Goal: Task Accomplishment & Management: Use online tool/utility

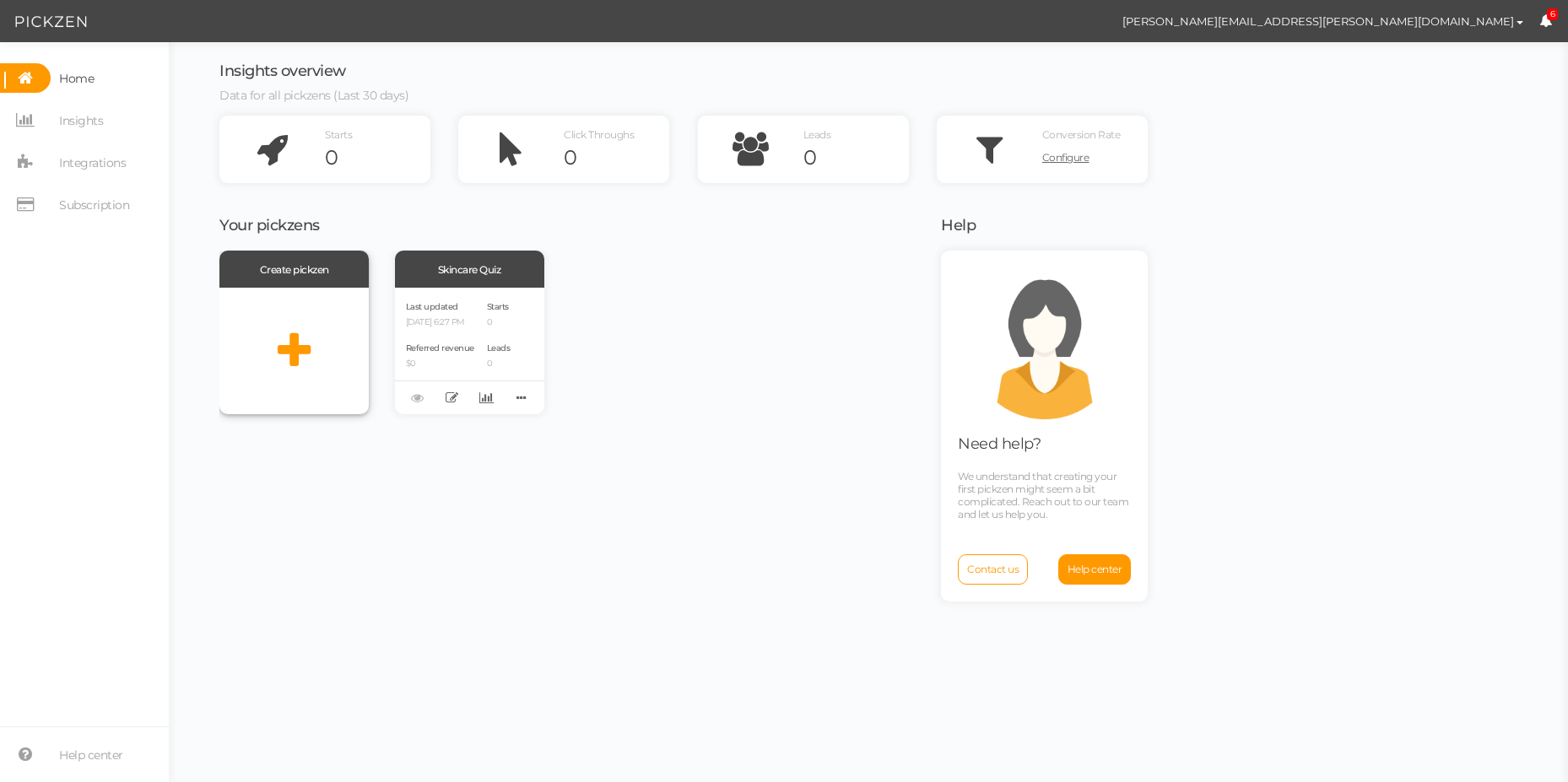
click at [290, 336] on icon at bounding box center [294, 350] width 33 height 42
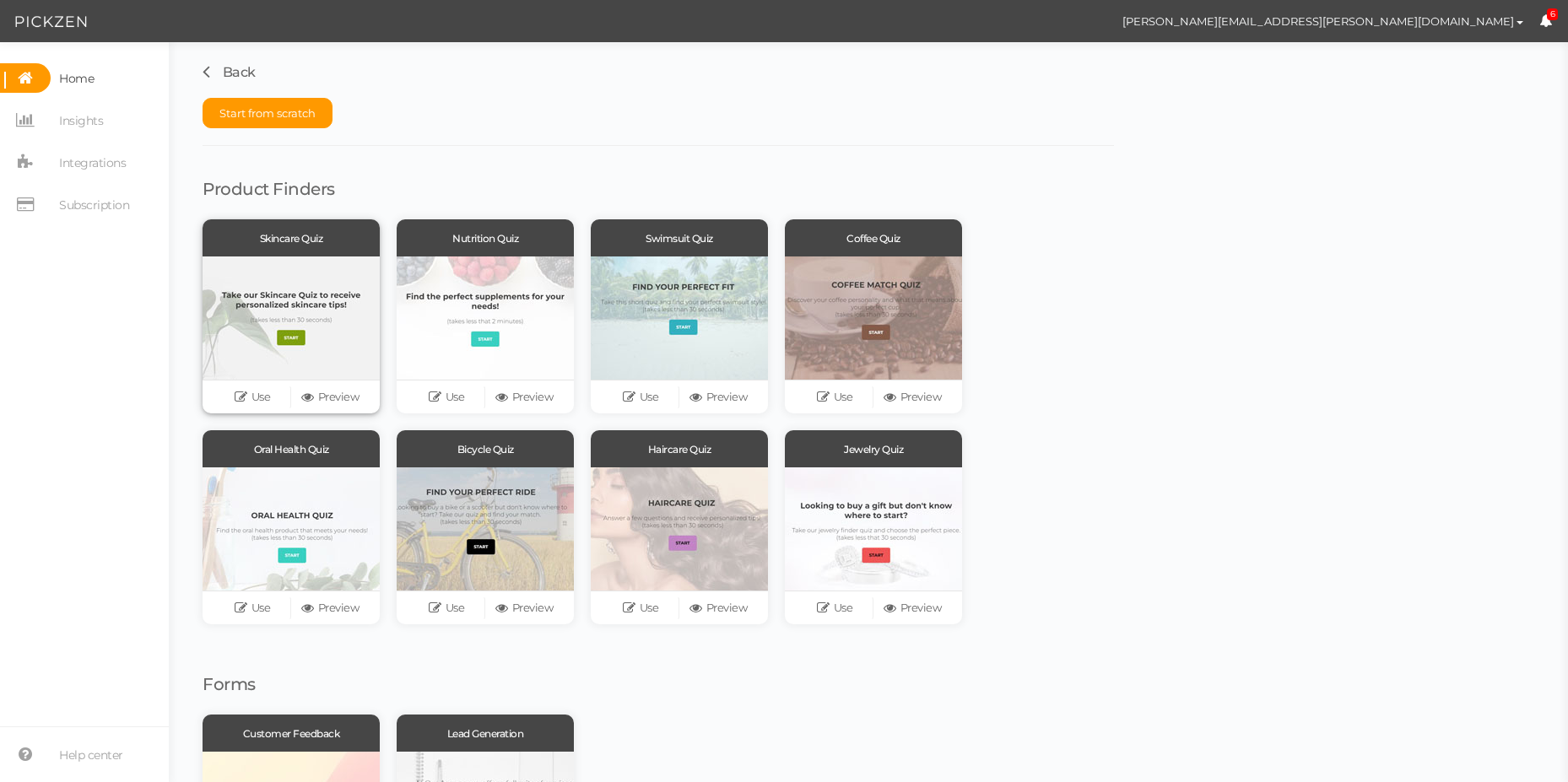
click at [300, 329] on div at bounding box center [291, 318] width 177 height 123
click at [323, 402] on link "Preview" at bounding box center [330, 397] width 78 height 23
click at [83, 80] on span "Home" at bounding box center [76, 78] width 35 height 27
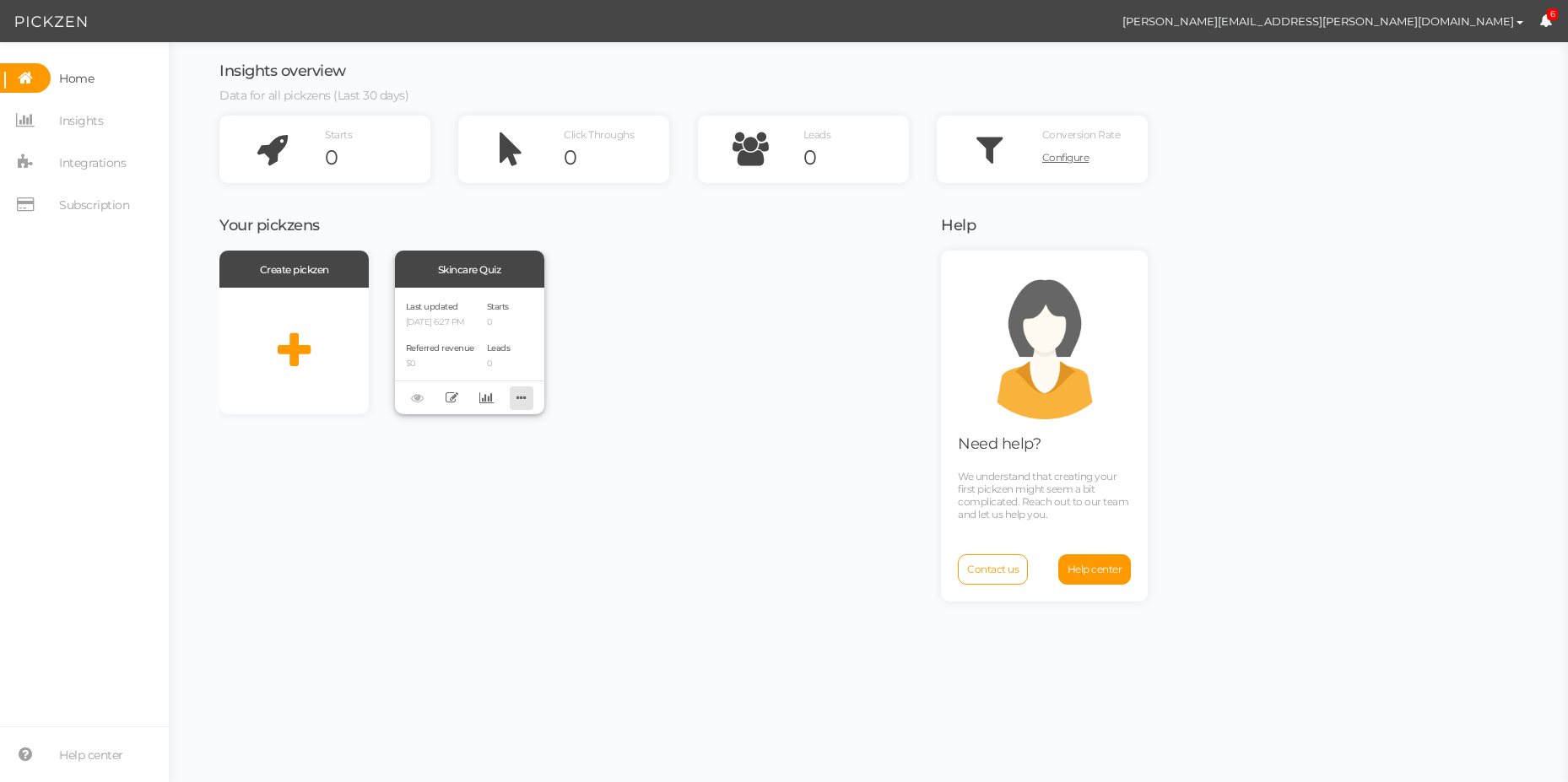
click at [530, 391] on icon at bounding box center [521, 398] width 23 height 26
click at [423, 594] on div "Create pickzen Skincare Quiz Last updated [DATE] 6:27 PM Referred revenue $0 St…" at bounding box center [569, 514] width 700 height 527
click at [285, 344] on icon at bounding box center [294, 350] width 33 height 42
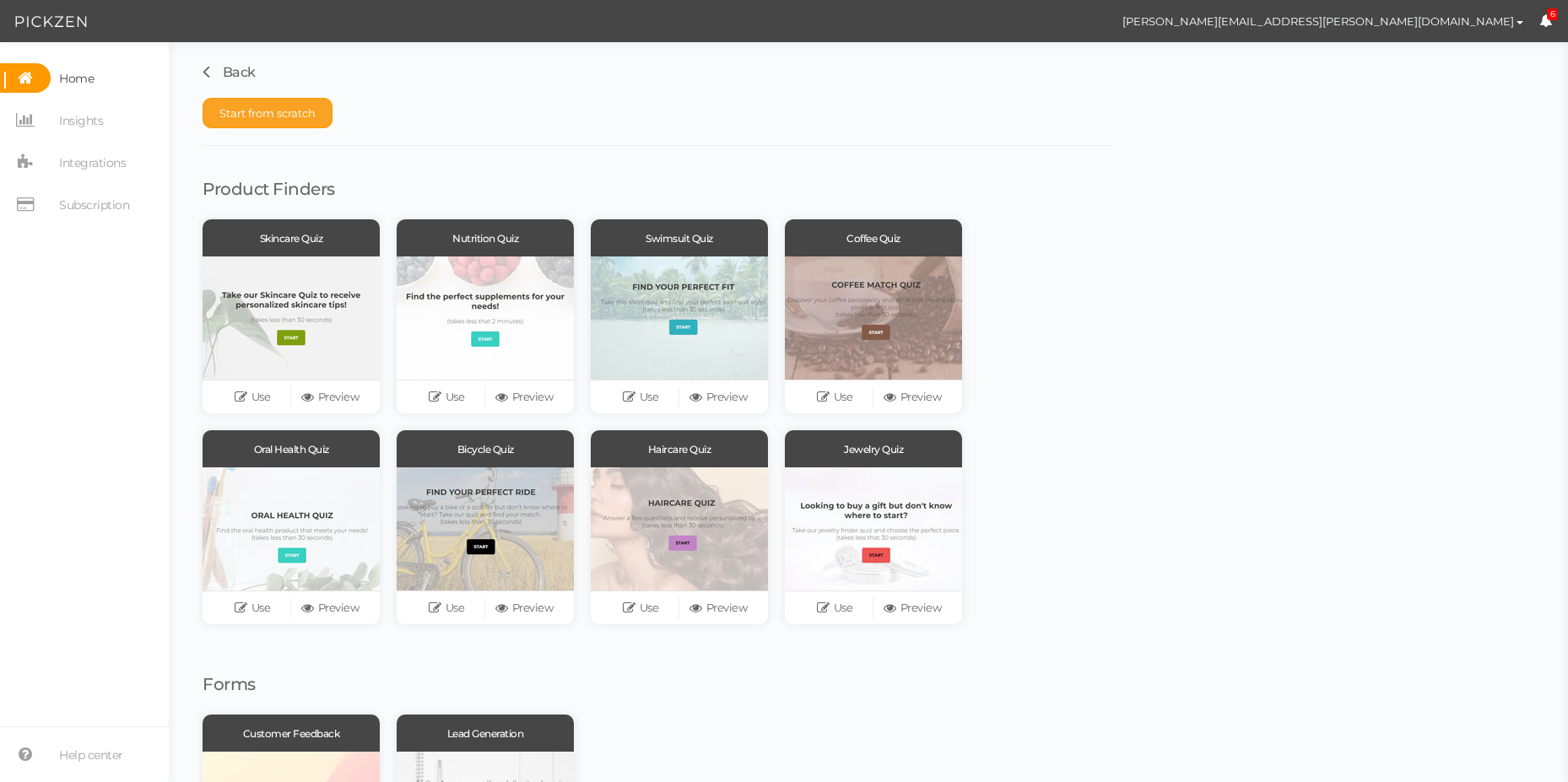
click at [295, 126] on button "Start from scratch" at bounding box center [268, 112] width 130 height 30
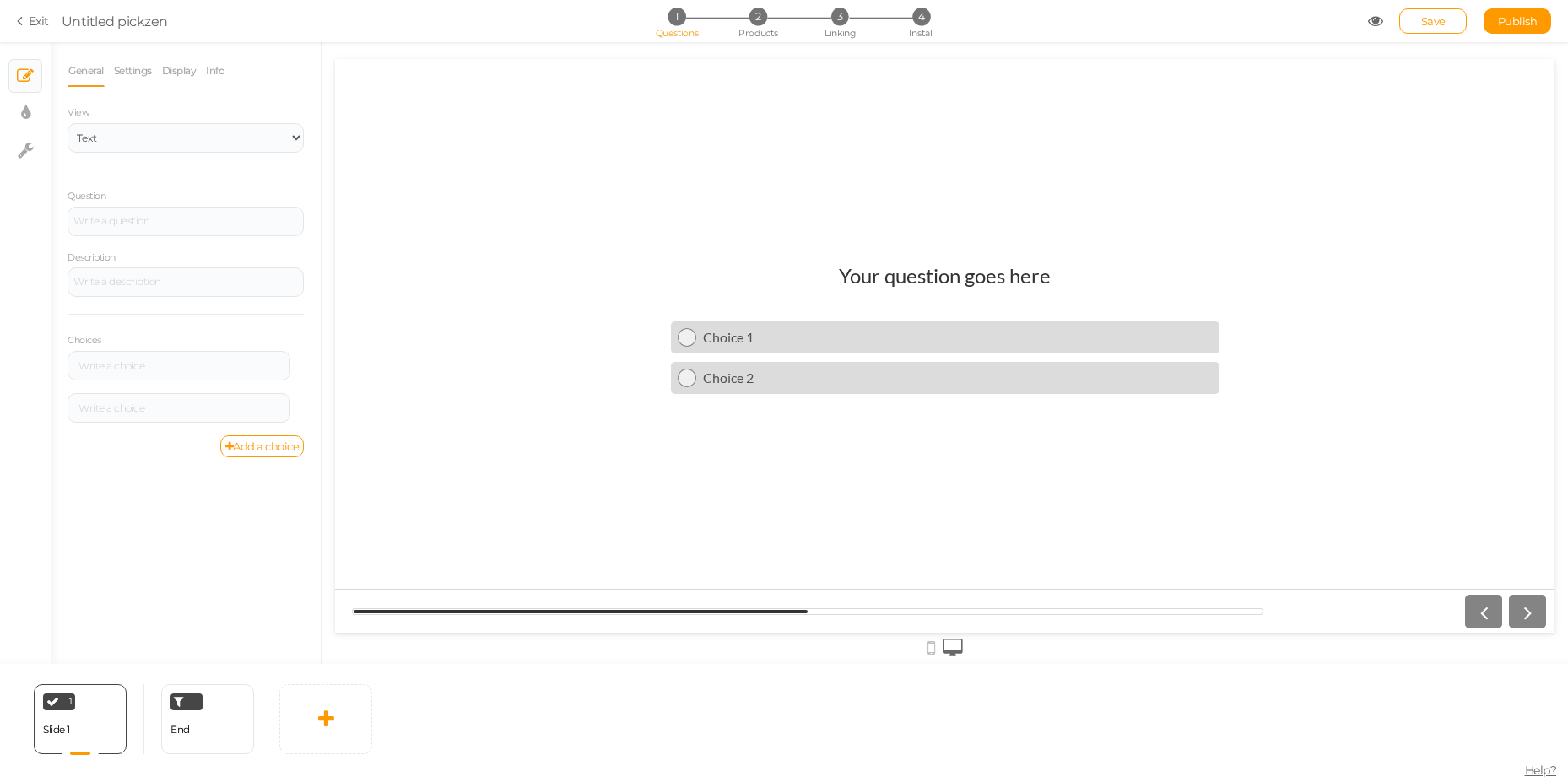
click at [945, 274] on h1 "Your question goes here" at bounding box center [944, 284] width 212 height 41
click at [174, 148] on select "Text Images Slider Dropdown" at bounding box center [186, 138] width 237 height 29
click at [136, 219] on div at bounding box center [186, 221] width 237 height 29
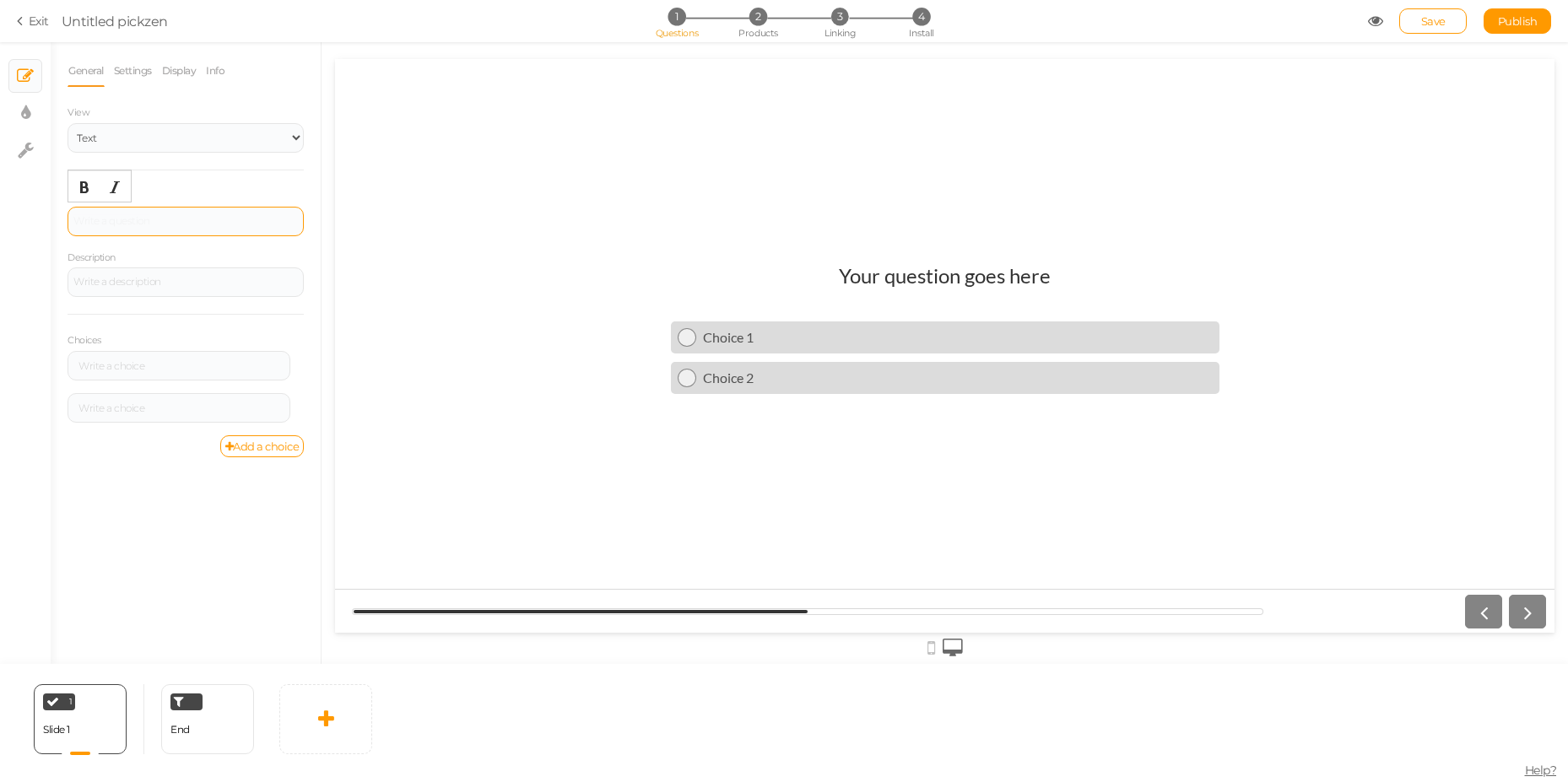
paste div
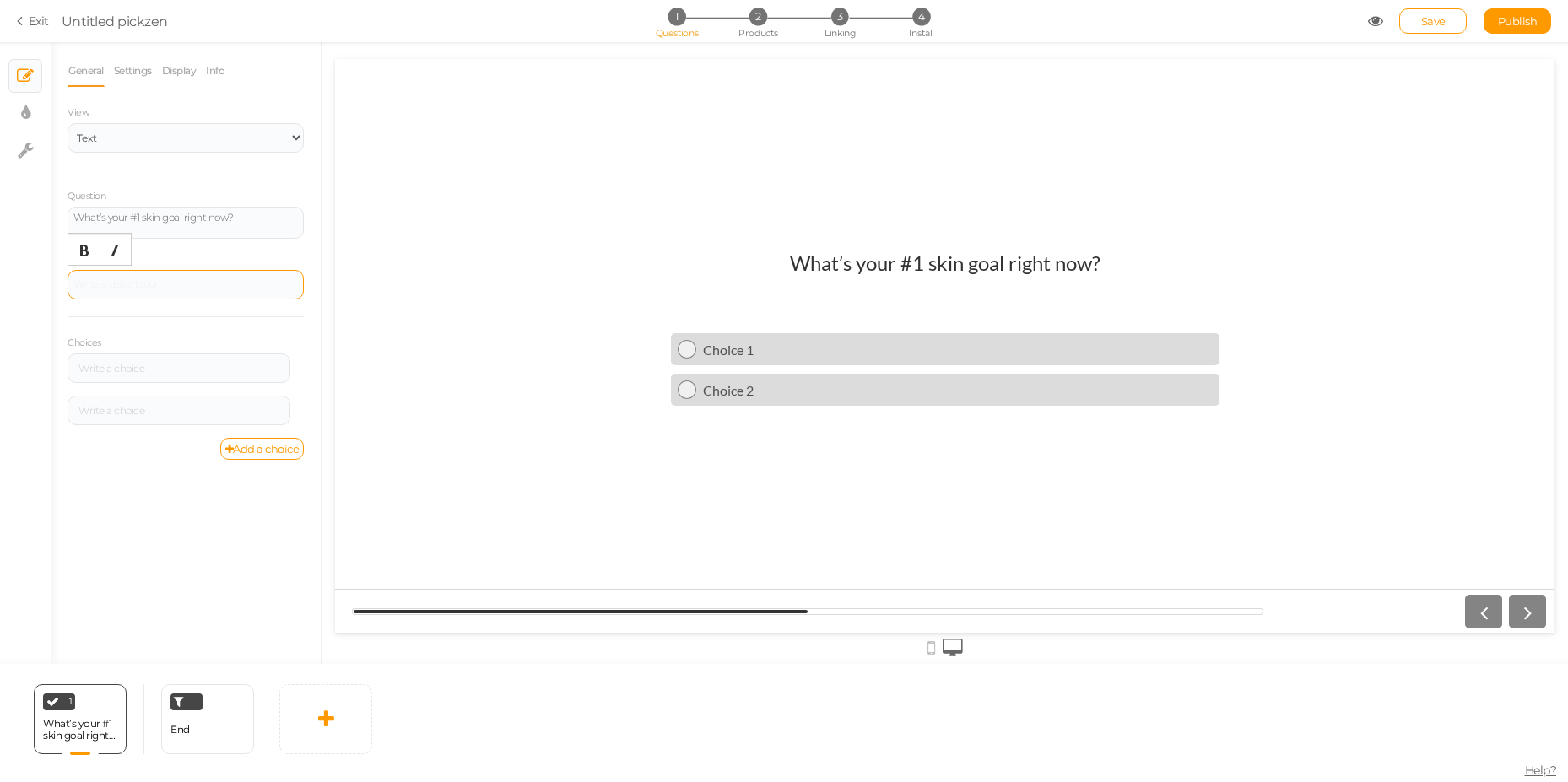
click at [132, 274] on div at bounding box center [186, 285] width 237 height 29
click at [141, 369] on div at bounding box center [179, 369] width 211 height 10
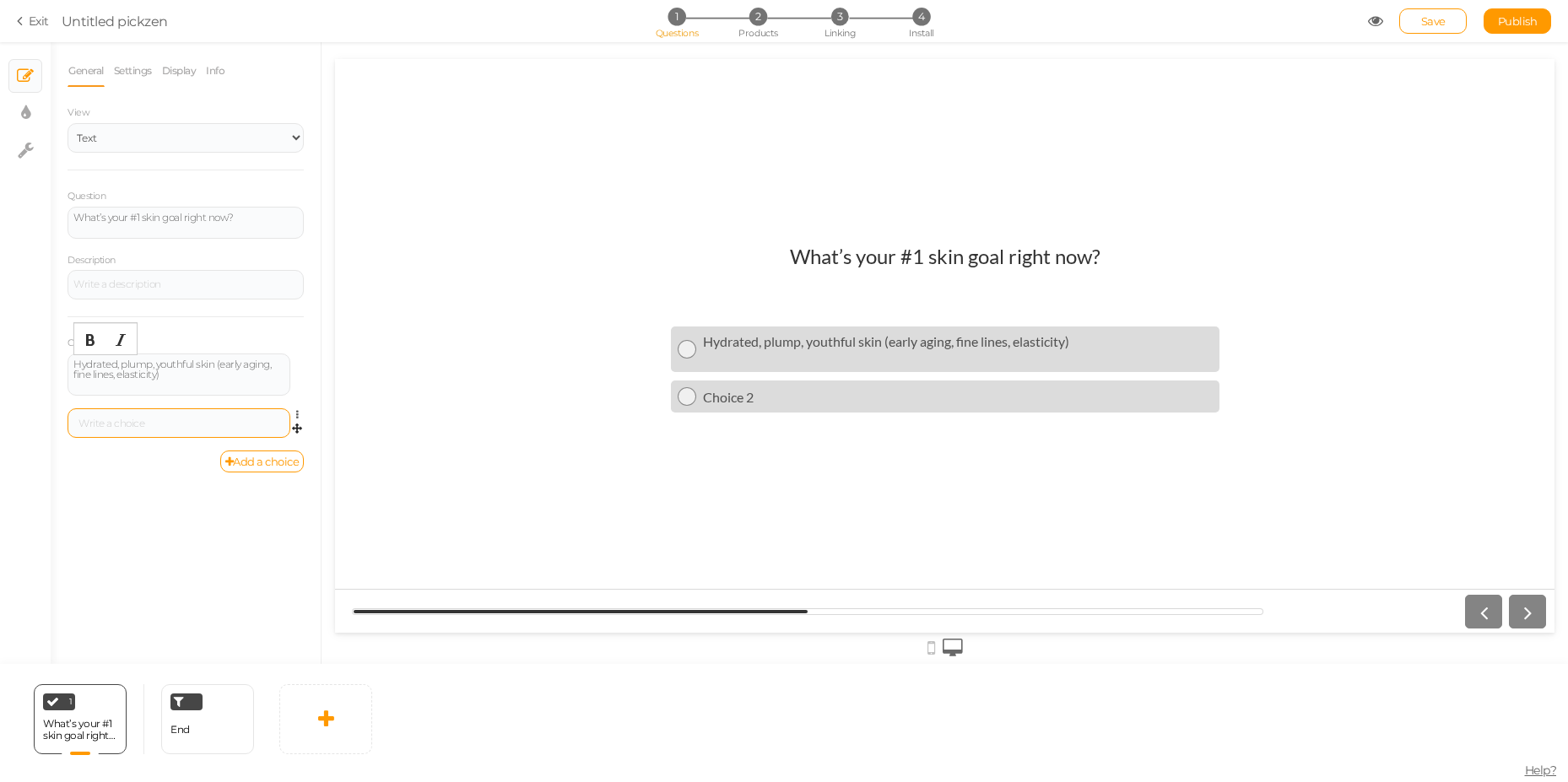
click at [119, 421] on div at bounding box center [179, 424] width 211 height 10
click at [220, 461] on link "Add a choice" at bounding box center [262, 464] width 85 height 22
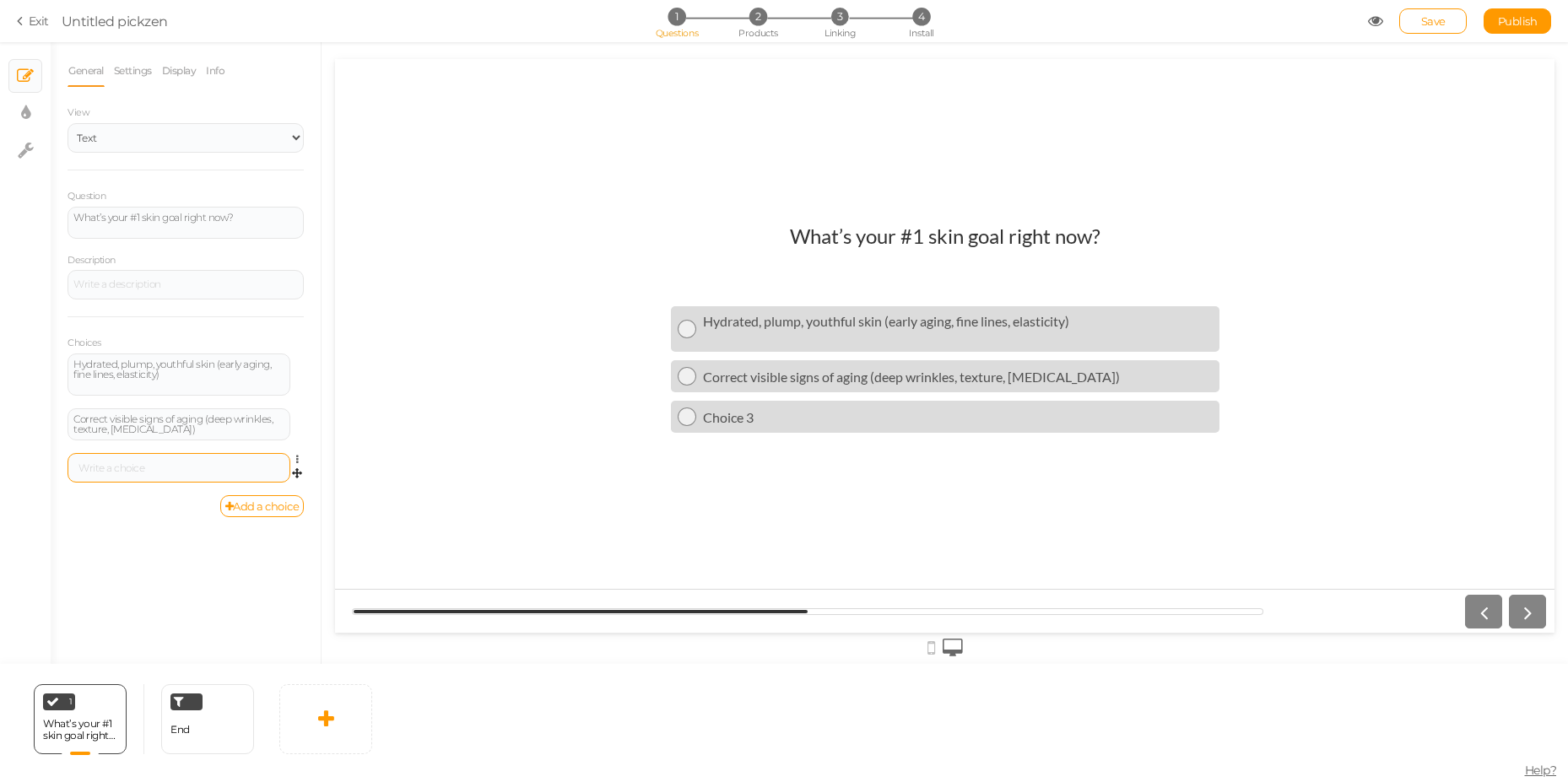
click at [161, 468] on div at bounding box center [179, 468] width 211 height 10
paste div
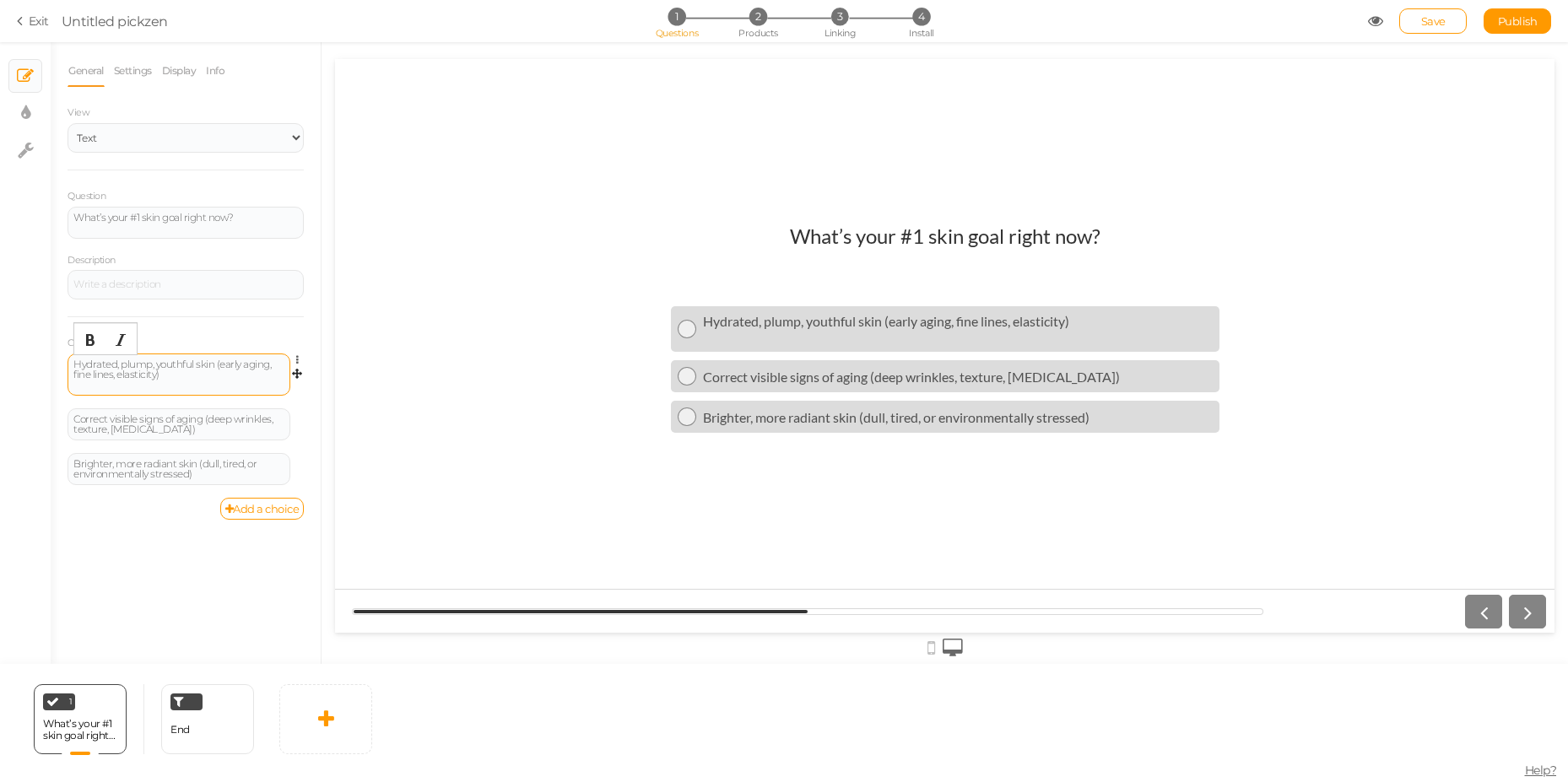
click at [146, 387] on div "Hydrated, plump, youthful skin (early aging, fine lines, elasticity)" at bounding box center [179, 374] width 211 height 30
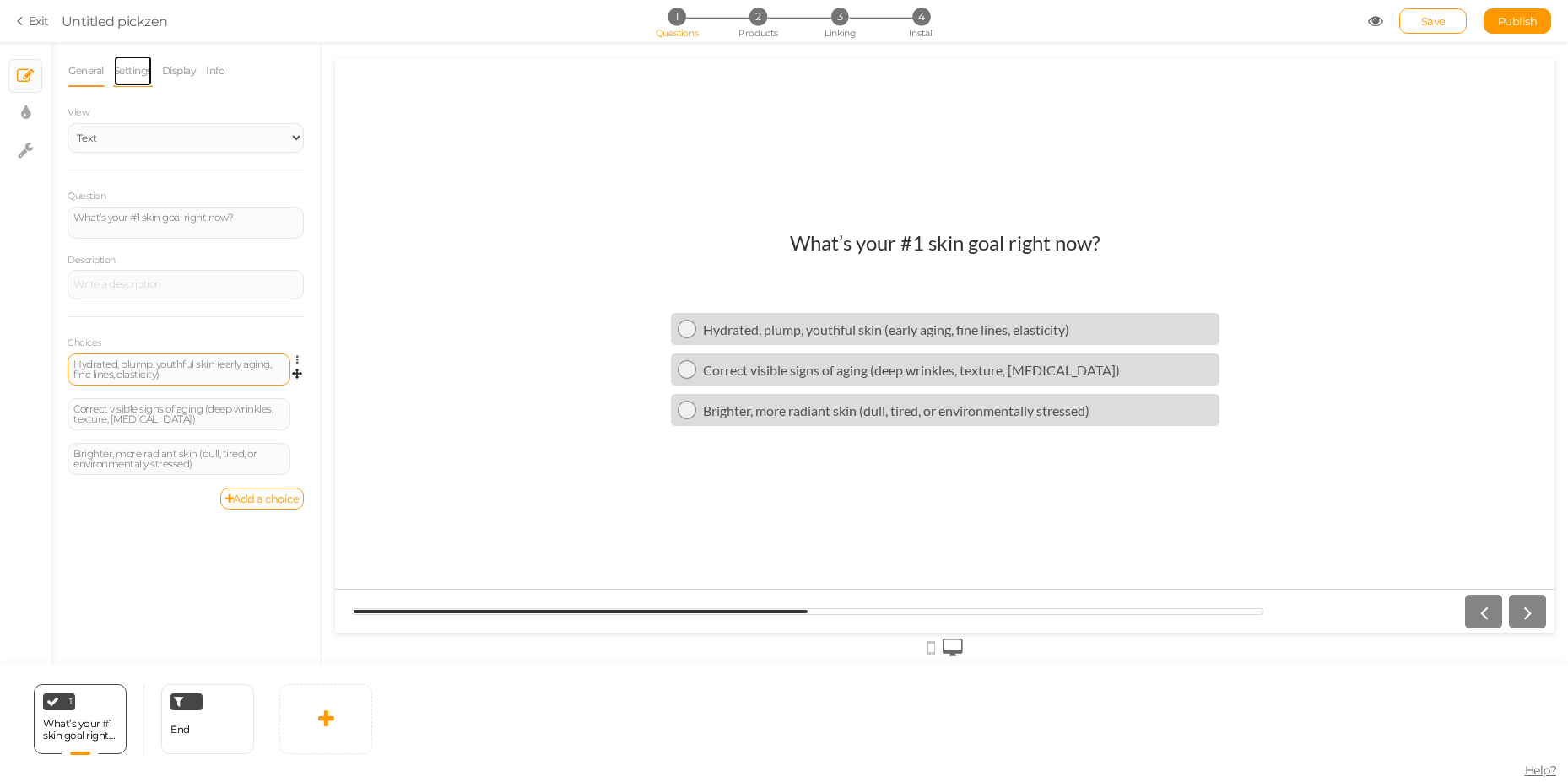
click at [136, 71] on link "Settings" at bounding box center [133, 71] width 40 height 32
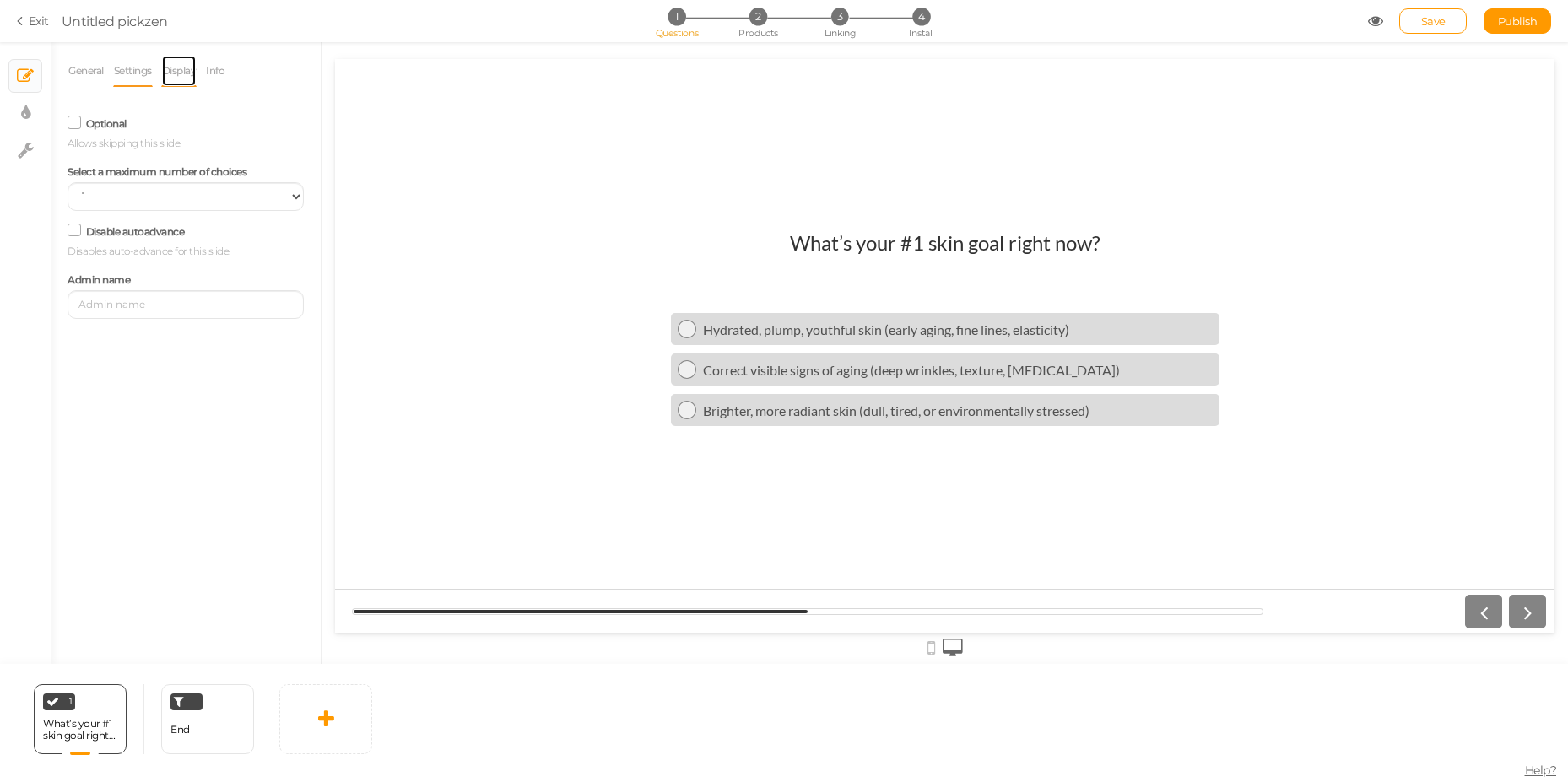
click at [178, 79] on link "Display" at bounding box center [180, 71] width 36 height 32
click at [225, 75] on link "Info" at bounding box center [214, 71] width 20 height 32
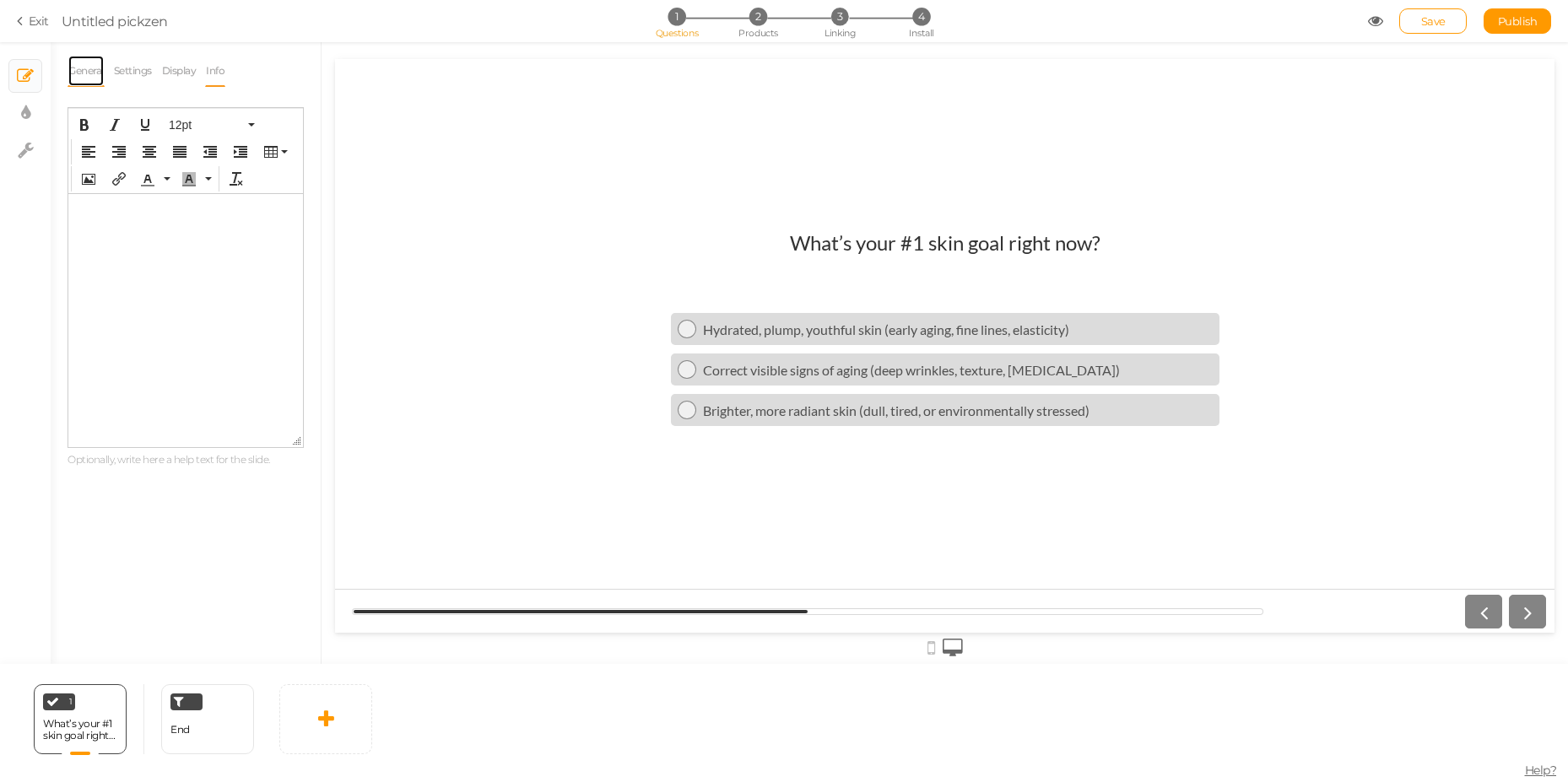
click at [96, 83] on link "General" at bounding box center [85, 71] width 37 height 32
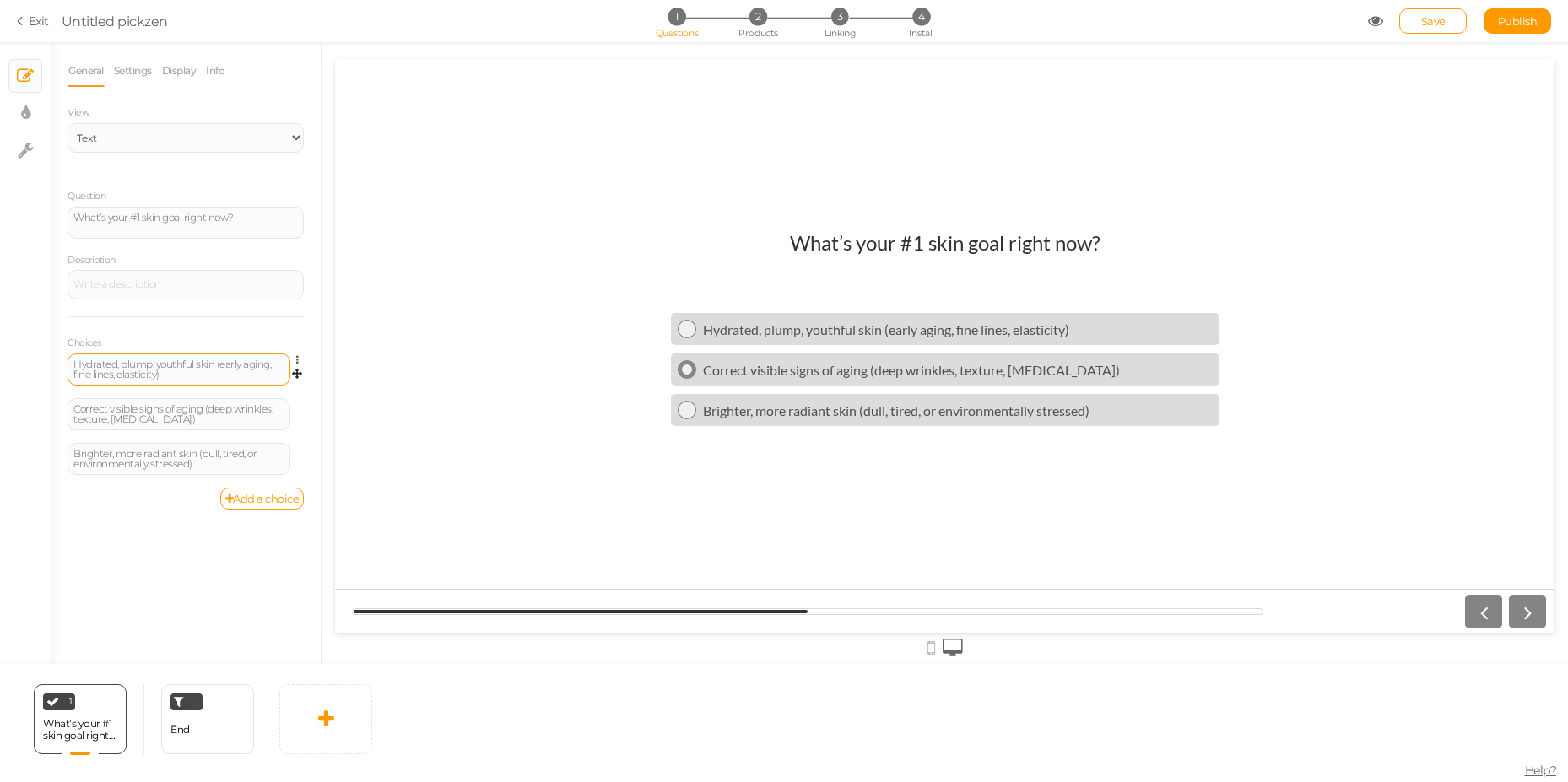
click at [733, 375] on div "Correct visible signs of aging (deep wrinkles, texture, [MEDICAL_DATA])" at bounding box center [958, 369] width 509 height 16
click at [319, 710] on icon at bounding box center [326, 718] width 16 height 20
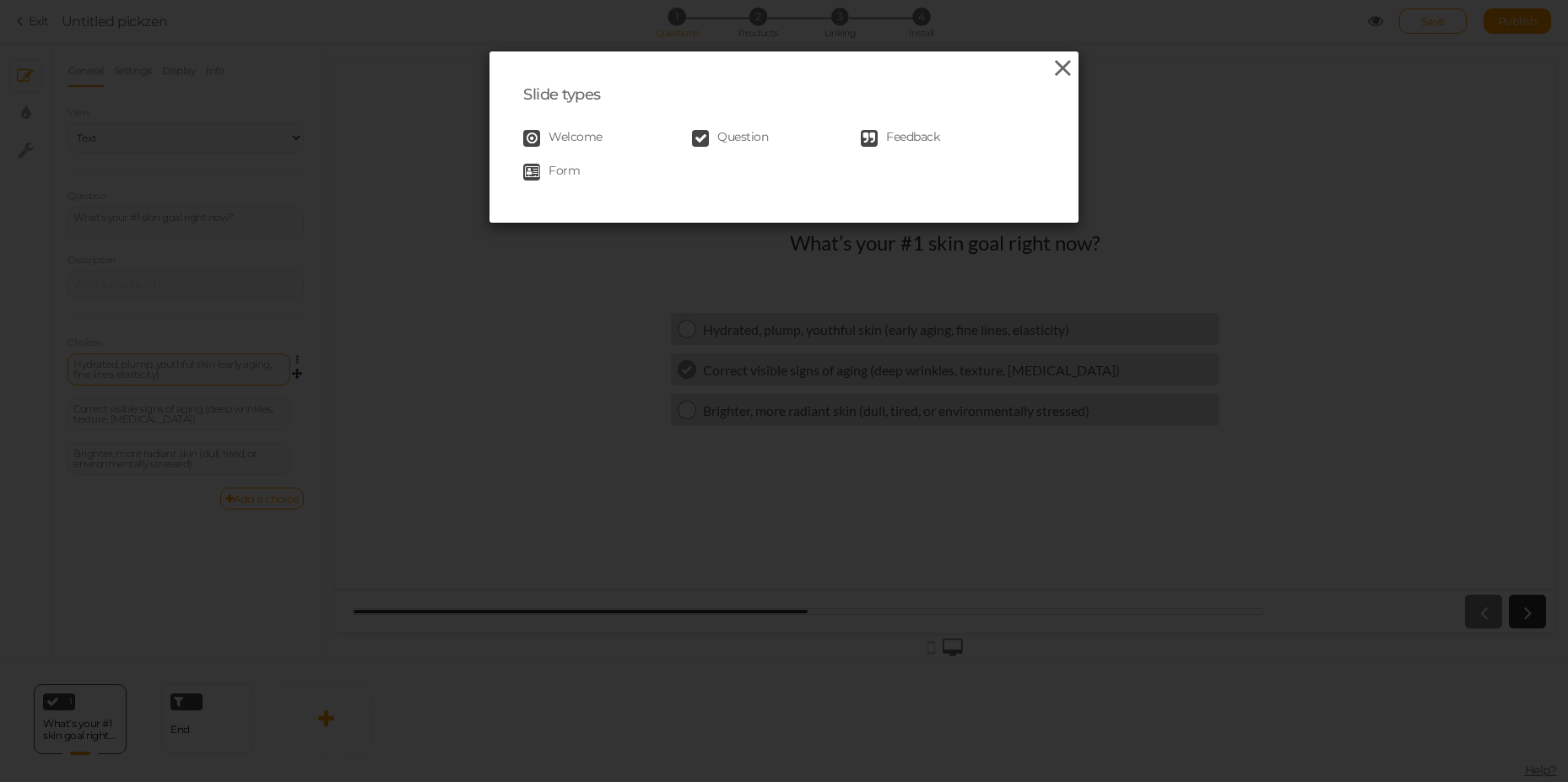
click at [1055, 73] on icon at bounding box center [1063, 67] width 24 height 25
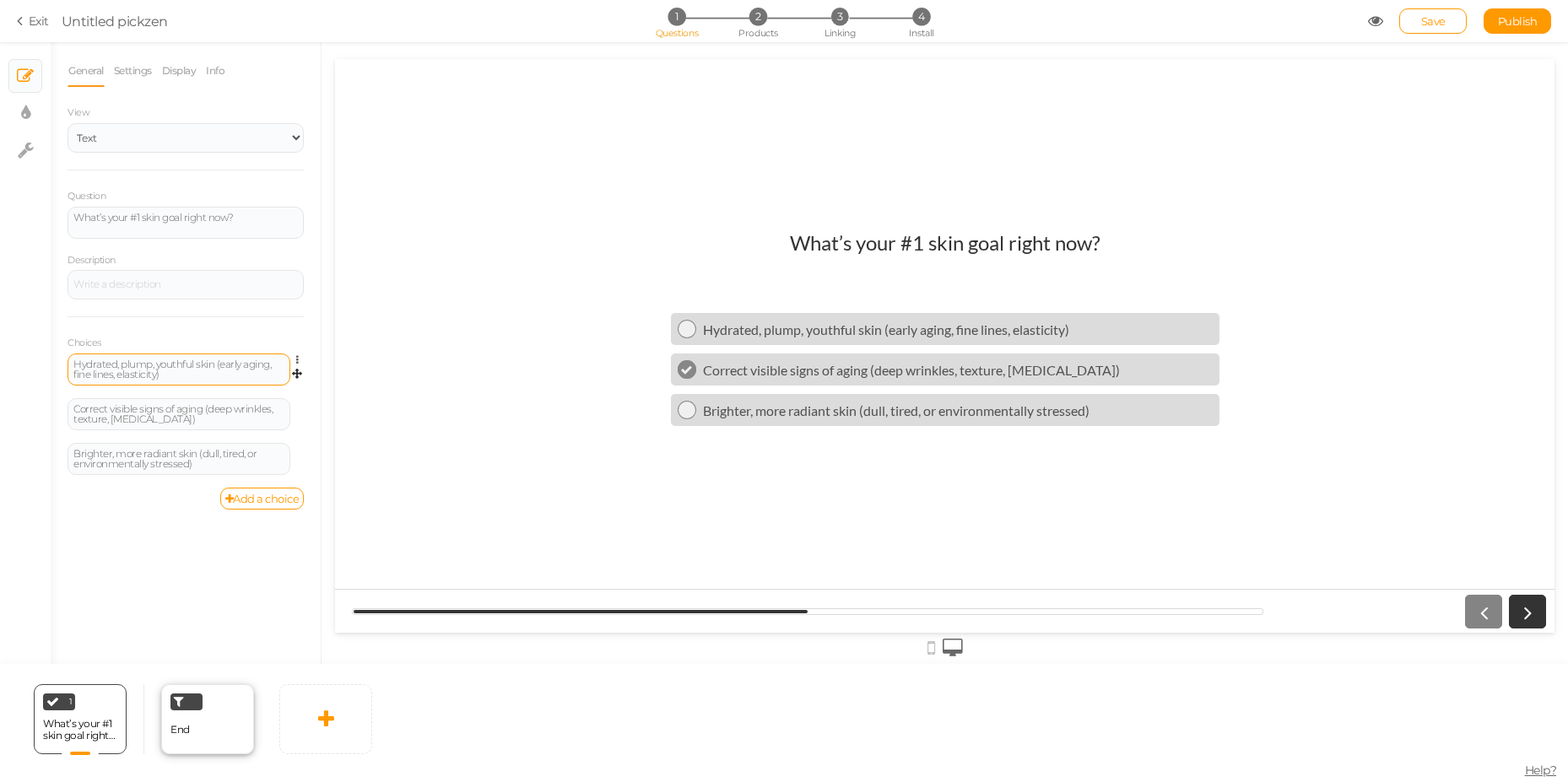
click at [229, 717] on div "End" at bounding box center [207, 719] width 92 height 70
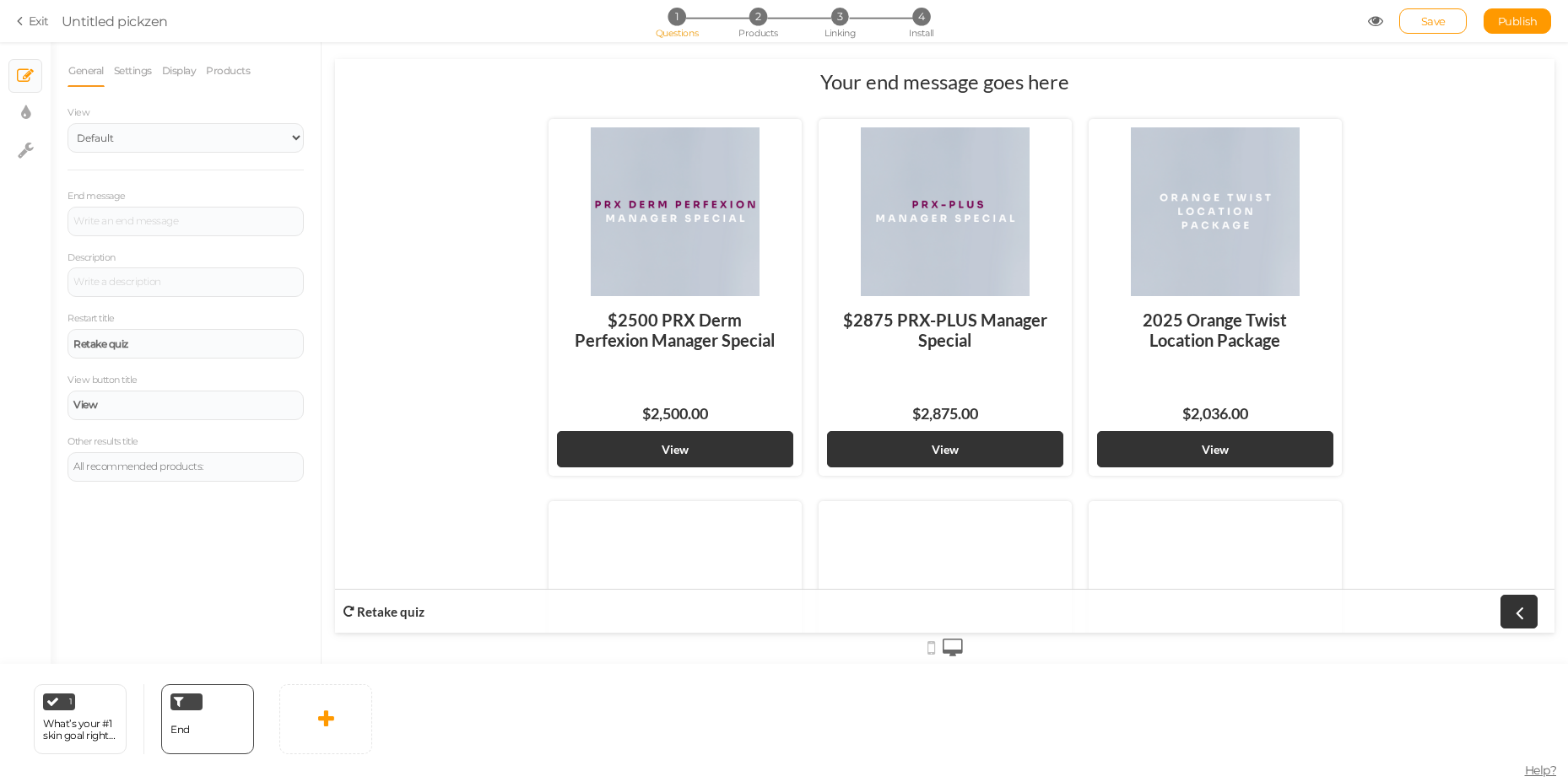
scroll to position [0, 0]
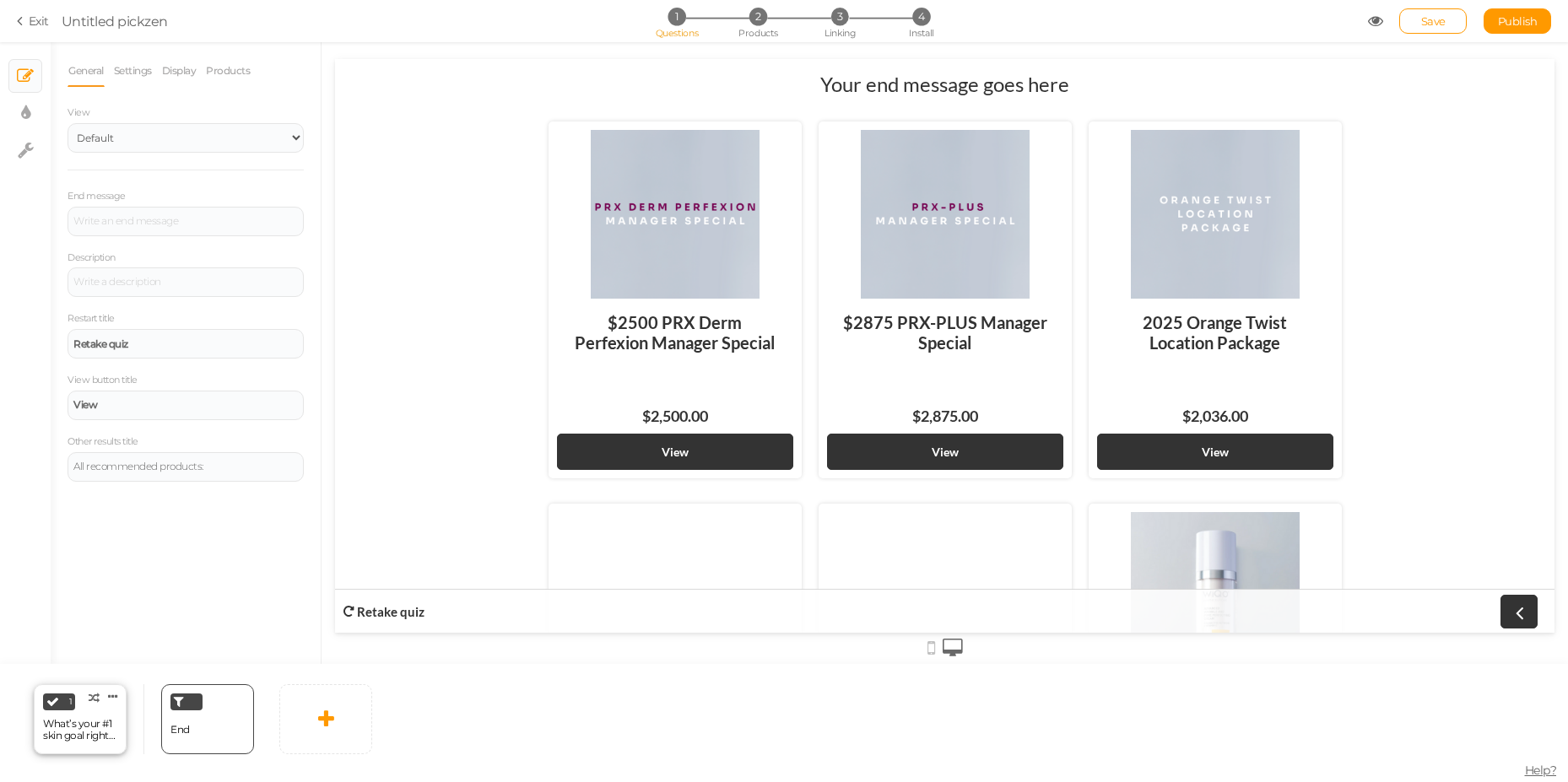
click at [46, 734] on div "What’s your #1 skin goal right now?" at bounding box center [80, 729] width 74 height 23
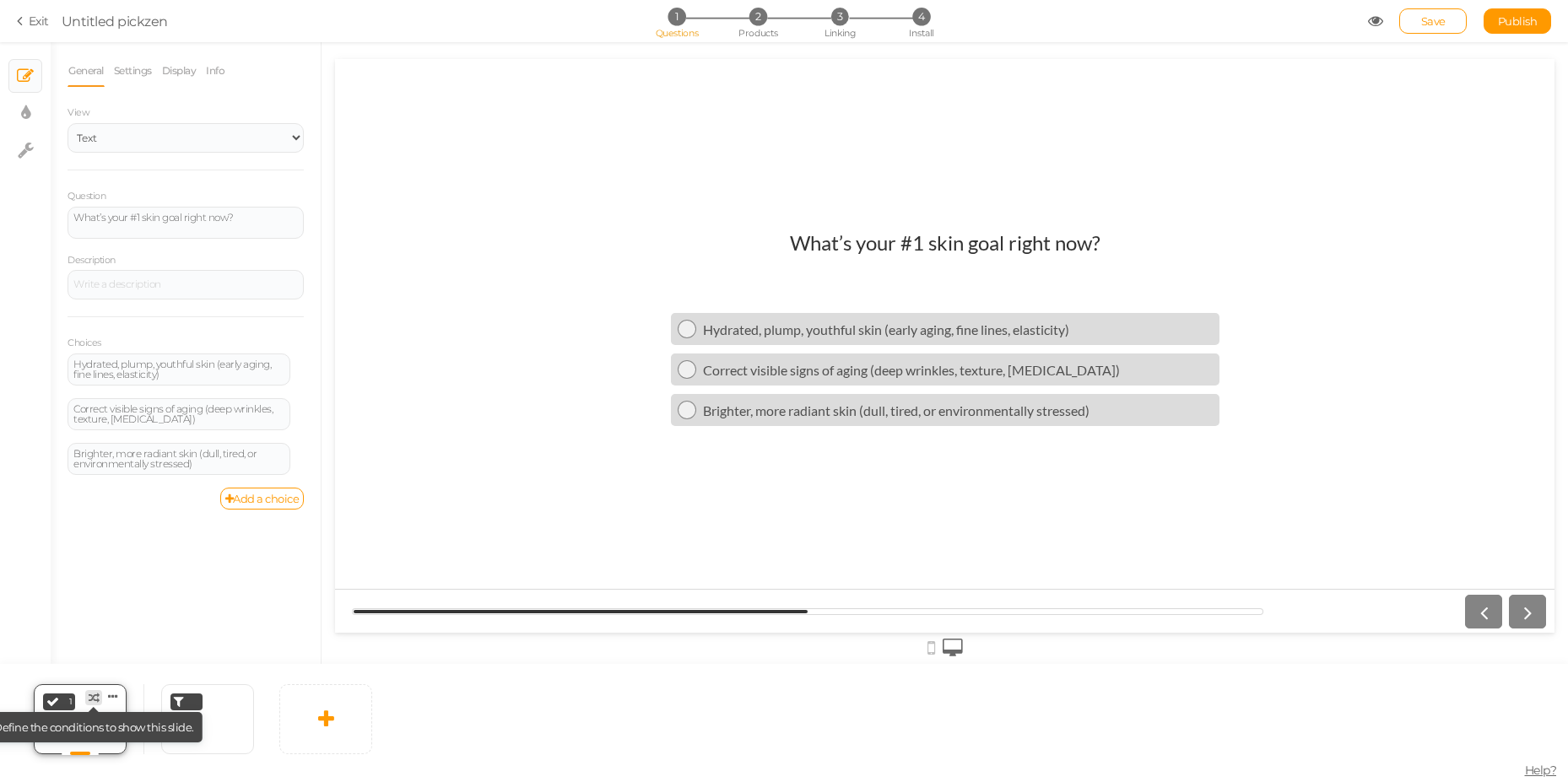
click at [98, 698] on icon at bounding box center [94, 697] width 11 height 11
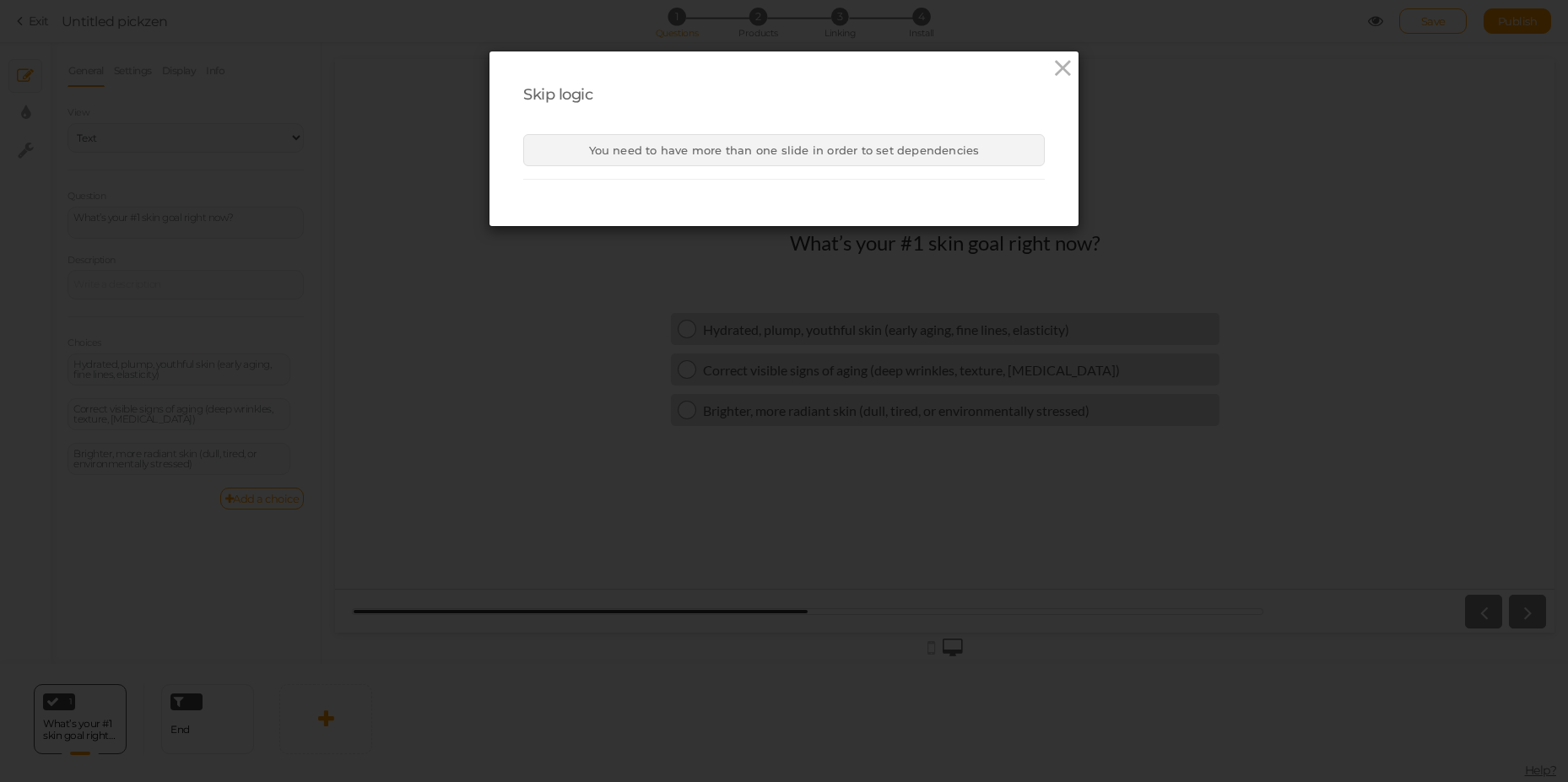
click at [688, 160] on div "You need to have more than one slide in order to set dependencies" at bounding box center [784, 149] width 522 height 32
click at [1059, 72] on icon at bounding box center [1063, 67] width 24 height 25
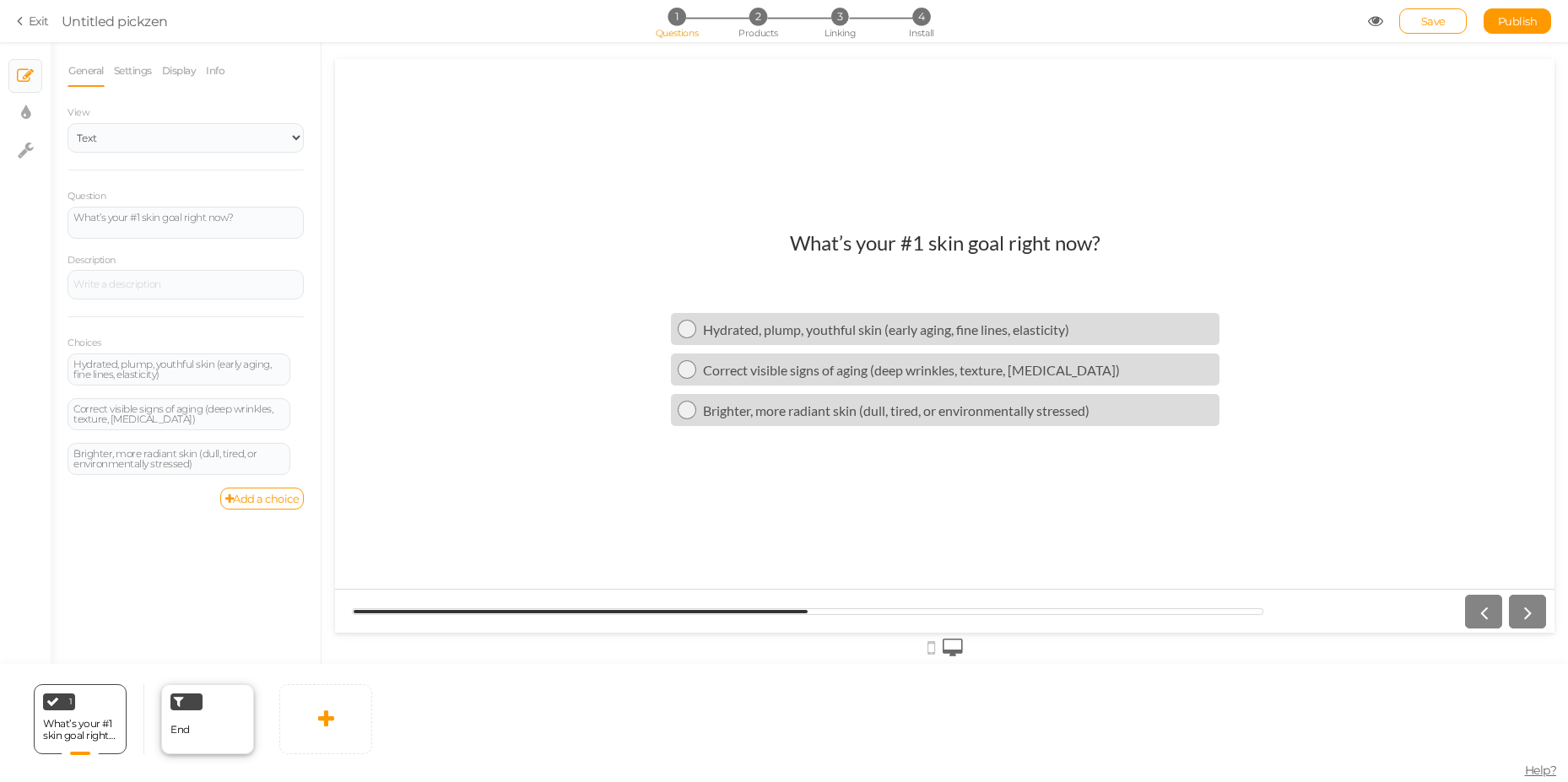
click at [185, 732] on span "End" at bounding box center [180, 728] width 19 height 13
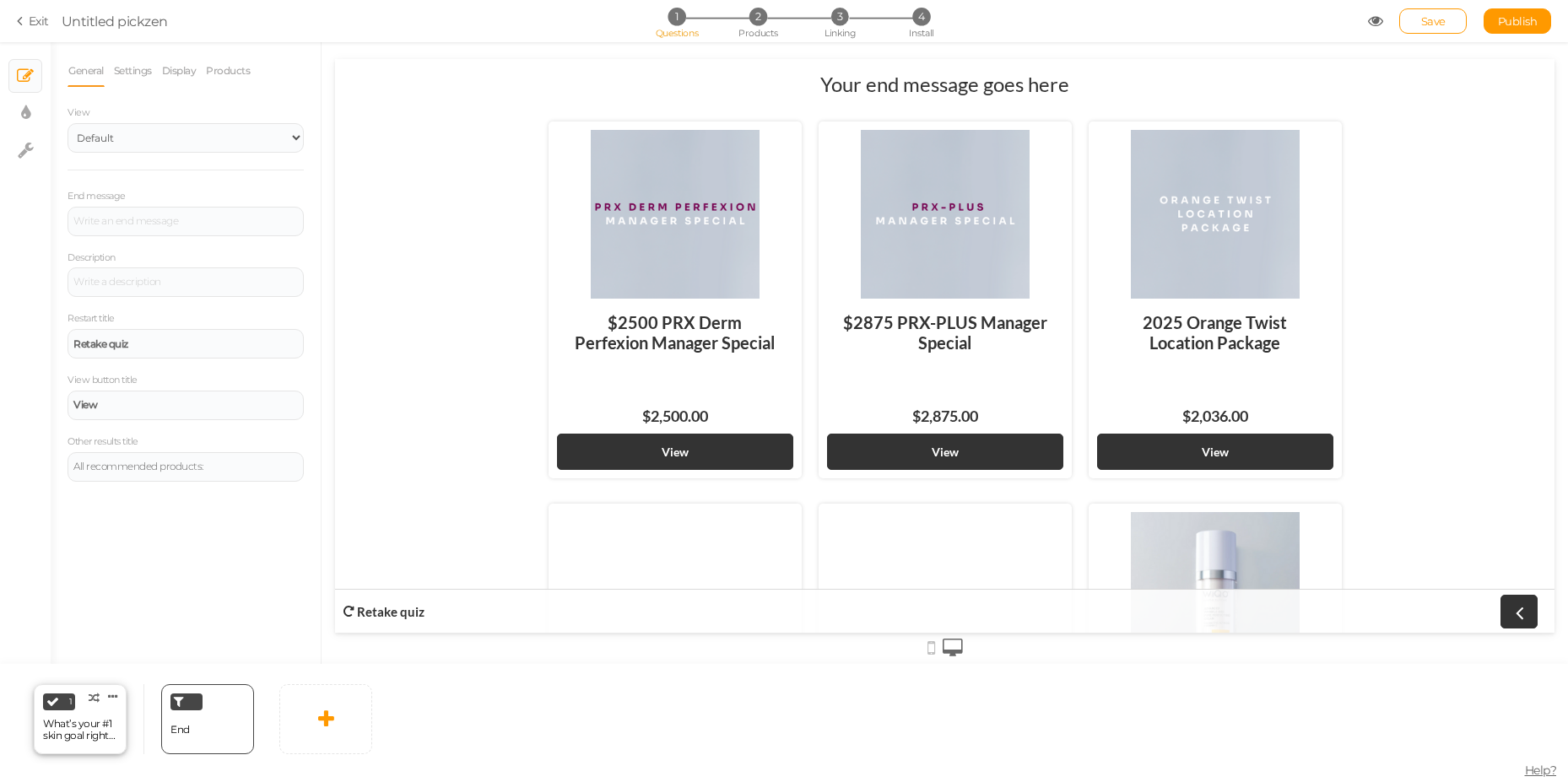
click at [120, 731] on div "1 What’s your #1 skin goal right now? × Define the conditions to show this slid…" at bounding box center [79, 719] width 92 height 70
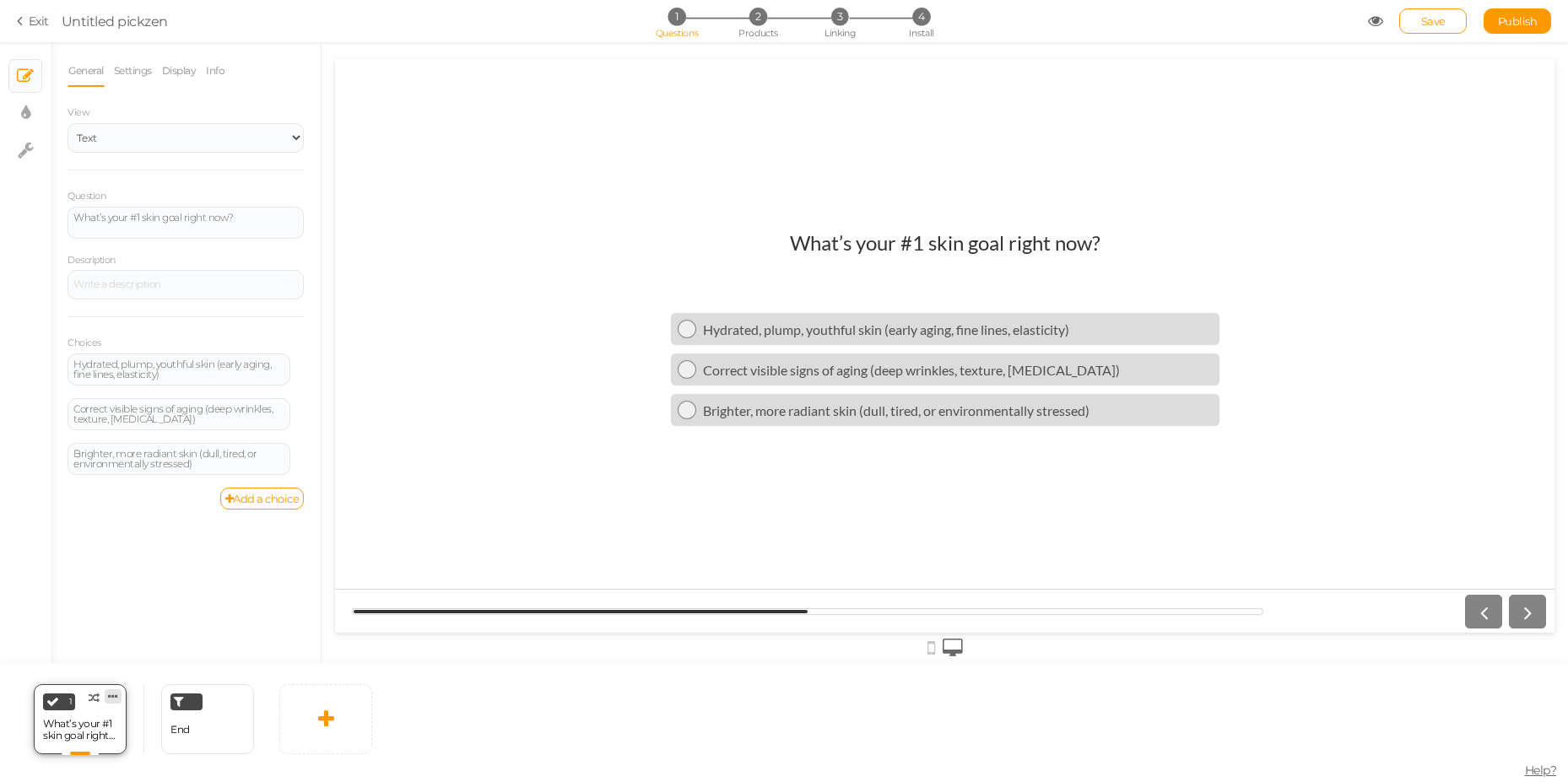
click at [115, 690] on icon at bounding box center [113, 696] width 10 height 13
click at [114, 711] on span "Change type" at bounding box center [95, 709] width 60 height 13
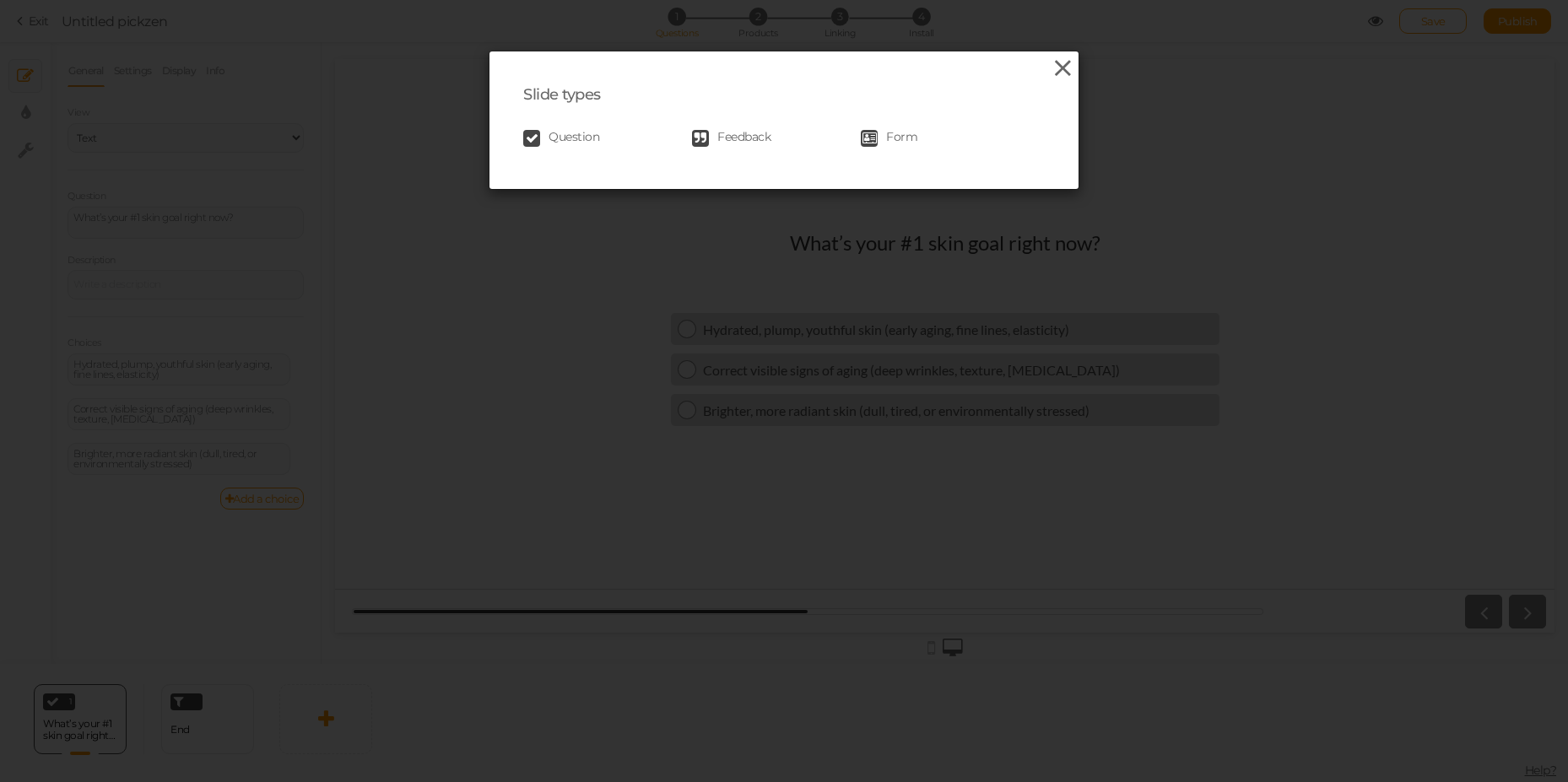
click at [1056, 77] on icon at bounding box center [1063, 67] width 24 height 25
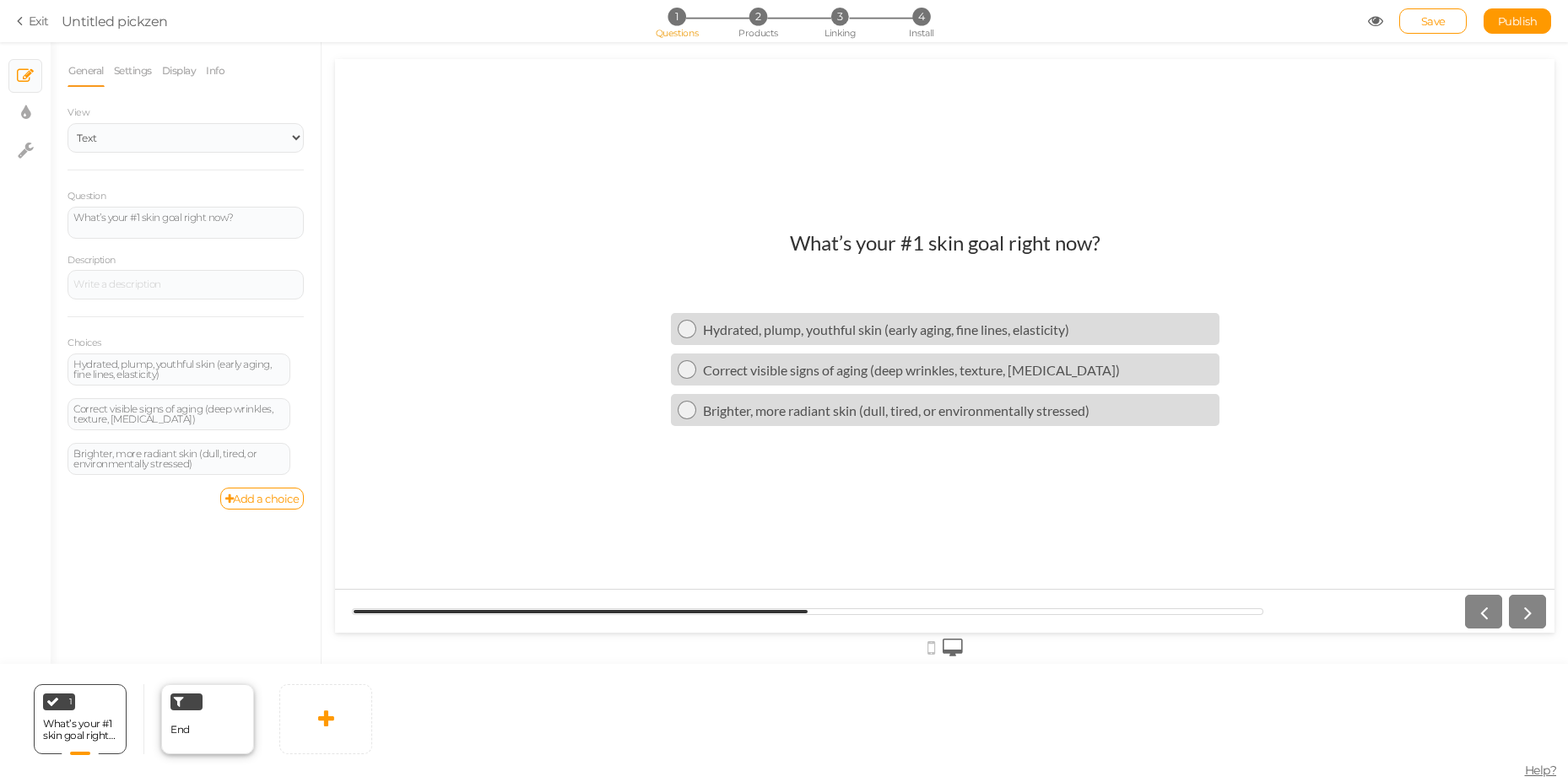
click at [205, 728] on div "End" at bounding box center [207, 719] width 92 height 70
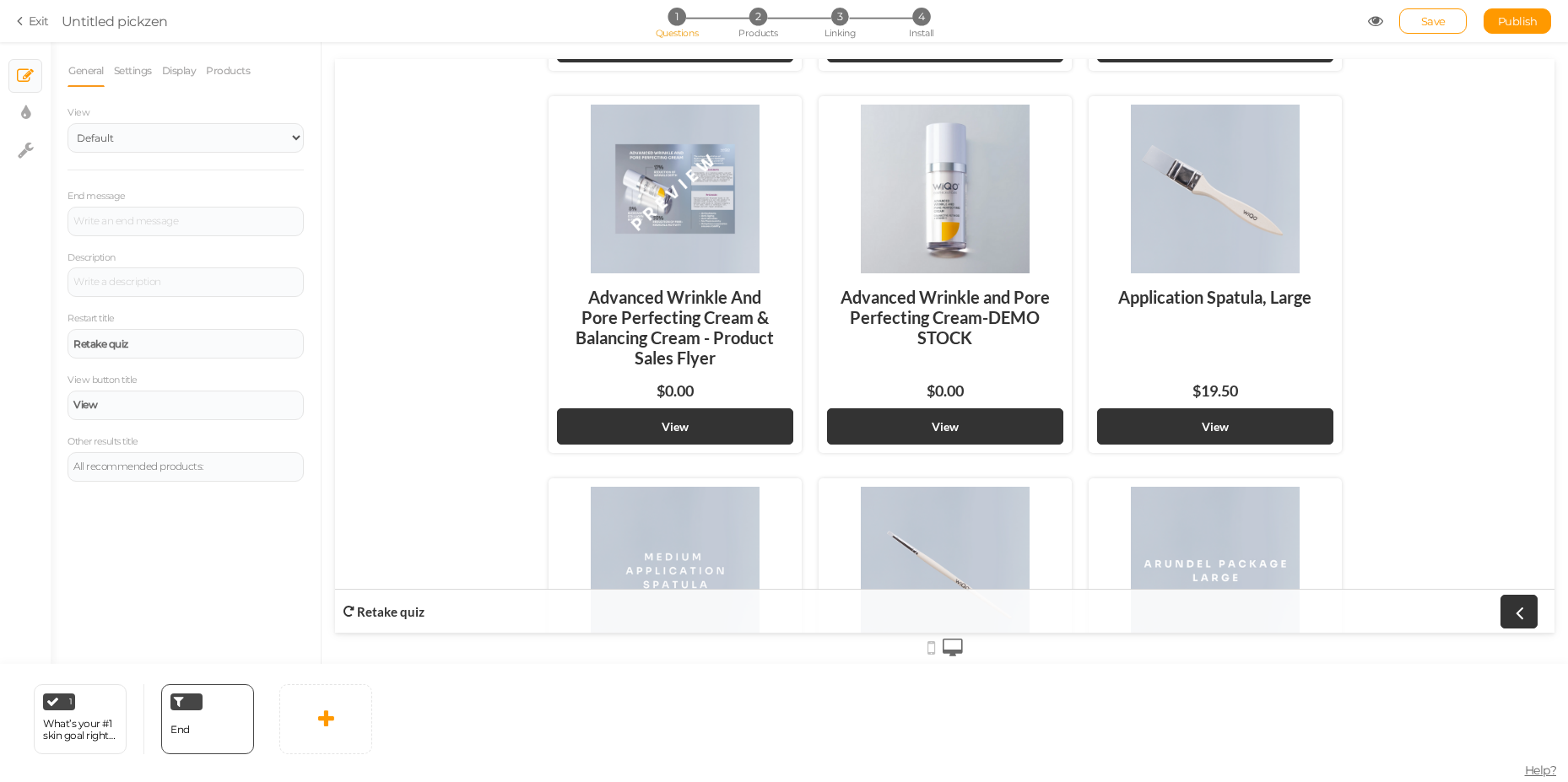
scroll to position [810, 0]
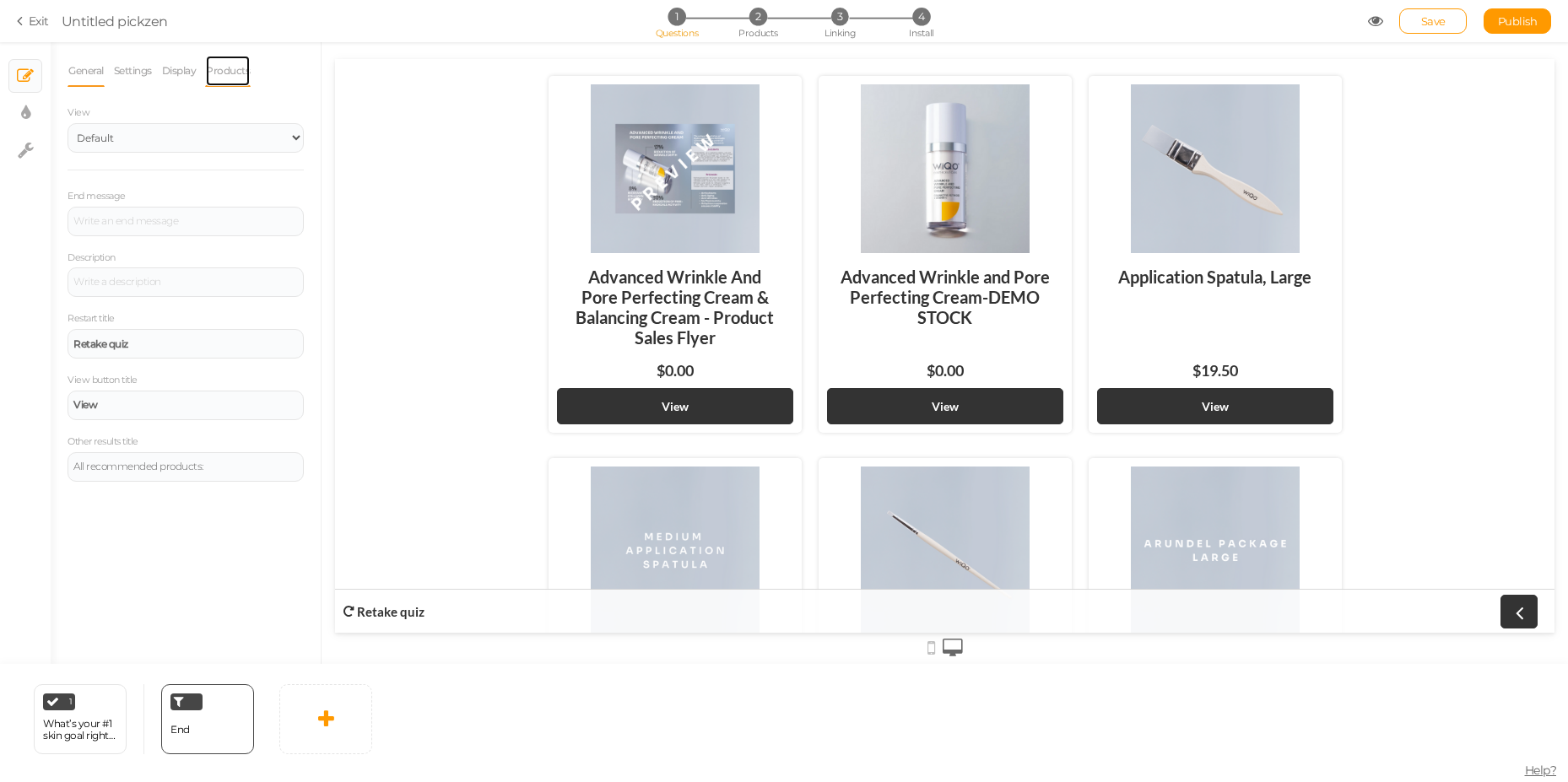
click at [216, 67] on link "Products" at bounding box center [227, 71] width 46 height 32
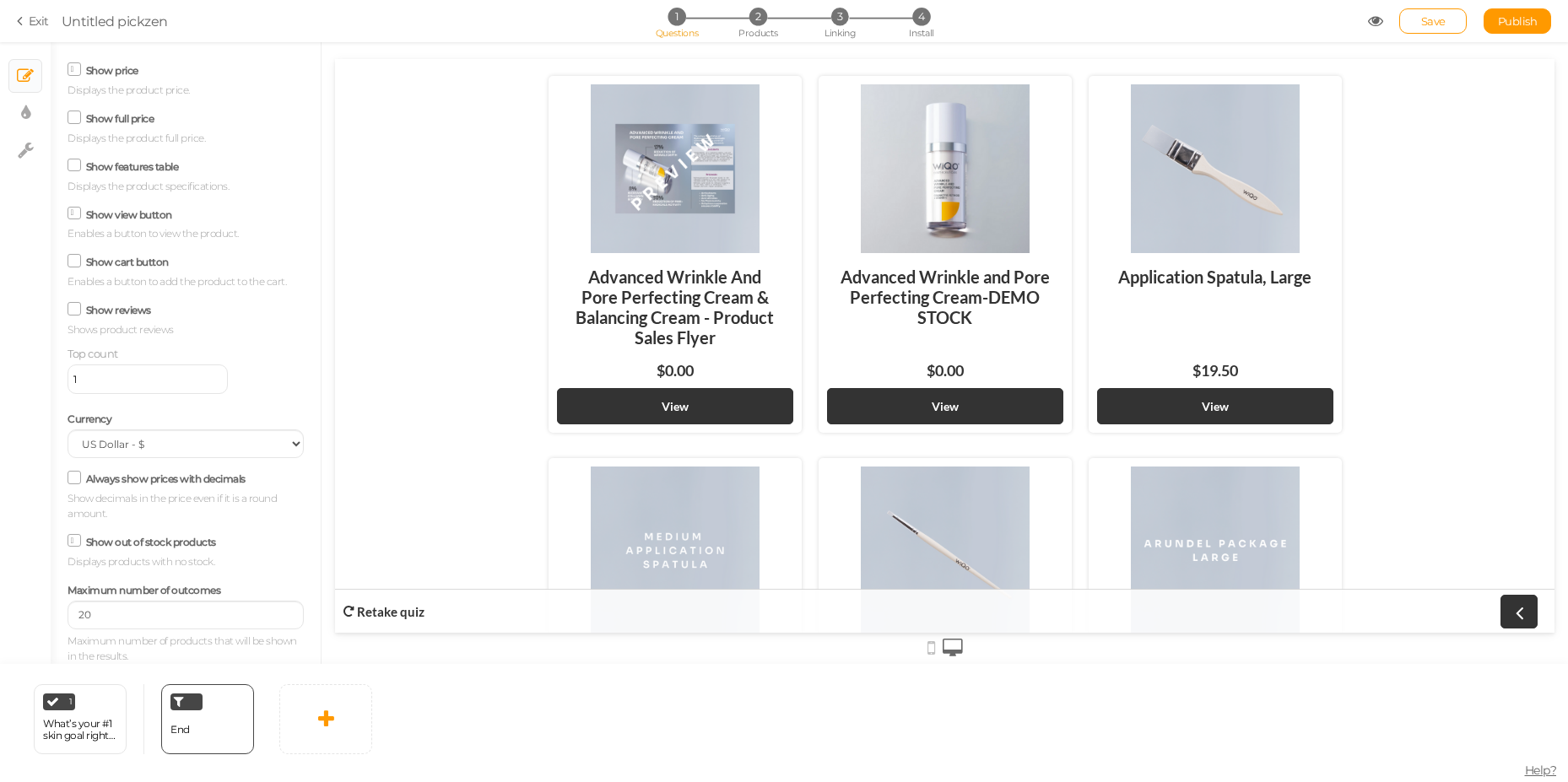
scroll to position [0, 0]
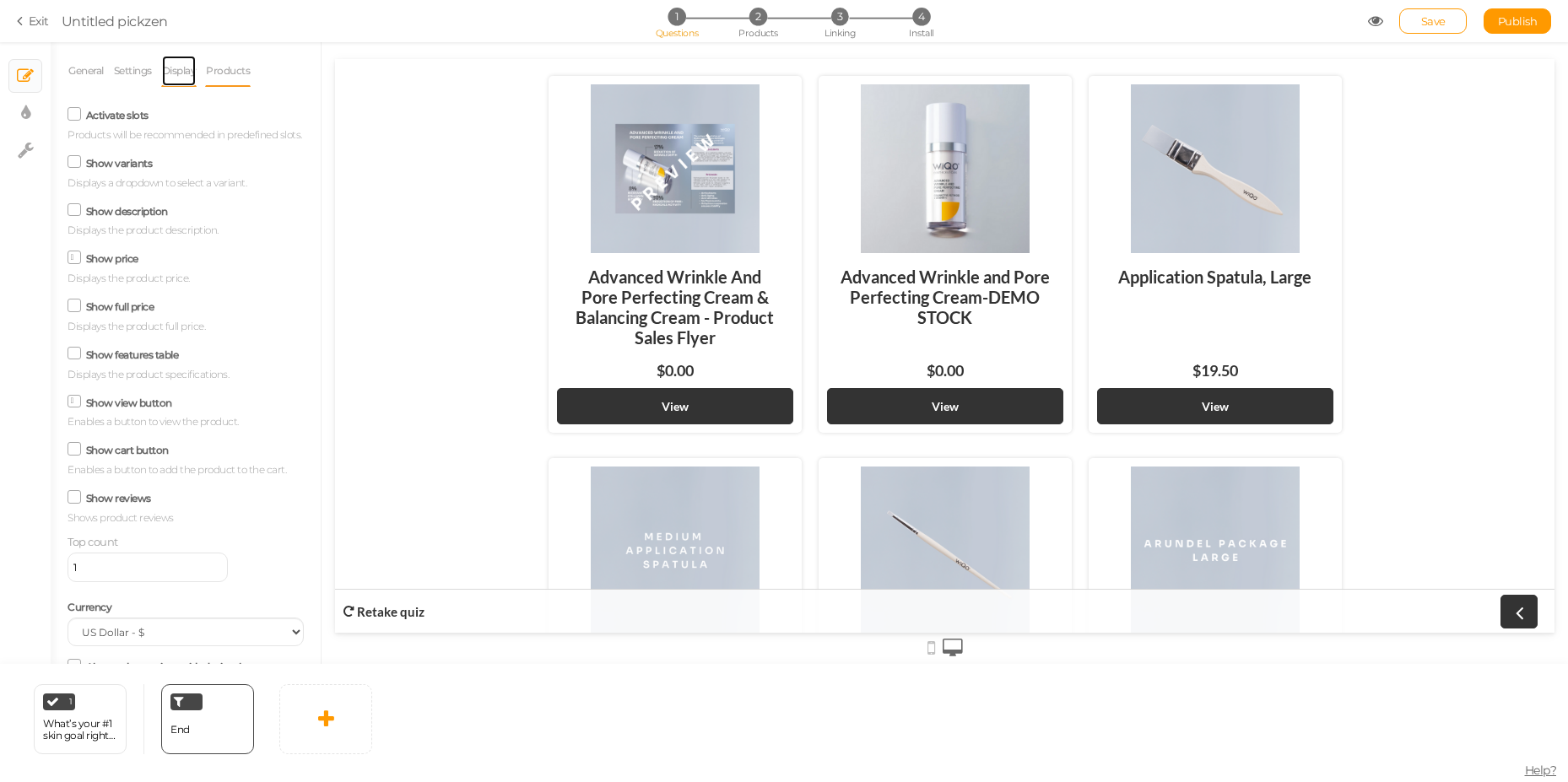
click at [194, 66] on link "Display" at bounding box center [180, 71] width 36 height 32
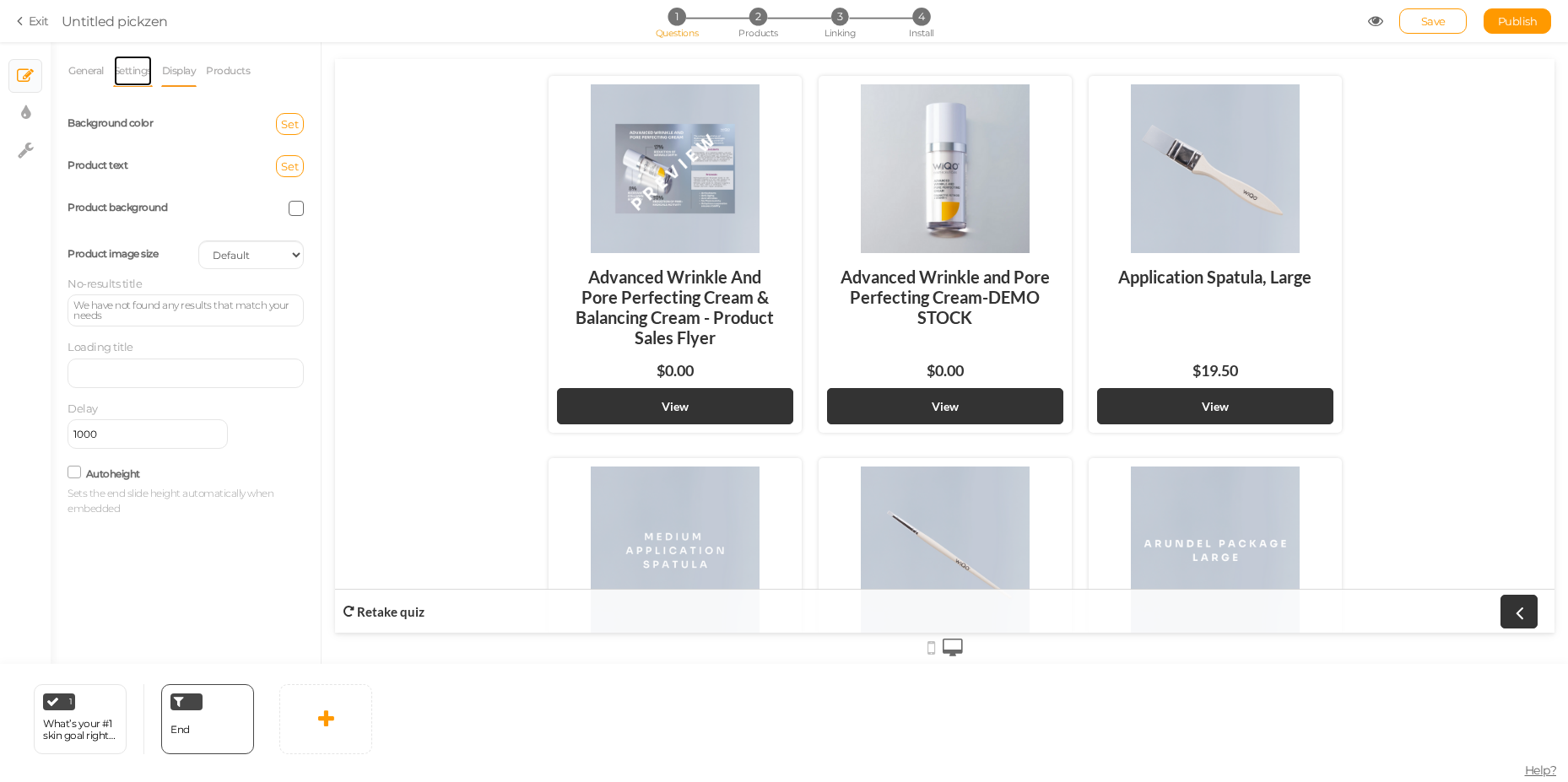
click at [145, 73] on link "Settings" at bounding box center [133, 71] width 40 height 32
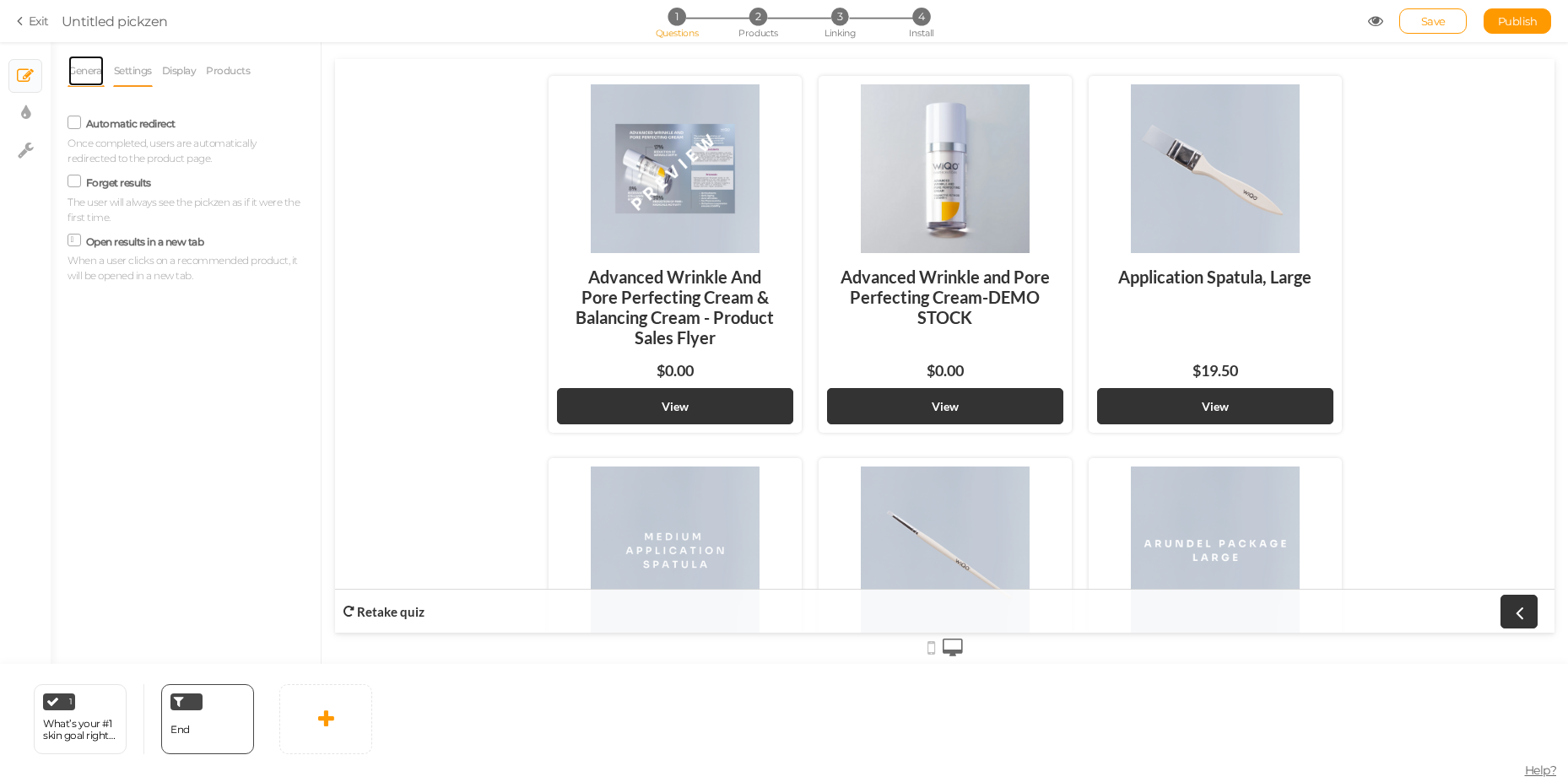
click at [94, 77] on link "General" at bounding box center [85, 71] width 37 height 32
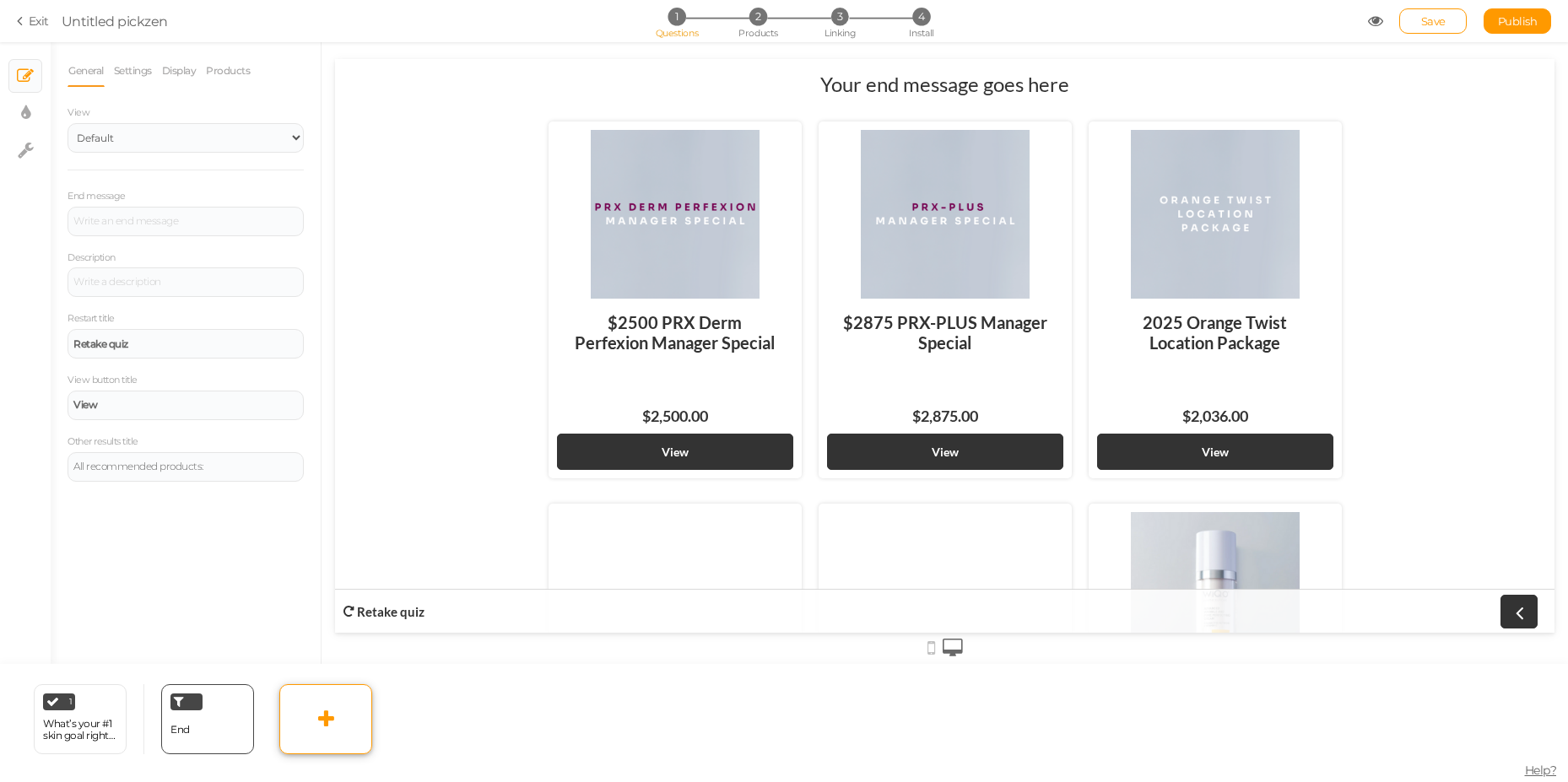
click at [361, 717] on link at bounding box center [325, 719] width 92 height 70
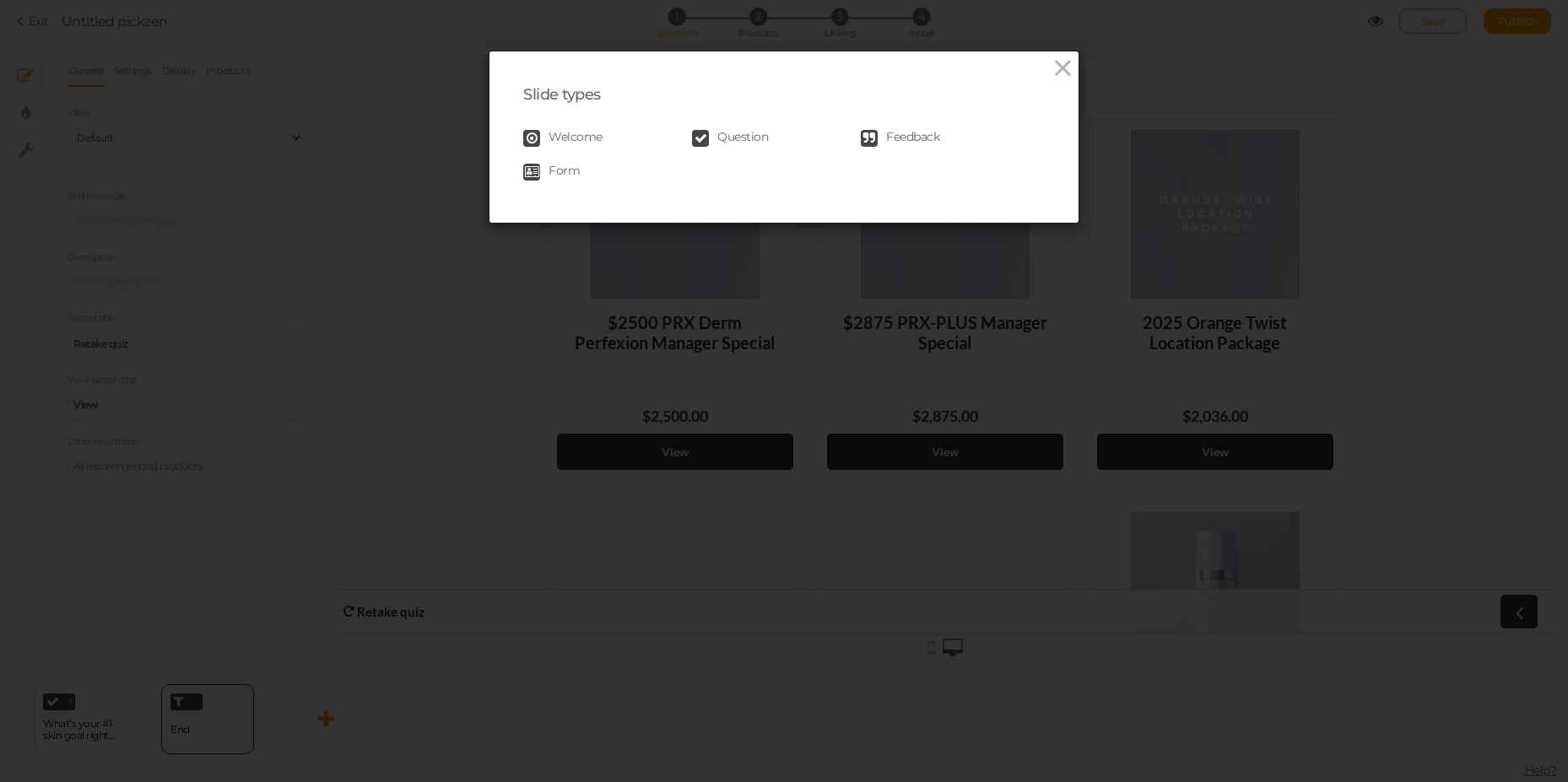
click at [718, 140] on span "Question" at bounding box center [743, 138] width 51 height 17
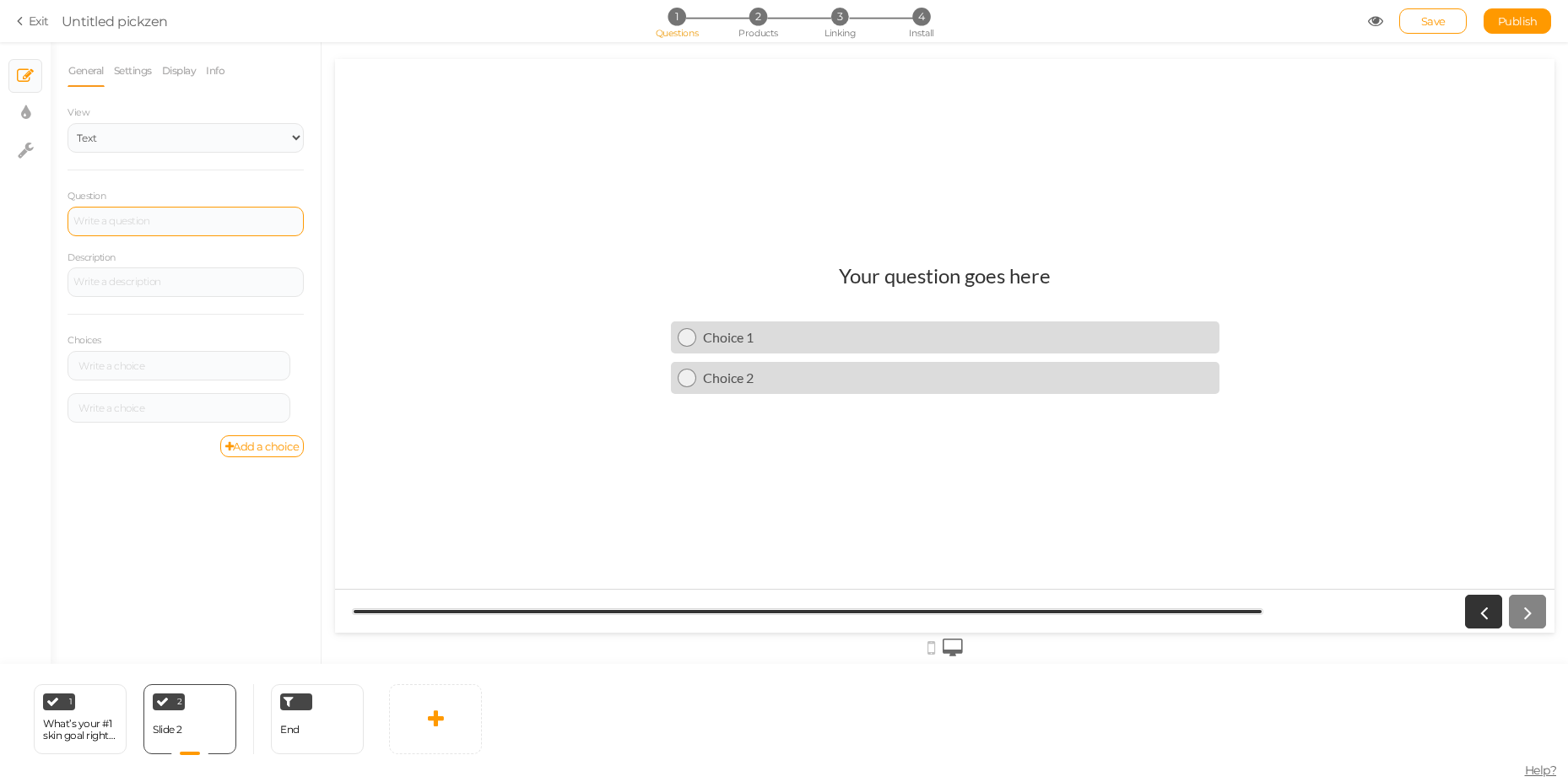
click at [117, 211] on div at bounding box center [186, 221] width 237 height 29
paste div
click at [116, 361] on div at bounding box center [179, 366] width 211 height 10
click at [115, 400] on div at bounding box center [179, 407] width 223 height 29
click at [116, 400] on div at bounding box center [179, 407] width 223 height 29
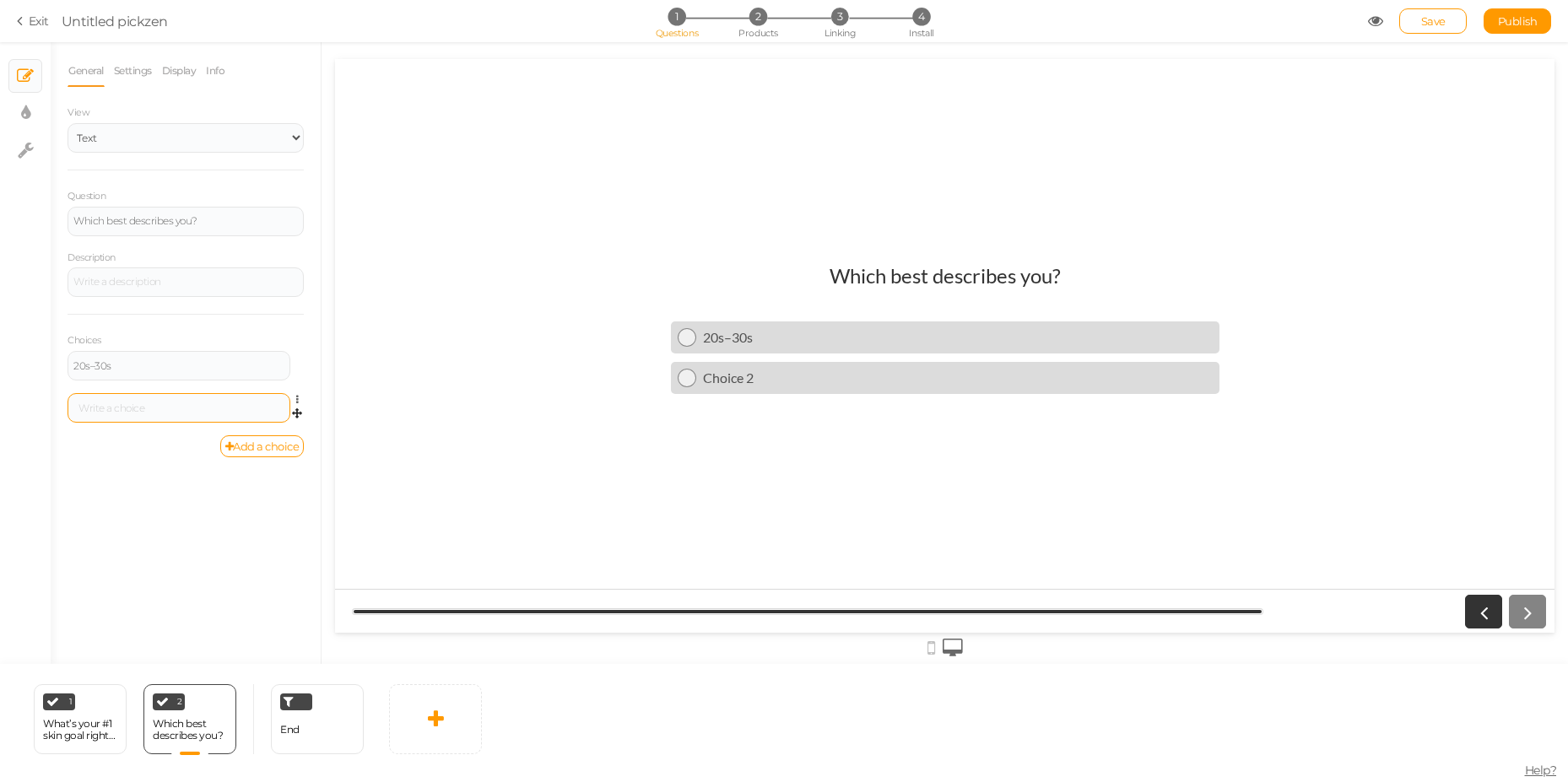
click at [115, 405] on div at bounding box center [179, 408] width 211 height 10
click at [199, 703] on icon at bounding box center [204, 697] width 11 height 11
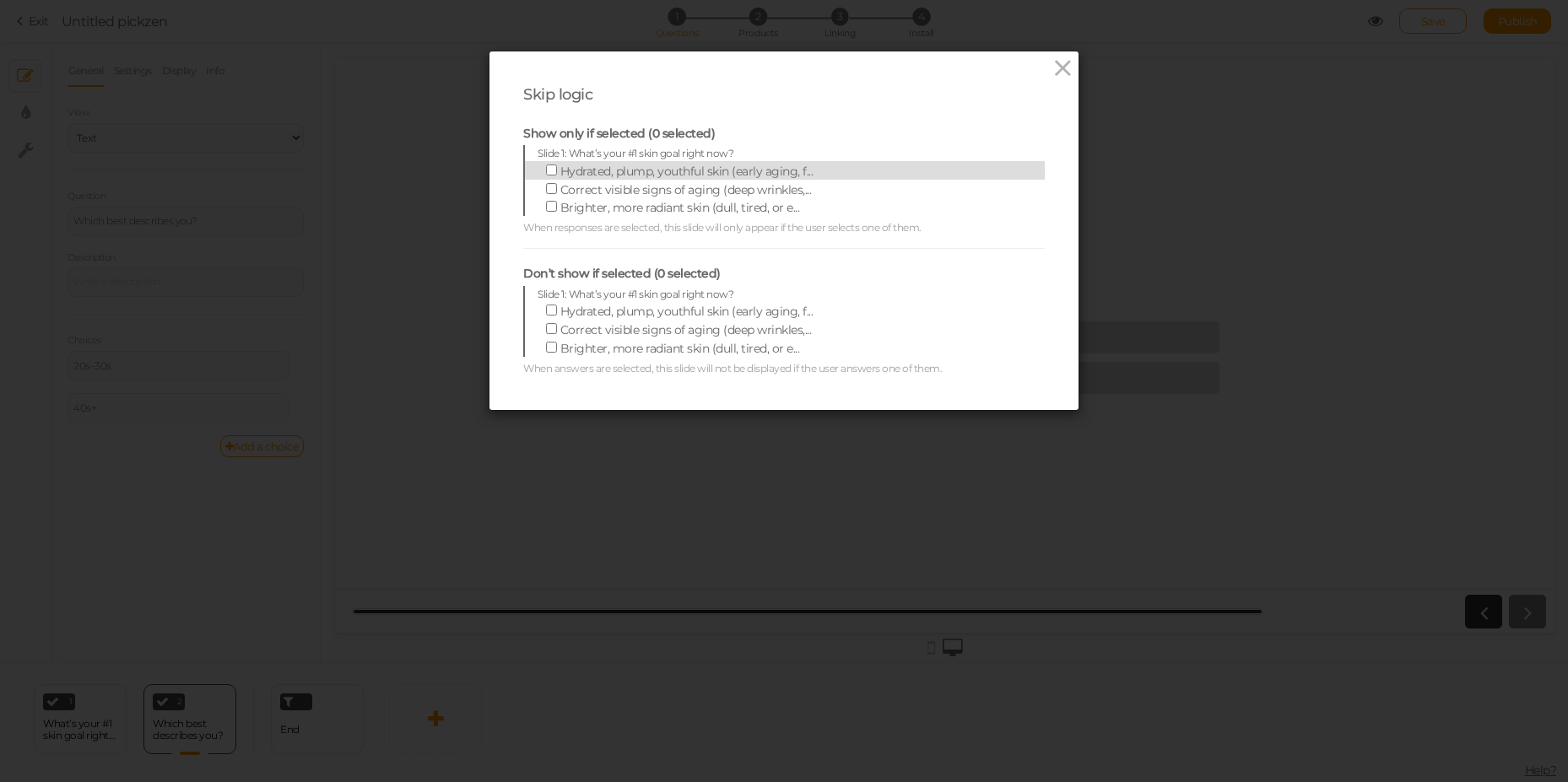
click at [563, 176] on span "Hydrated, plump, youthful skin (early aging, f..." at bounding box center [686, 172] width 253 height 16
click at [557, 175] on input "Hydrated, plump, youthful skin (early aging, f..." at bounding box center [551, 170] width 11 height 11
checkbox input "true"
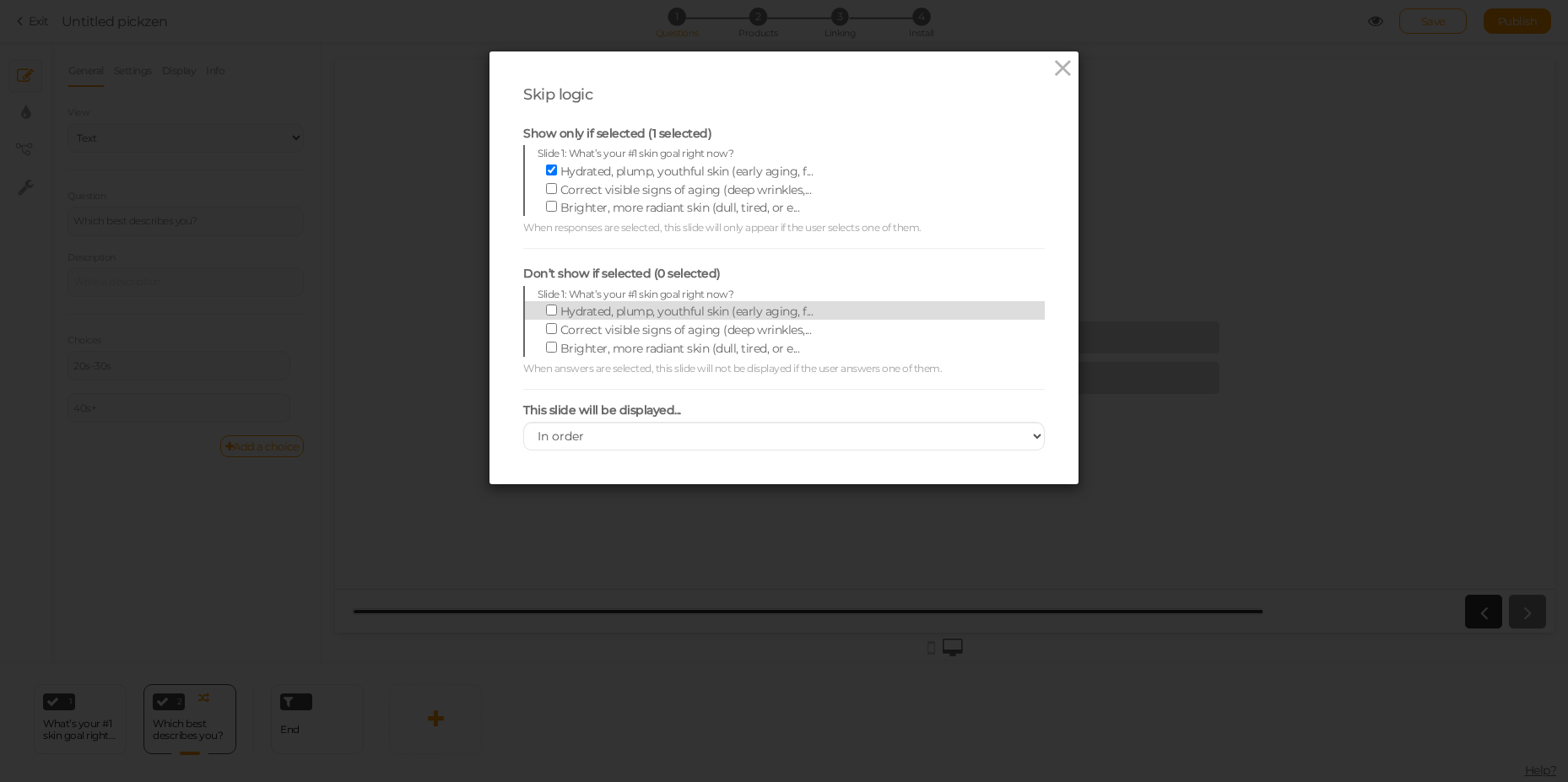
click at [582, 307] on span "Hydrated, plump, youthful skin (early aging, f..." at bounding box center [686, 312] width 253 height 16
click at [557, 307] on input "Hydrated, plump, youthful skin (early aging, f..." at bounding box center [551, 310] width 11 height 11
checkbox input "true"
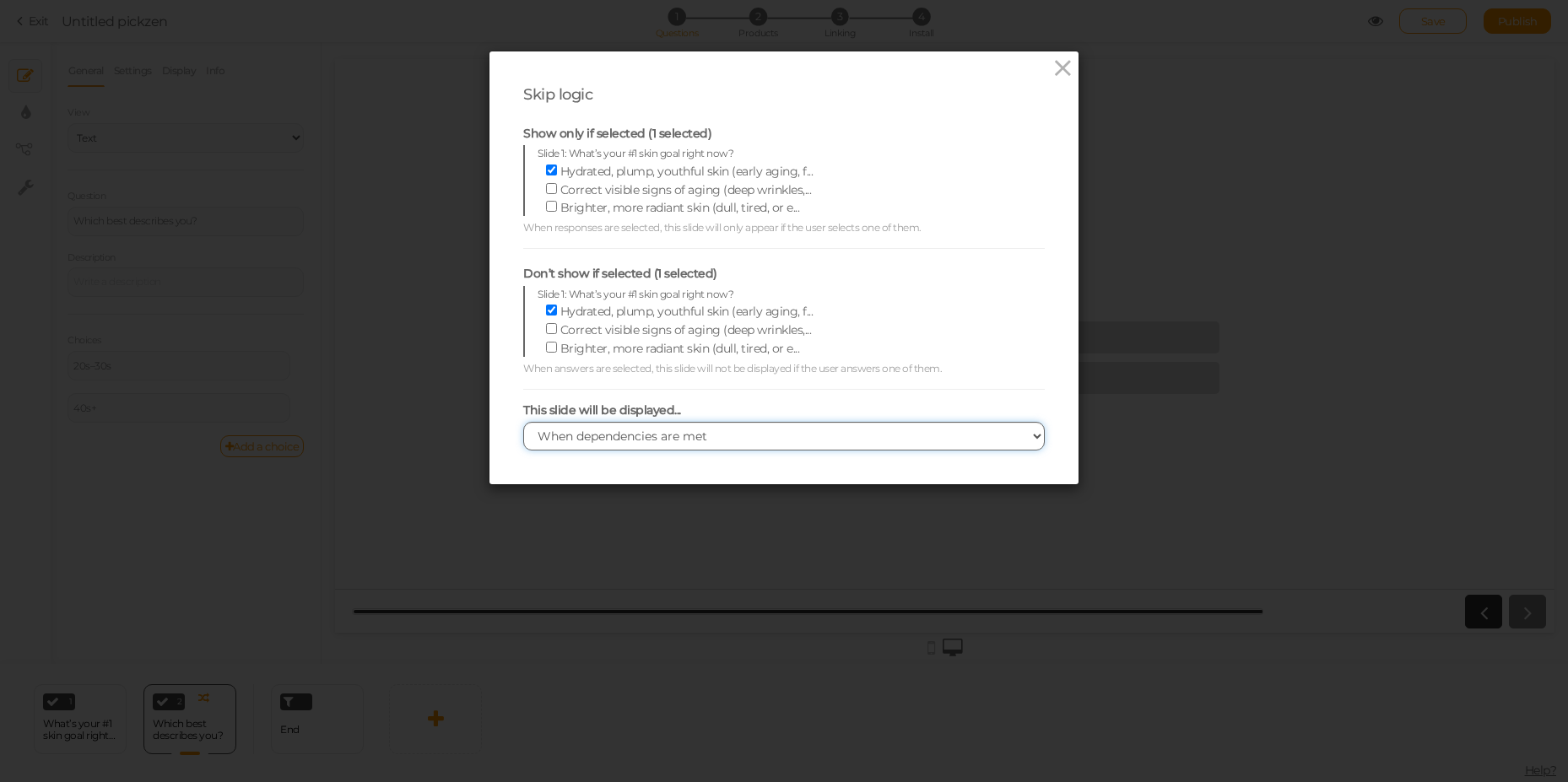
click at [523, 422] on select "In order When dependencies are met" at bounding box center [784, 436] width 522 height 28
select select "inOrder"
click at [523, 422] on select "In order When dependencies are met" at bounding box center [784, 436] width 522 height 28
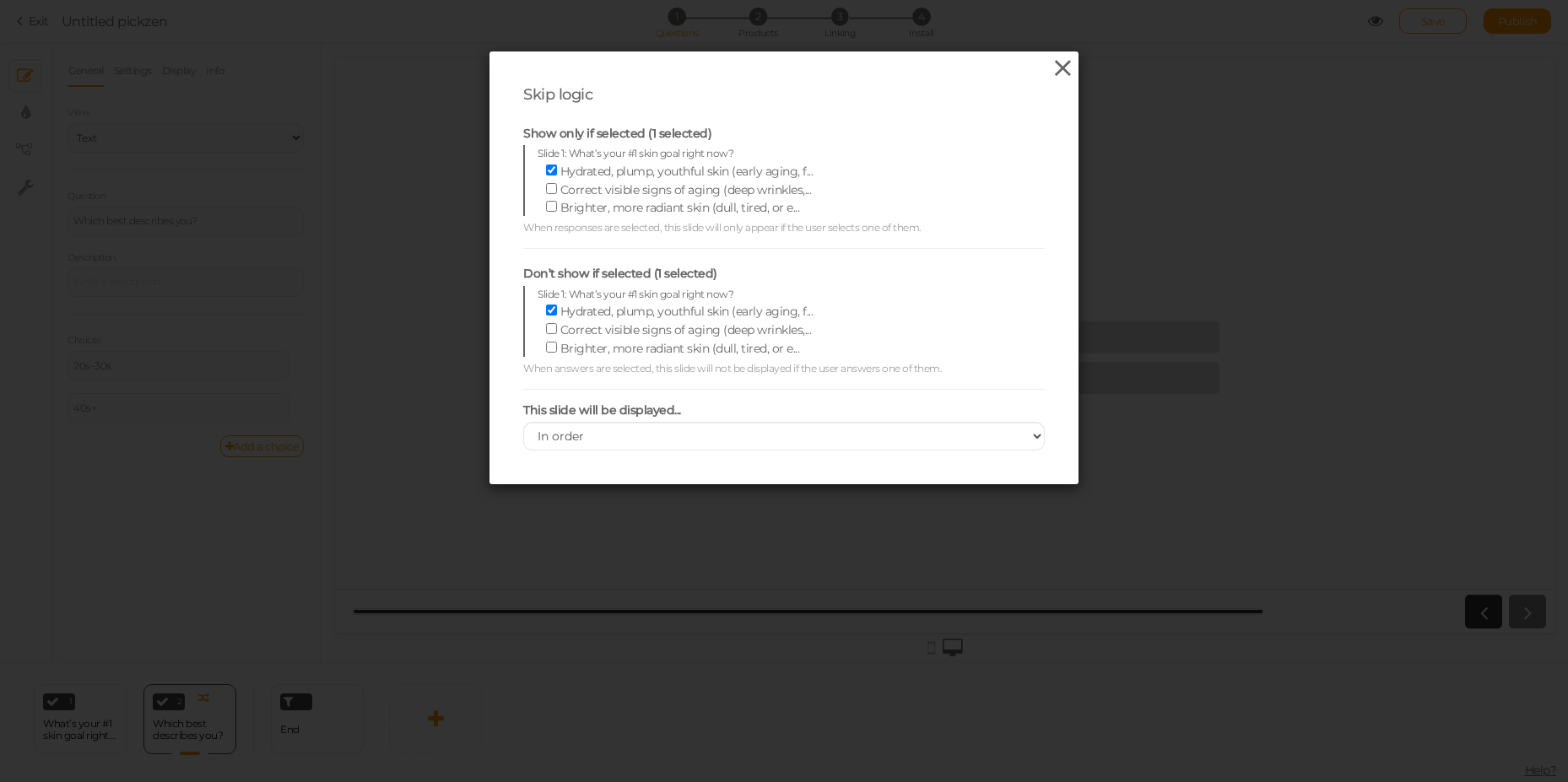
click at [1053, 67] on icon at bounding box center [1063, 67] width 24 height 25
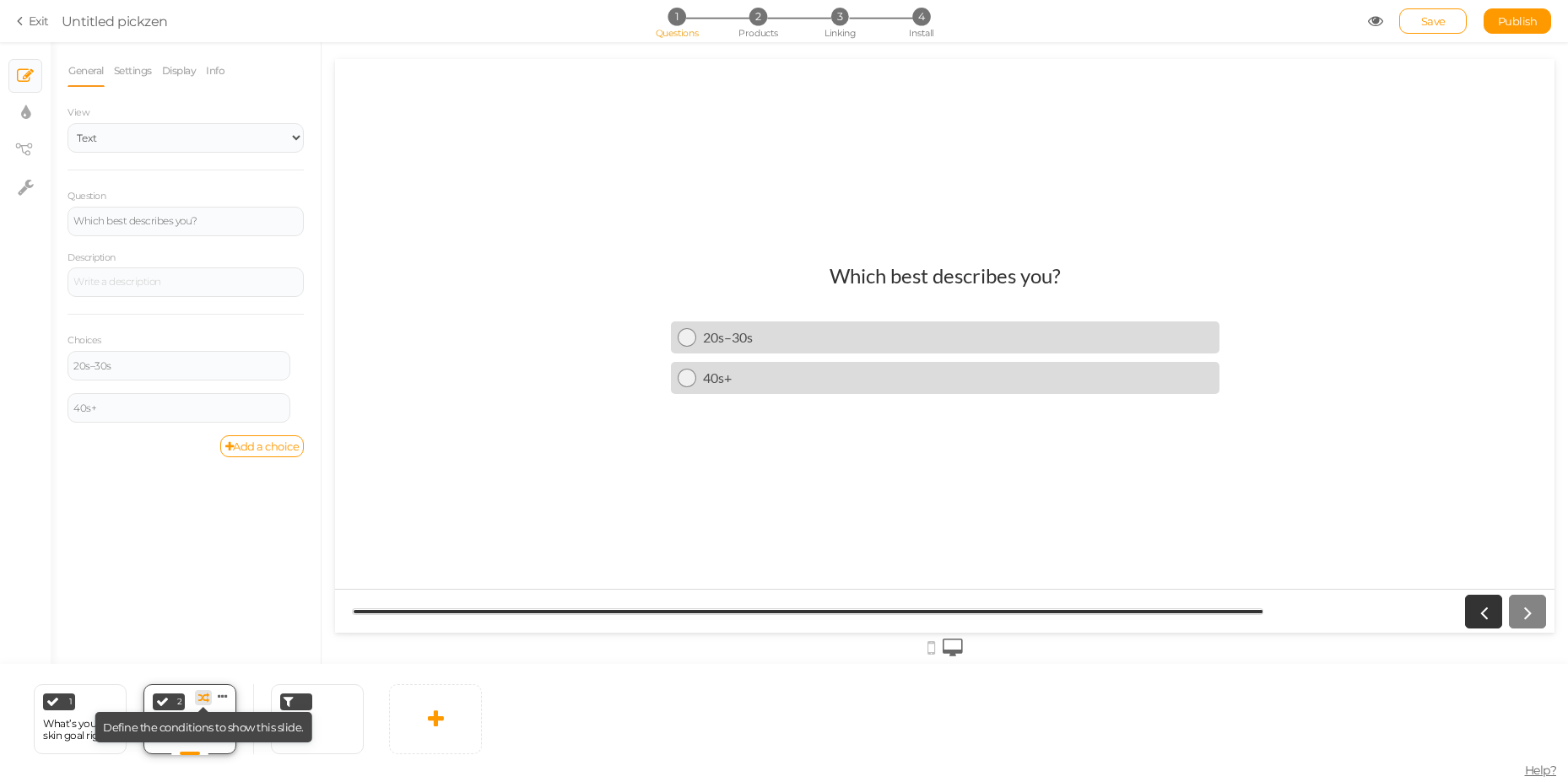
click at [203, 698] on icon at bounding box center [204, 697] width 11 height 11
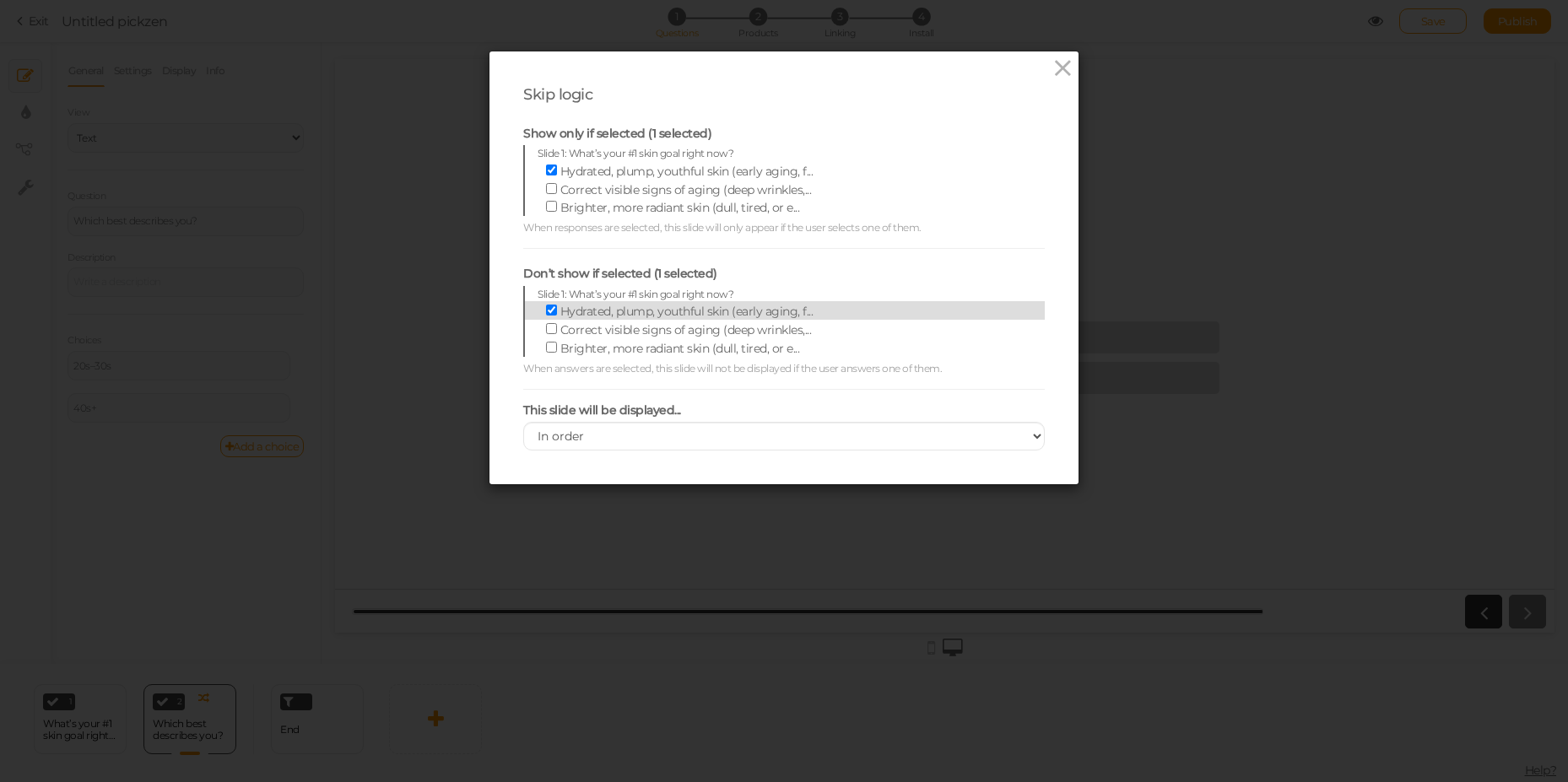
click at [560, 306] on span "Hydrated, plump, youthful skin (early aging, f..." at bounding box center [686, 312] width 253 height 16
click at [553, 306] on input "Hydrated, plump, youthful skin (early aging, f..." at bounding box center [551, 310] width 11 height 11
checkbox input "false"
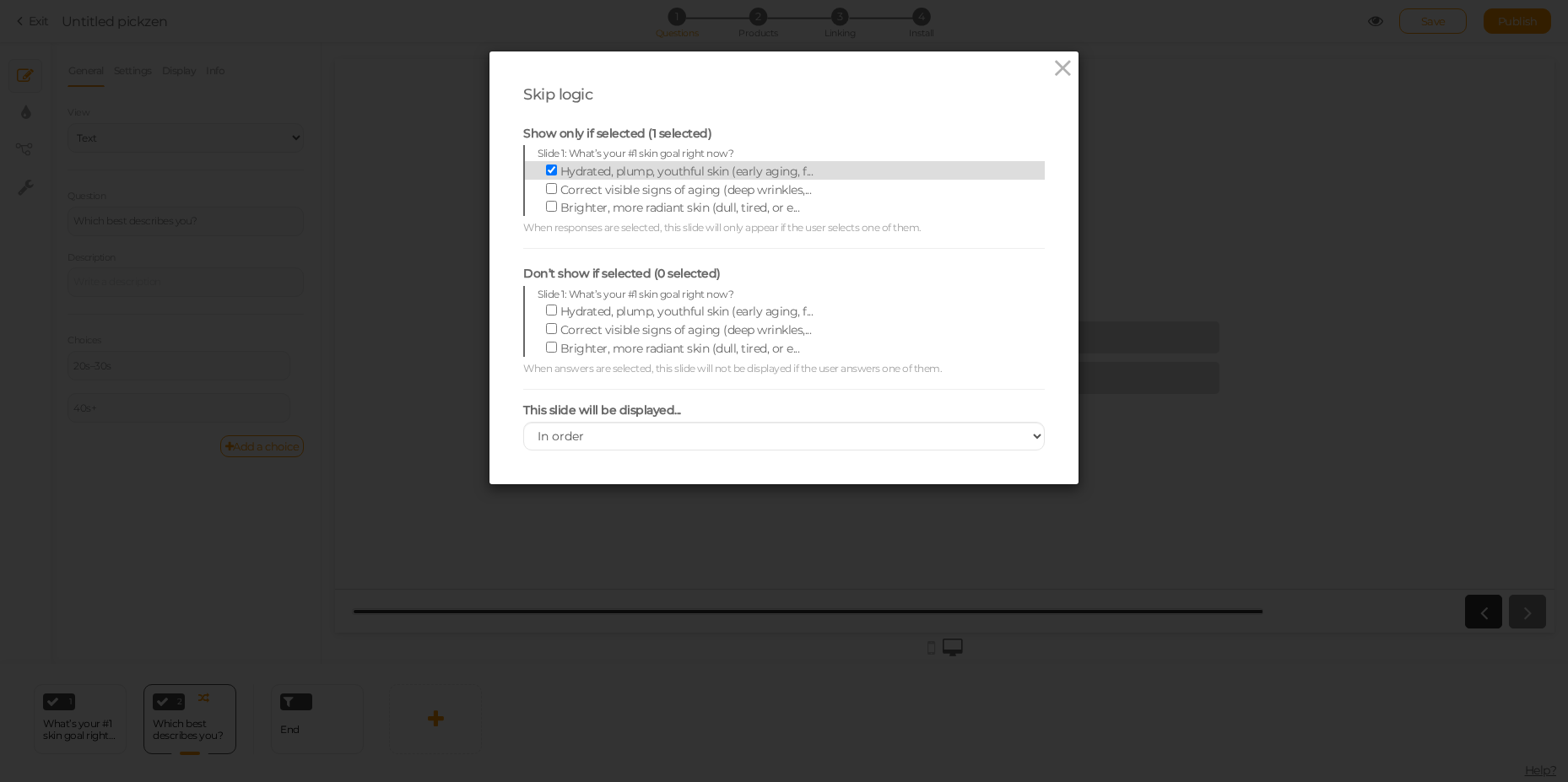
click at [570, 173] on span "Hydrated, plump, youthful skin (early aging, f..." at bounding box center [686, 172] width 253 height 16
click at [557, 173] on input "Hydrated, plump, youthful skin (early aging, f..." at bounding box center [551, 170] width 11 height 11
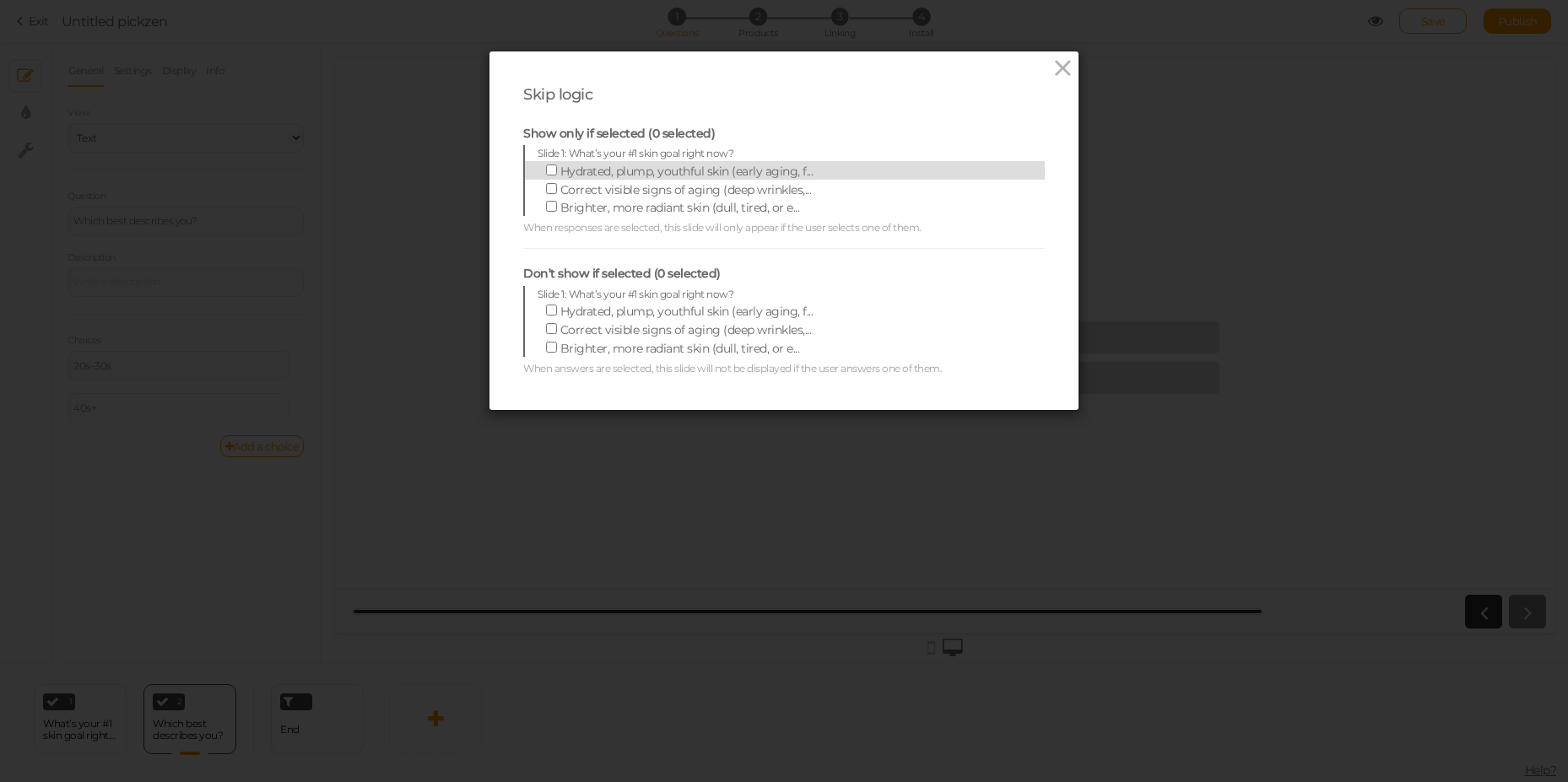
click at [570, 173] on span "Hydrated, plump, youthful skin (early aging, f..." at bounding box center [686, 172] width 253 height 16
click at [557, 173] on input "Hydrated, plump, youthful skin (early aging, f..." at bounding box center [551, 170] width 11 height 11
checkbox input "true"
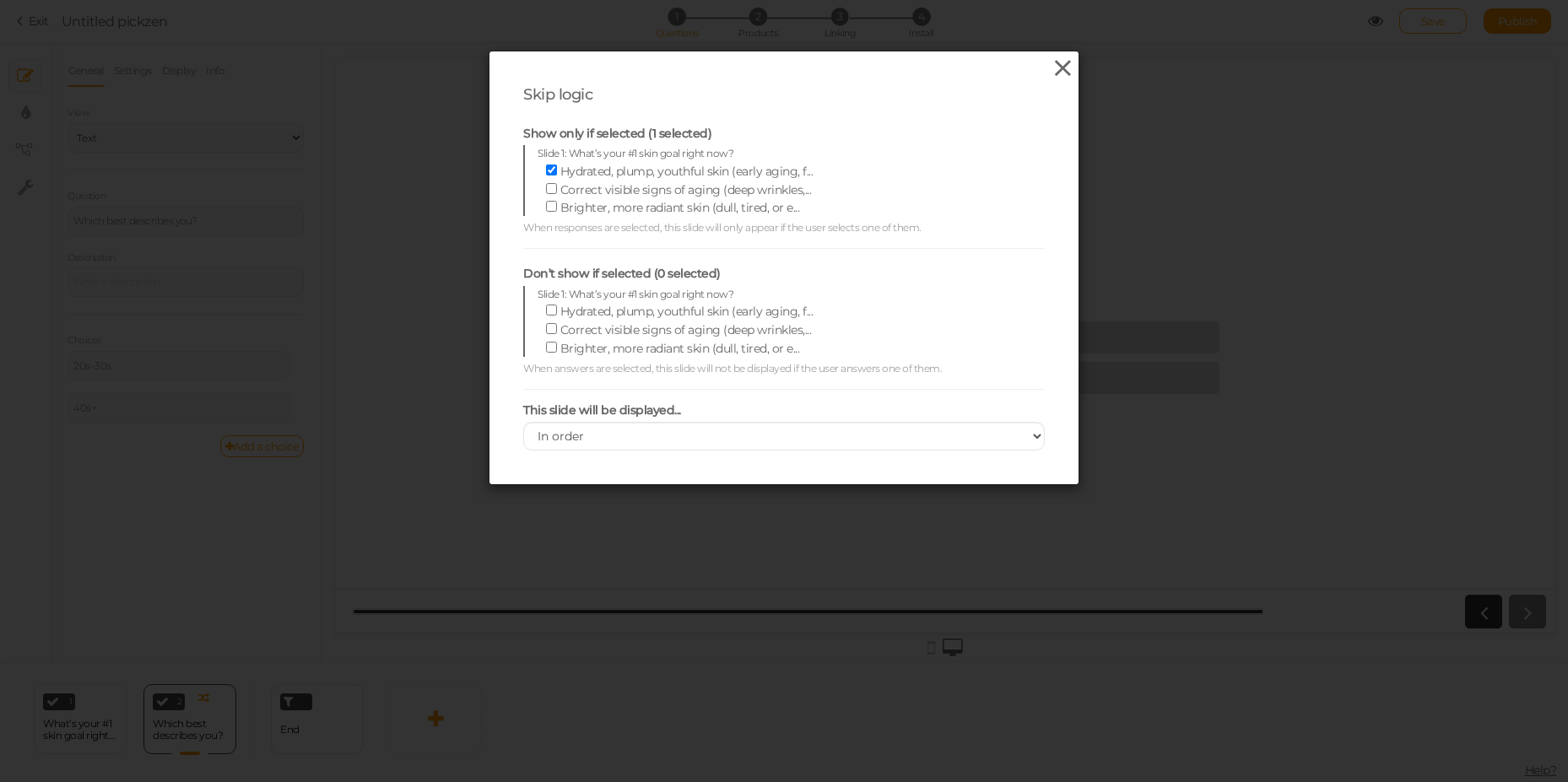
click at [1056, 73] on icon at bounding box center [1063, 67] width 24 height 25
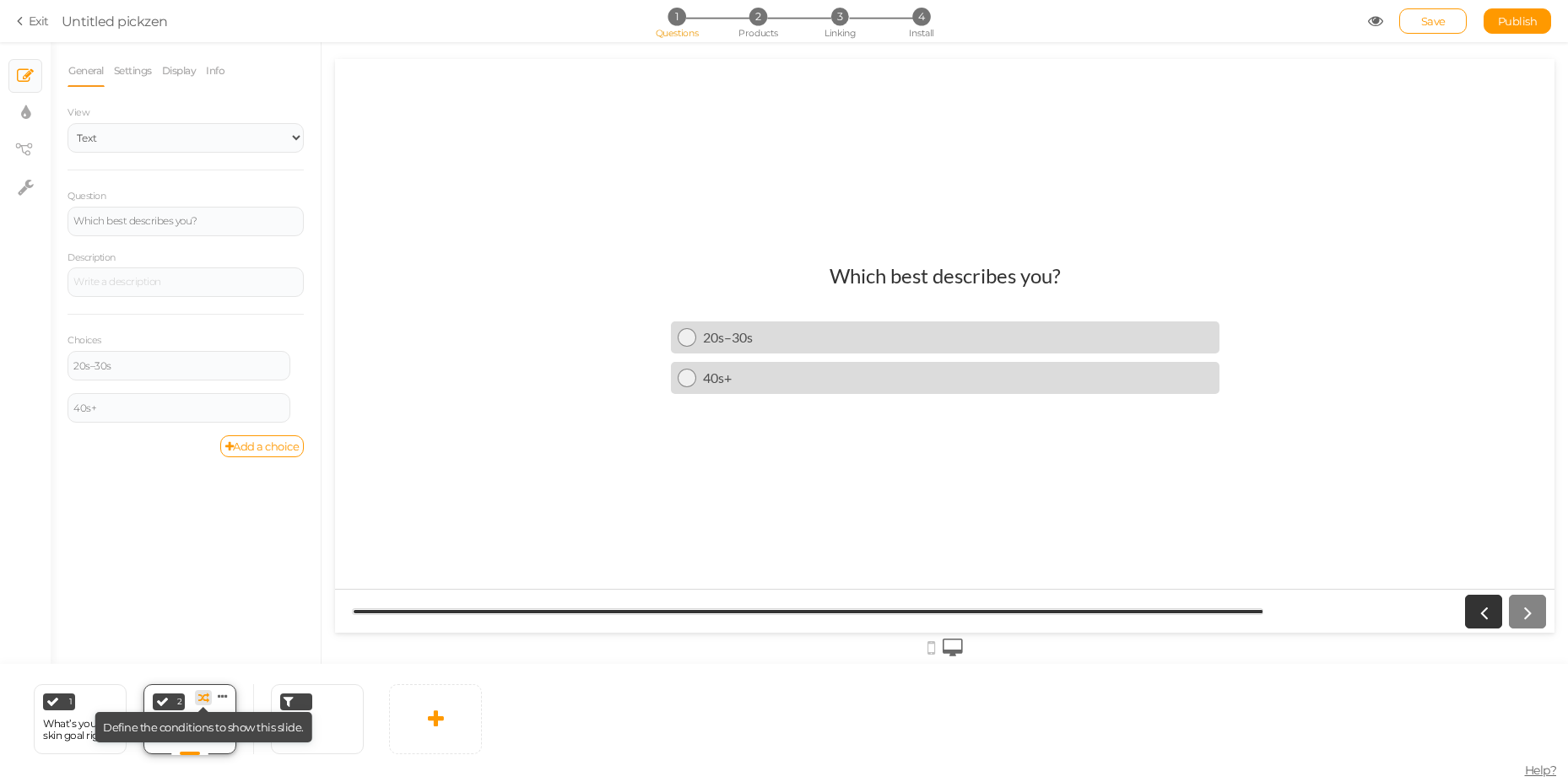
click at [204, 699] on icon at bounding box center [204, 697] width 11 height 11
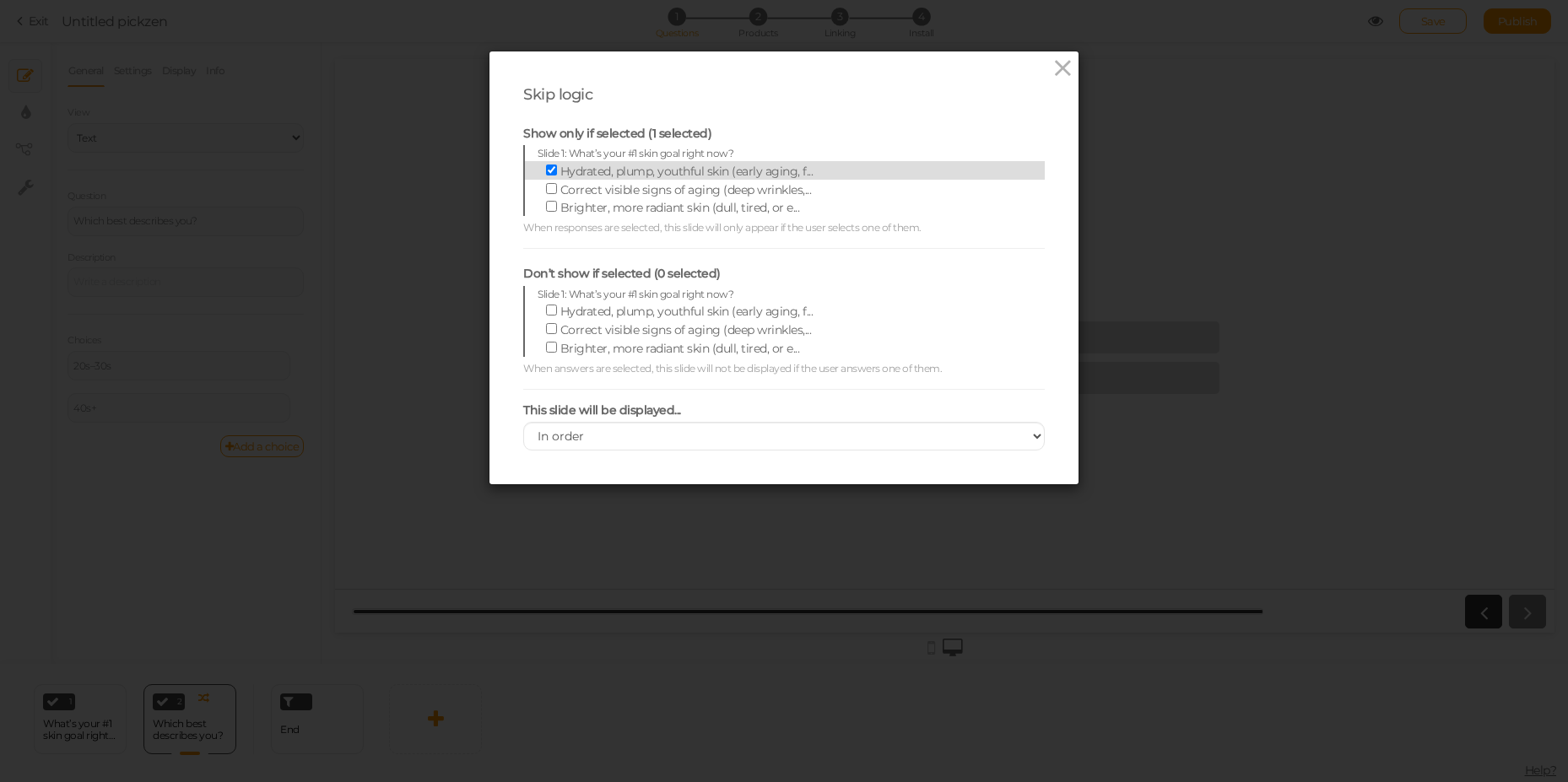
click at [597, 168] on span "Hydrated, plump, youthful skin (early aging, f..." at bounding box center [686, 172] width 253 height 16
click at [557, 168] on input "Hydrated, plump, youthful skin (early aging, f..." at bounding box center [551, 170] width 11 height 11
checkbox input "false"
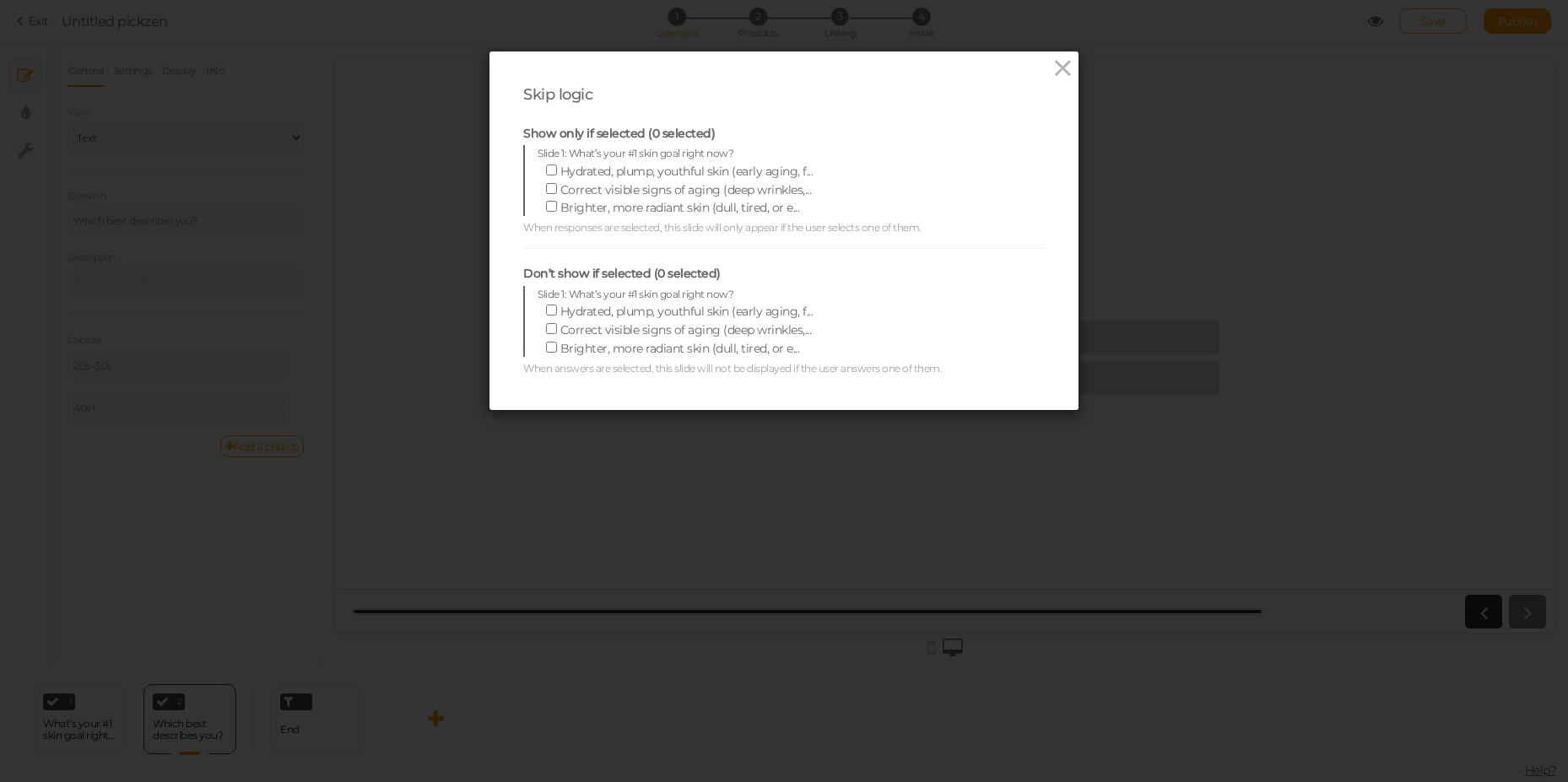
drag, startPoint x: 1056, startPoint y: 69, endPoint x: 1040, endPoint y: 74, distance: 16.8
click at [1056, 68] on icon at bounding box center [1063, 67] width 24 height 25
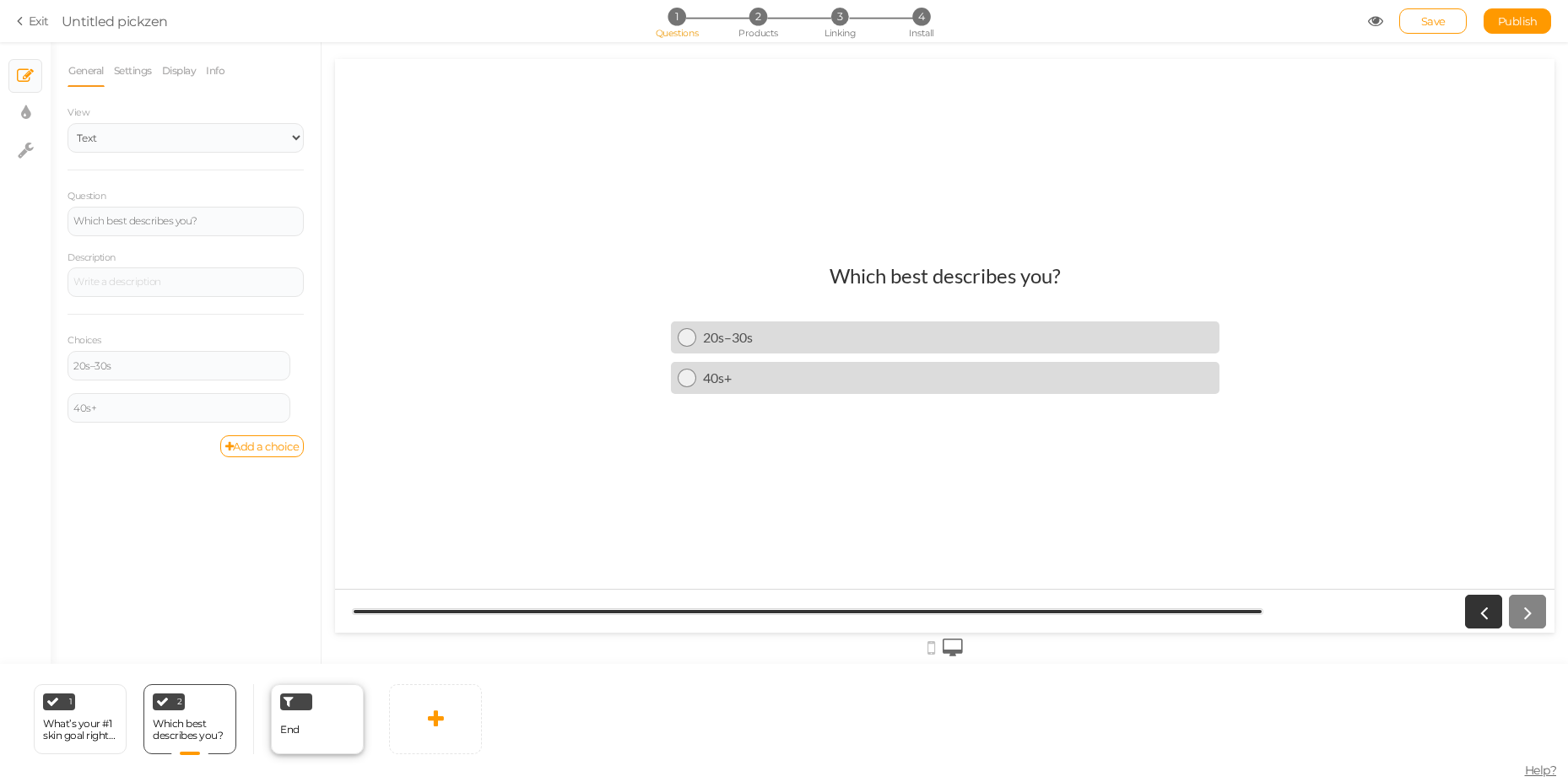
click at [322, 710] on div "End" at bounding box center [317, 719] width 92 height 70
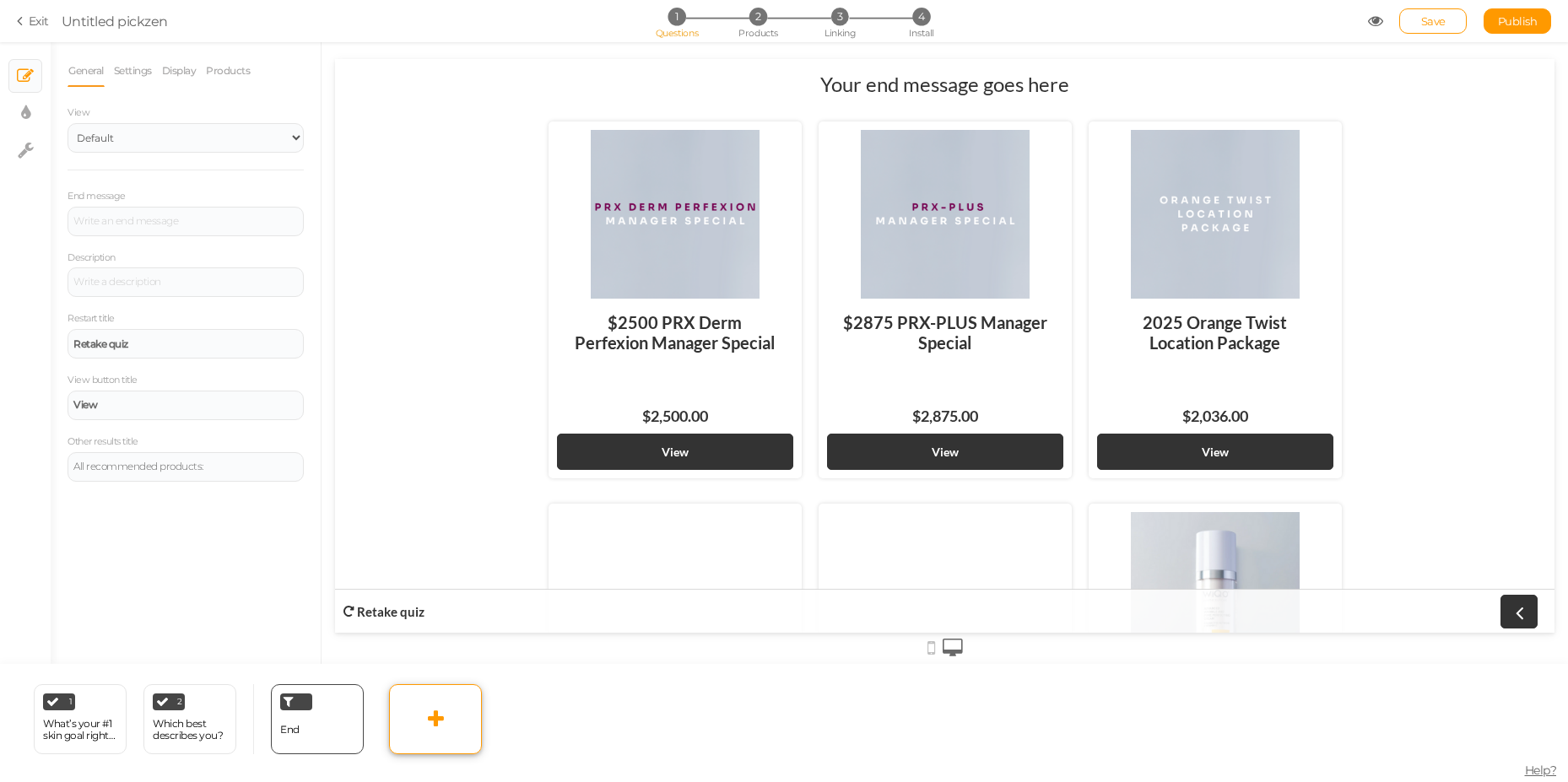
click at [427, 709] on icon at bounding box center [435, 718] width 16 height 20
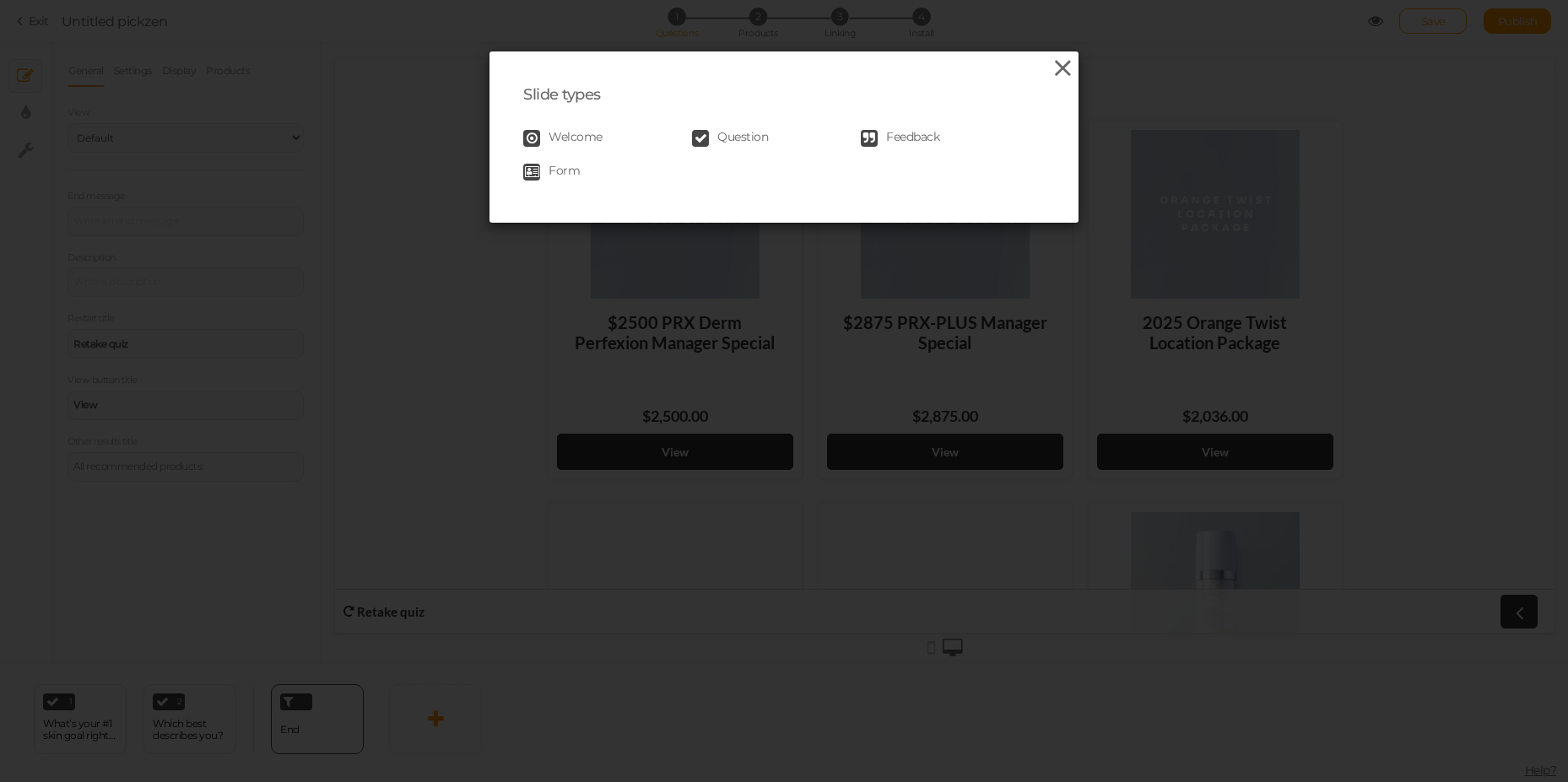
click at [1053, 68] on icon at bounding box center [1063, 67] width 24 height 25
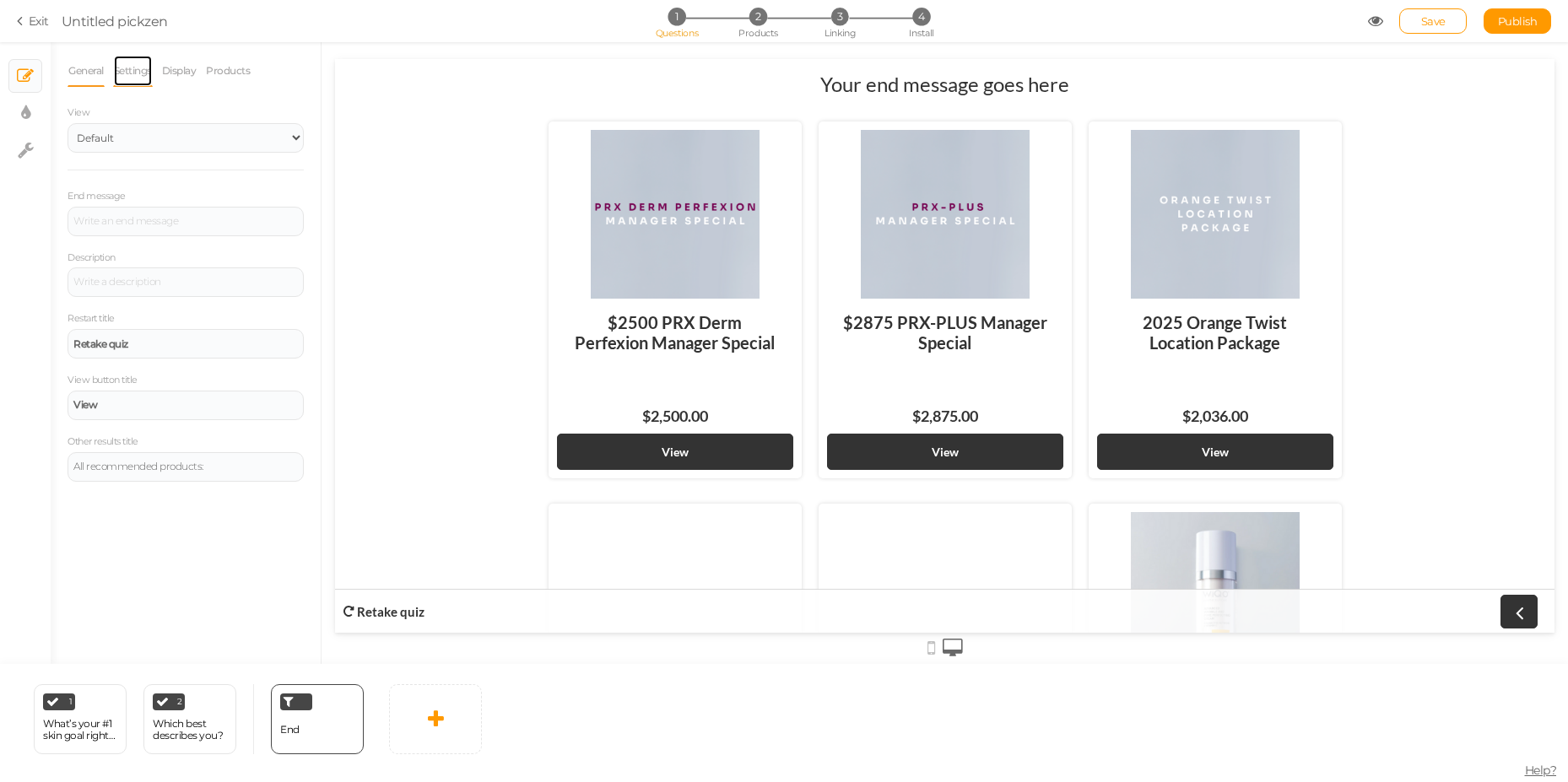
click at [130, 78] on link "Settings" at bounding box center [133, 71] width 40 height 32
click at [178, 79] on link "Display" at bounding box center [180, 71] width 36 height 32
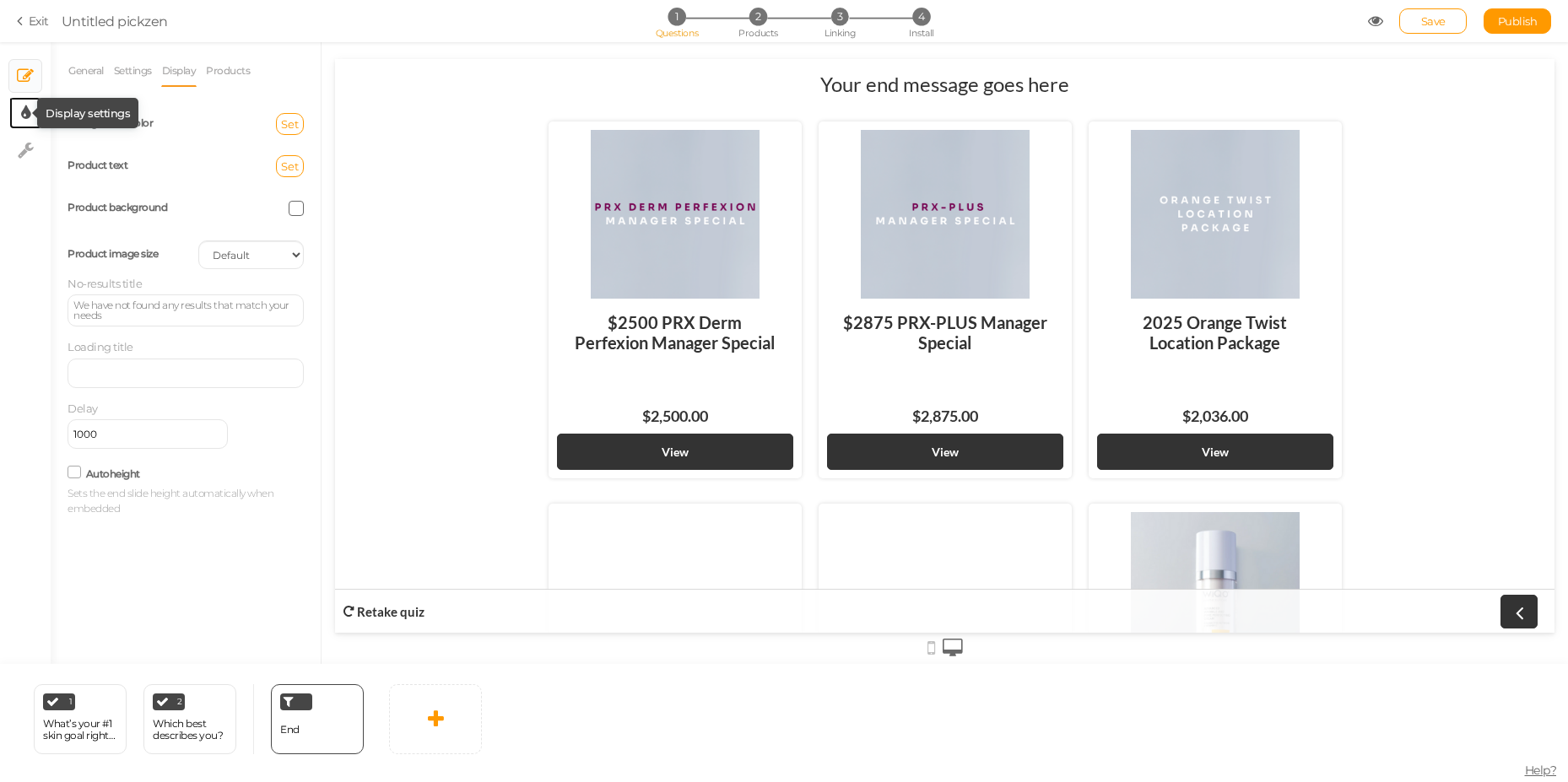
click at [22, 106] on icon at bounding box center [25, 113] width 9 height 17
select select "2"
select select "lato"
select select "fade"
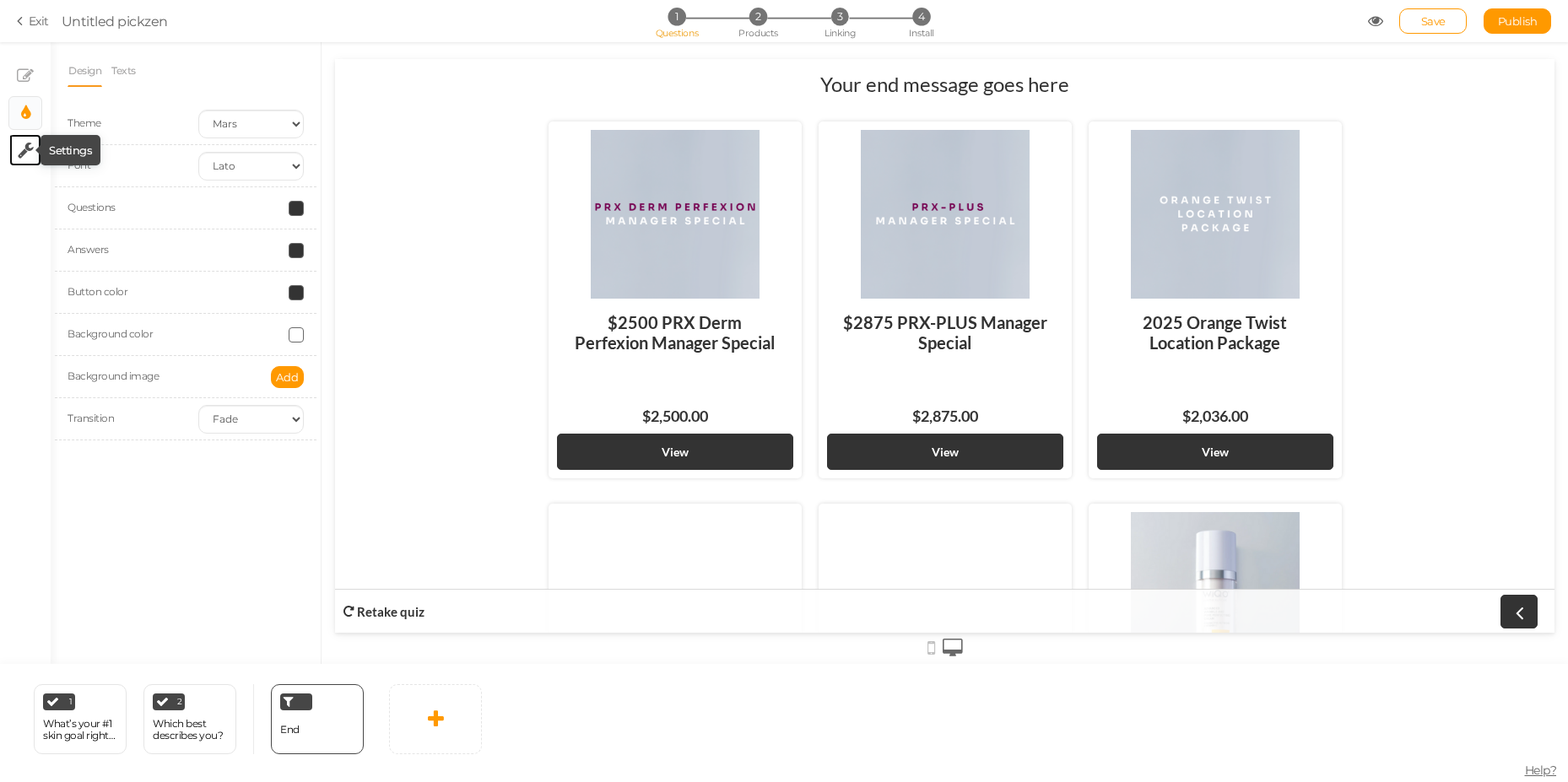
click at [18, 144] on icon at bounding box center [26, 150] width 16 height 17
select select "en"
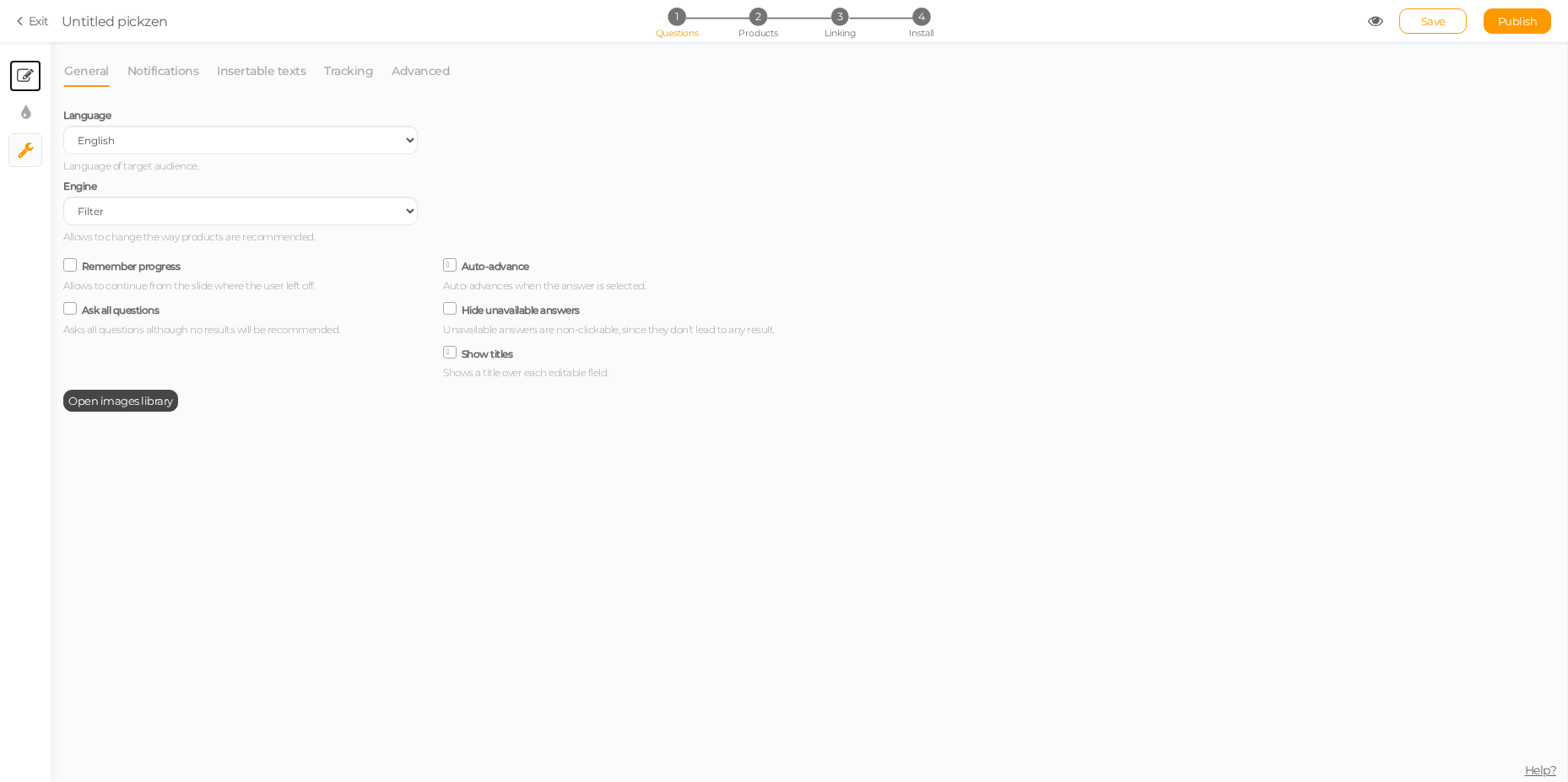
click at [30, 79] on icon at bounding box center [26, 76] width 17 height 17
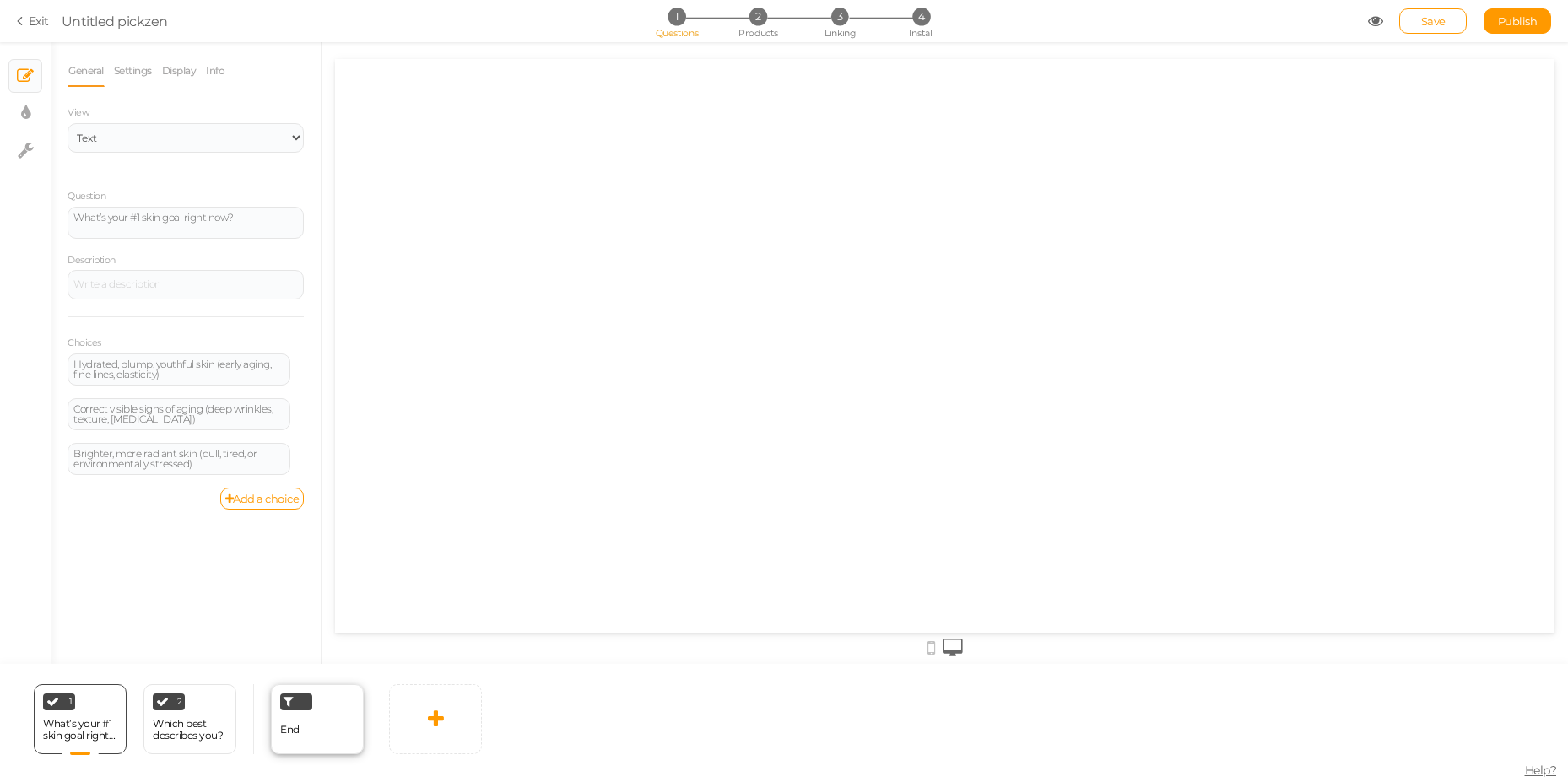
click at [326, 751] on div "End" at bounding box center [317, 719] width 92 height 70
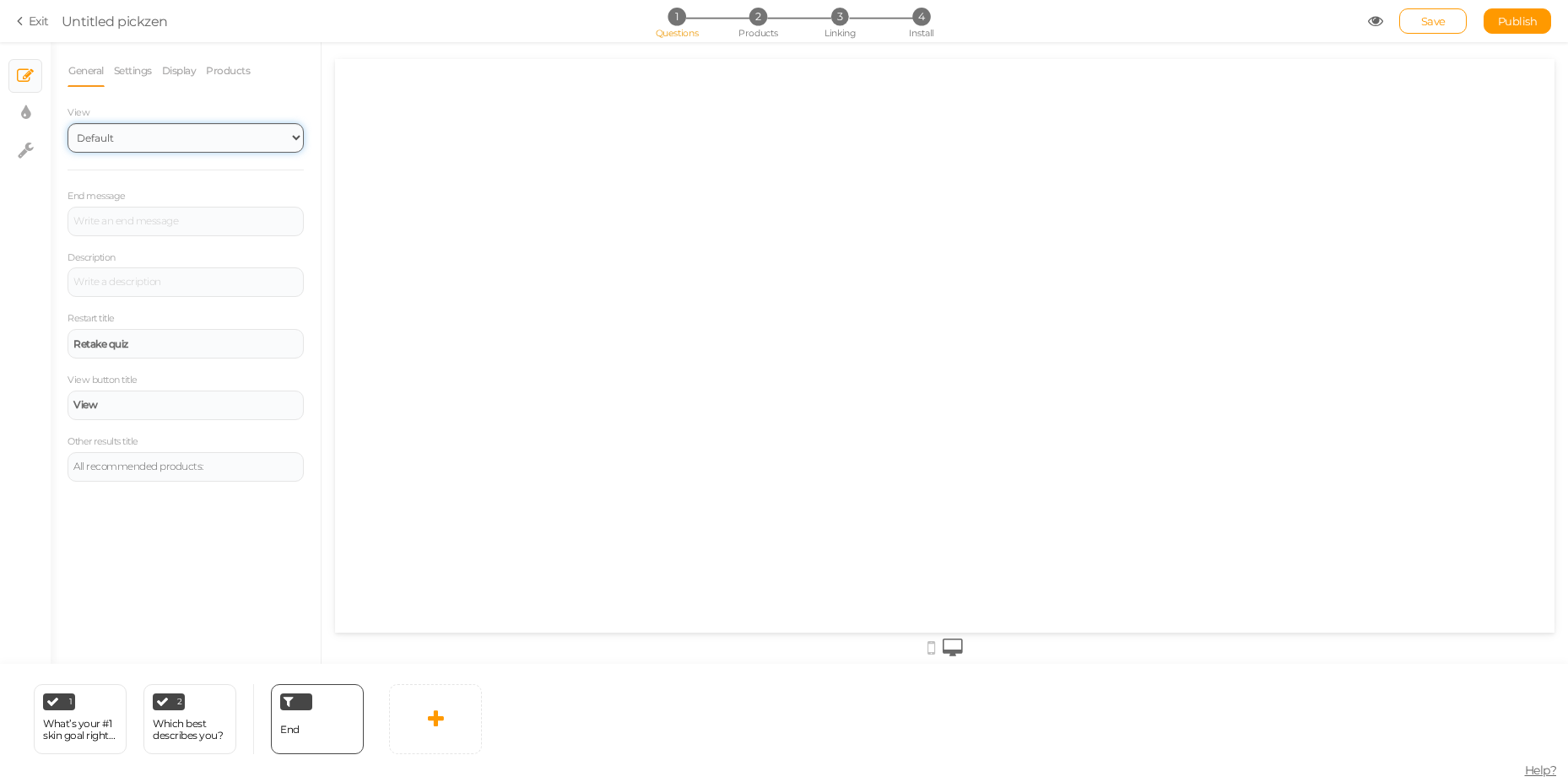
click at [155, 143] on select "Default Top" at bounding box center [186, 138] width 237 height 29
click at [757, 25] on span "2" at bounding box center [758, 16] width 18 height 18
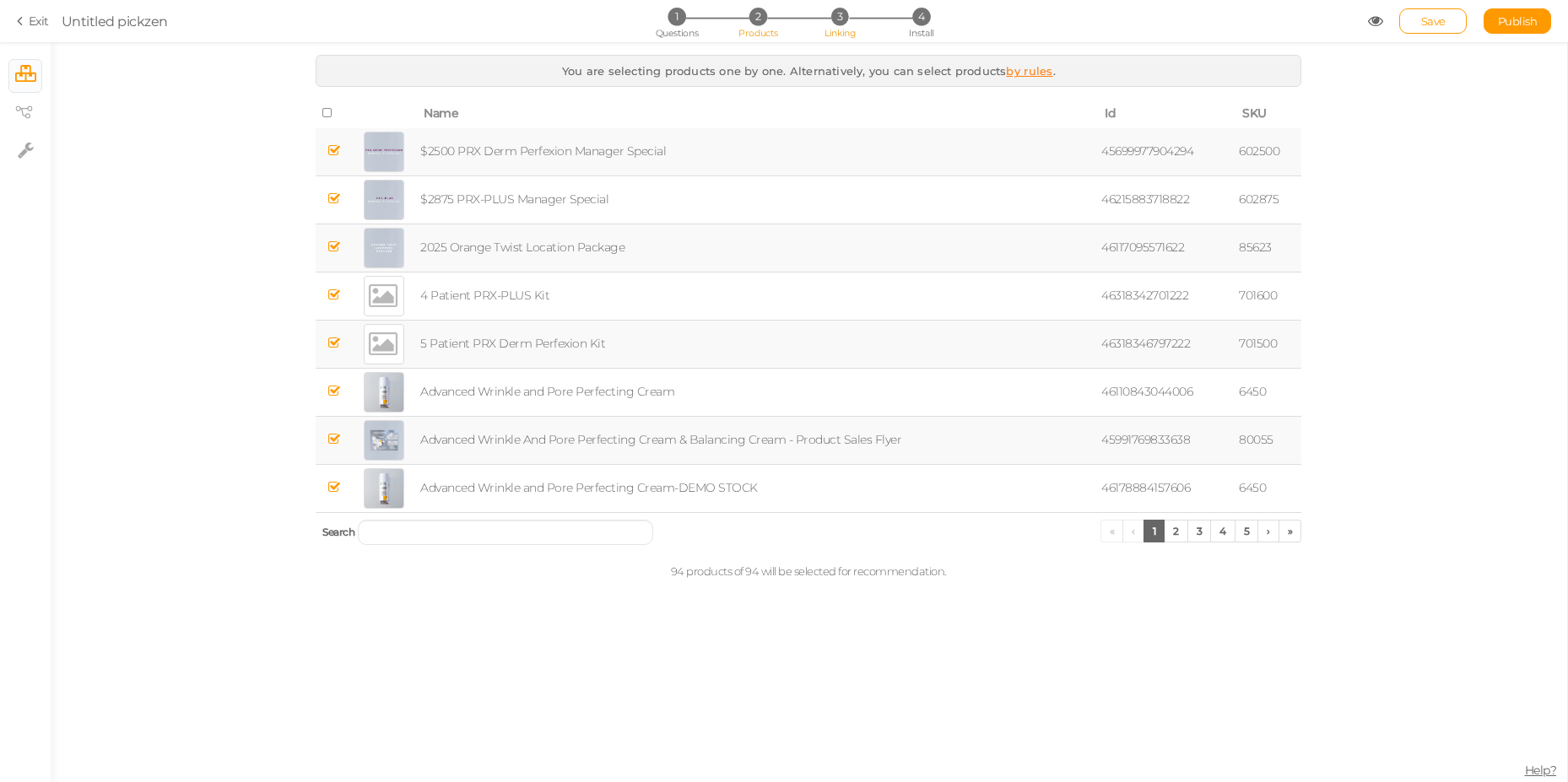
click at [845, 15] on span "3" at bounding box center [840, 16] width 18 height 18
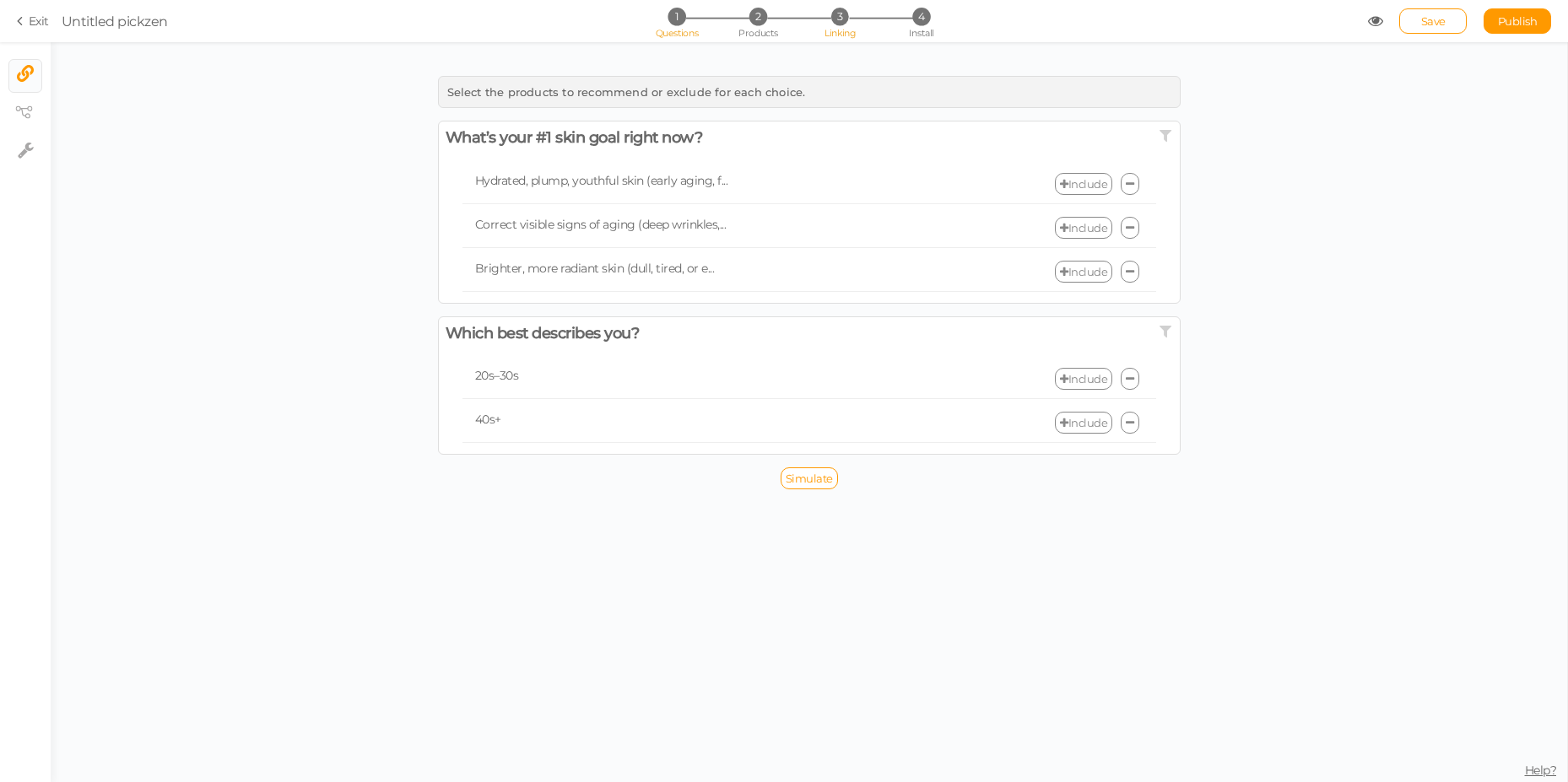
click at [673, 30] on span "Questions" at bounding box center [677, 33] width 43 height 12
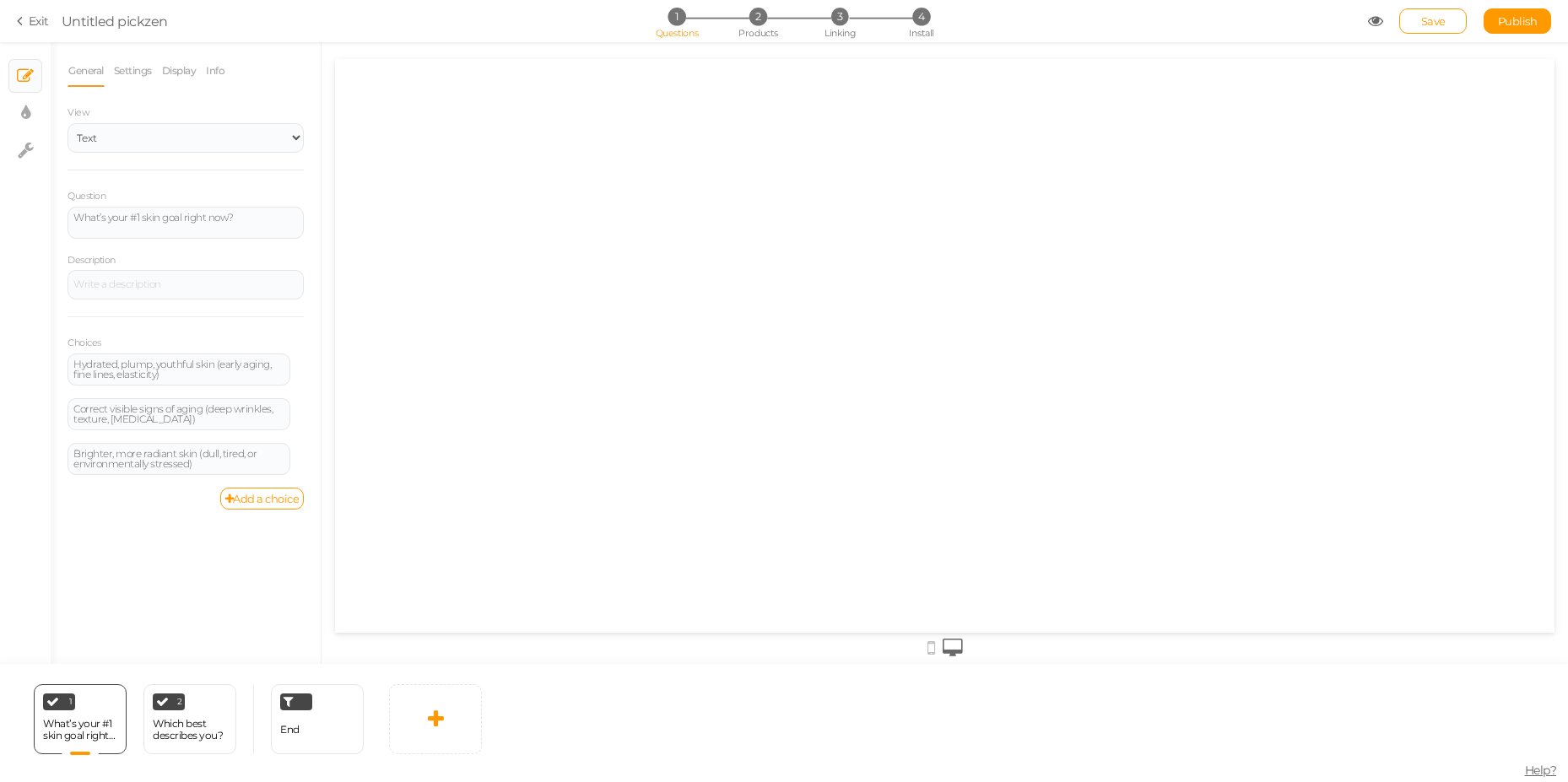
click at [753, 26] on div "1 Questions 2 Products 3 Linking 4 Install" at bounding box center [783, 22] width 353 height 30
click at [759, 21] on span "2" at bounding box center [758, 16] width 18 height 18
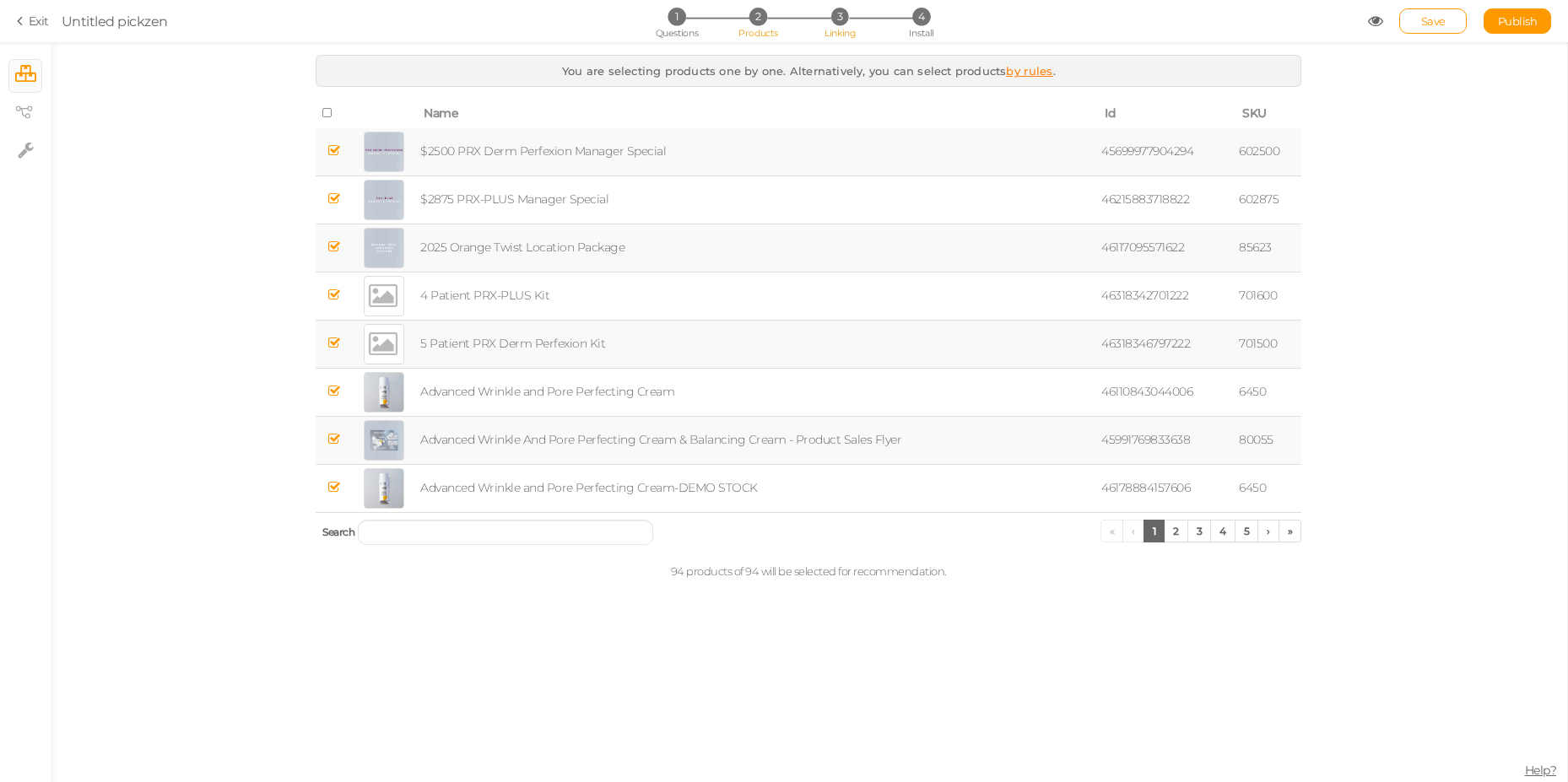
click at [835, 15] on span "3" at bounding box center [840, 16] width 18 height 18
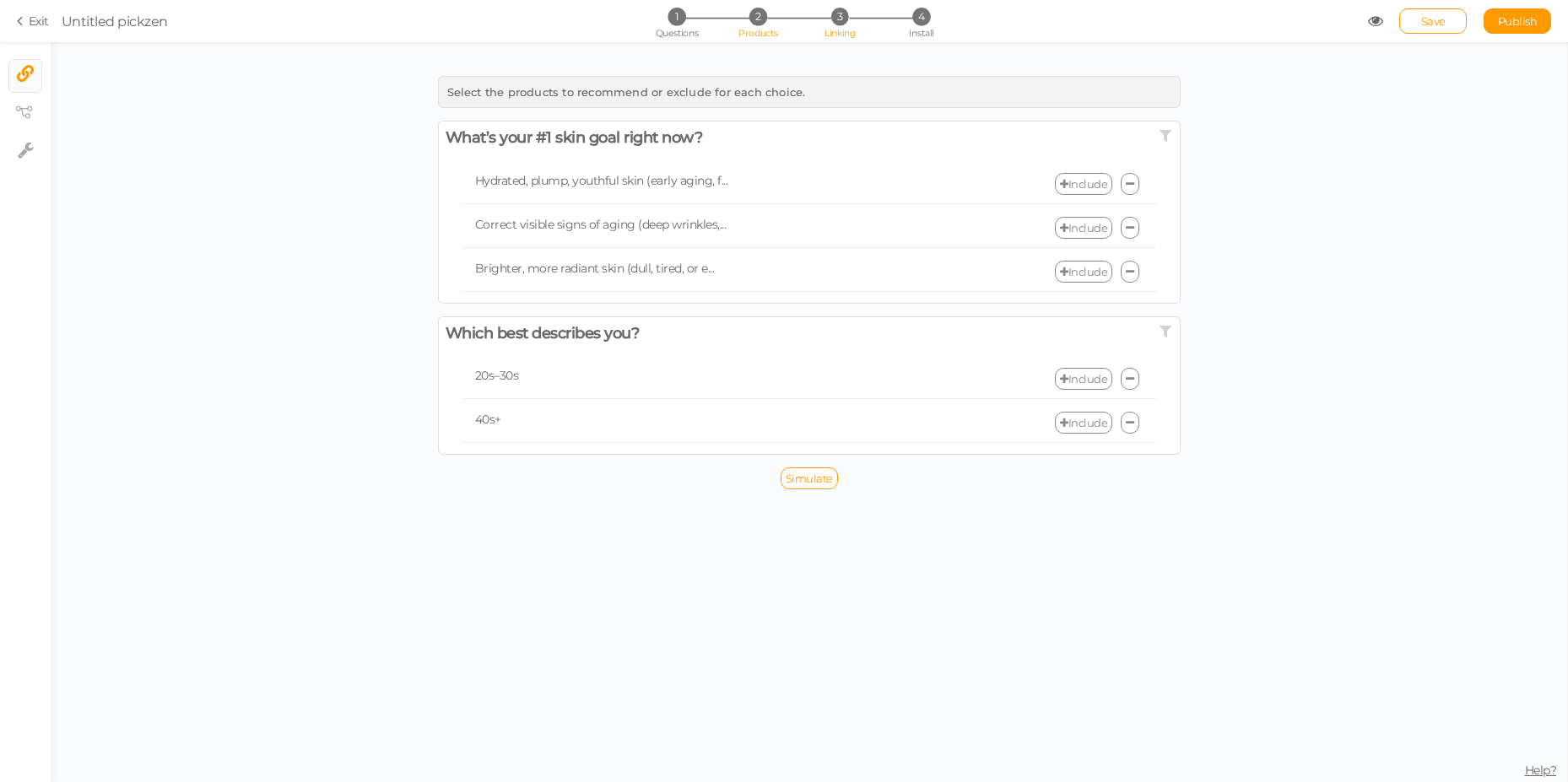
click at [762, 12] on span "2" at bounding box center [758, 16] width 18 height 18
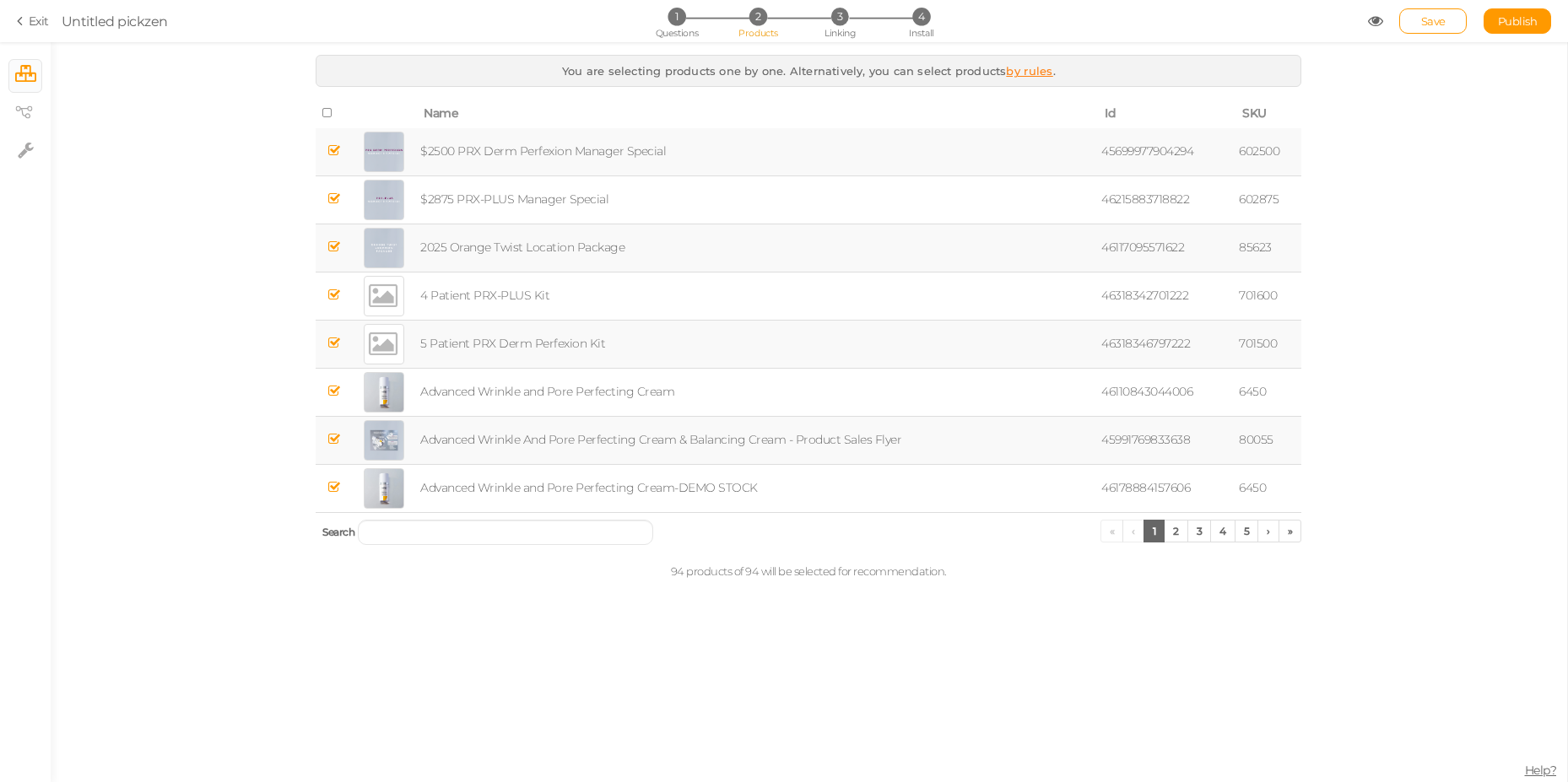
click at [335, 114] on th at bounding box center [332, 113] width 35 height 28
click at [326, 112] on icon at bounding box center [328, 113] width 12 height 12
click at [836, 15] on span "3" at bounding box center [840, 16] width 18 height 18
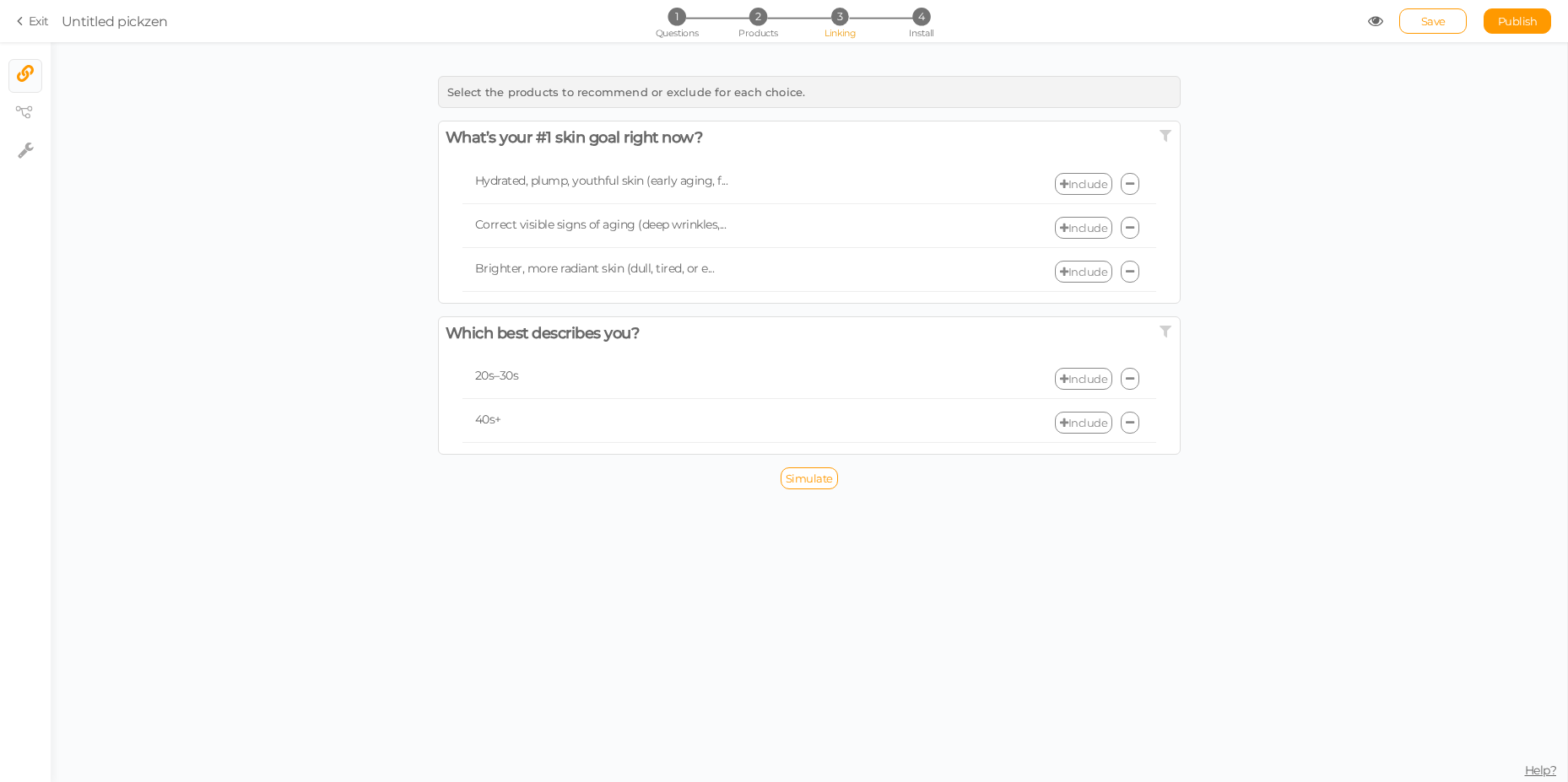
click at [1062, 187] on icon at bounding box center [1064, 184] width 9 height 11
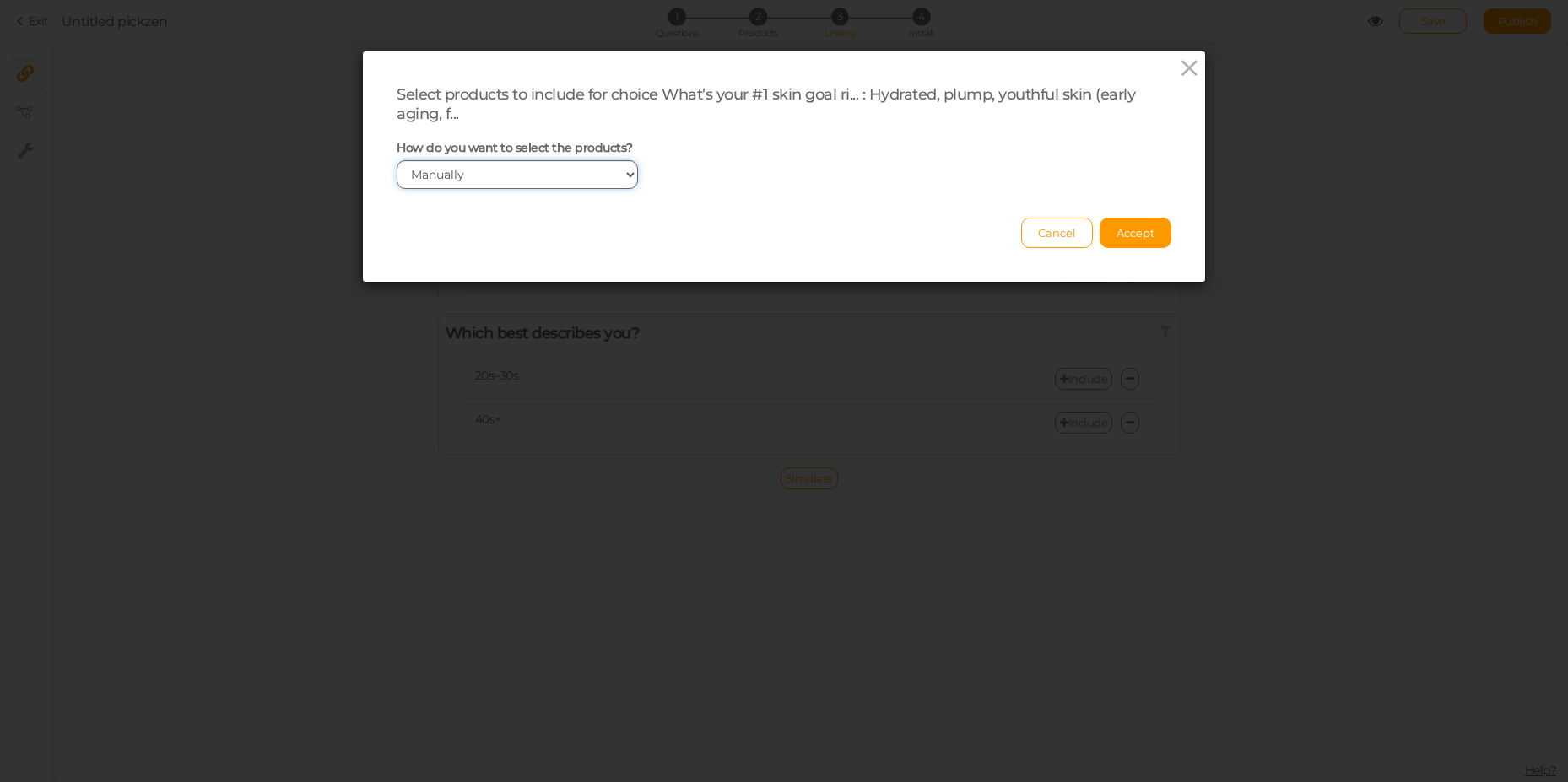
click at [565, 180] on select "Manually By tags By price" at bounding box center [516, 174] width 241 height 28
click at [1131, 230] on span "Accept" at bounding box center [1135, 233] width 38 height 14
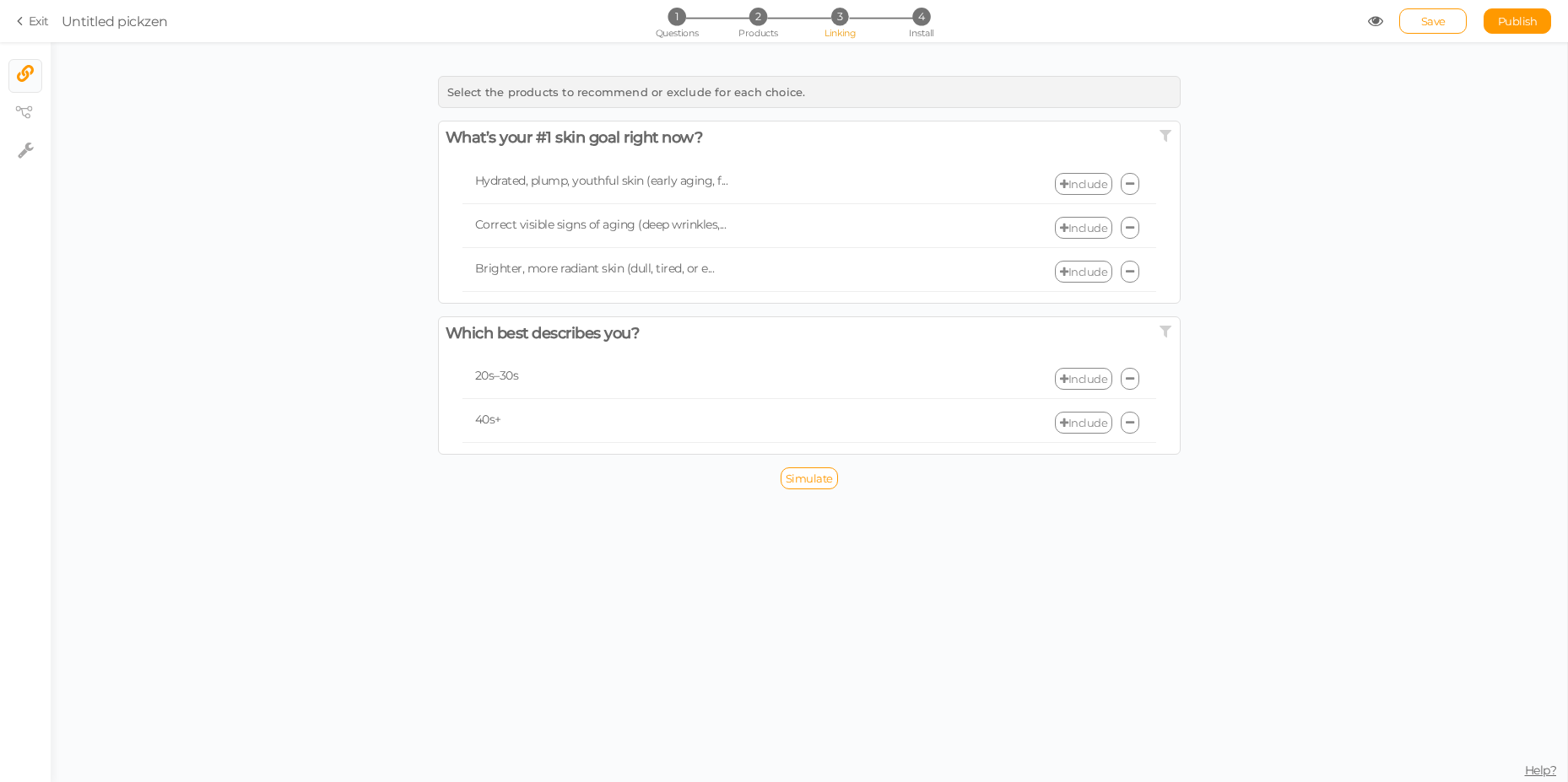
click at [1084, 189] on link "Include" at bounding box center [1084, 183] width 57 height 22
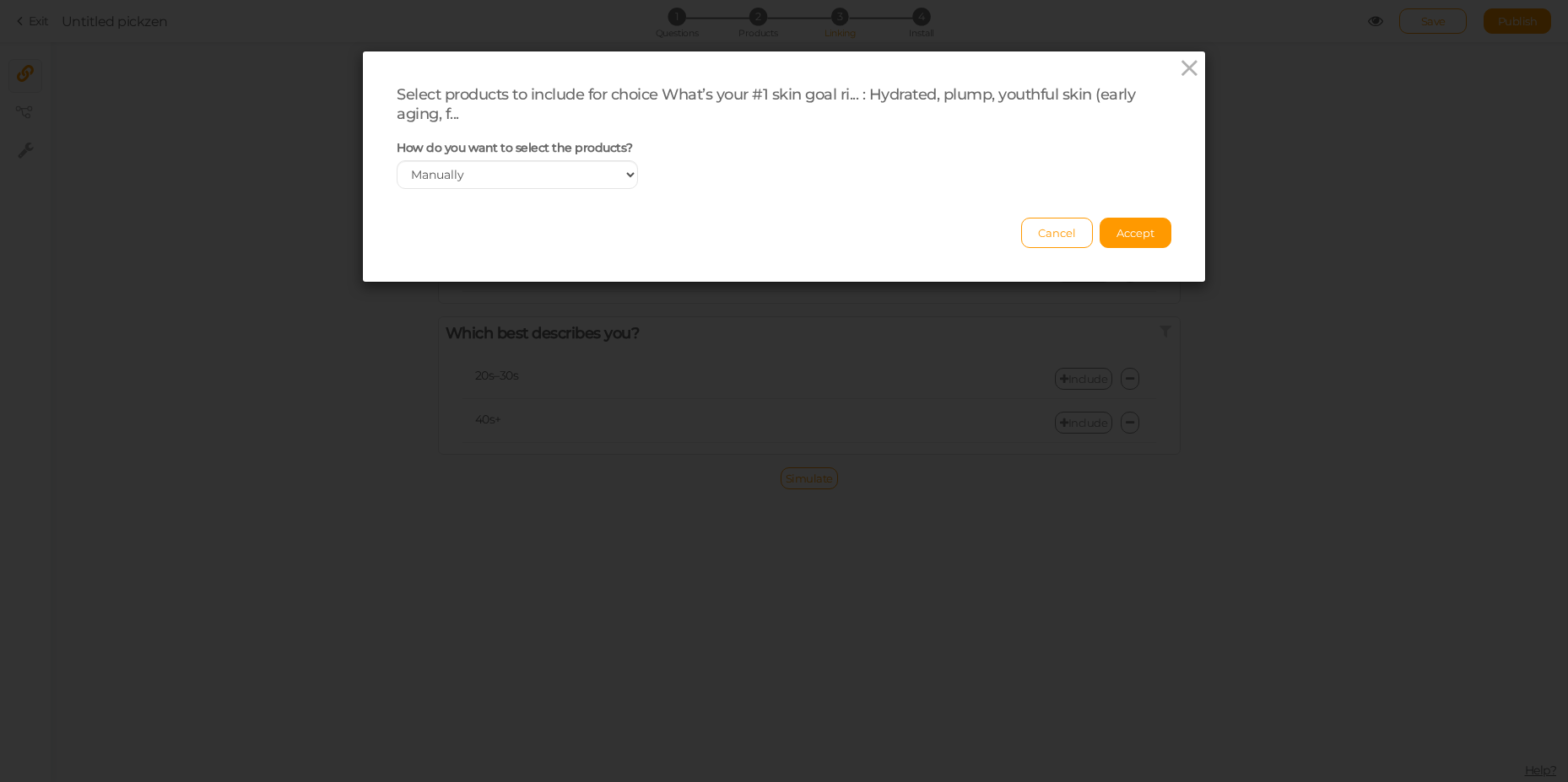
click at [488, 152] on span "How do you want to select the products?" at bounding box center [515, 148] width 237 height 16
click at [419, 101] on div "Select products to include for choice What’s your #1 skin goal ri... : Hydrated…" at bounding box center [783, 104] width 775 height 38
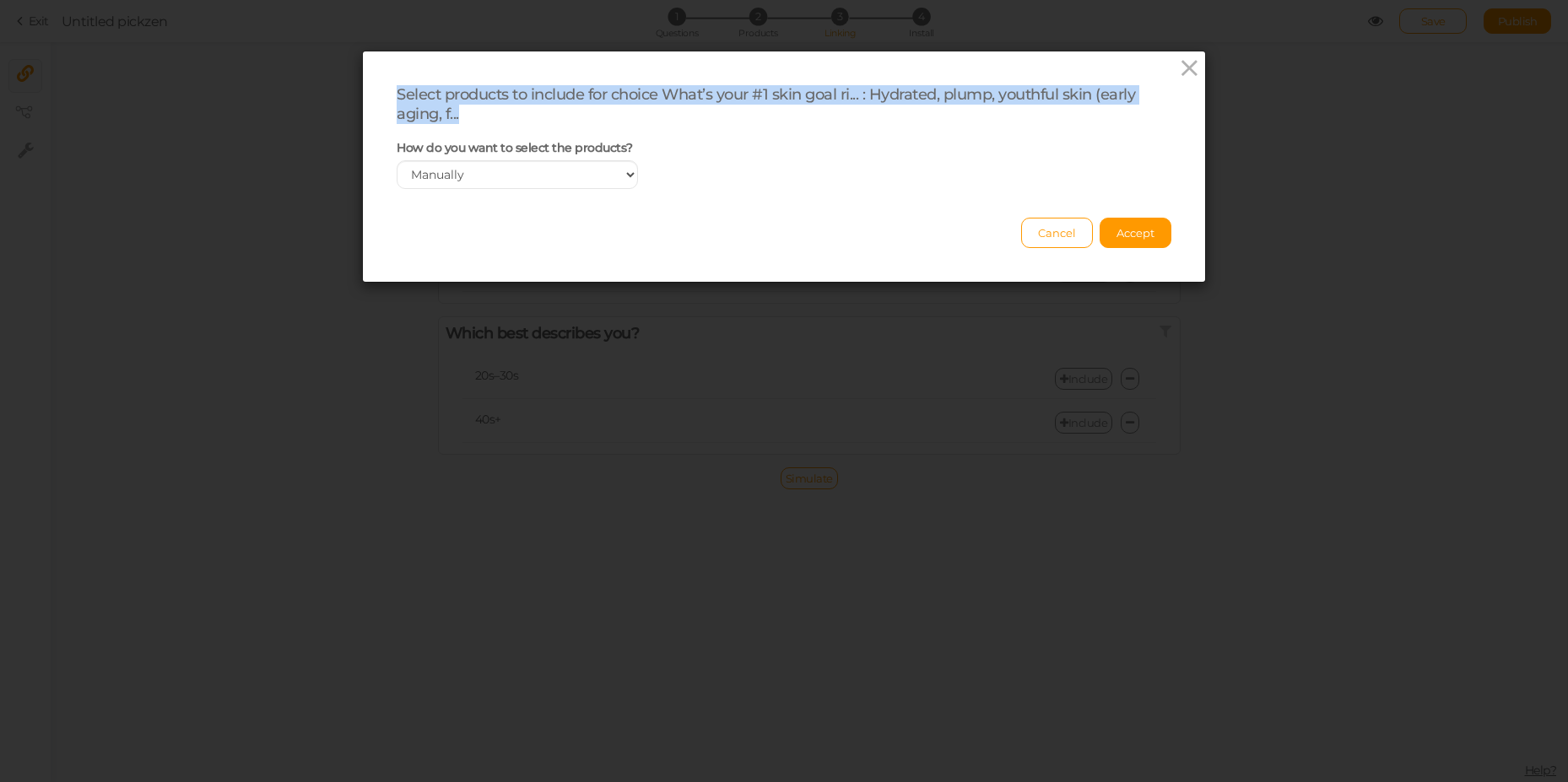
drag, startPoint x: 419, startPoint y: 101, endPoint x: 605, endPoint y: 110, distance: 186.2
click at [605, 110] on div "Select products to include for choice What’s your #1 skin goal ri... : Hydrated…" at bounding box center [783, 104] width 775 height 38
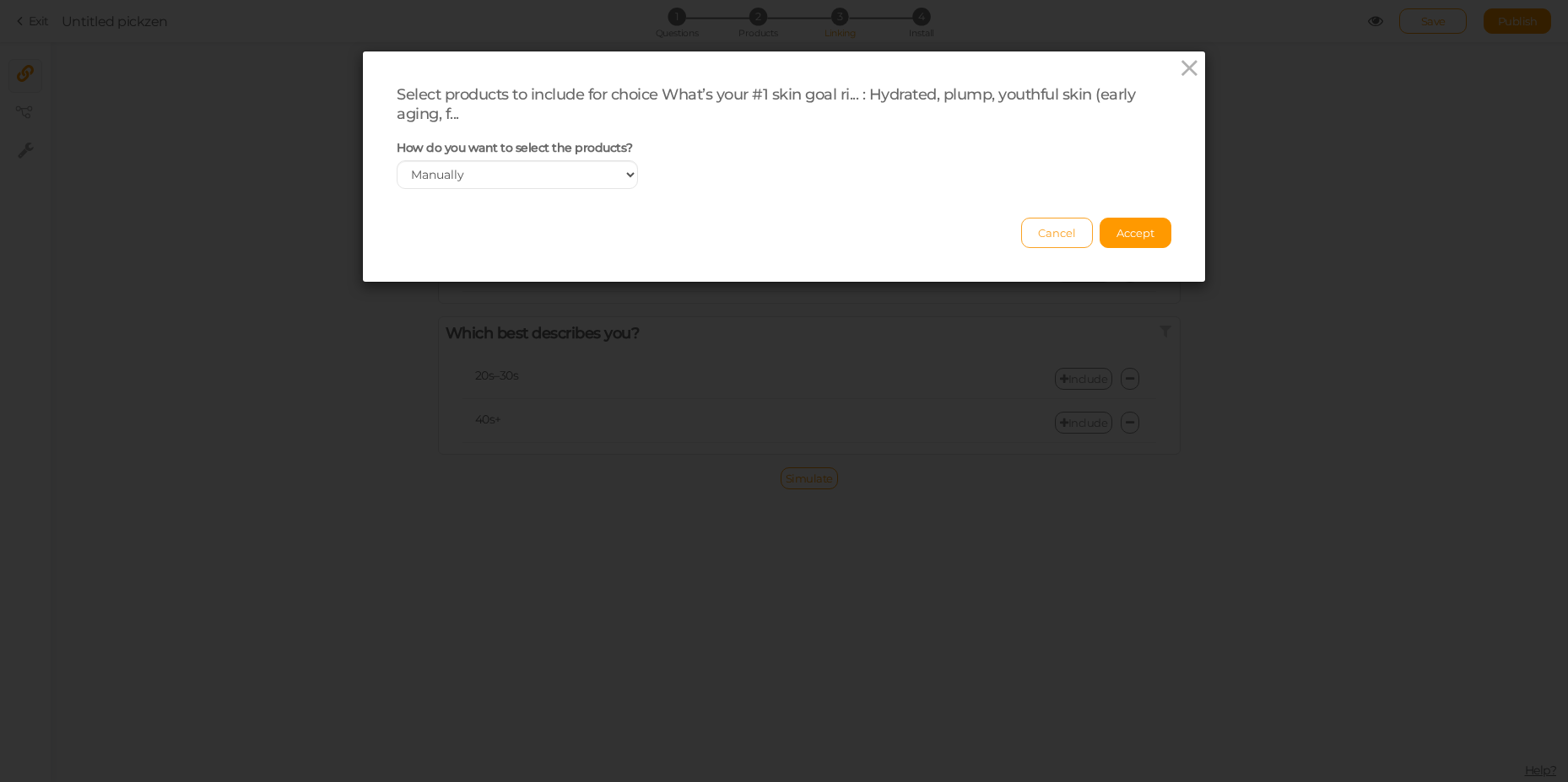
click at [1037, 224] on button "Cancel" at bounding box center [1056, 232] width 72 height 30
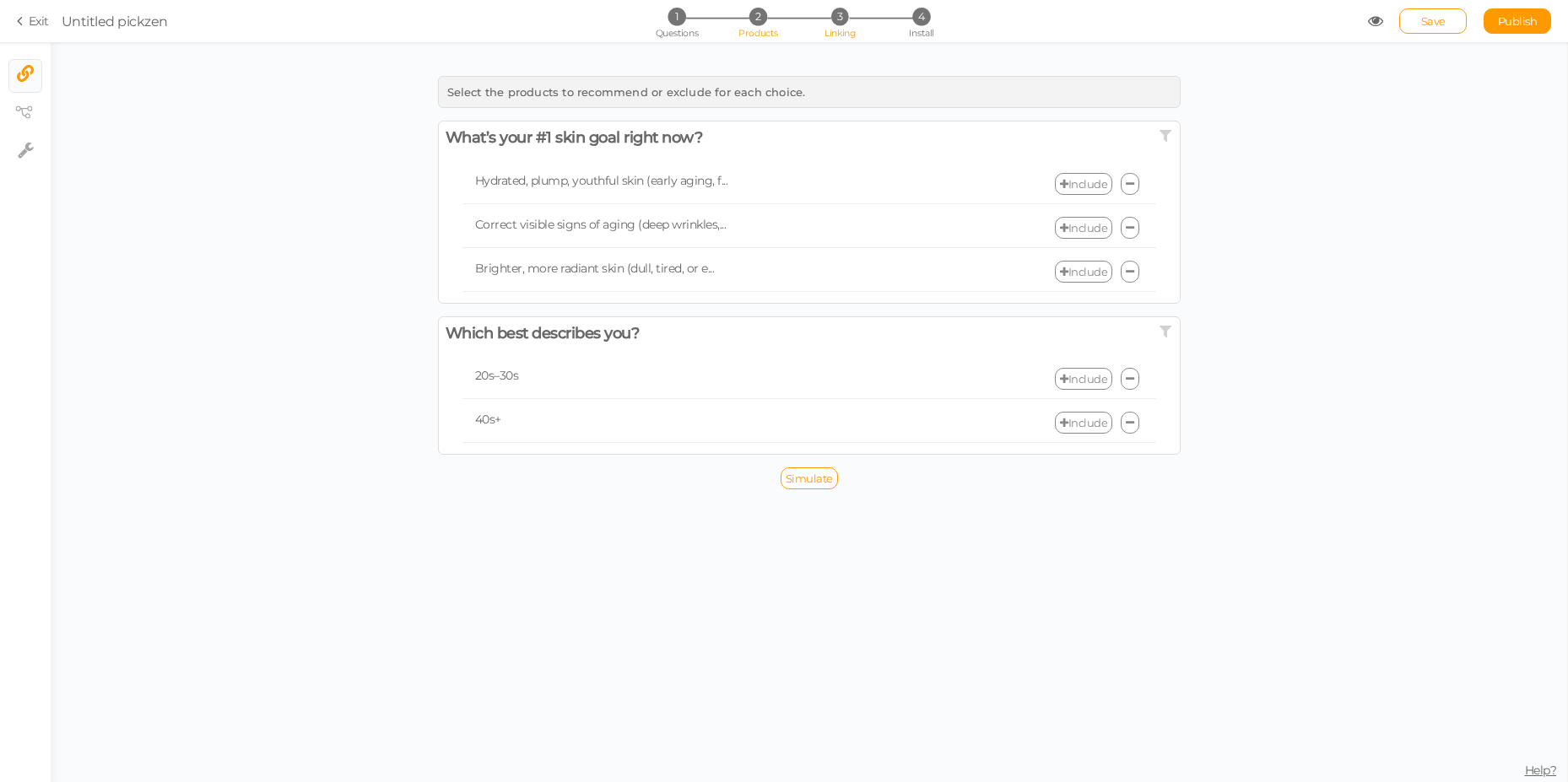
click at [750, 23] on li "2 Products" at bounding box center [758, 16] width 79 height 18
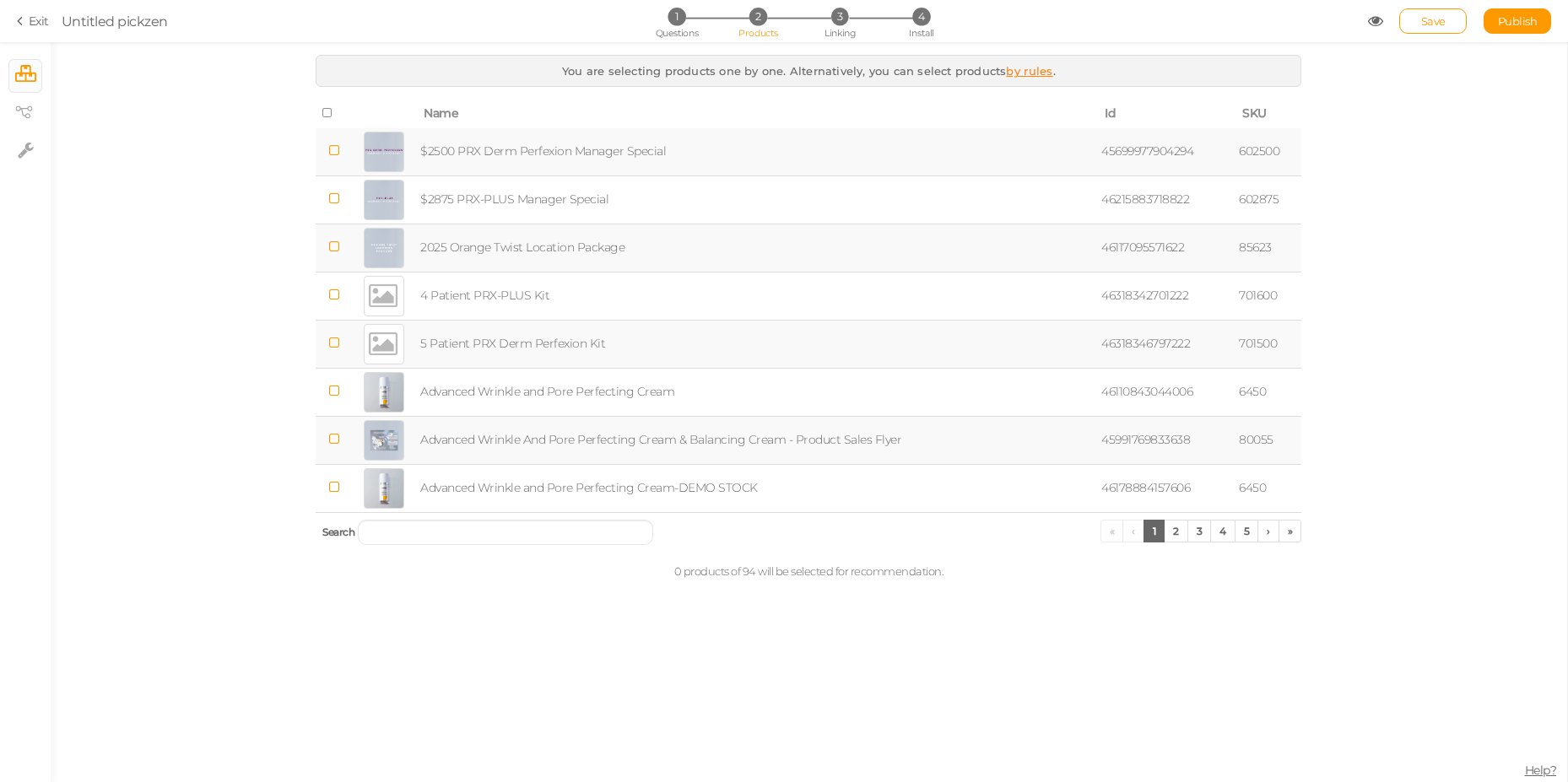
click at [450, 515] on th "Search « ‹ 1 2 3 4 5 › »" at bounding box center [807, 532] width 985 height 40
click at [447, 517] on th "Search « ‹ 1 2 3 4 5 › »" at bounding box center [807, 532] width 985 height 40
click at [446, 524] on input "search" at bounding box center [505, 532] width 295 height 25
paste input "PRX Derm Perfexion"
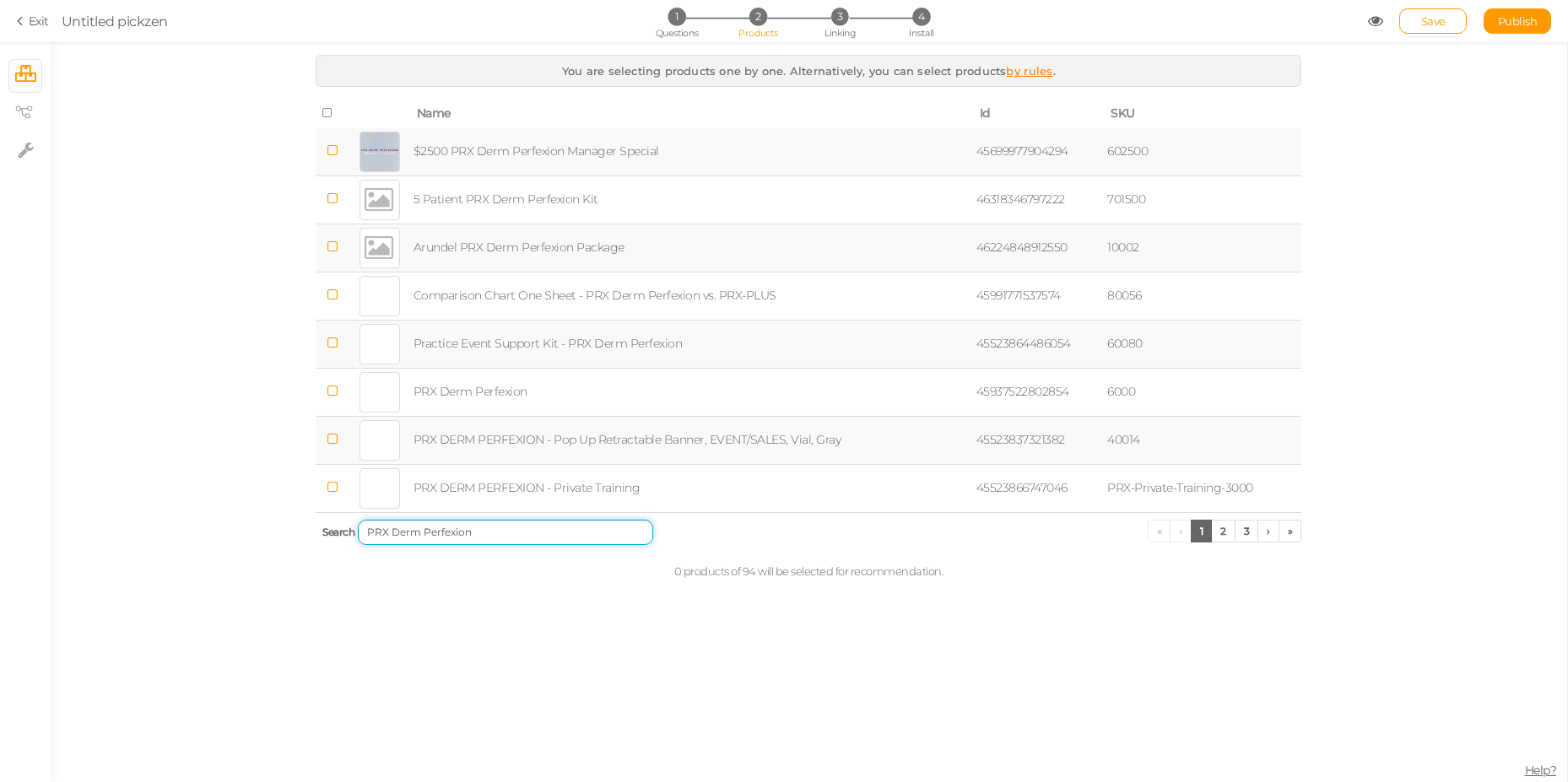
type input "PRX Derm Perfexion"
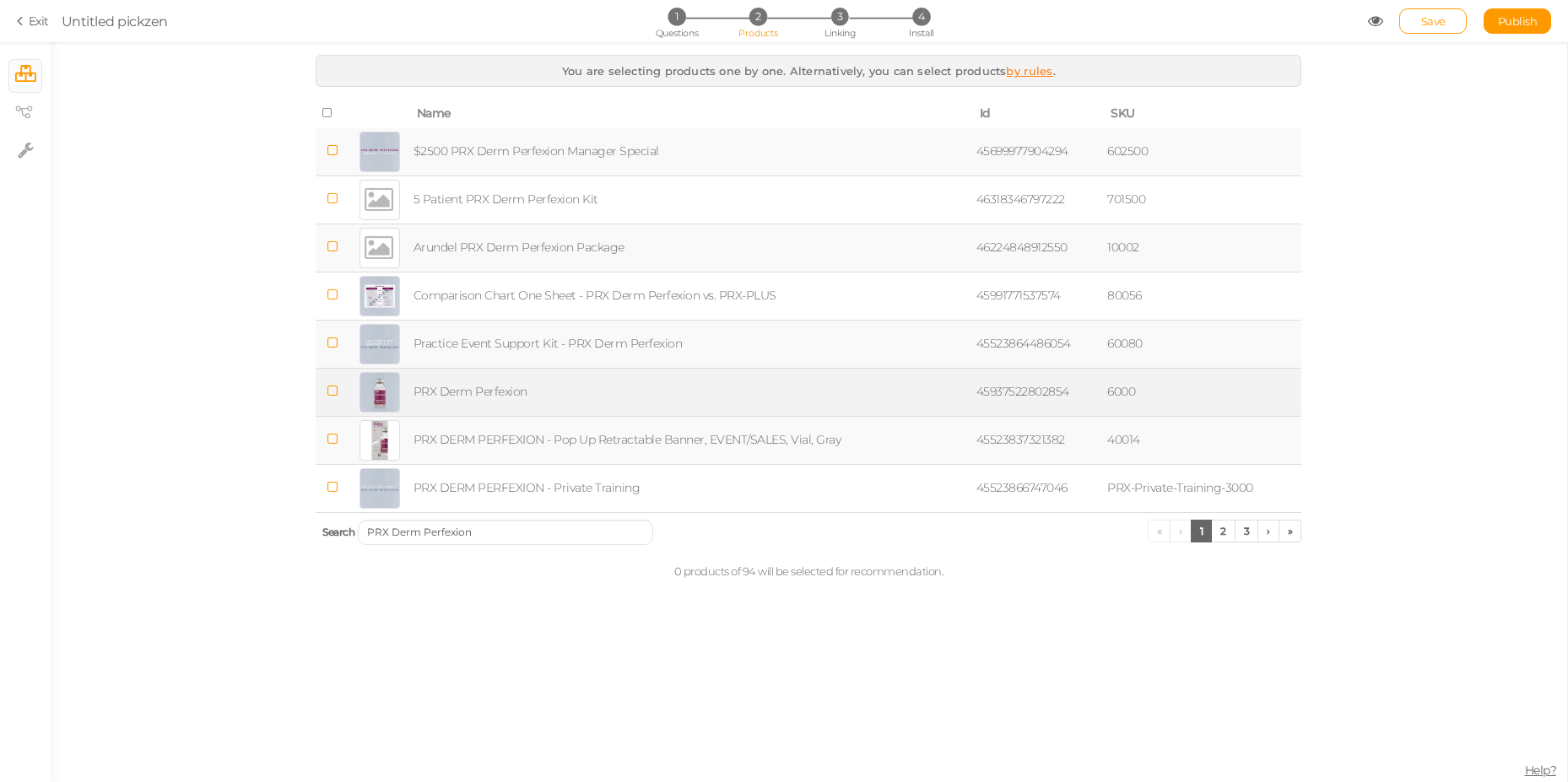
click at [332, 389] on icon at bounding box center [332, 391] width 12 height 13
click at [829, 23] on li "3 Linking" at bounding box center [839, 16] width 79 height 18
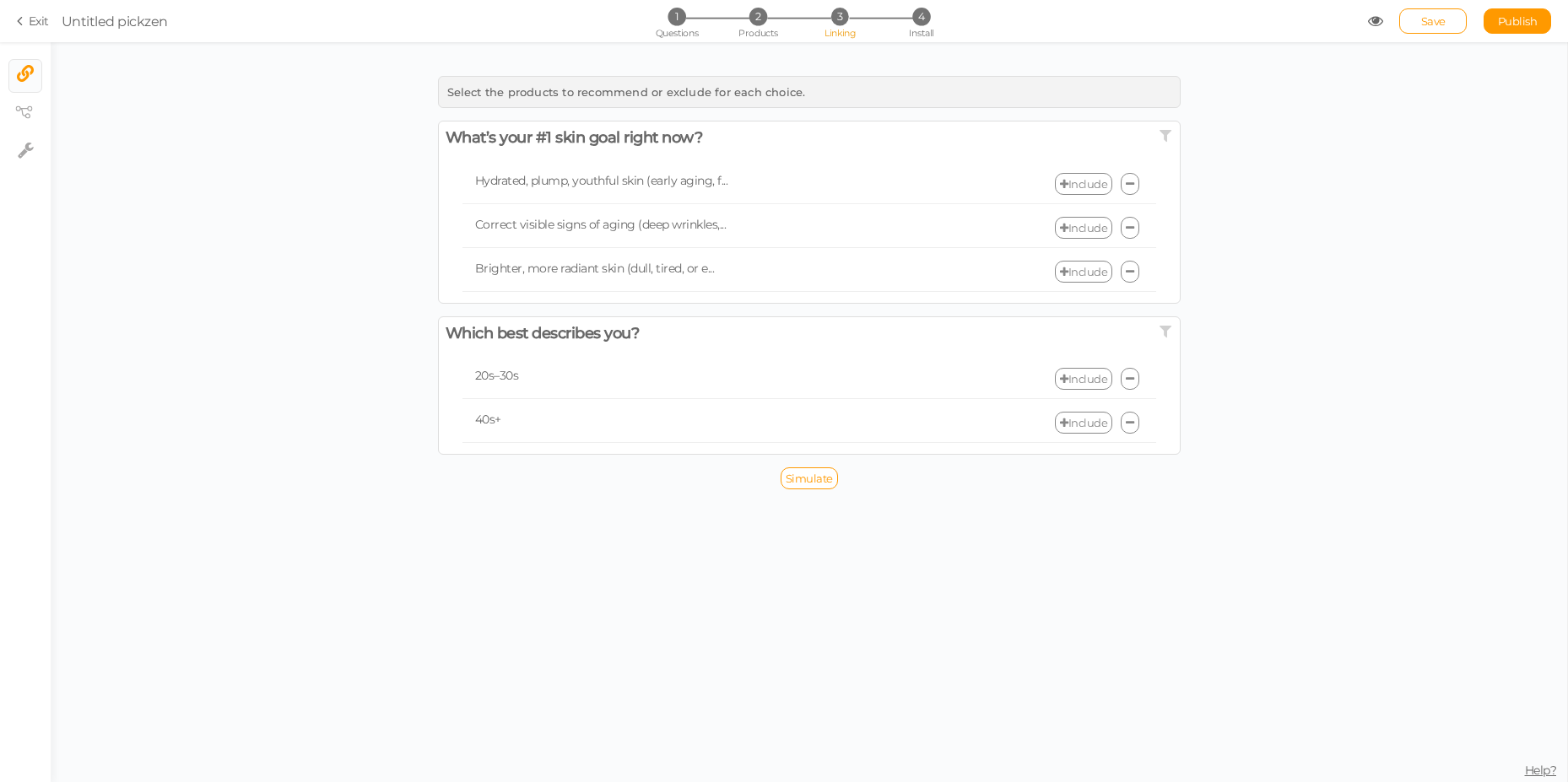
click at [1066, 185] on link "Include" at bounding box center [1084, 183] width 57 height 22
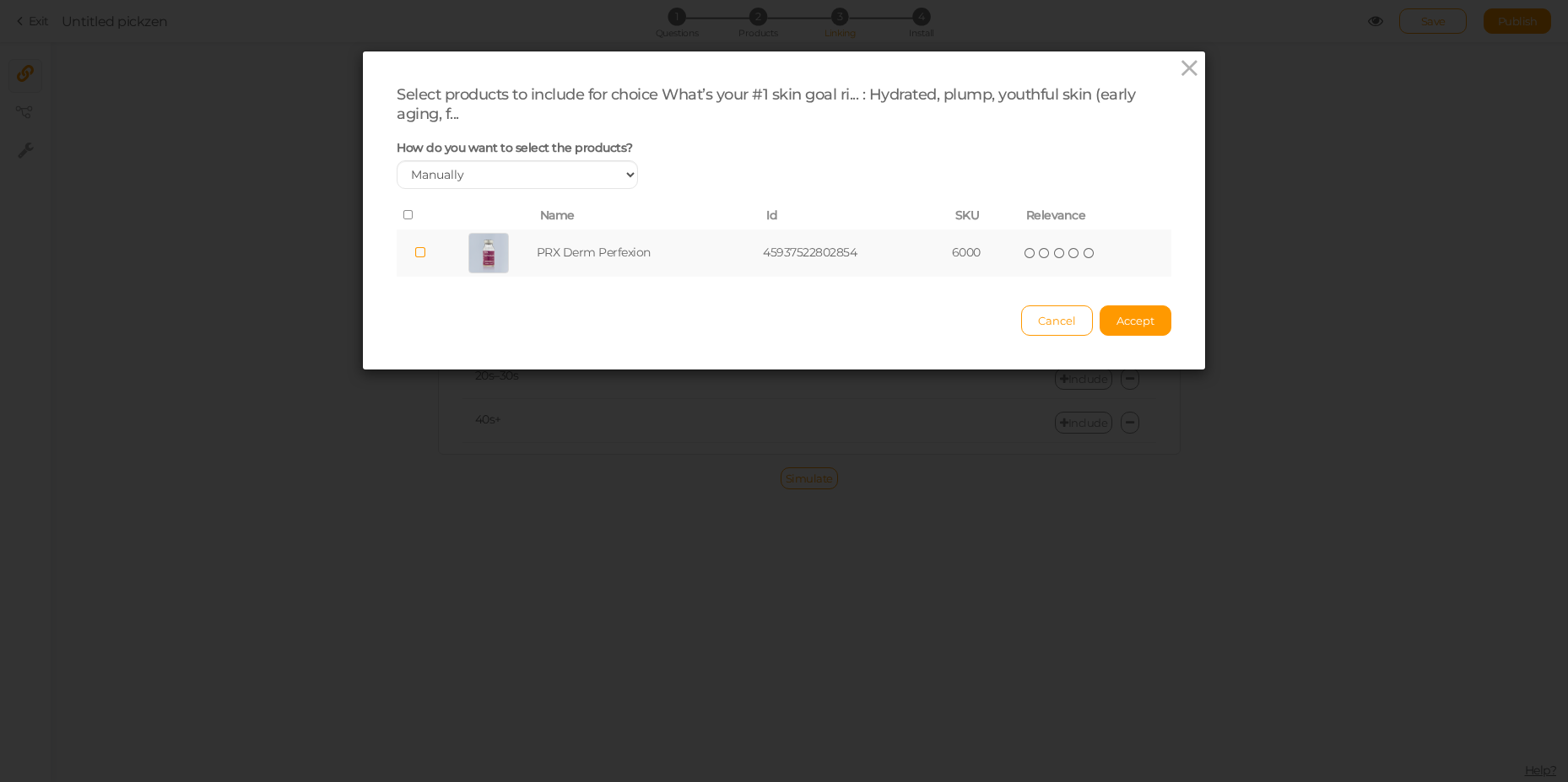
click at [420, 254] on td at bounding box center [420, 253] width 47 height 47
click at [1119, 323] on span "Accept" at bounding box center [1135, 321] width 38 height 14
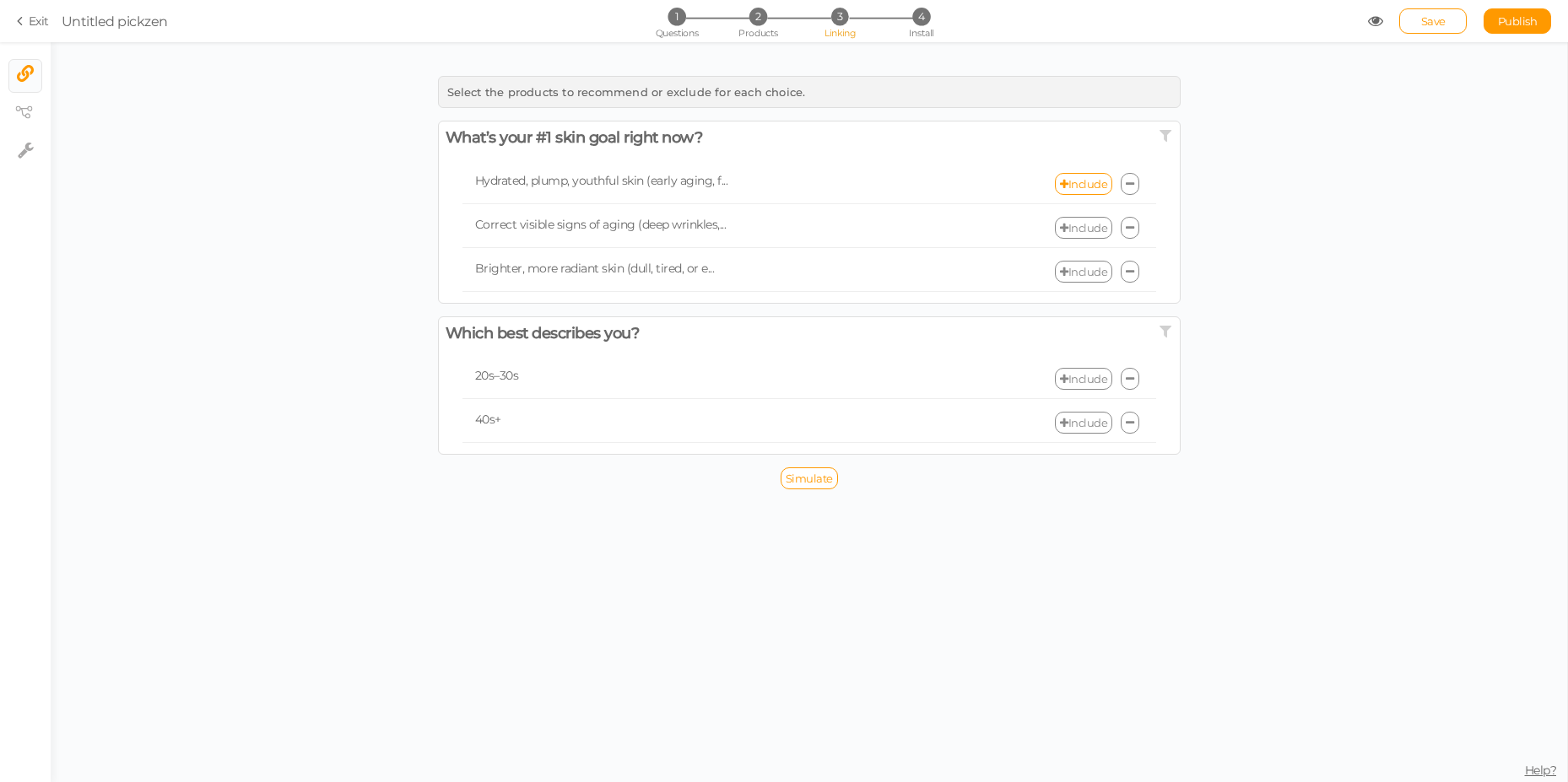
click at [1089, 230] on link "Include" at bounding box center [1084, 227] width 57 height 22
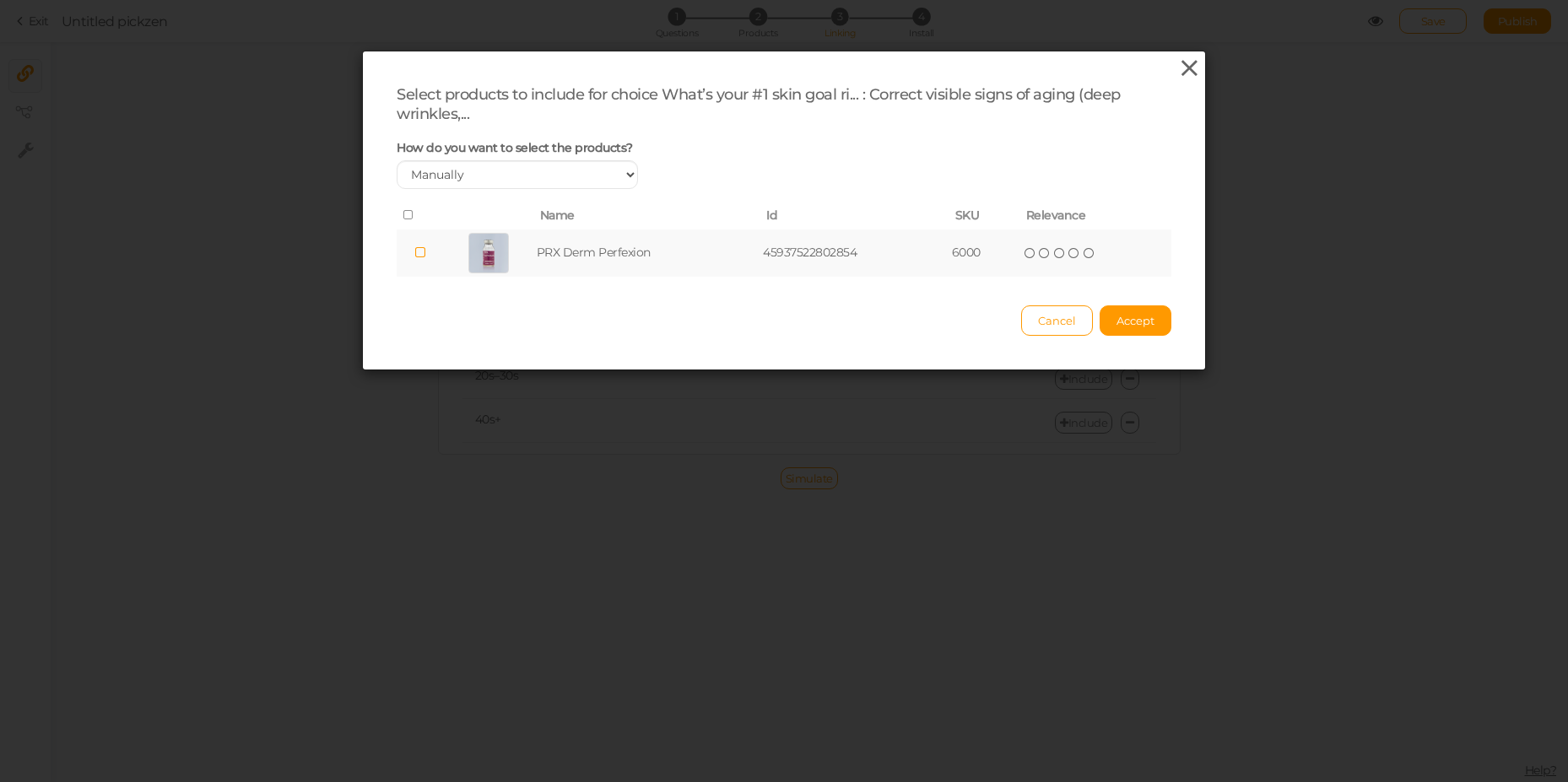
click at [1179, 73] on icon at bounding box center [1189, 67] width 24 height 25
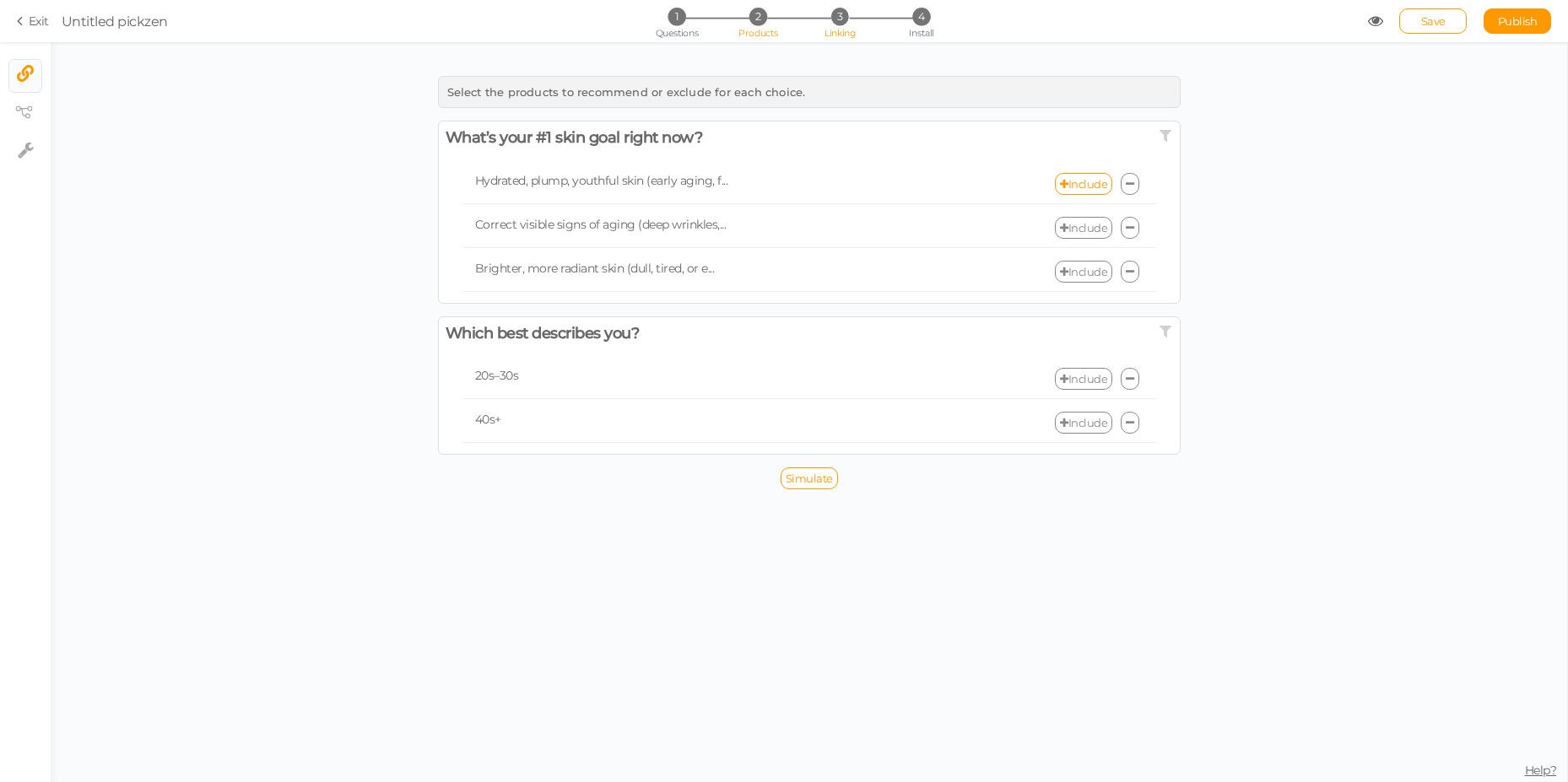
click at [756, 22] on span "2" at bounding box center [758, 16] width 18 height 18
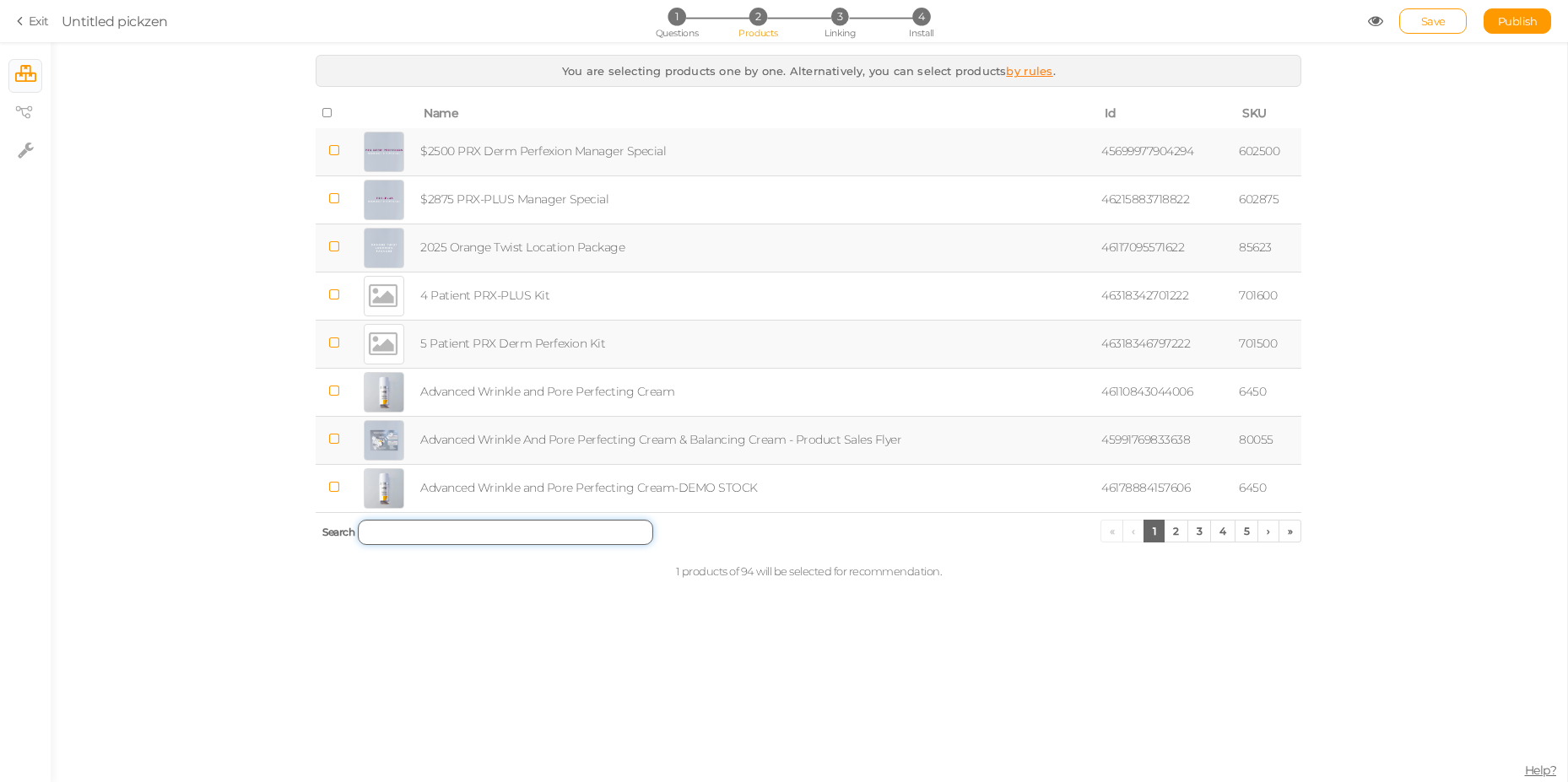
click at [452, 523] on input "search" at bounding box center [505, 532] width 295 height 25
paste input "PRX-PLUS"
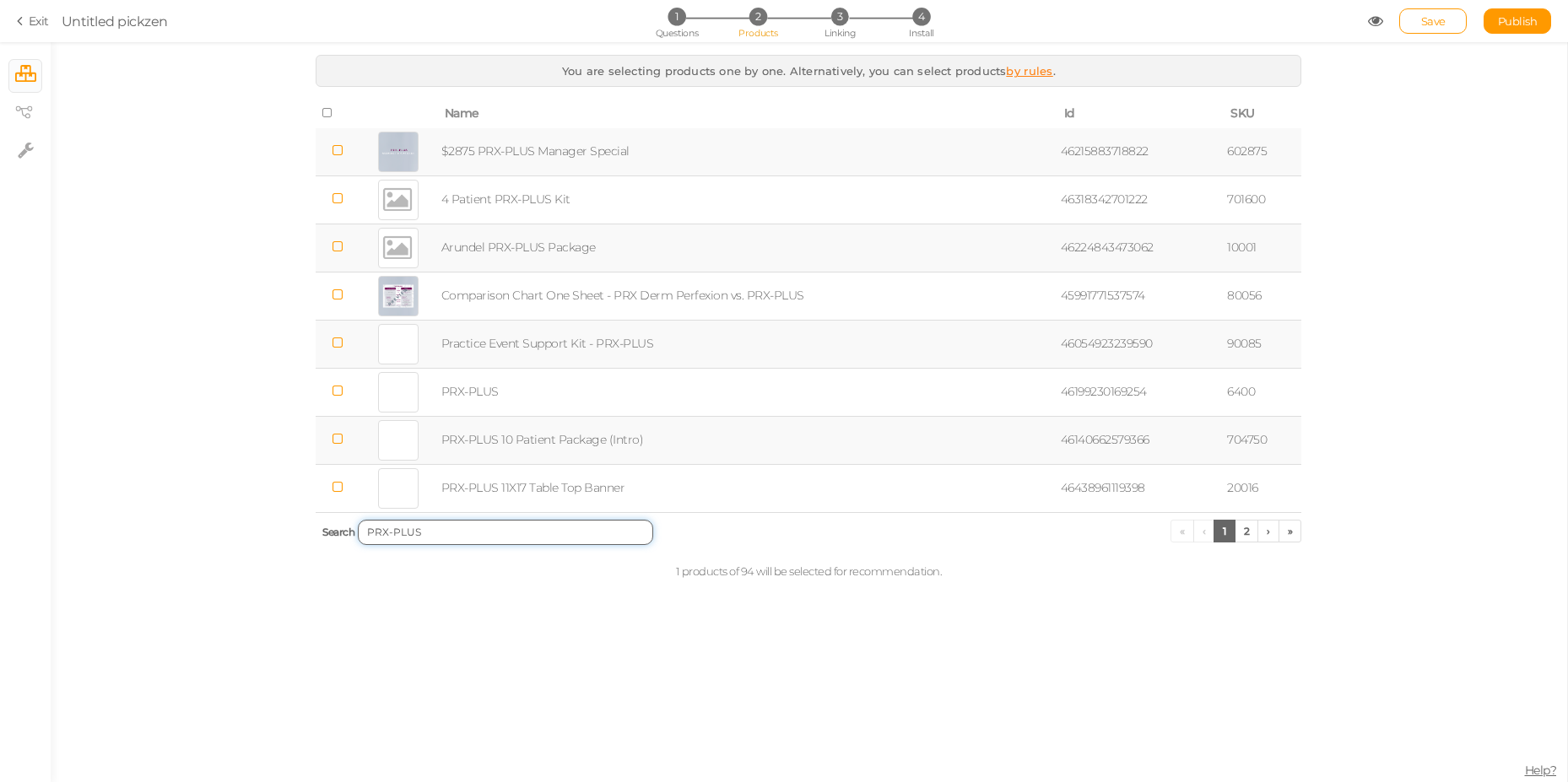
type input "PRX-PLUS"
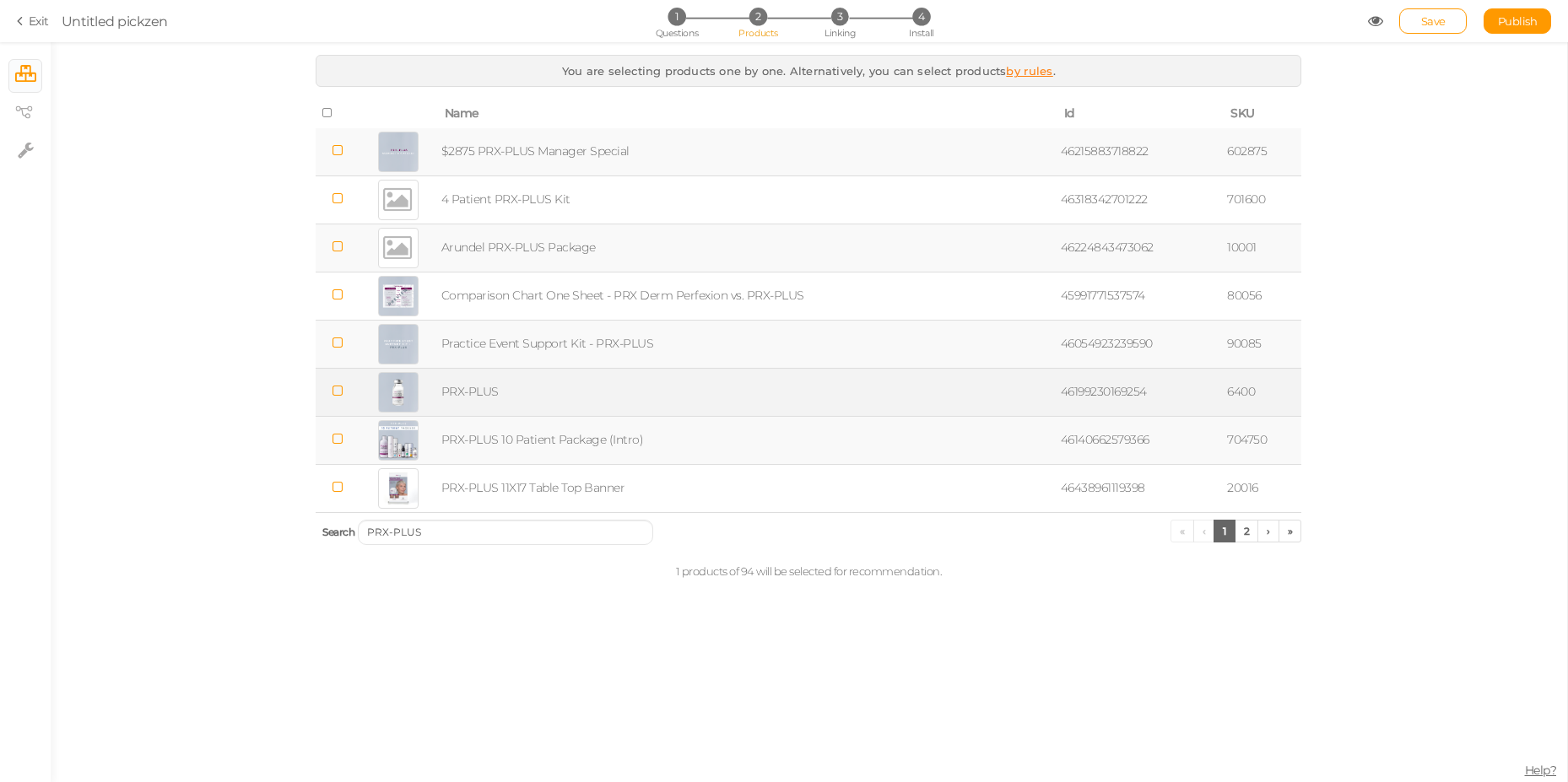
click at [345, 392] on td at bounding box center [336, 392] width 42 height 48
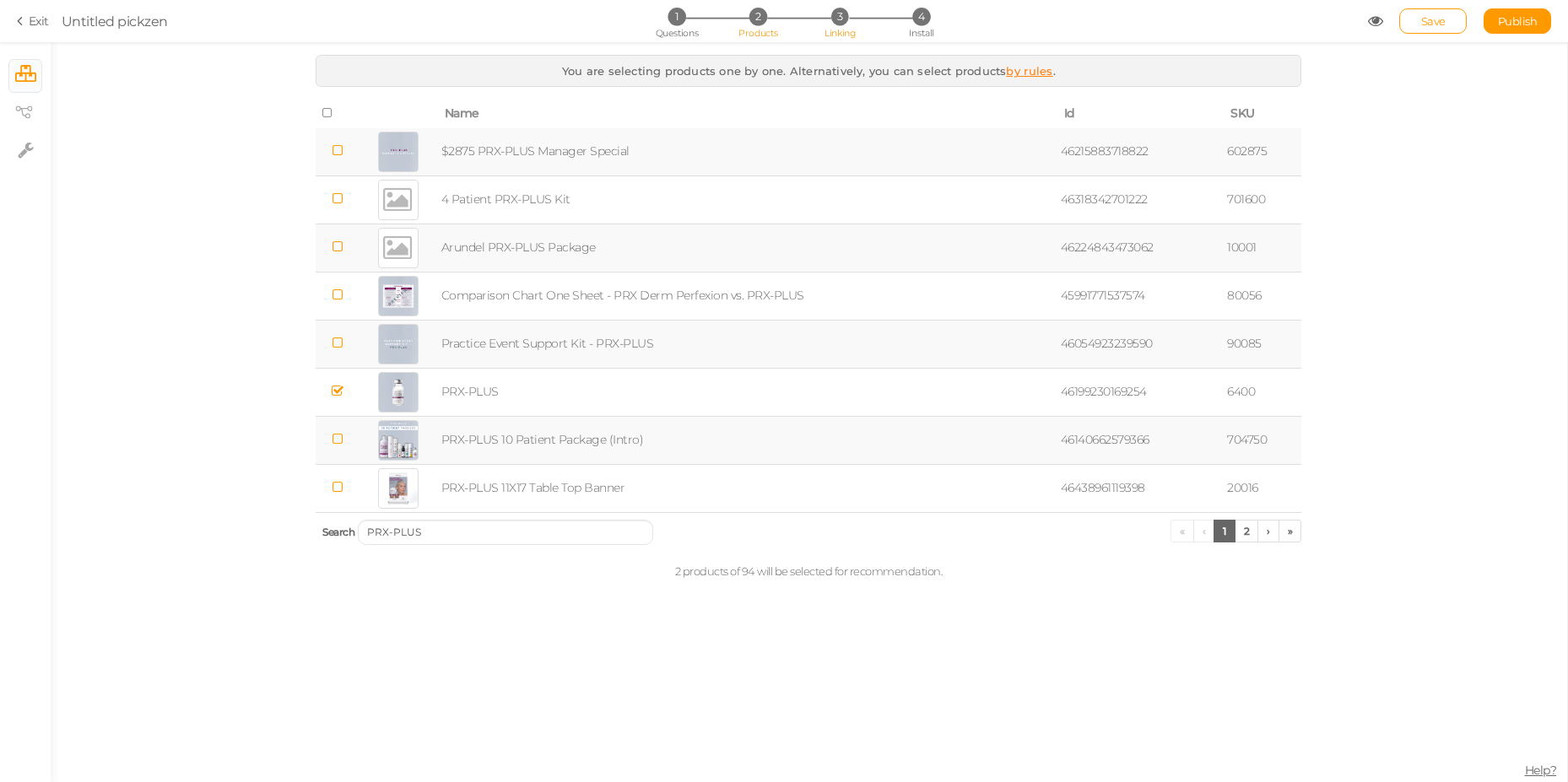
click at [831, 27] on span "Linking" at bounding box center [839, 33] width 30 height 12
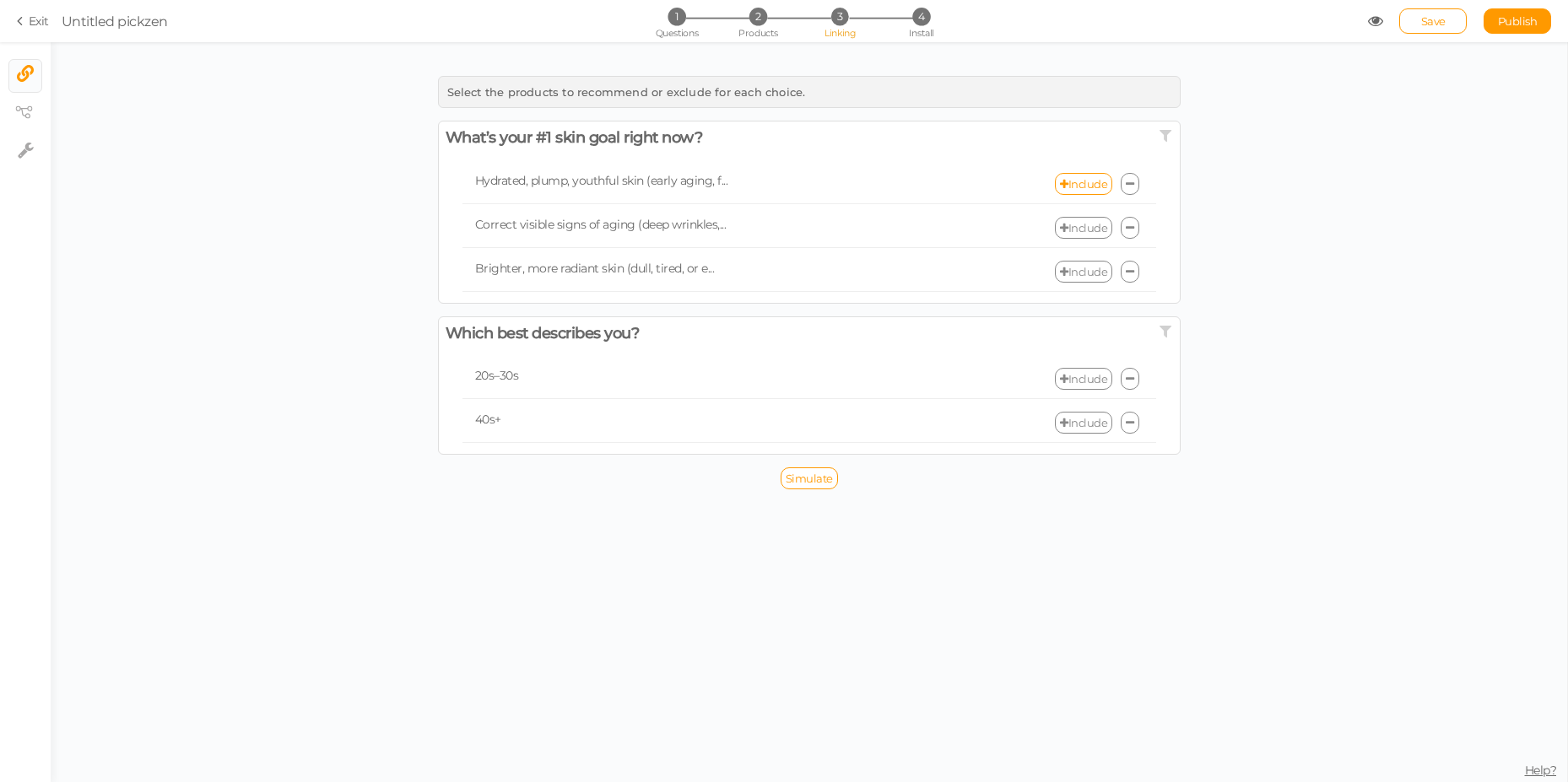
click at [1093, 228] on link "Include" at bounding box center [1084, 227] width 57 height 22
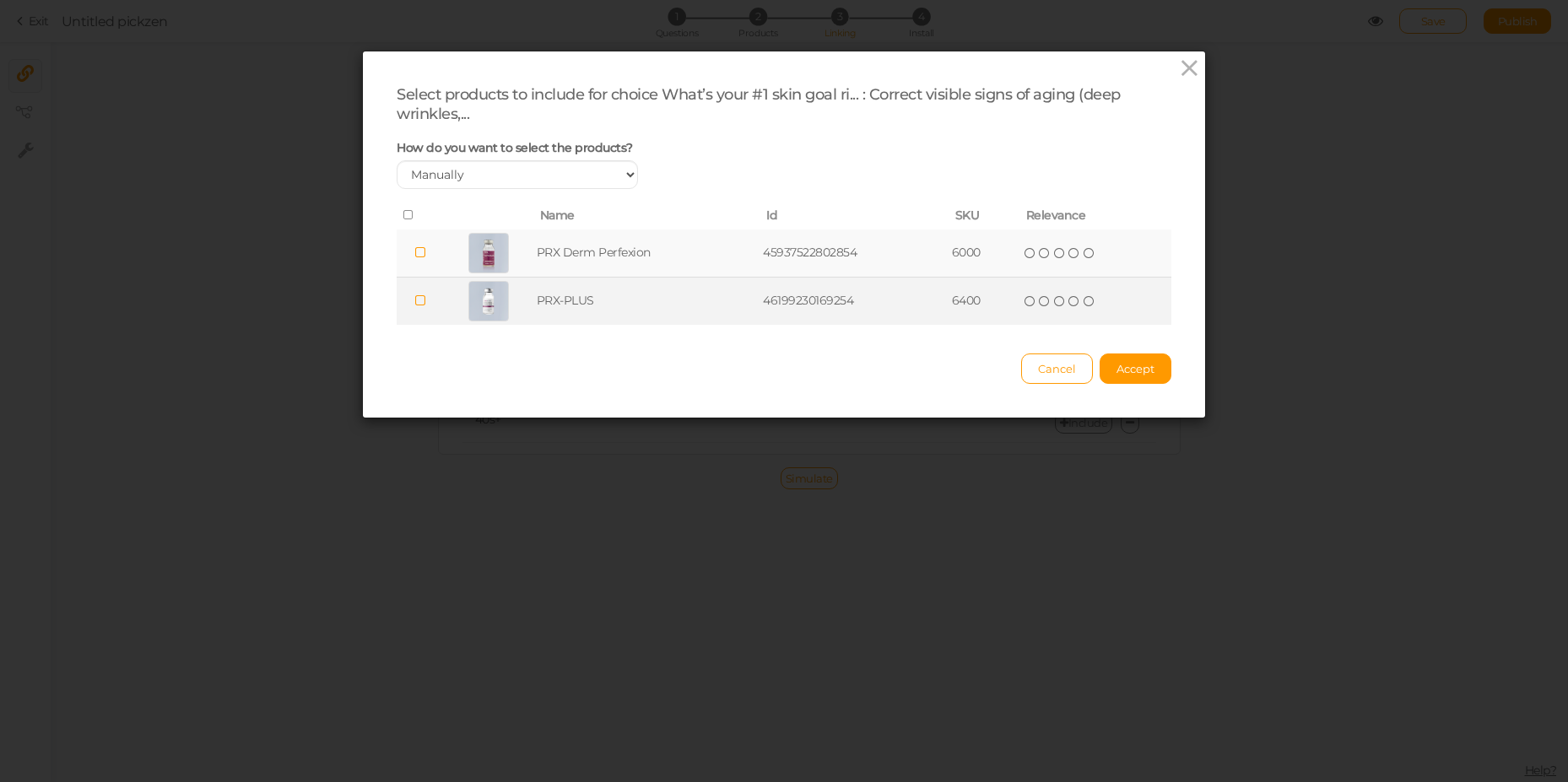
click at [405, 297] on td at bounding box center [420, 302] width 47 height 48
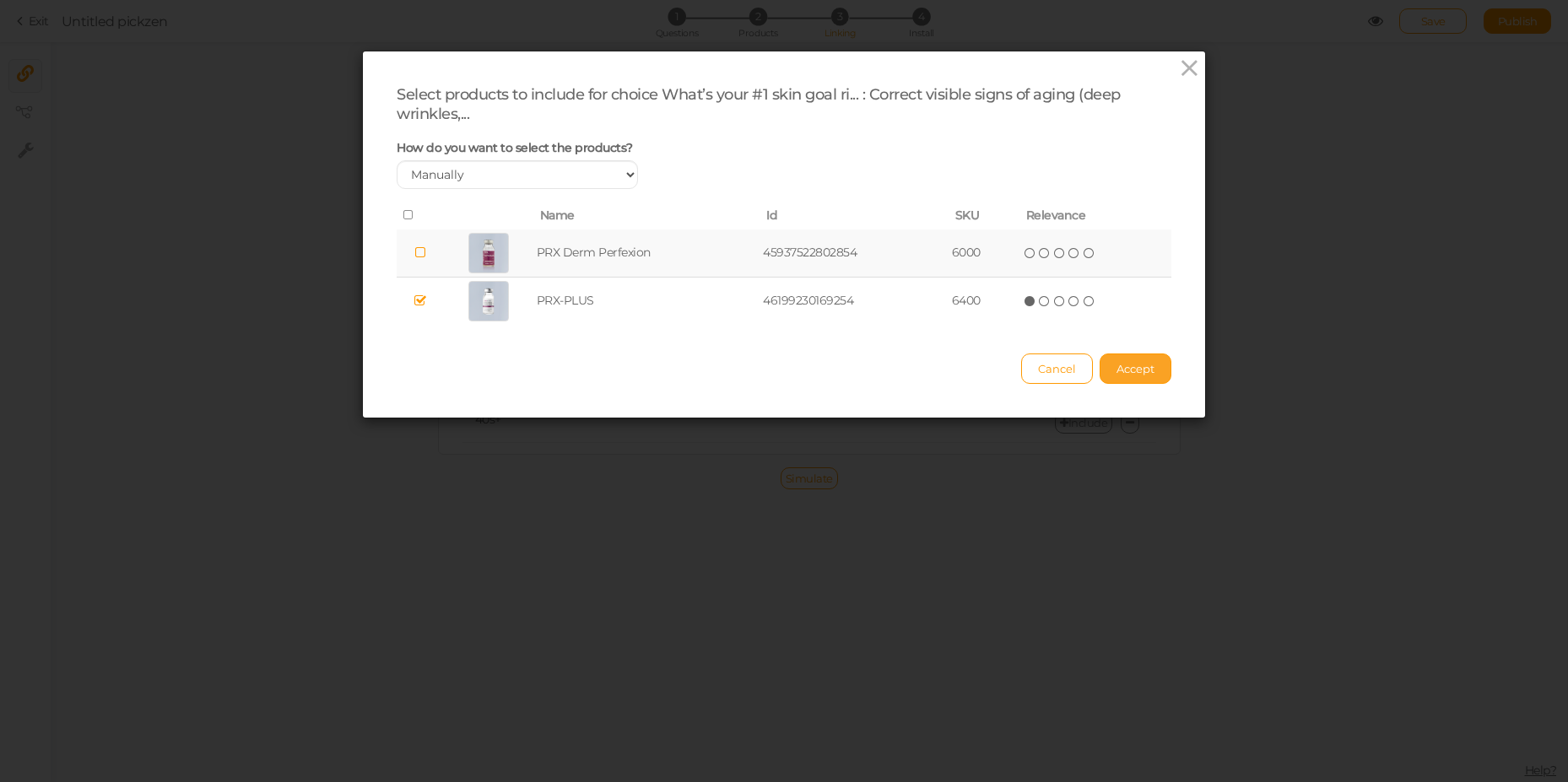
click at [1116, 363] on span "Accept" at bounding box center [1135, 369] width 38 height 14
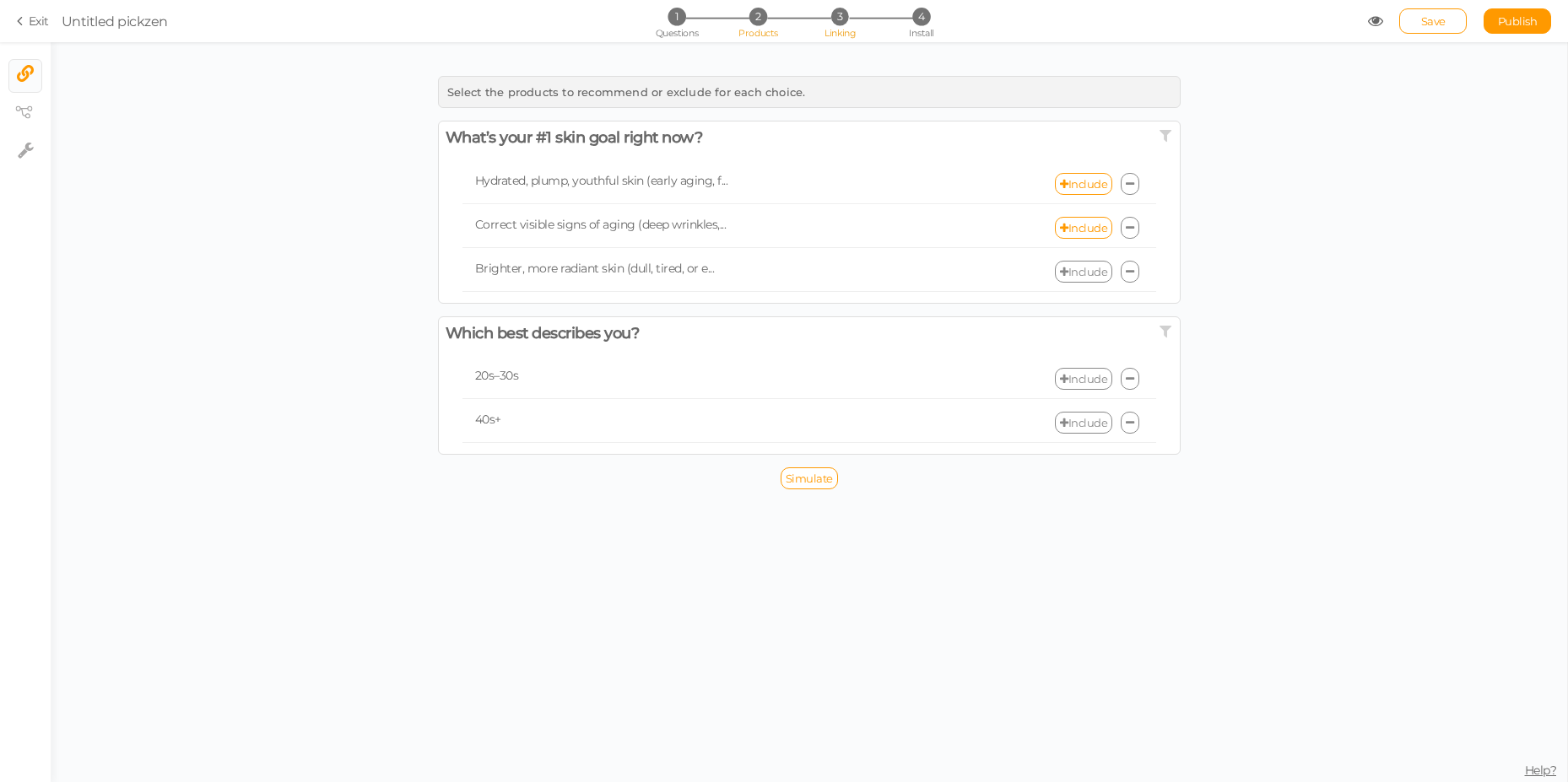
click at [760, 19] on span "2" at bounding box center [758, 16] width 18 height 18
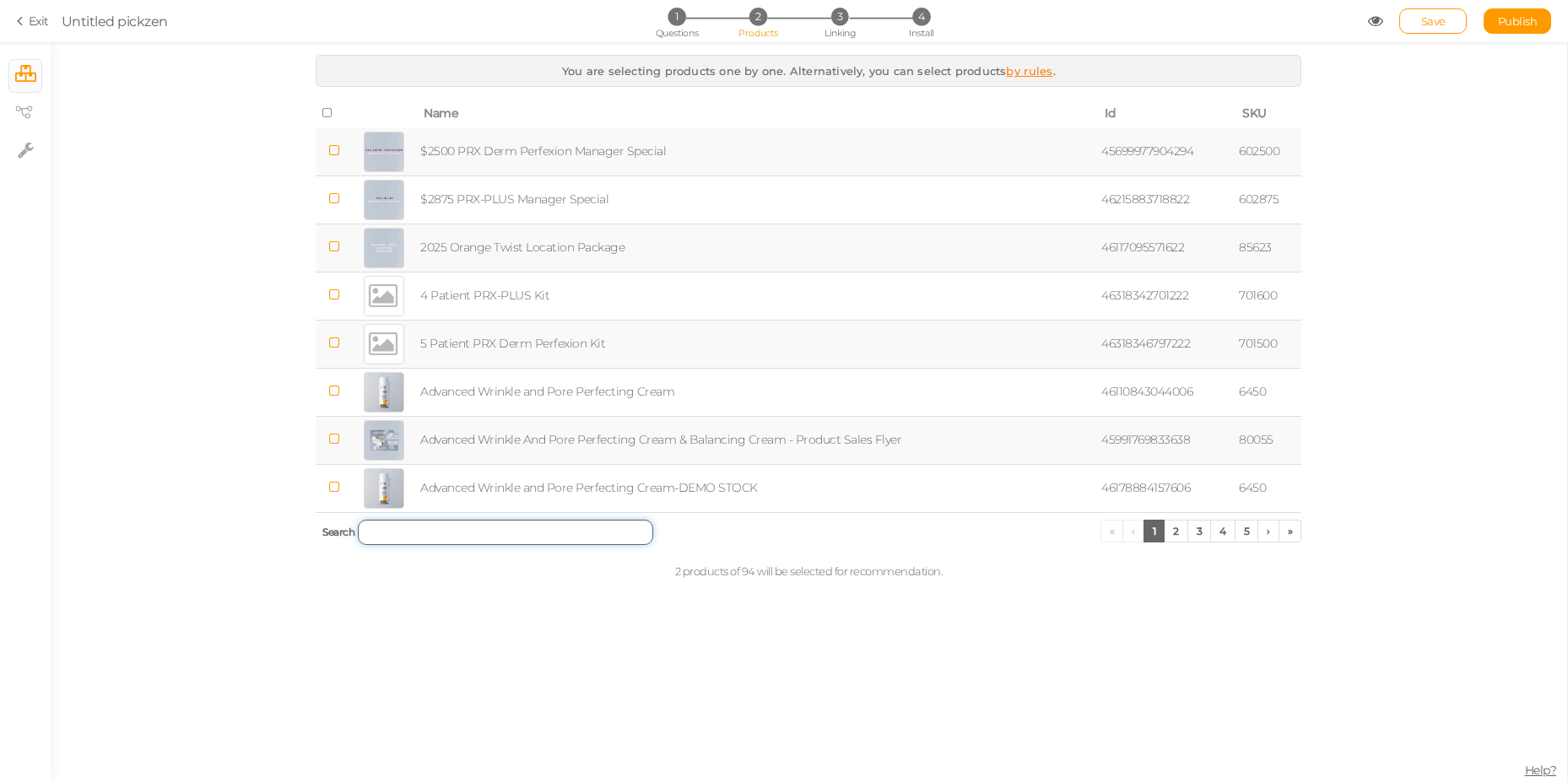
click at [508, 520] on input "search" at bounding box center [505, 532] width 295 height 25
paste input "PRX-C"
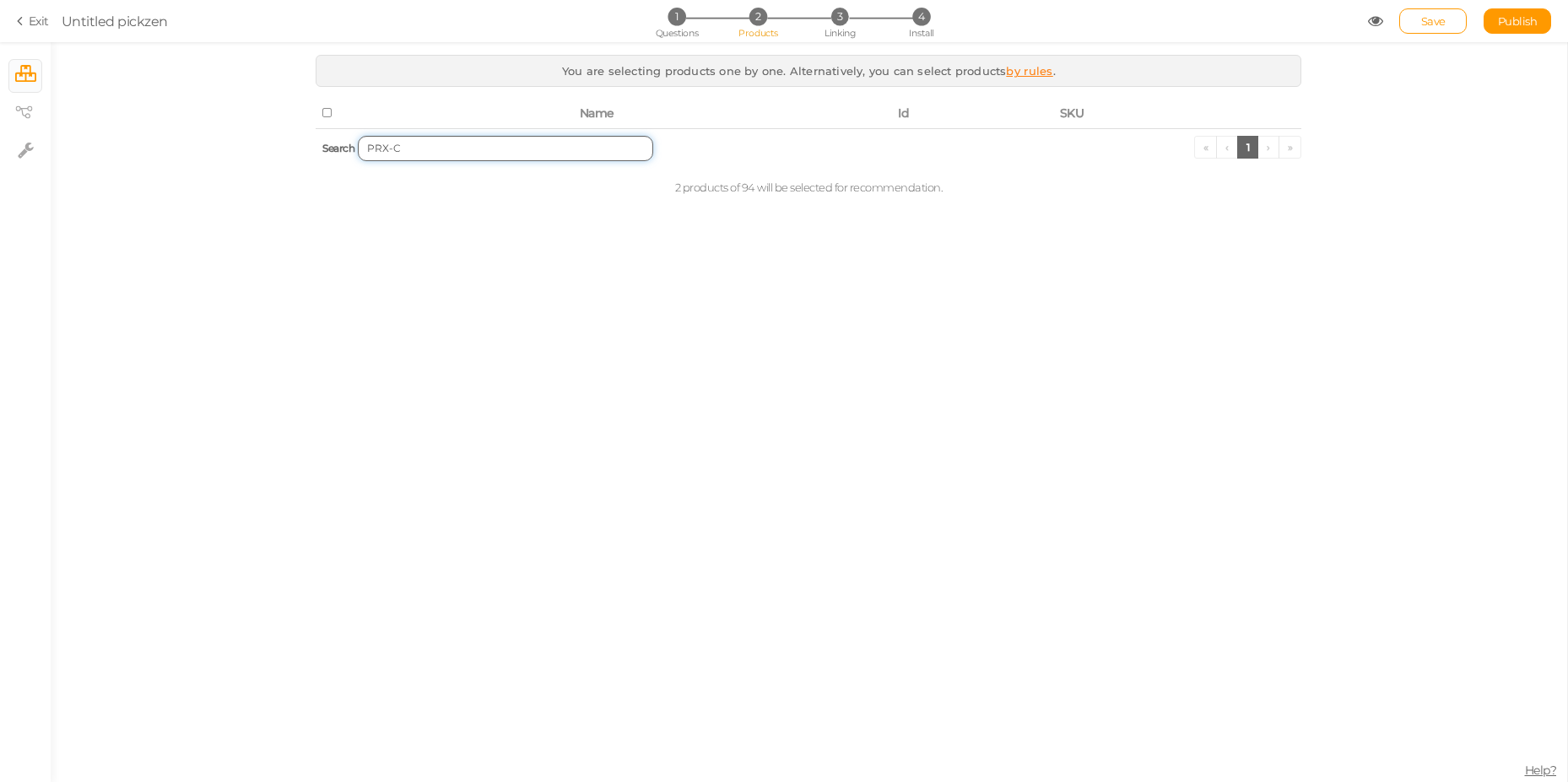
type input "PRX-C"
click at [530, 156] on input "PRX-C" at bounding box center [505, 148] width 295 height 25
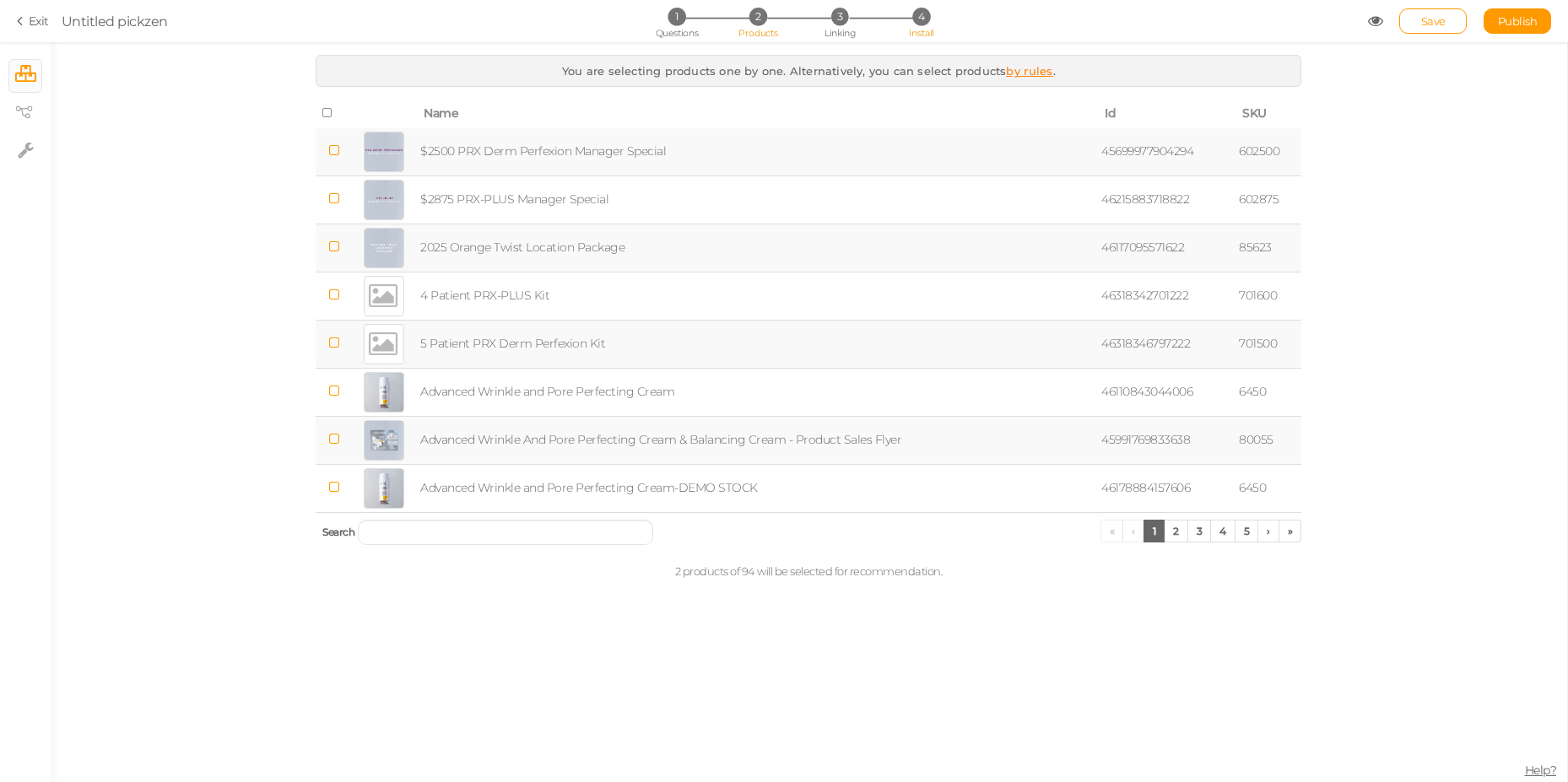
click at [916, 15] on span "4" at bounding box center [920, 16] width 18 height 18
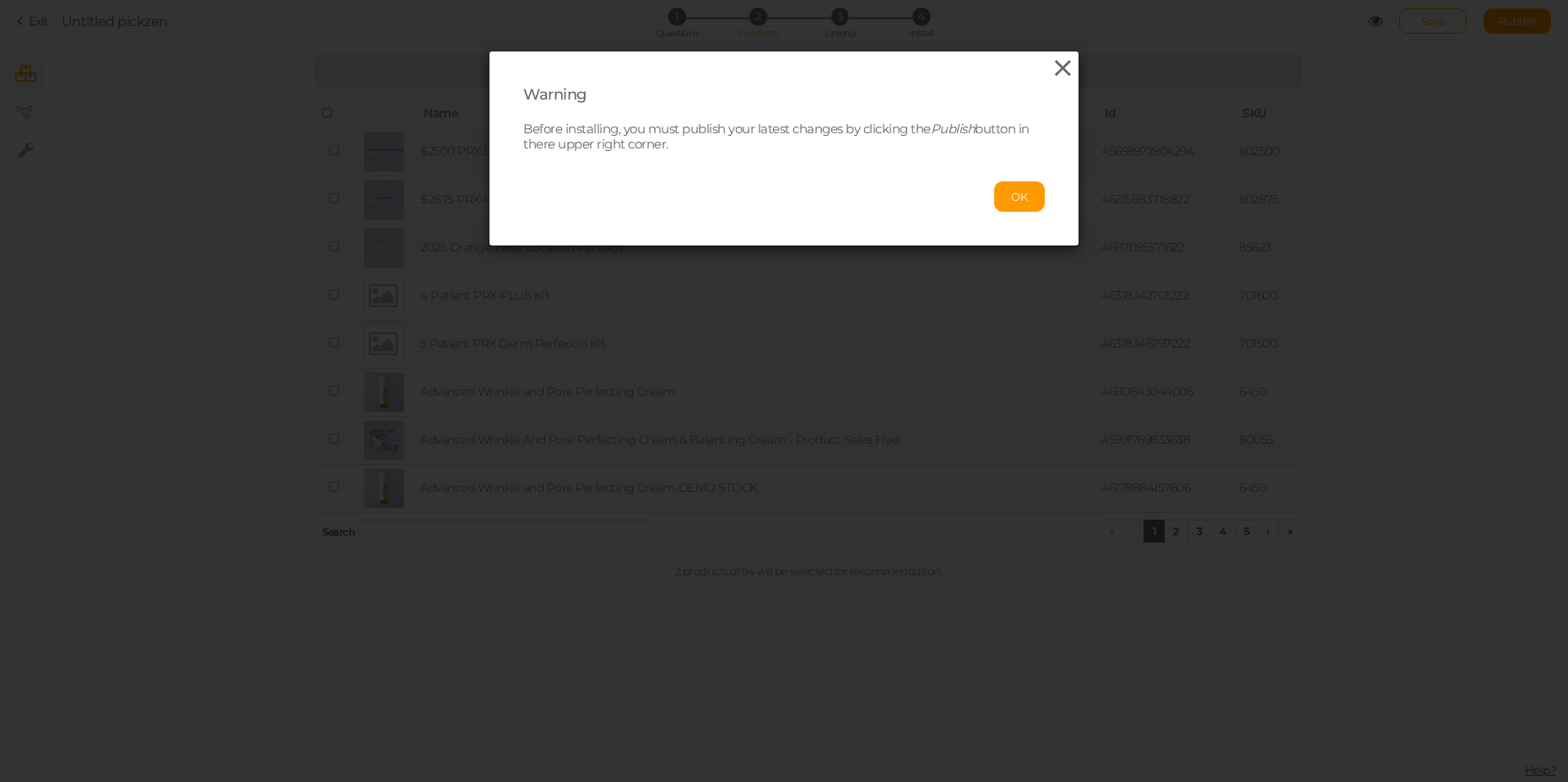
click at [1051, 77] on icon at bounding box center [1063, 67] width 24 height 25
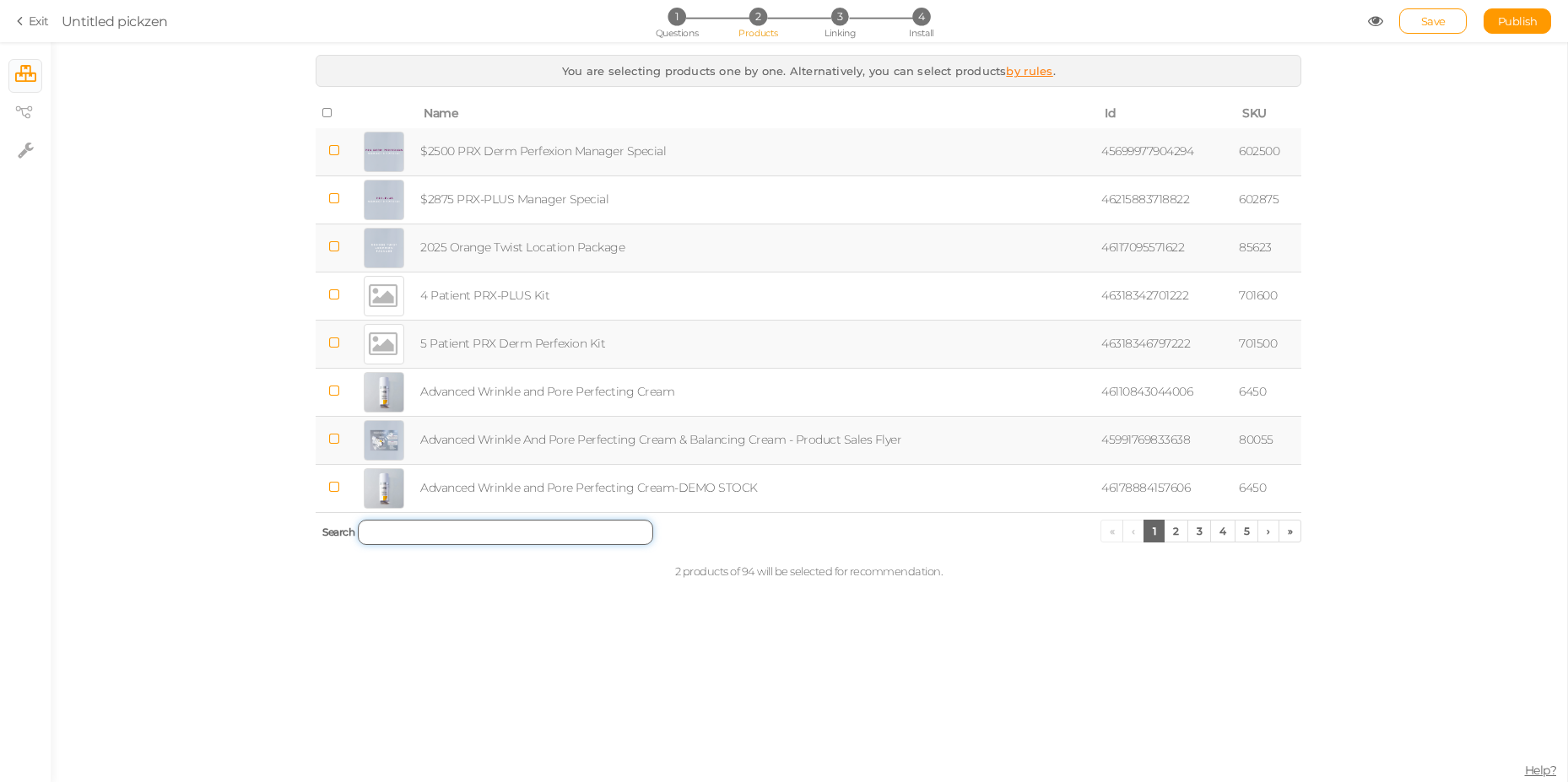
click at [442, 534] on input "search" at bounding box center [505, 532] width 295 height 25
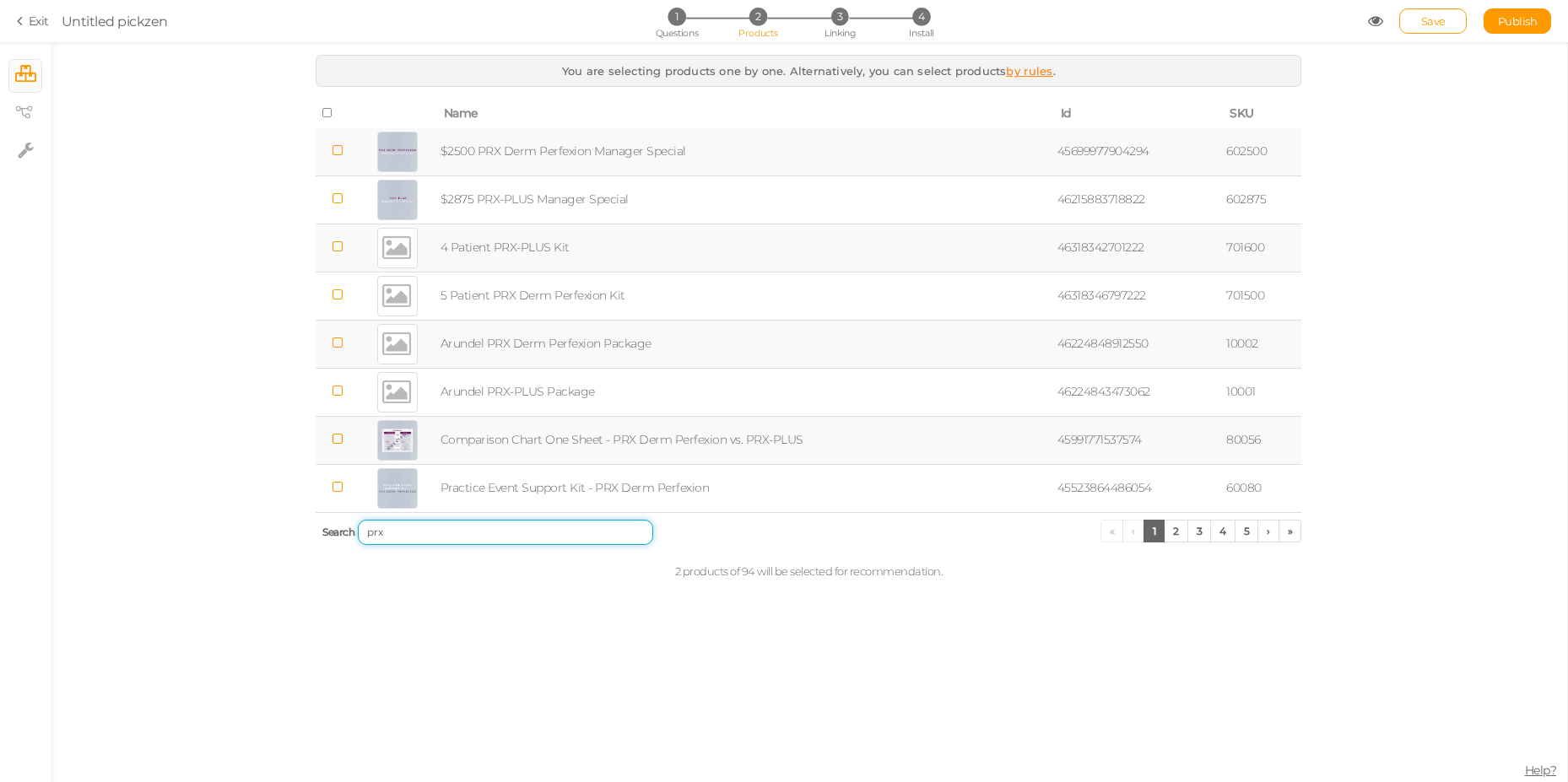
type input "prx"
click at [1168, 530] on link "2" at bounding box center [1176, 531] width 24 height 22
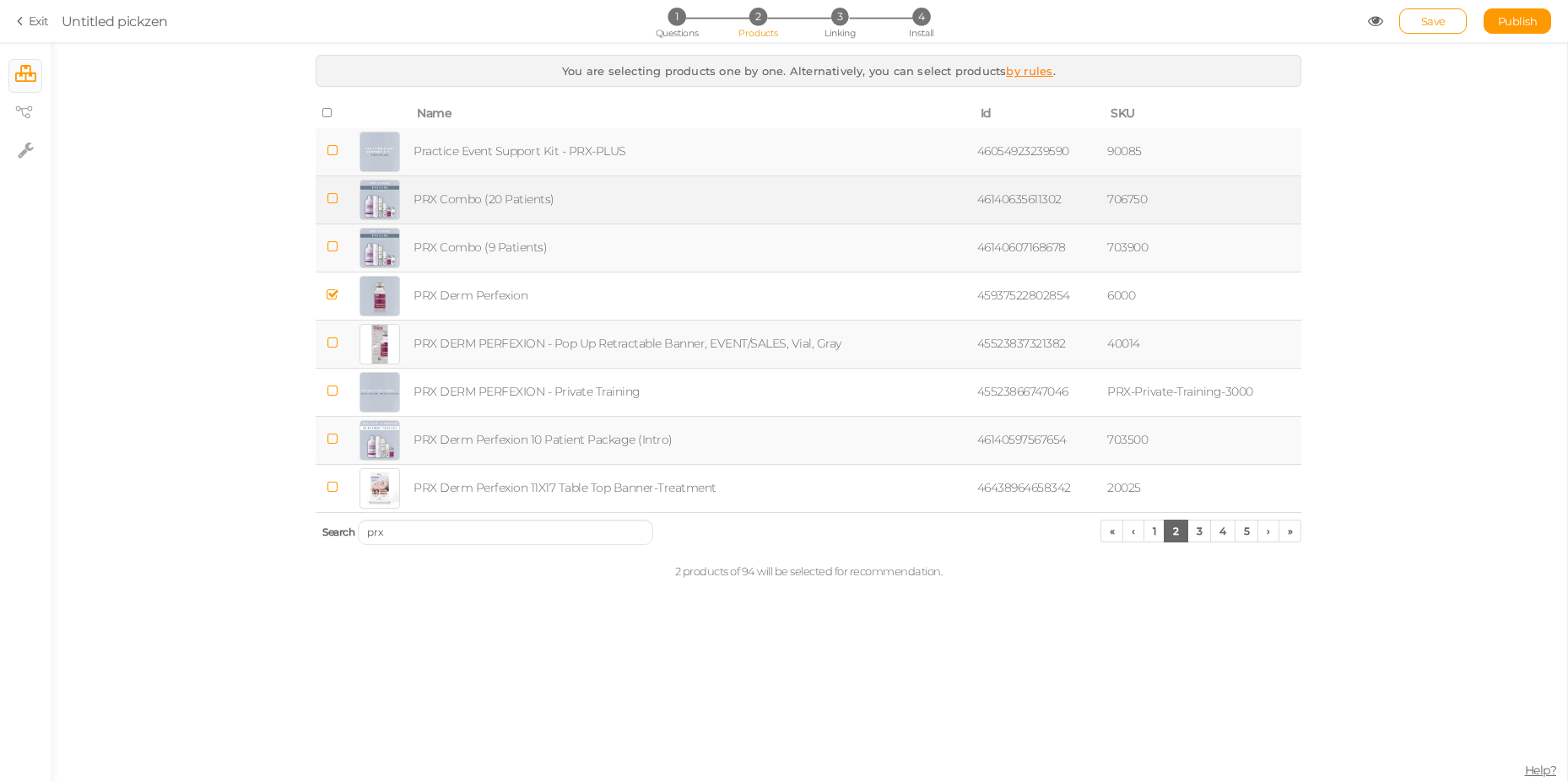
click at [336, 195] on icon at bounding box center [332, 199] width 12 height 13
click at [841, 27] on span "Linking" at bounding box center [839, 33] width 30 height 12
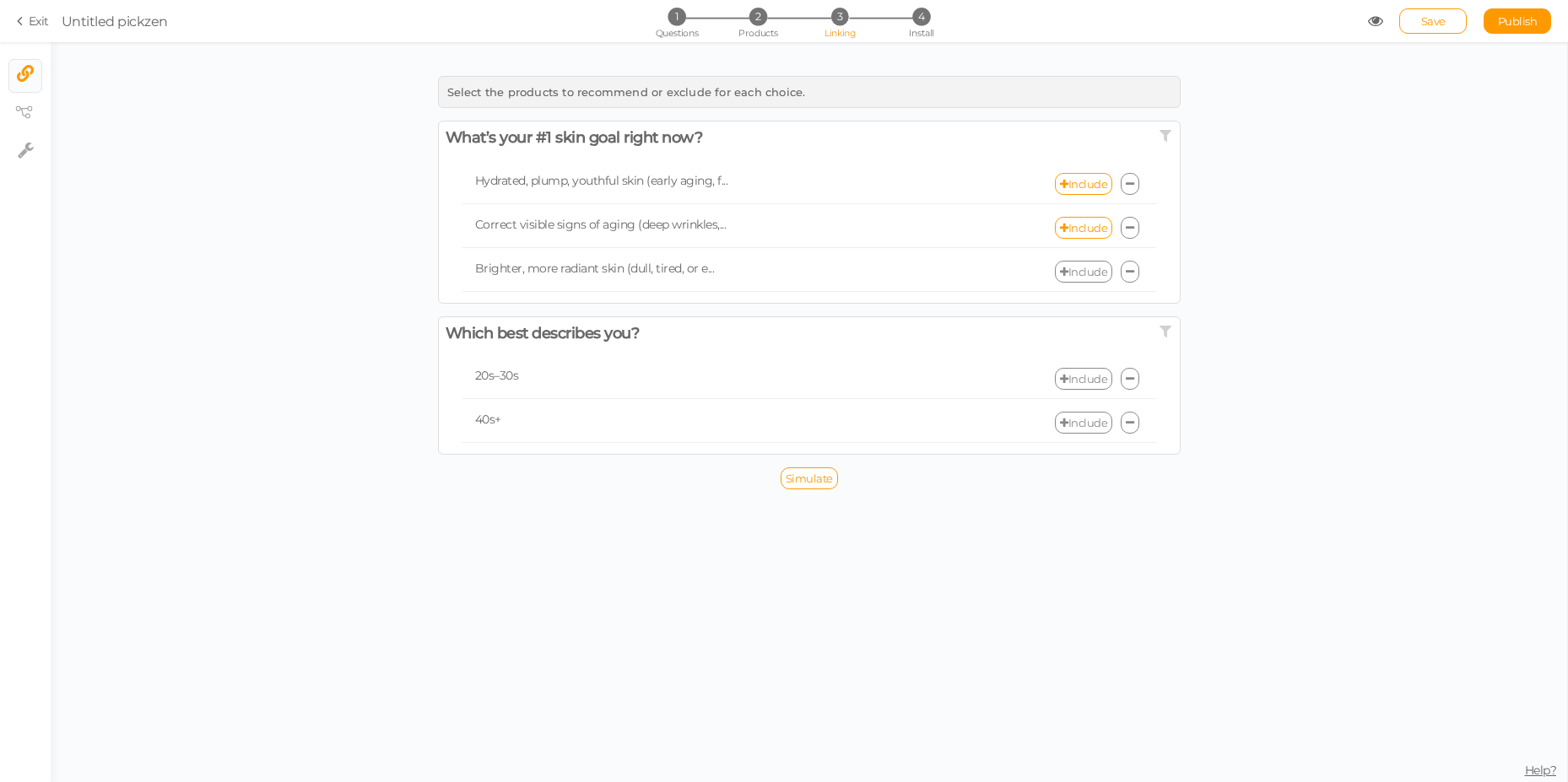
click at [1074, 266] on link "Include" at bounding box center [1084, 271] width 57 height 22
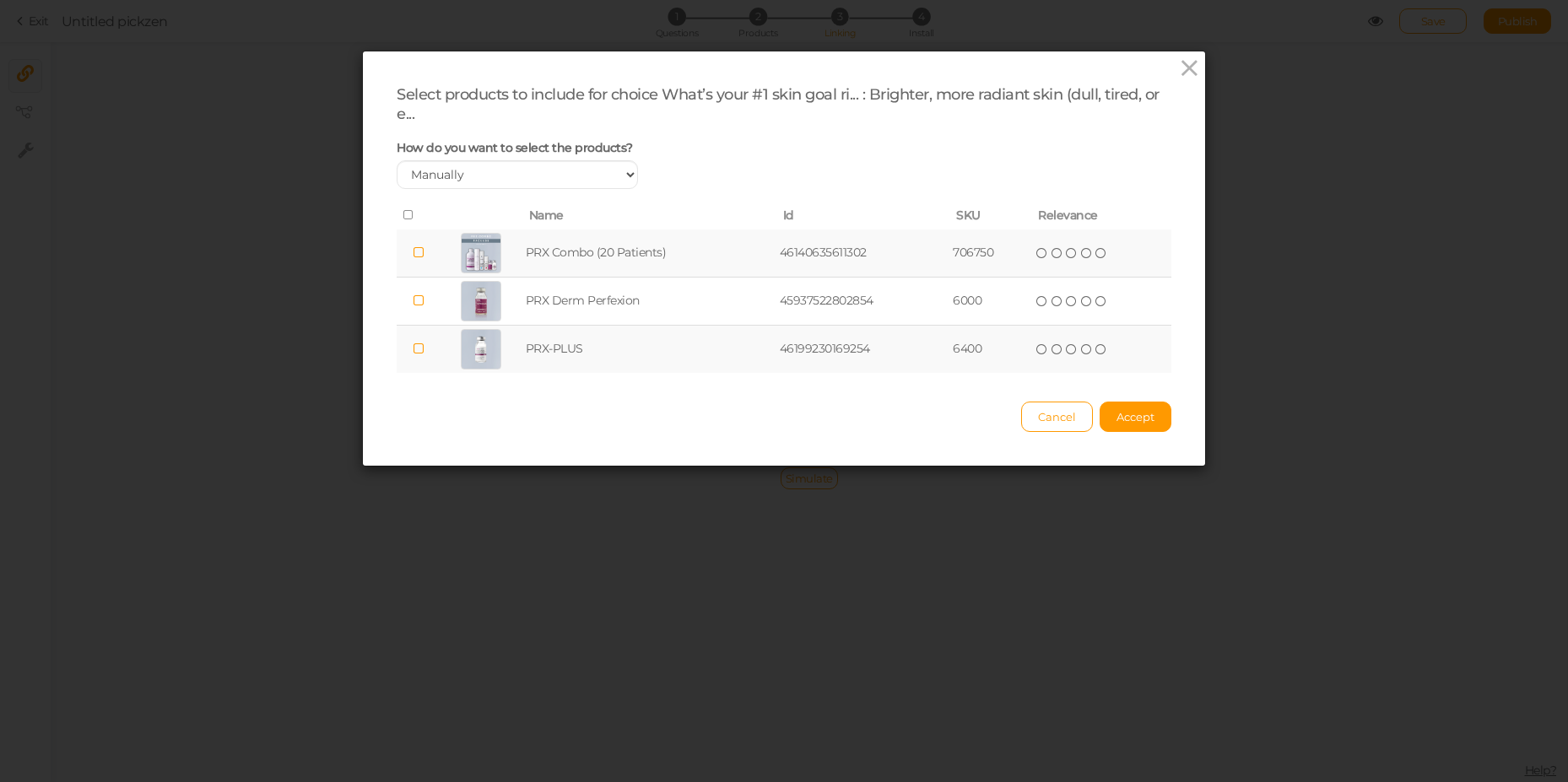
click at [589, 250] on td "PRX Combo (20 Patients)" at bounding box center [649, 254] width 254 height 48
click at [1129, 420] on span "Accept" at bounding box center [1135, 417] width 38 height 14
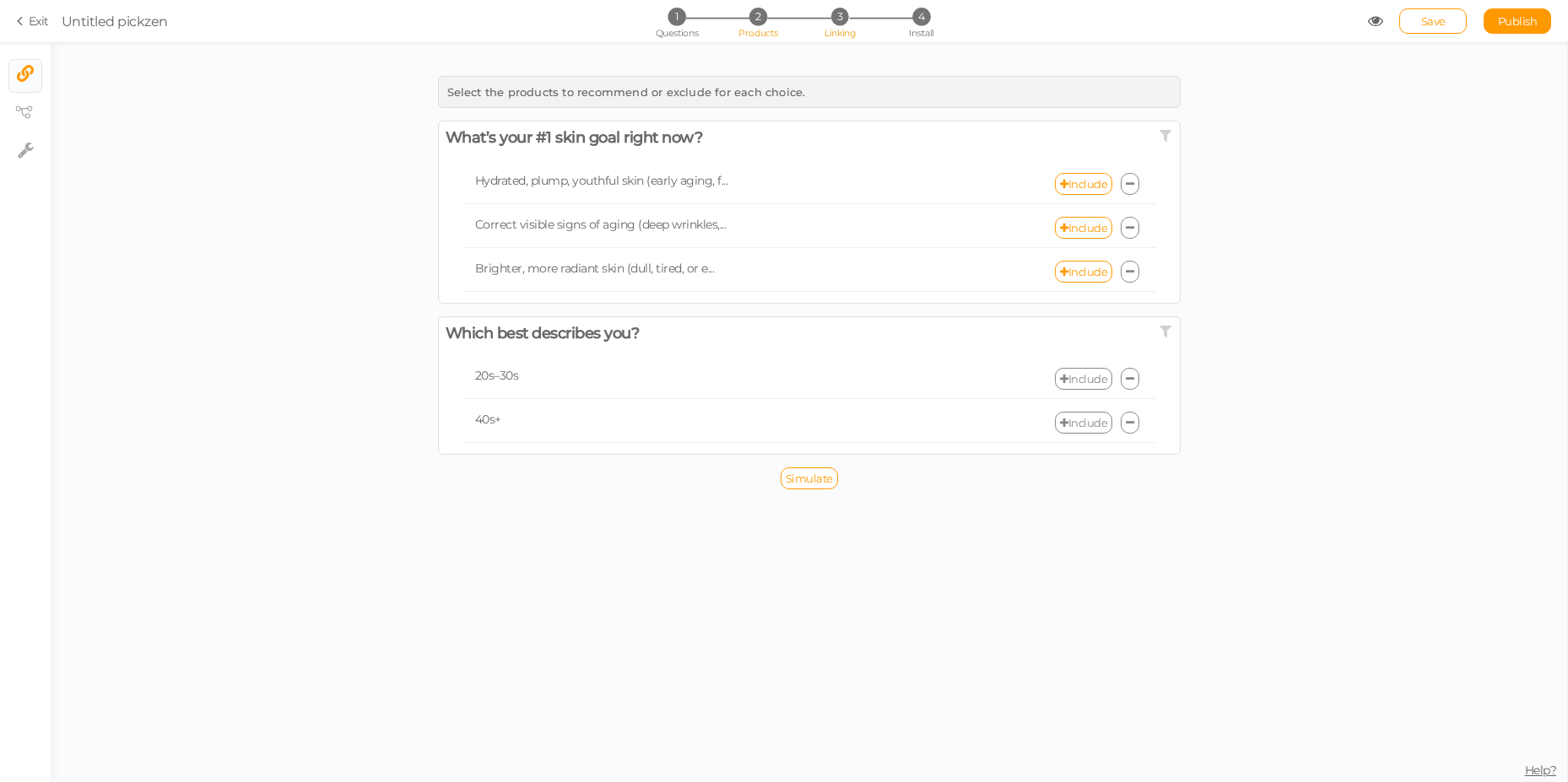
click at [766, 20] on li "2 Products" at bounding box center [758, 16] width 79 height 18
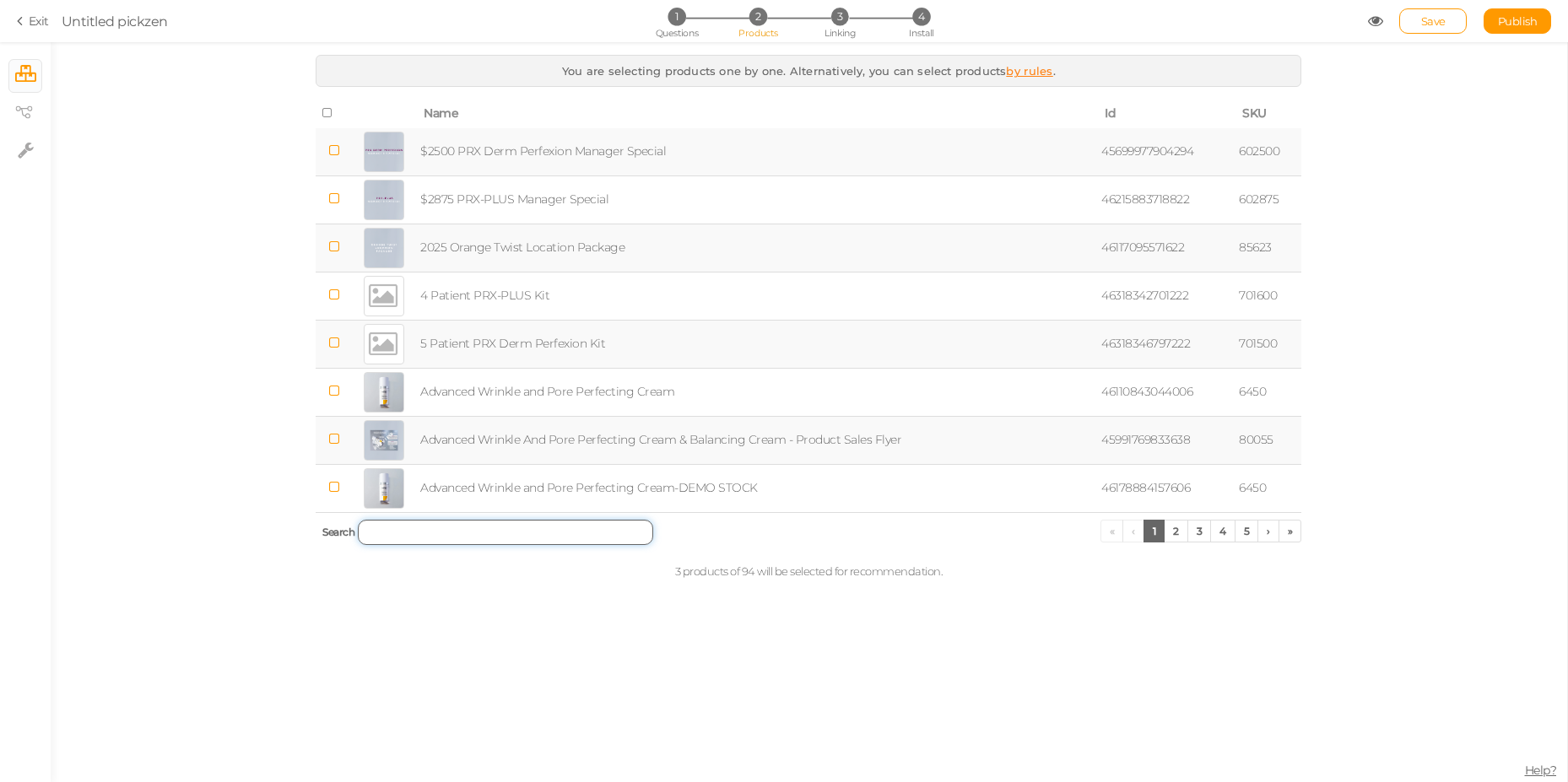
click at [428, 521] on input "search" at bounding box center [505, 532] width 295 height 25
paste input "favors DP or C"
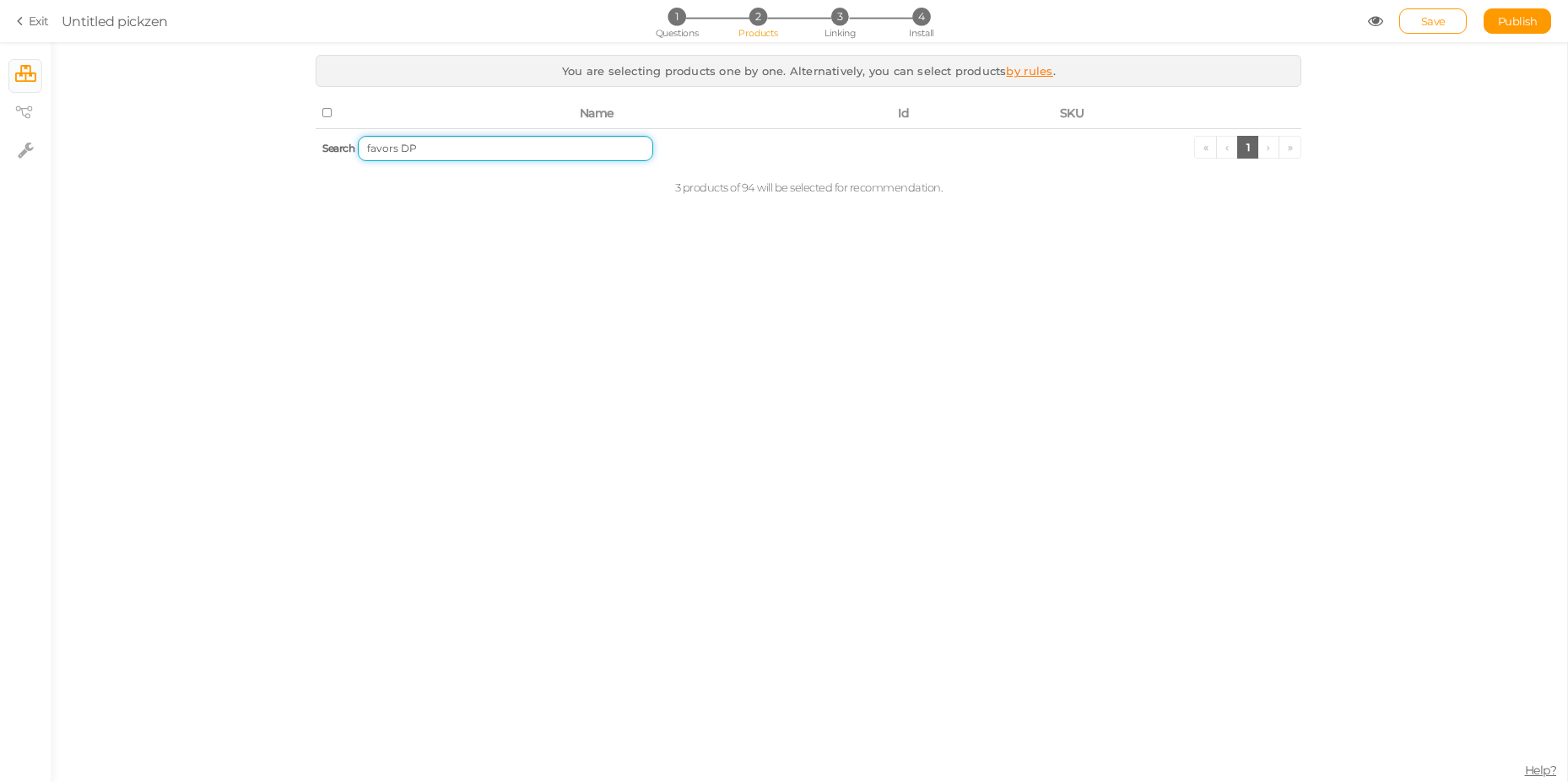
type input "DP"
type input "f"
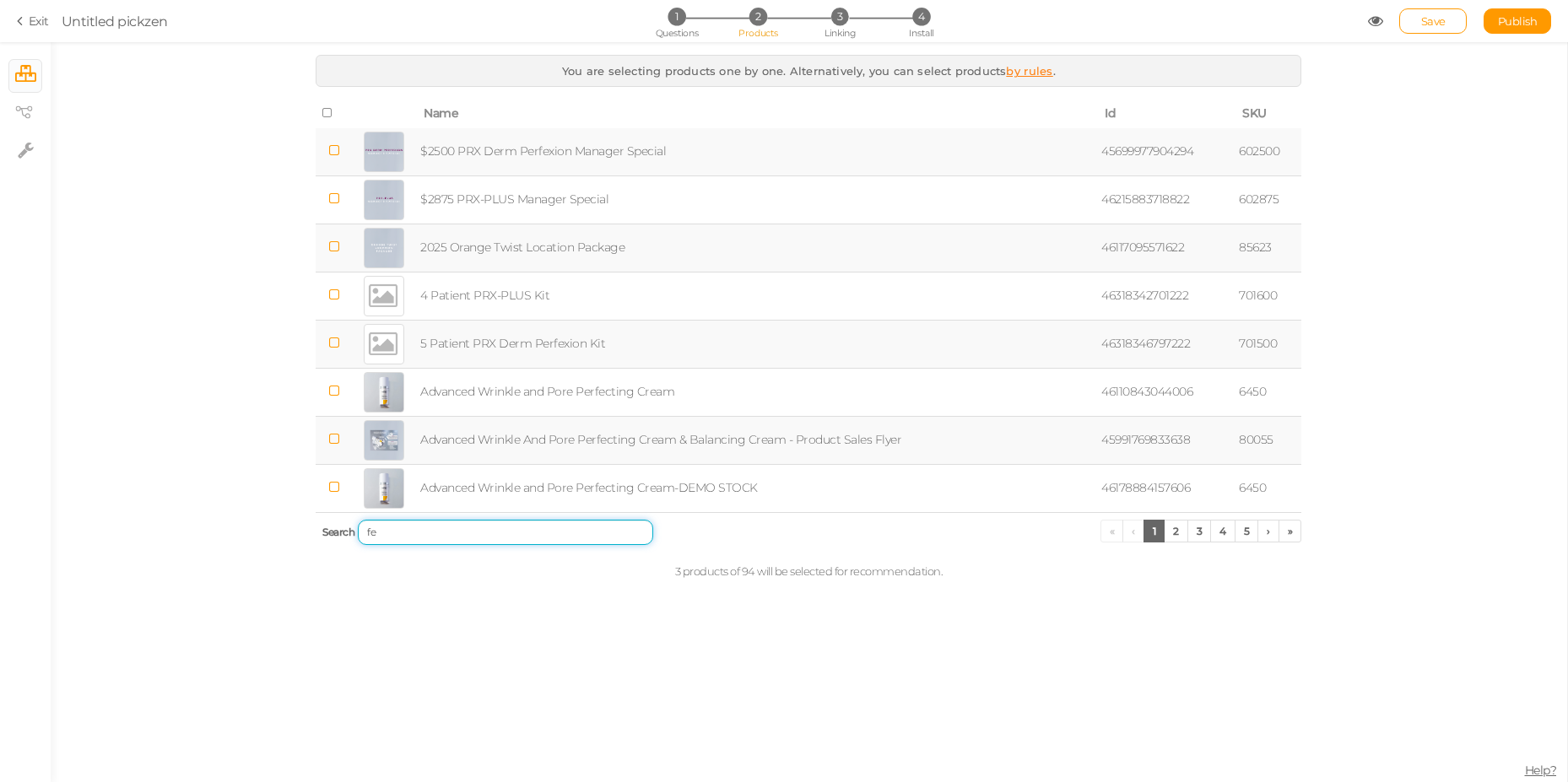
type input "fev"
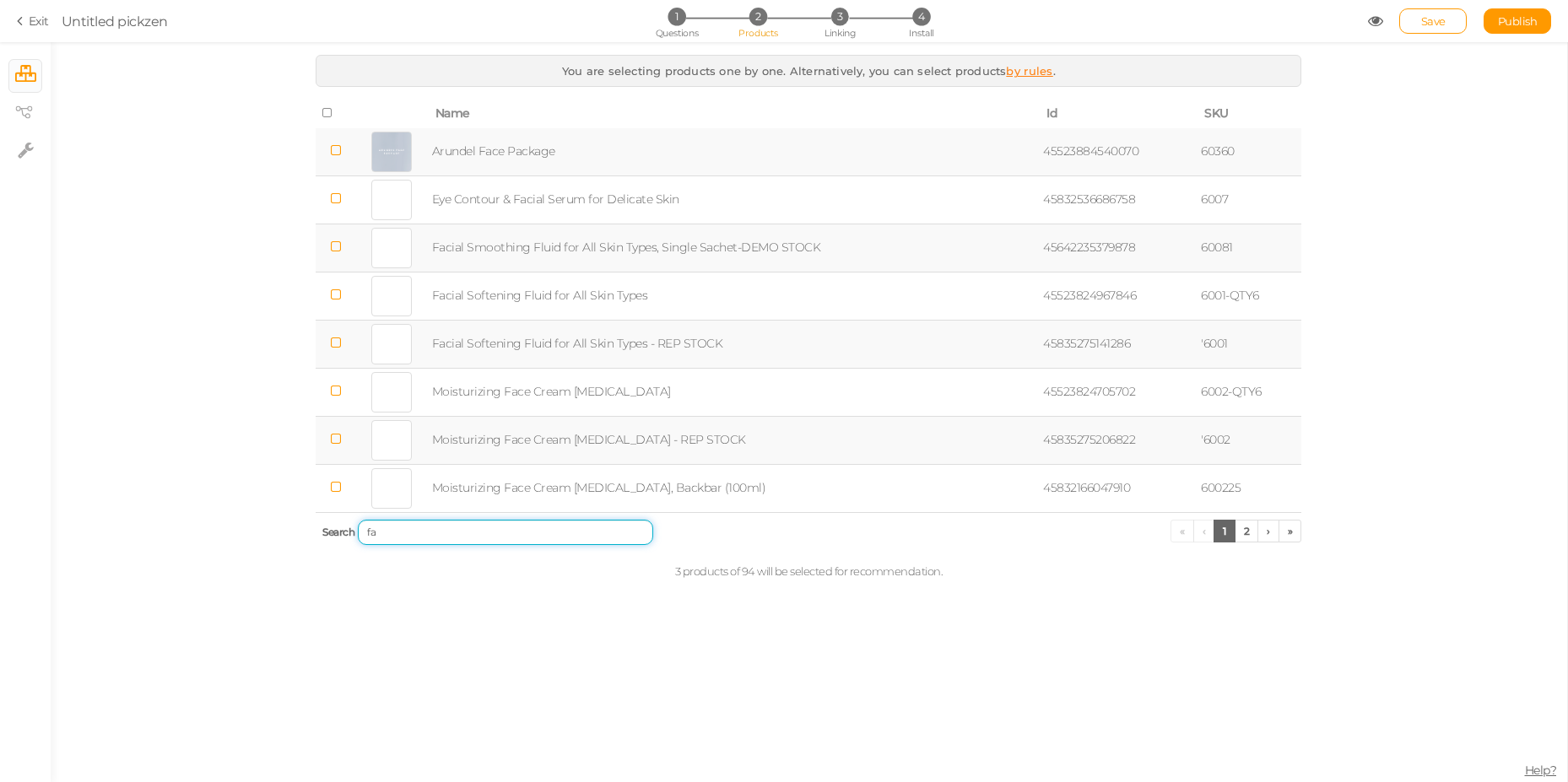
type input "f"
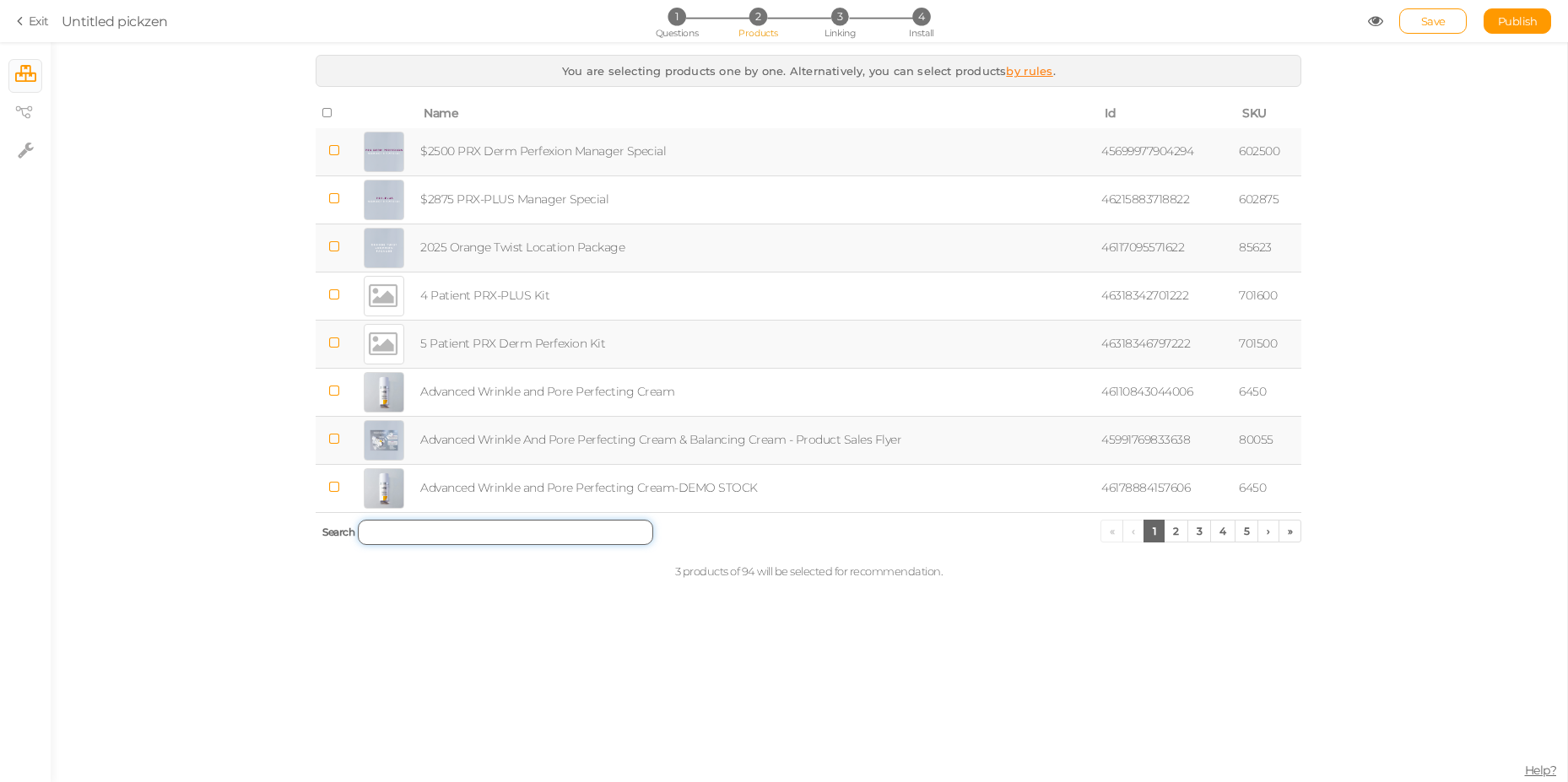
paste input "Derm Perfexion"
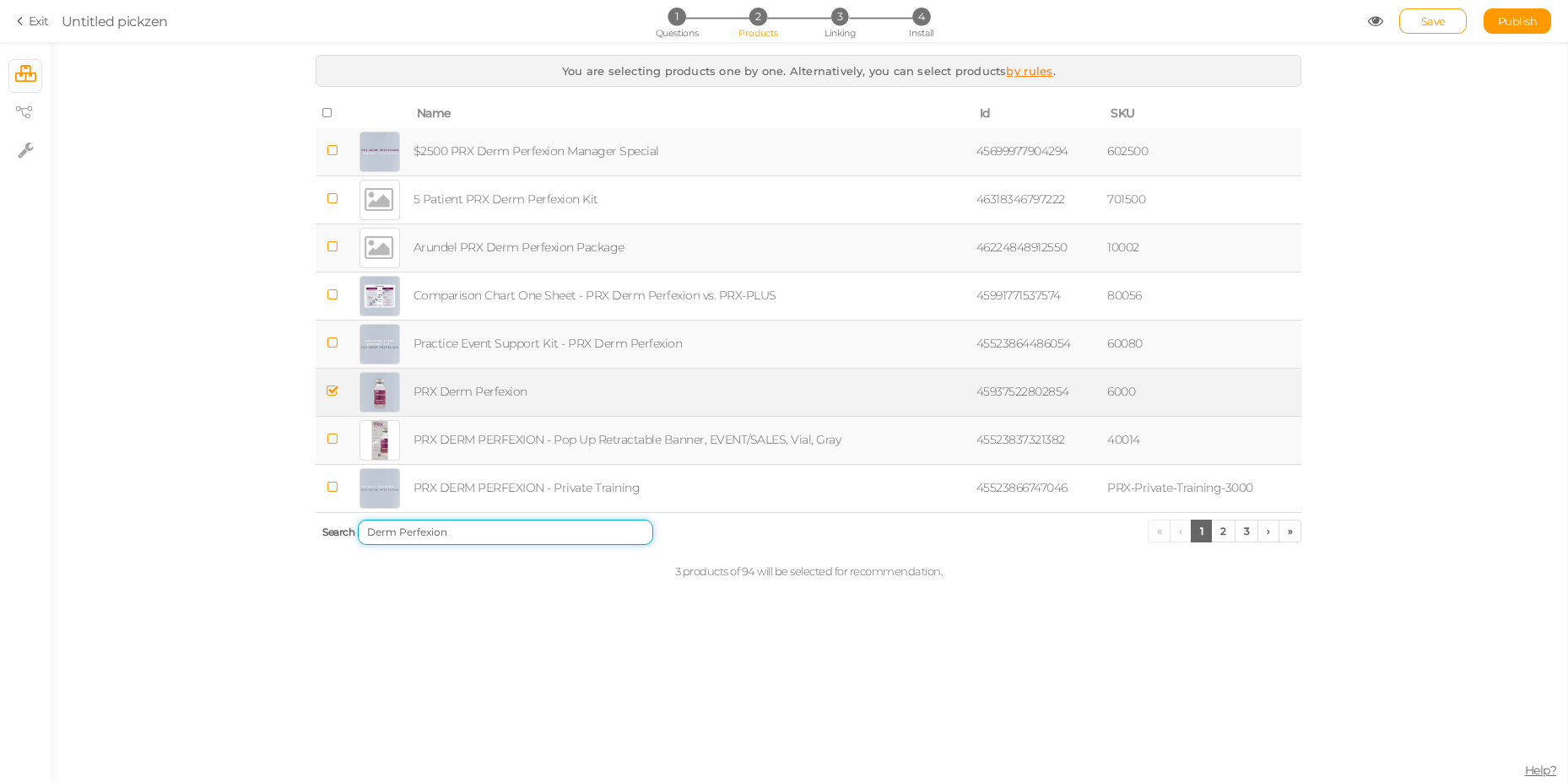
type input "Derm Perfexion"
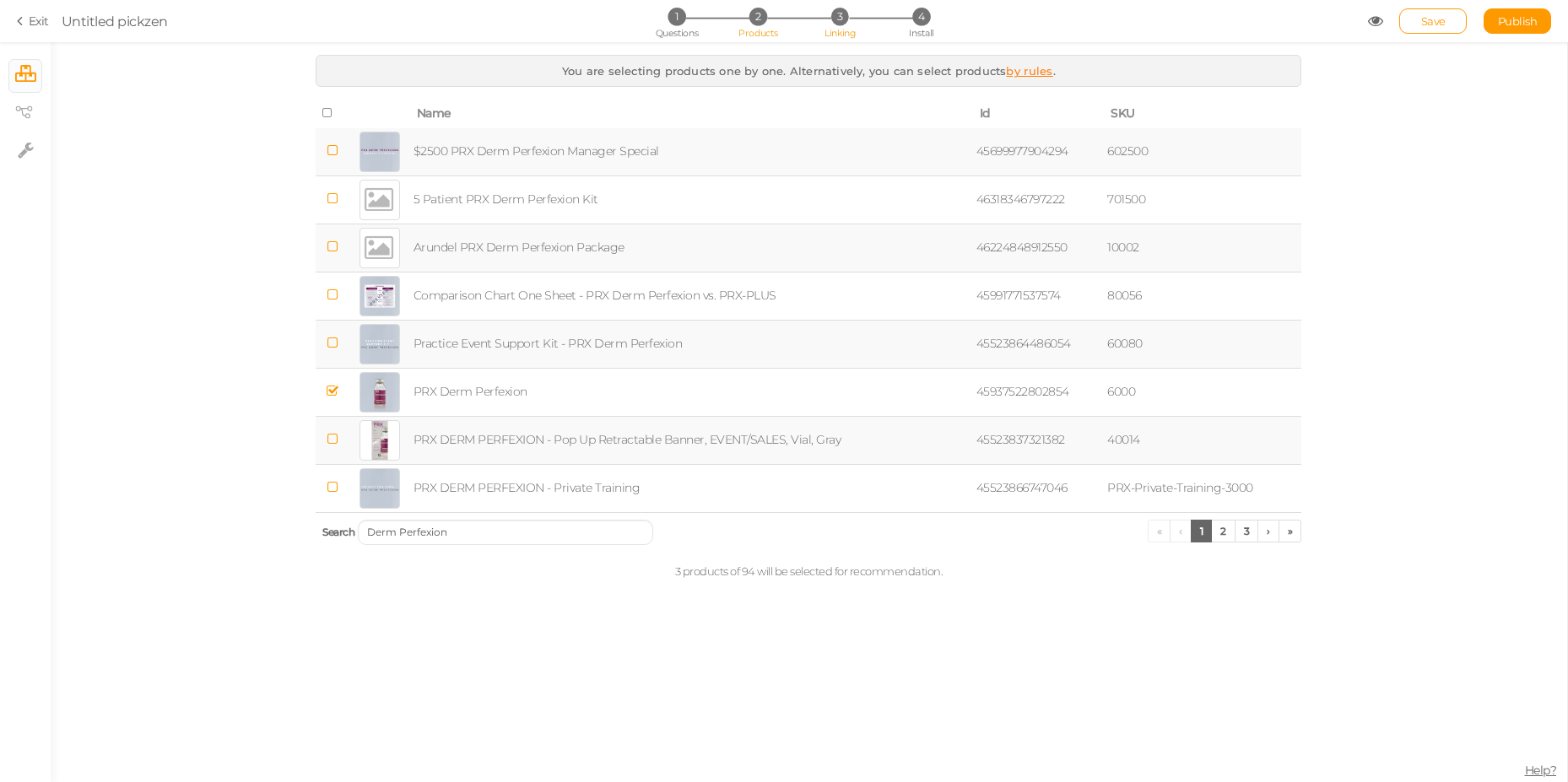
click at [844, 30] on span "Linking" at bounding box center [839, 33] width 30 height 12
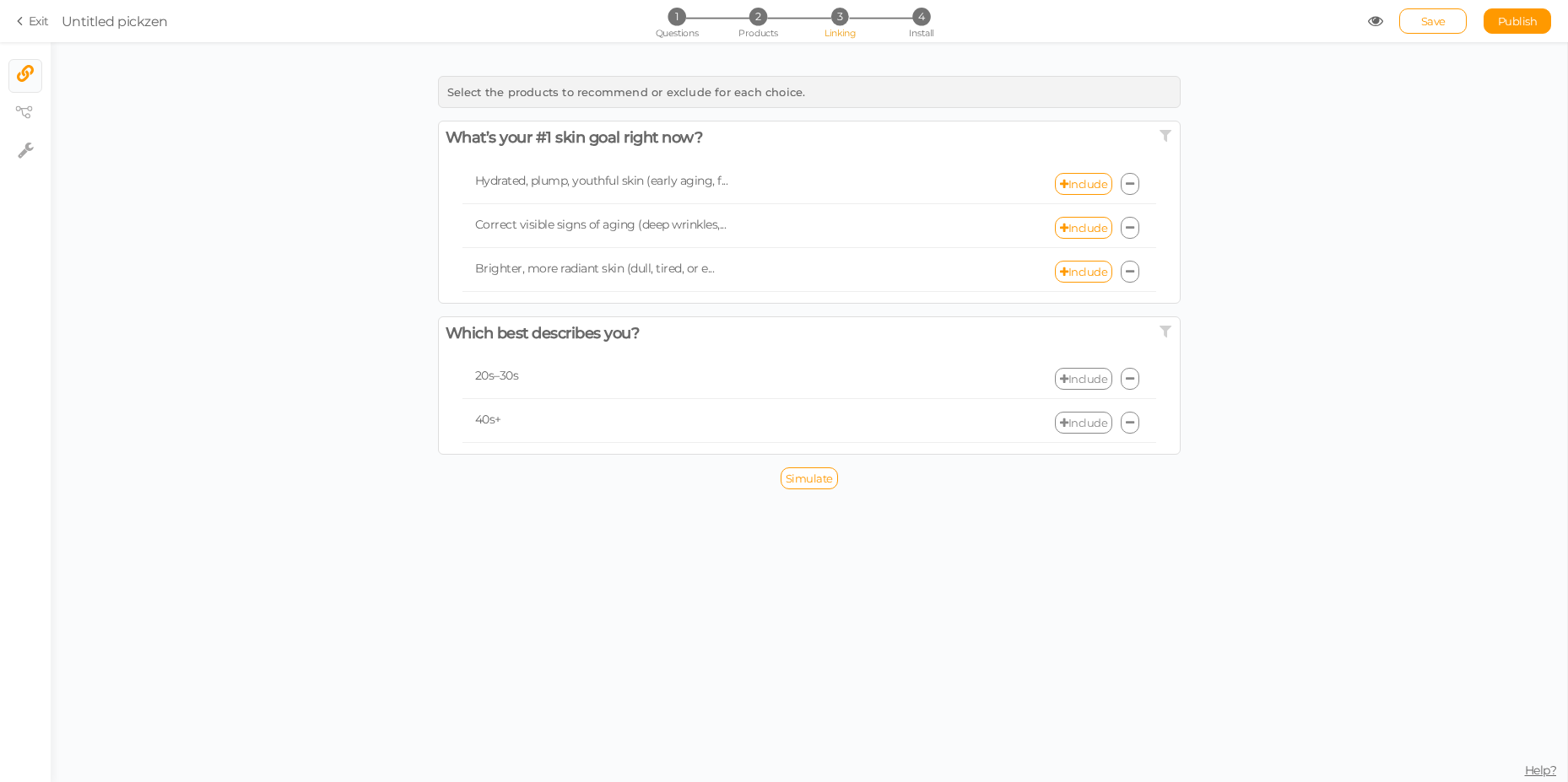
click at [1059, 380] on icon at bounding box center [1064, 379] width 9 height 11
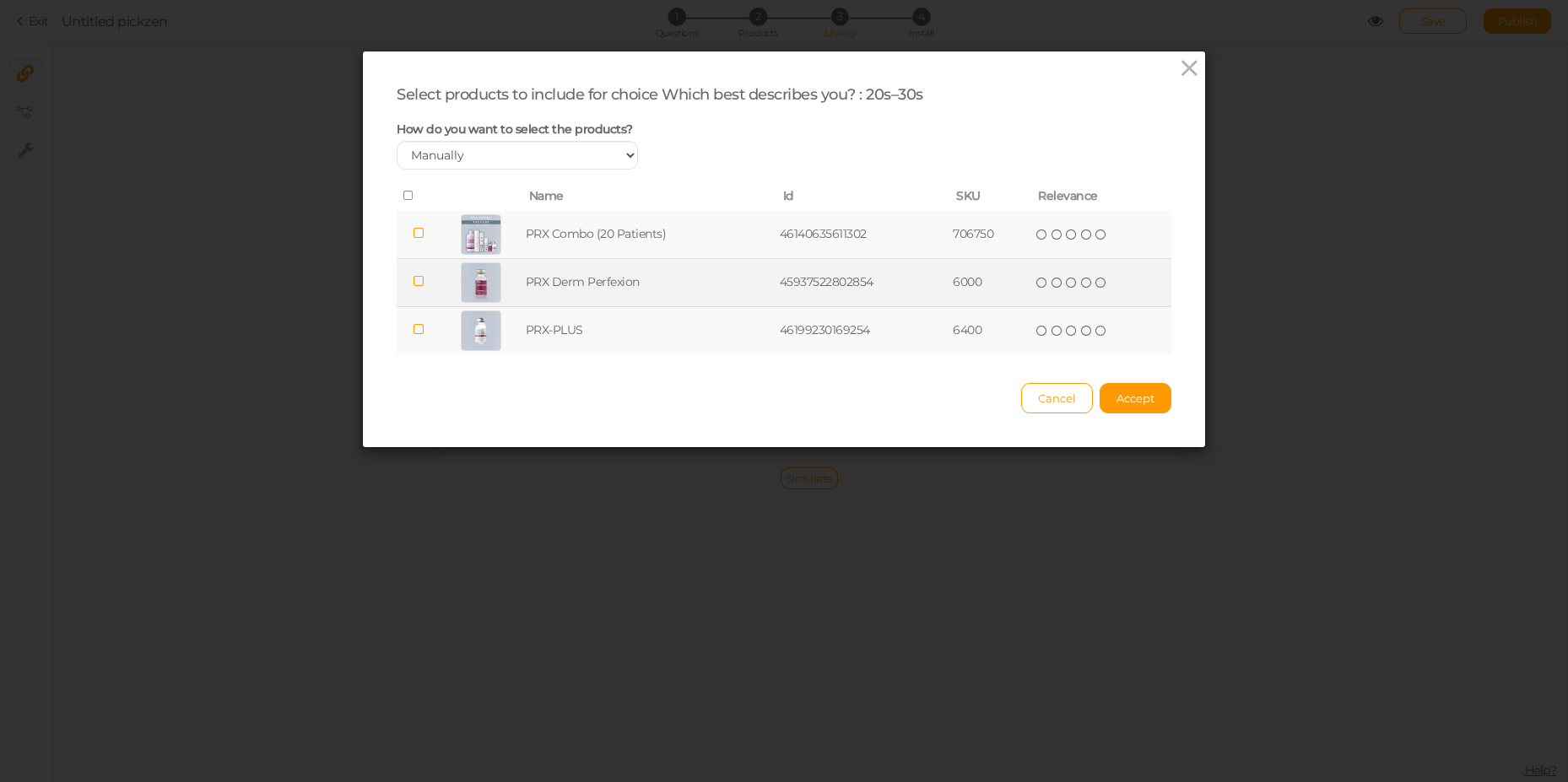
click at [548, 293] on td "PRX Derm Perfexion" at bounding box center [649, 282] width 254 height 48
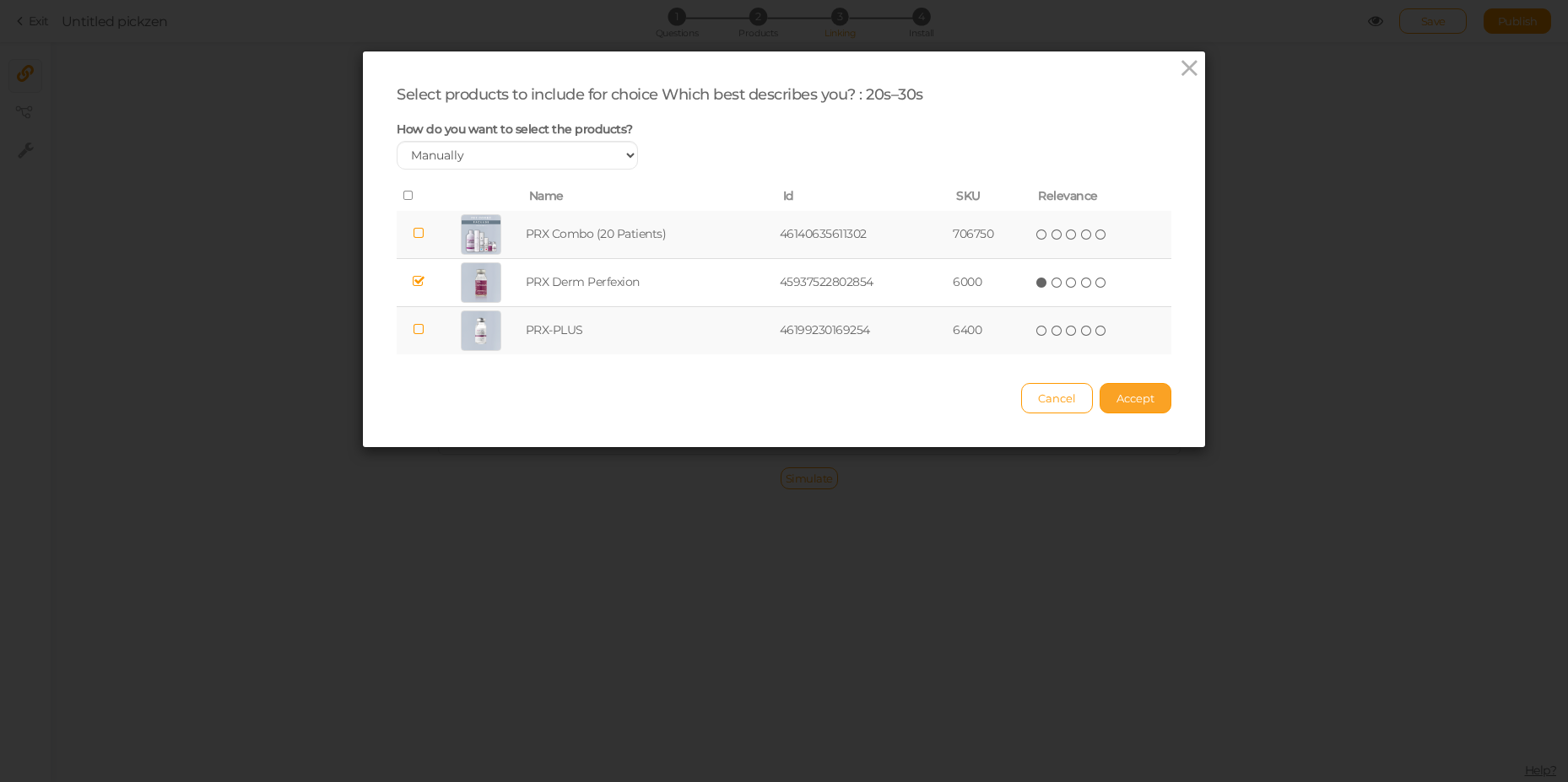
click at [1107, 399] on button "Accept" at bounding box center [1135, 398] width 72 height 30
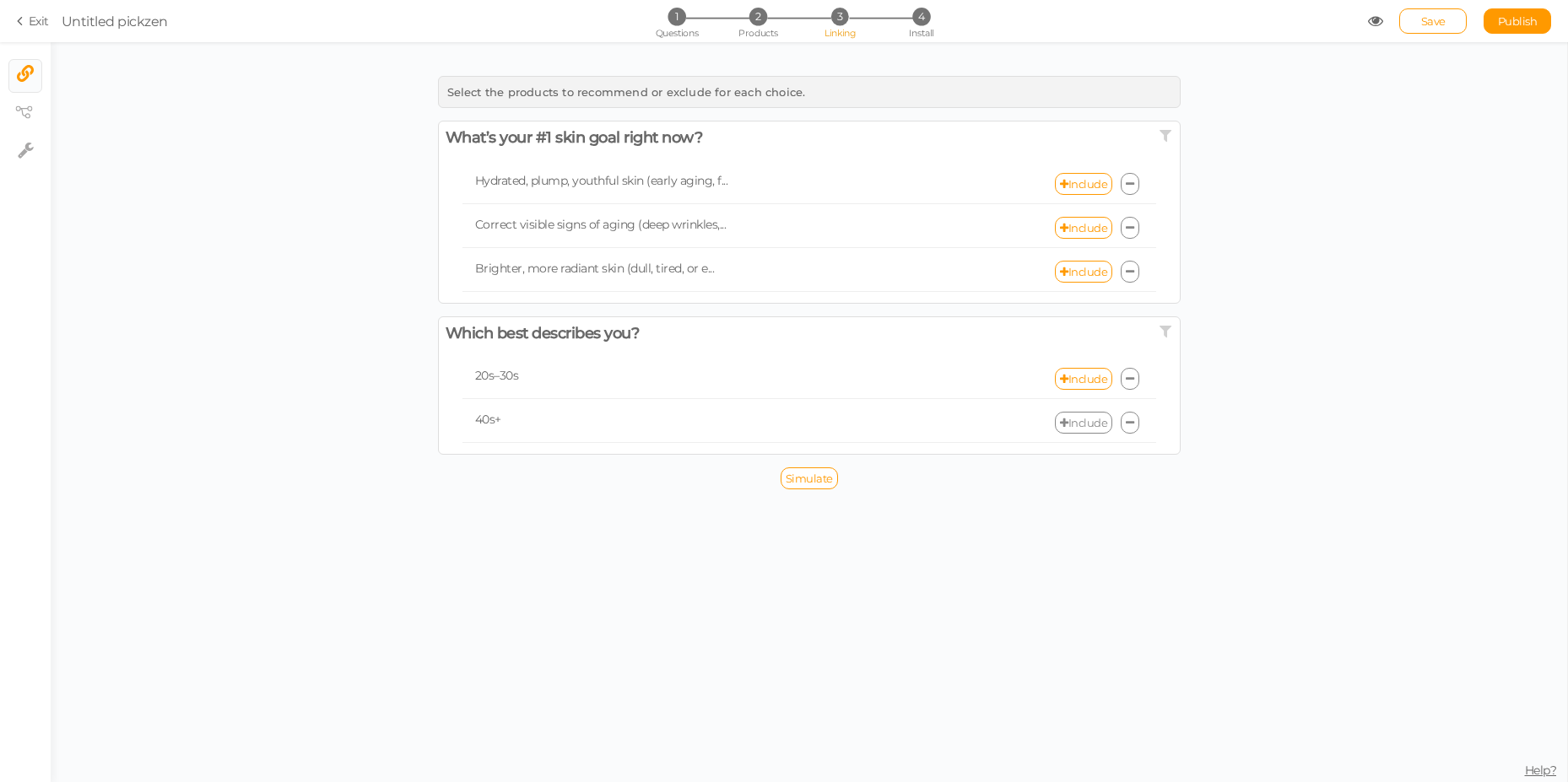
click at [1070, 423] on link "Include" at bounding box center [1084, 422] width 57 height 22
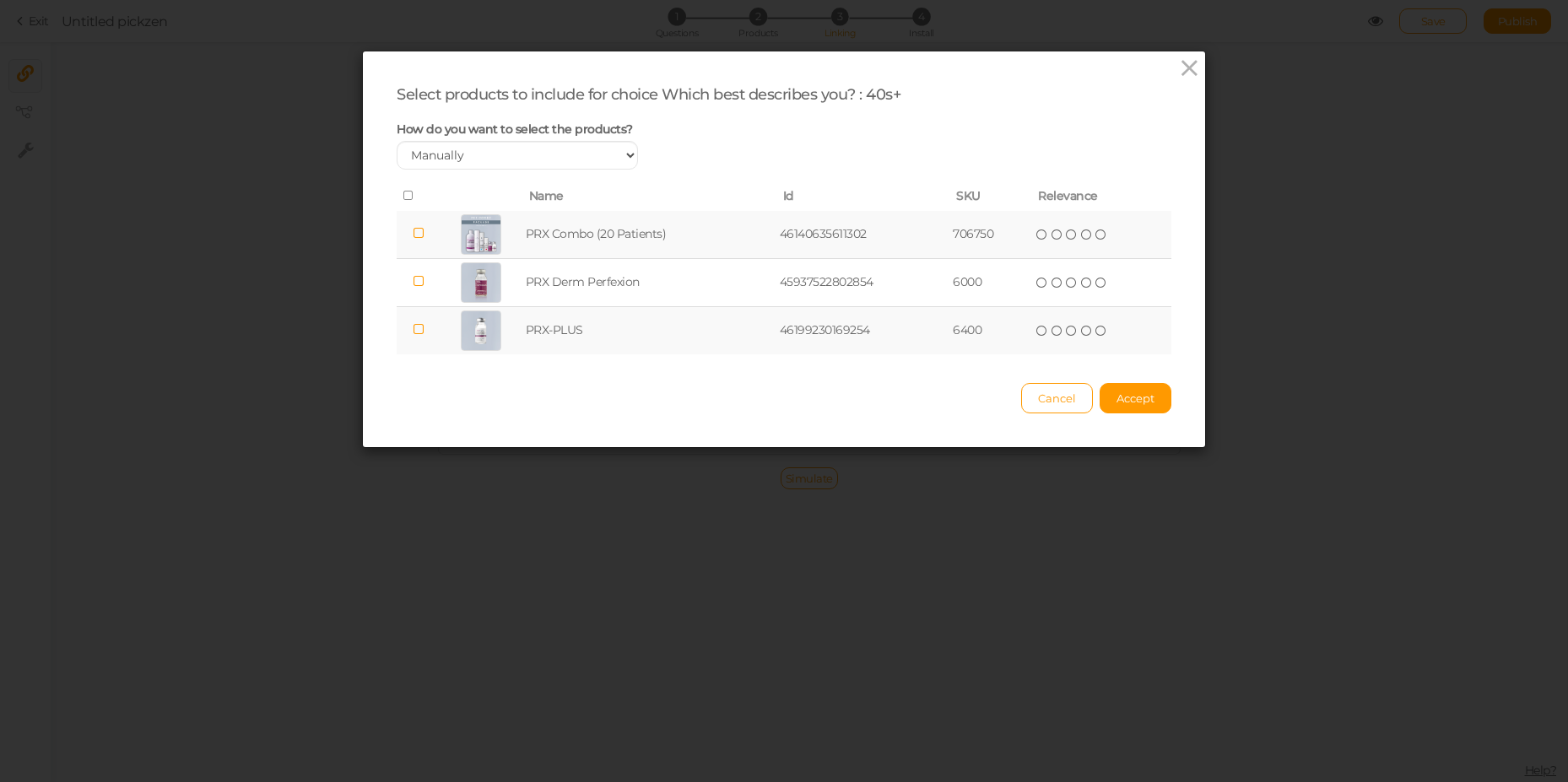
click at [568, 228] on td "PRX Combo (20 Patients)" at bounding box center [649, 235] width 254 height 48
click at [1120, 400] on span "Accept" at bounding box center [1135, 398] width 38 height 14
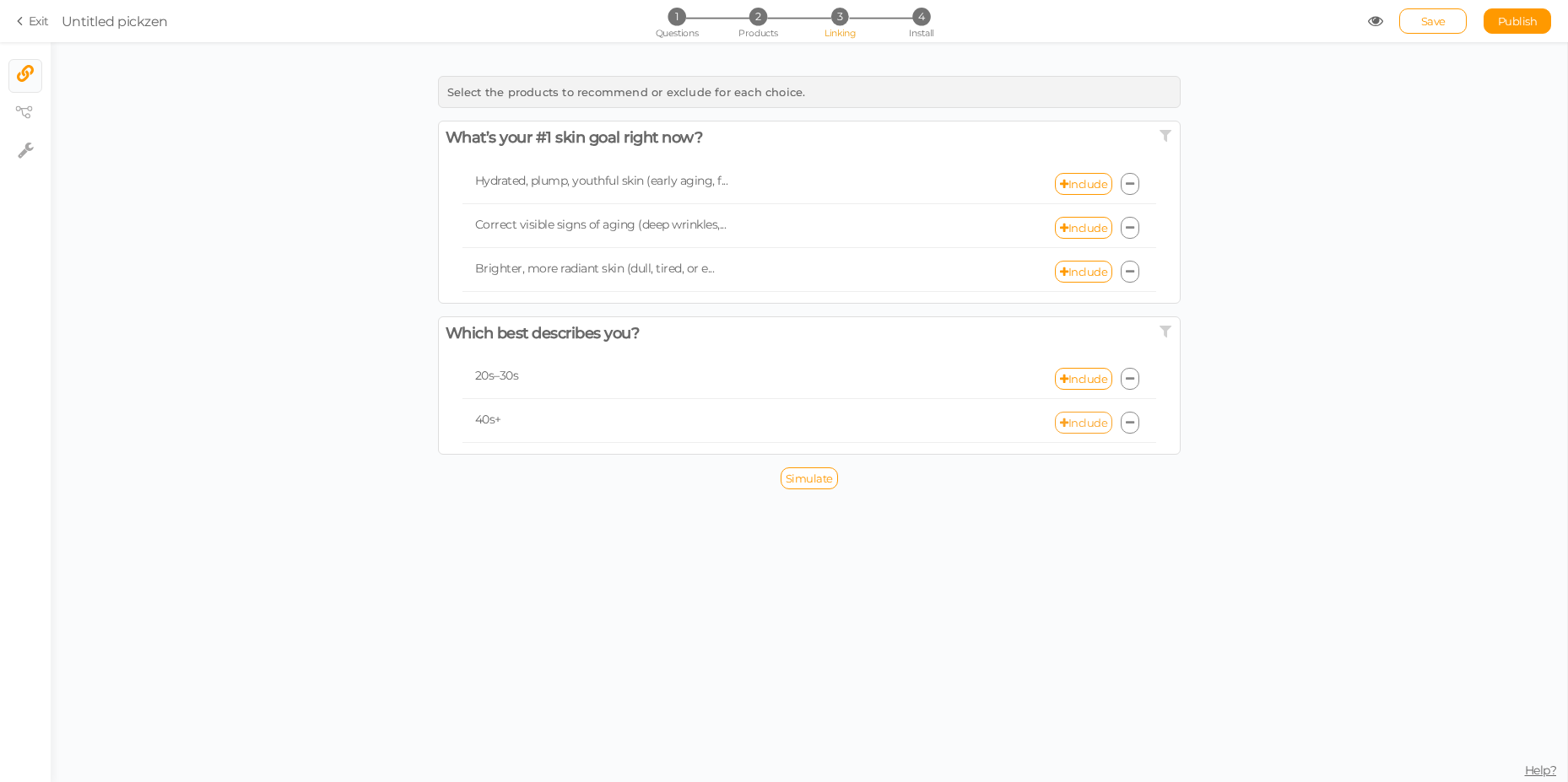
click at [1072, 419] on link "Include" at bounding box center [1084, 422] width 57 height 22
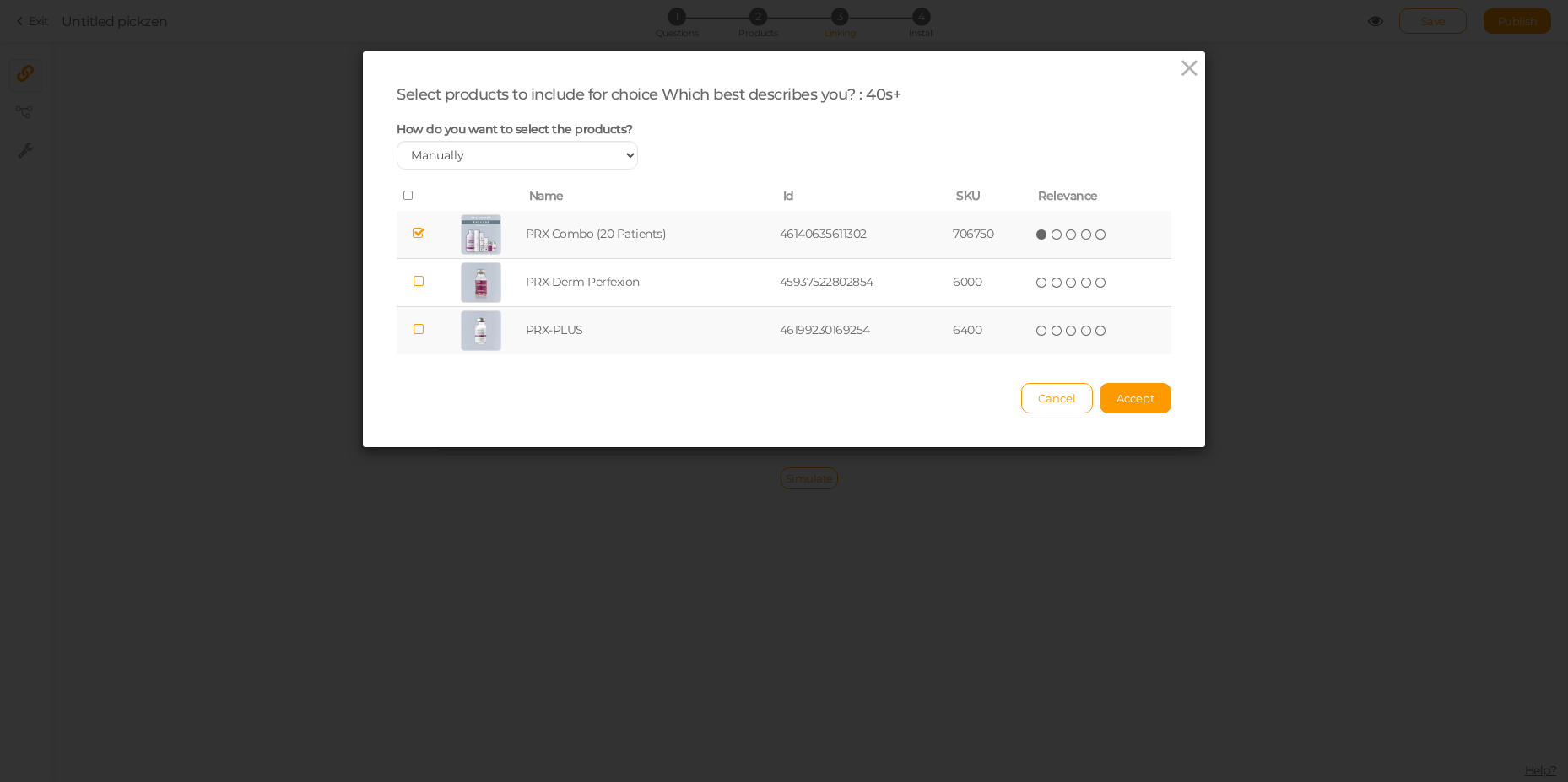
click at [504, 338] on td at bounding box center [481, 331] width 82 height 48
click at [1132, 395] on span "Accept" at bounding box center [1135, 398] width 38 height 14
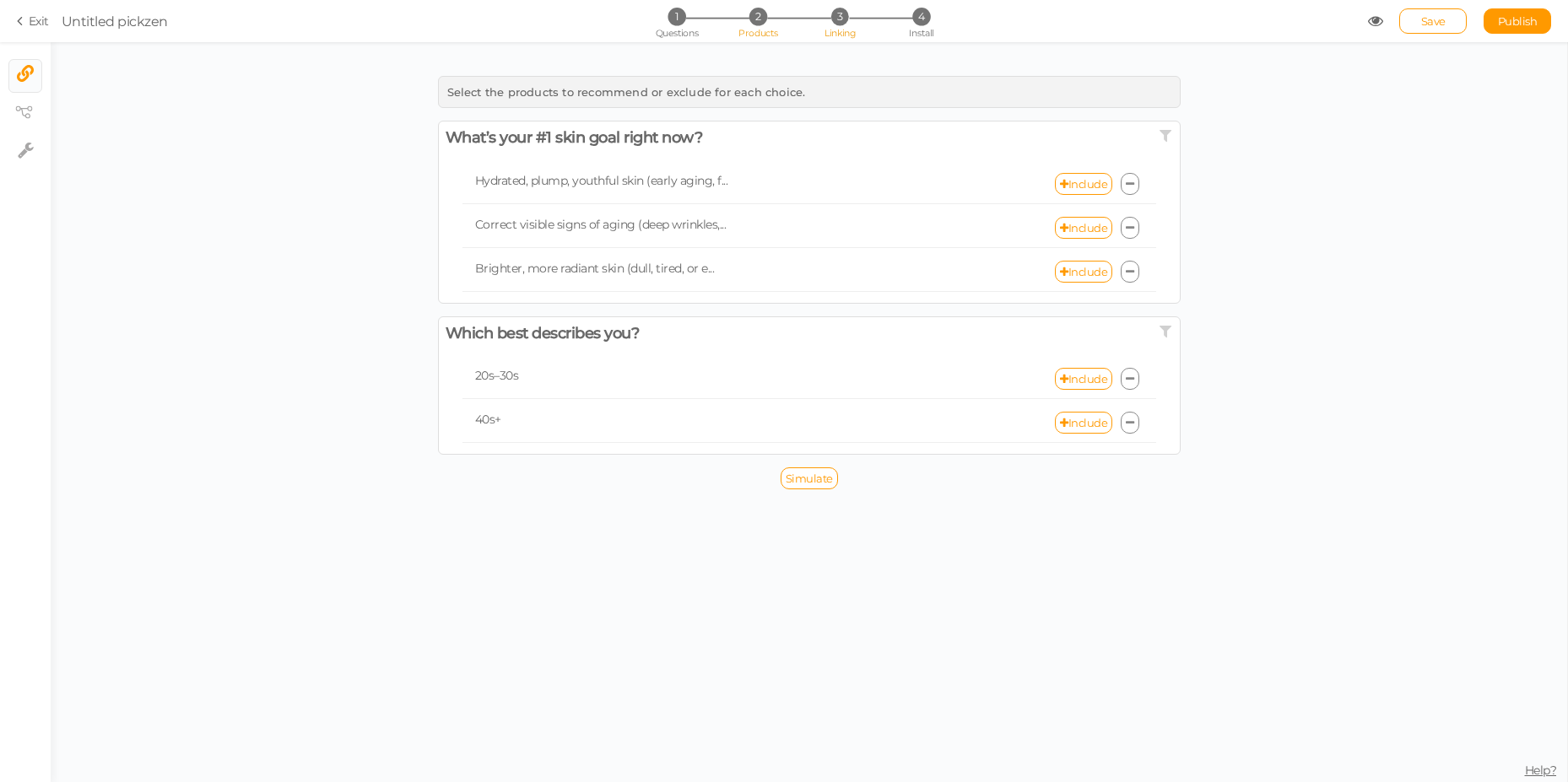
click at [739, 16] on li "2 Products" at bounding box center [758, 16] width 79 height 18
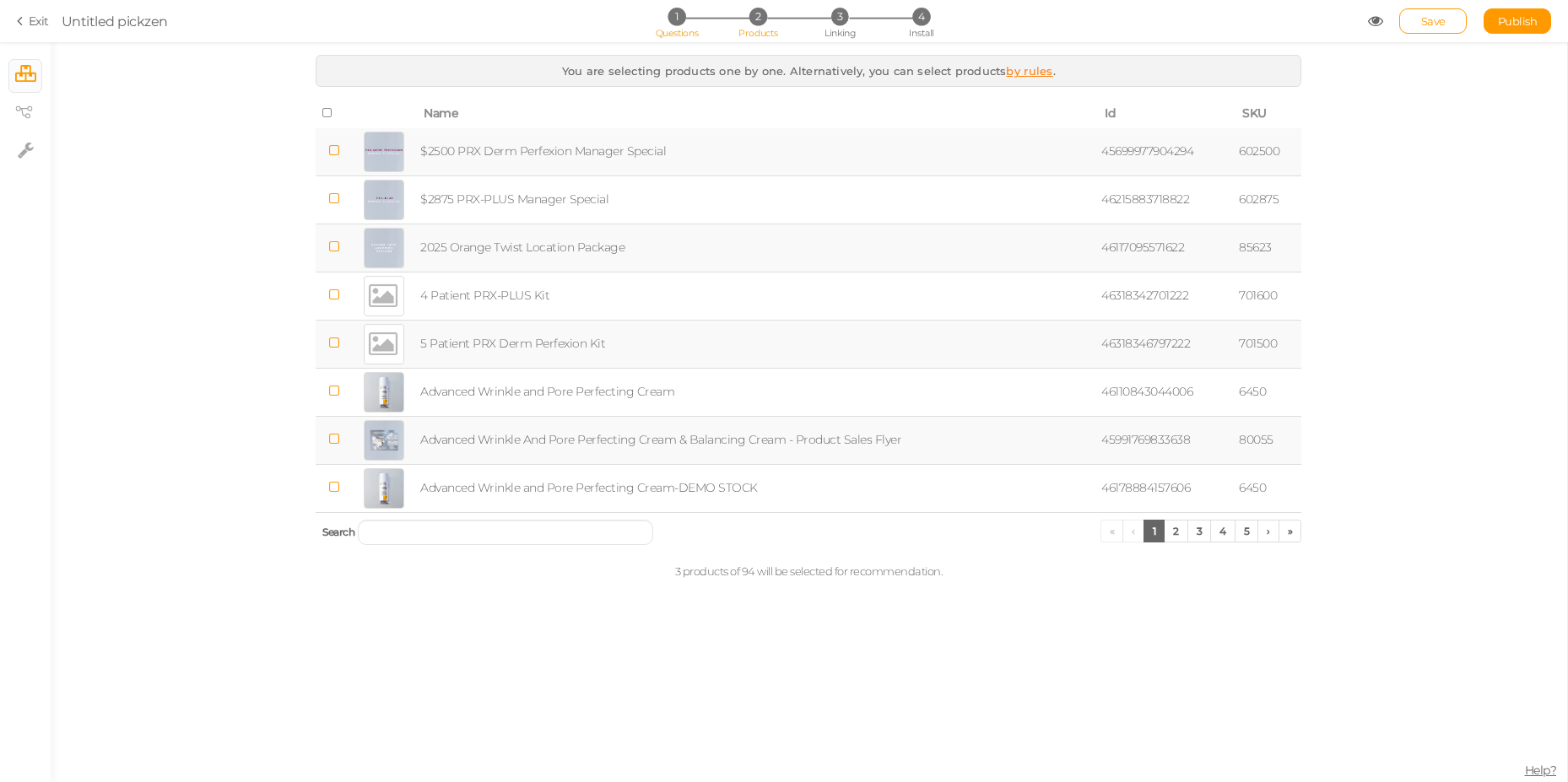
click at [680, 22] on span "1" at bounding box center [676, 16] width 18 height 18
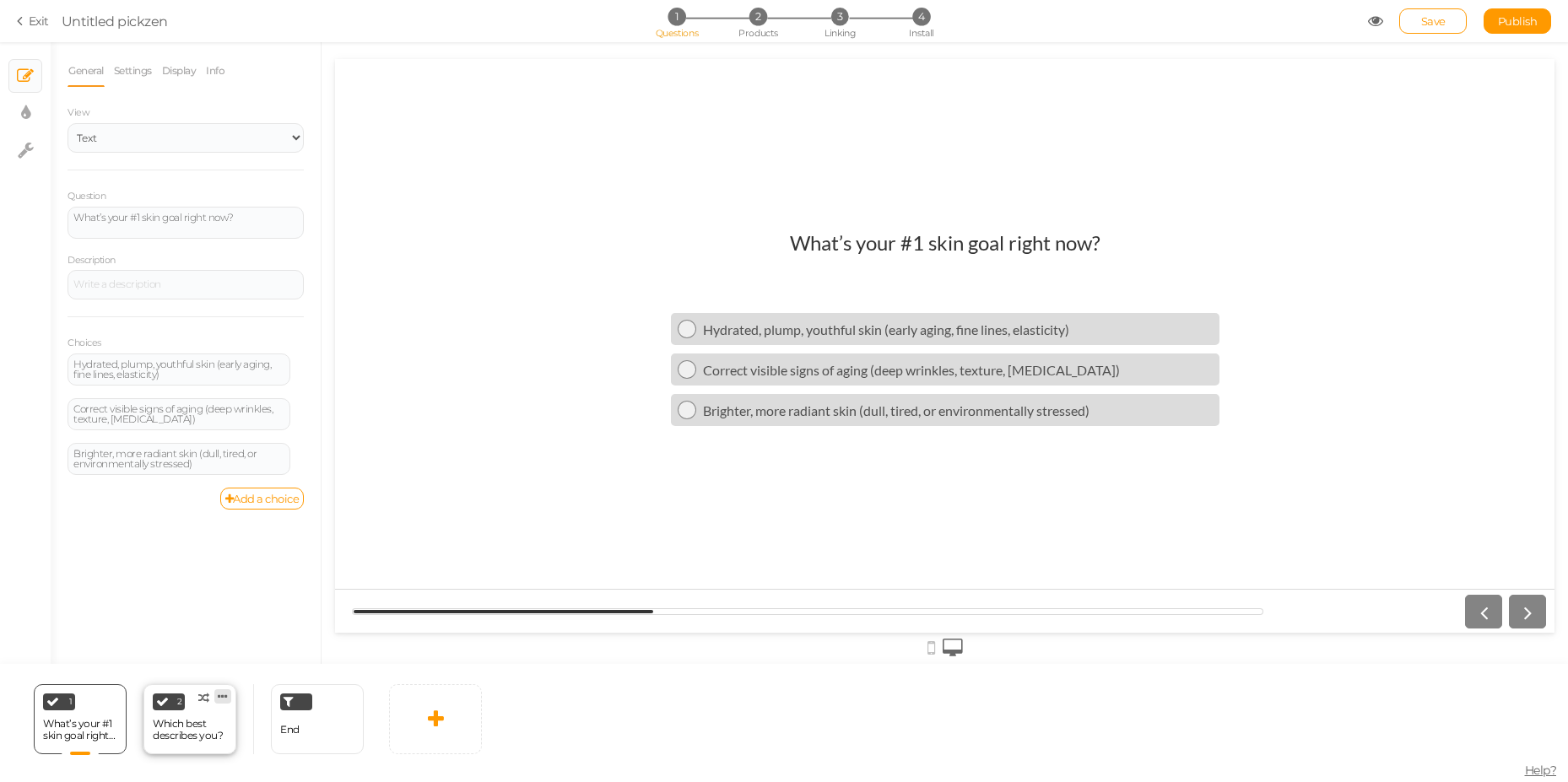
click at [219, 693] on icon at bounding box center [223, 696] width 10 height 13
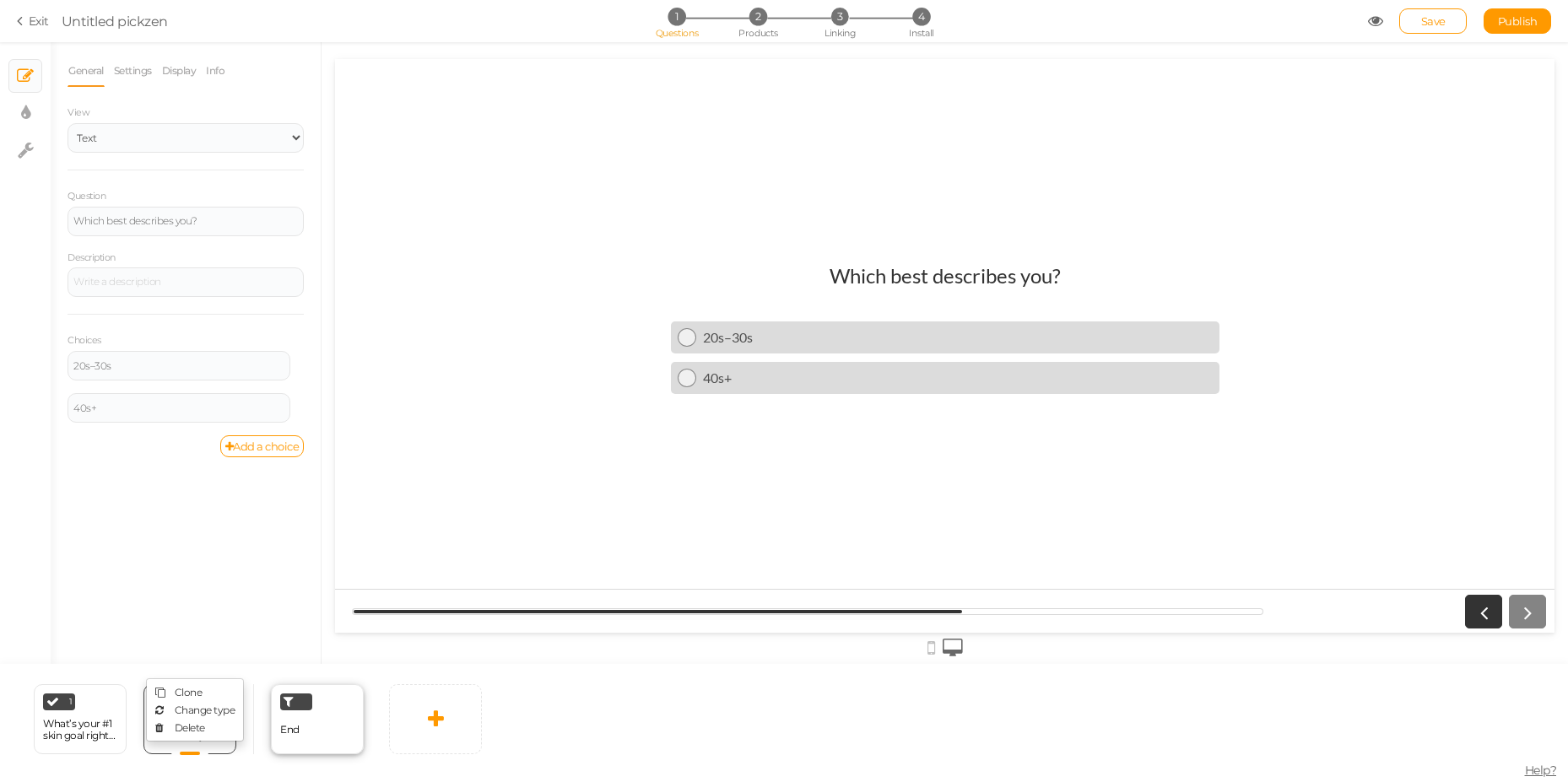
click at [309, 738] on div "End" at bounding box center [317, 719] width 92 height 70
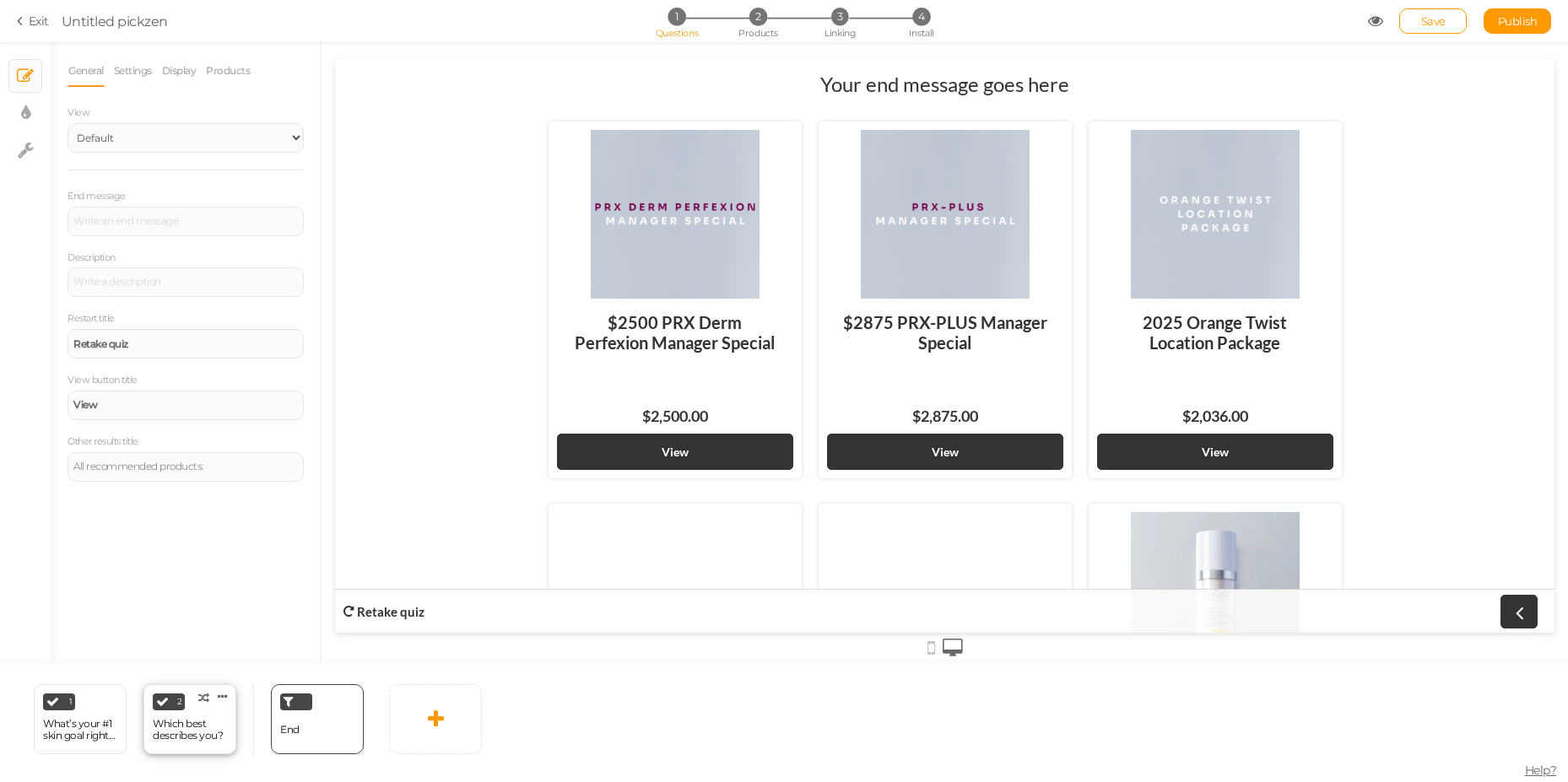
click at [235, 728] on div "2 Which best describes you? × Define the conditions to show this slide. Clone C…" at bounding box center [189, 719] width 92 height 70
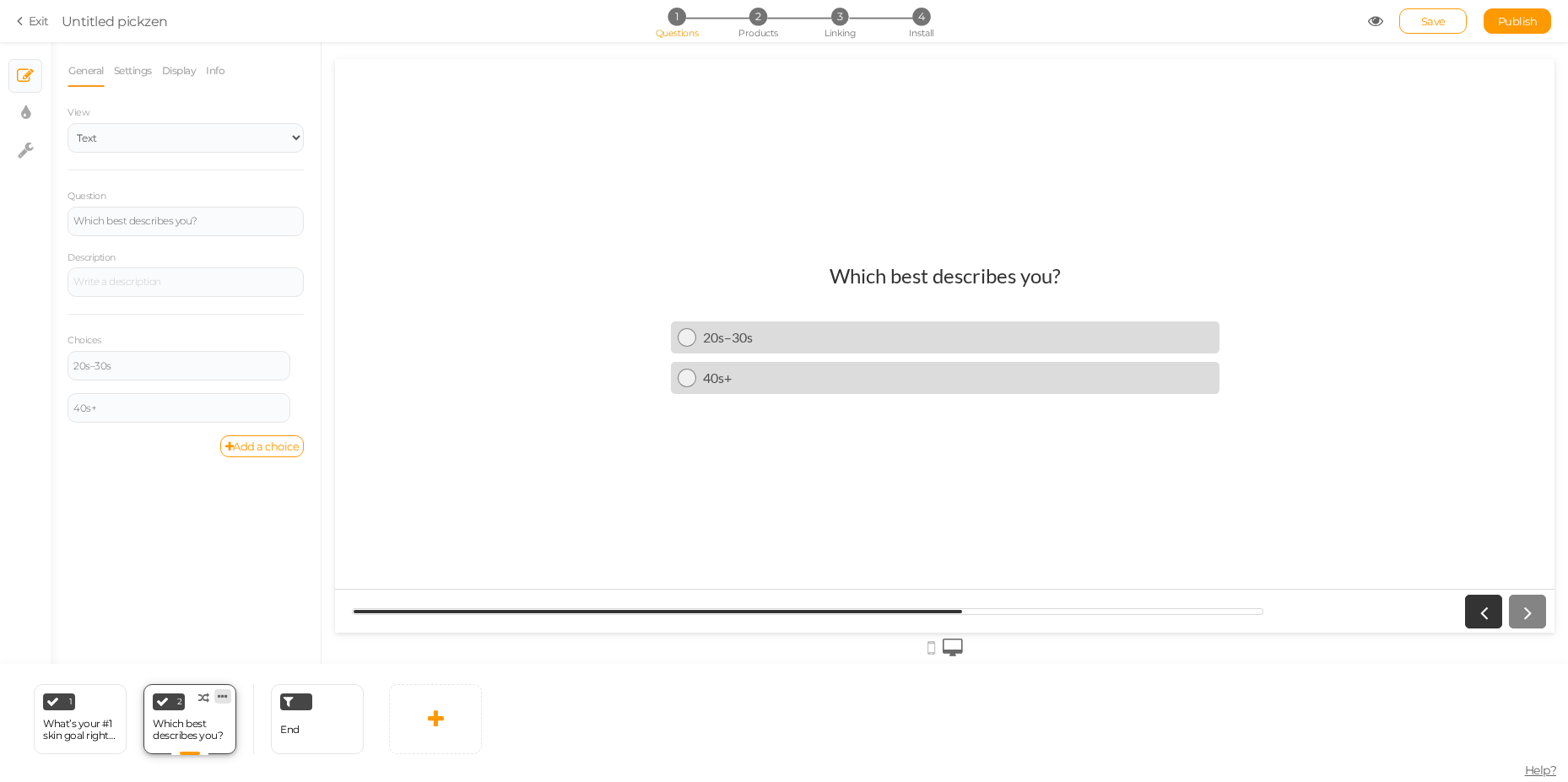
click at [224, 698] on icon at bounding box center [223, 696] width 10 height 13
click at [220, 696] on link "Clone" at bounding box center [194, 692] width 96 height 18
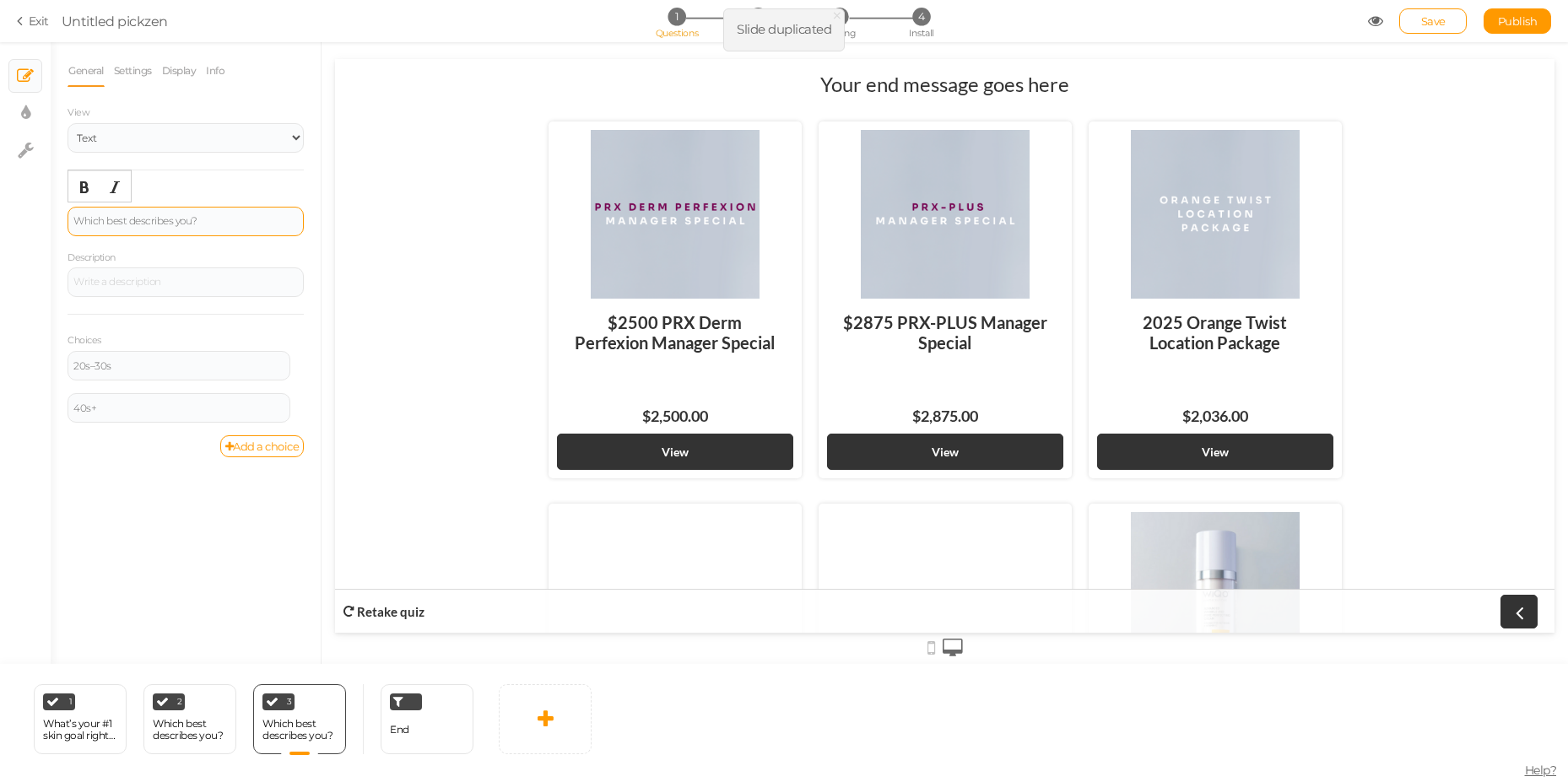
click at [156, 232] on div "Which best describes you?" at bounding box center [186, 221] width 237 height 29
paste div
click at [139, 356] on div "20s–30s" at bounding box center [179, 368] width 223 height 29
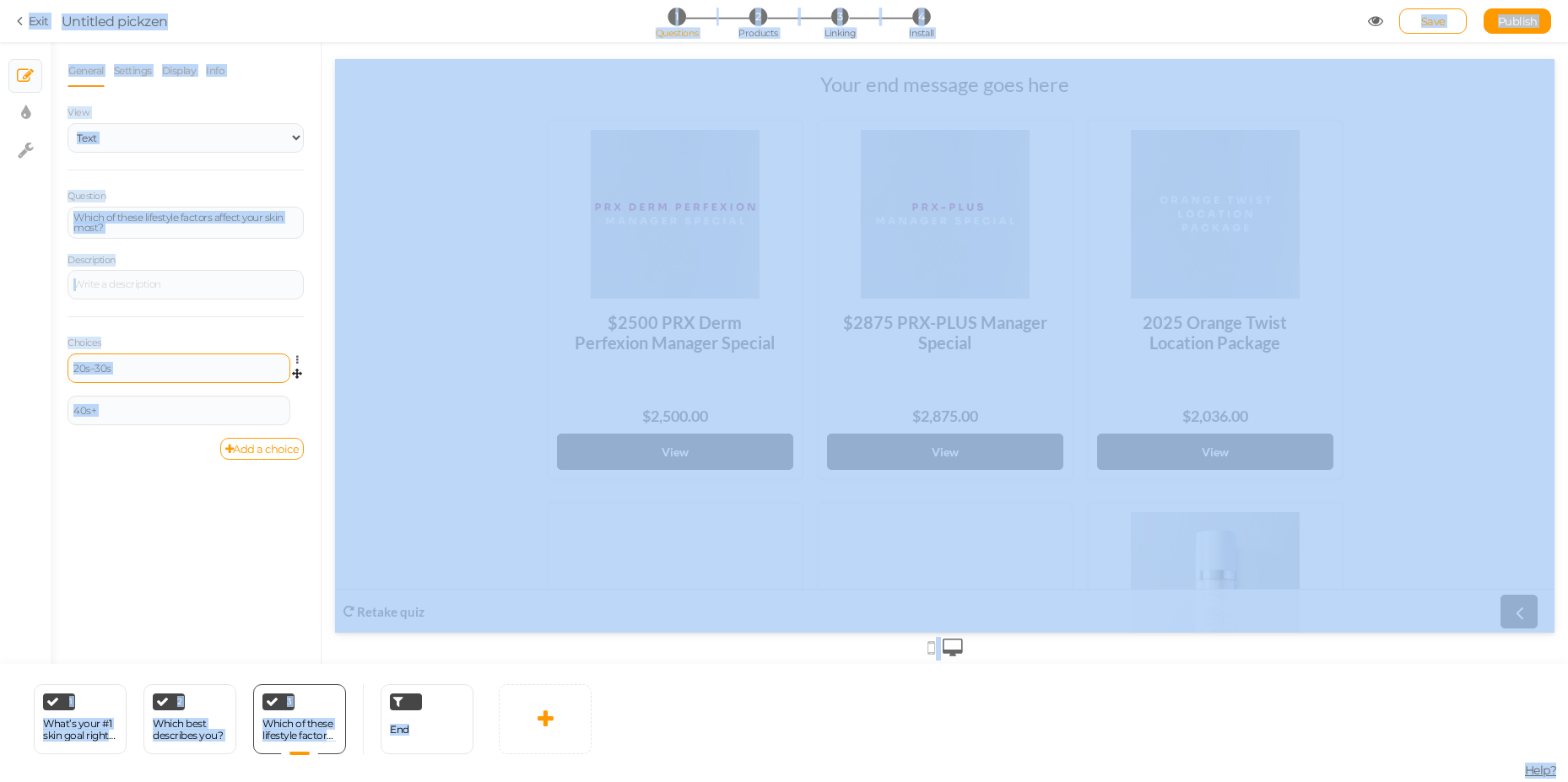
click at [143, 361] on div "20s–30s" at bounding box center [179, 368] width 223 height 29
click at [143, 370] on div "20s–30s" at bounding box center [179, 369] width 211 height 10
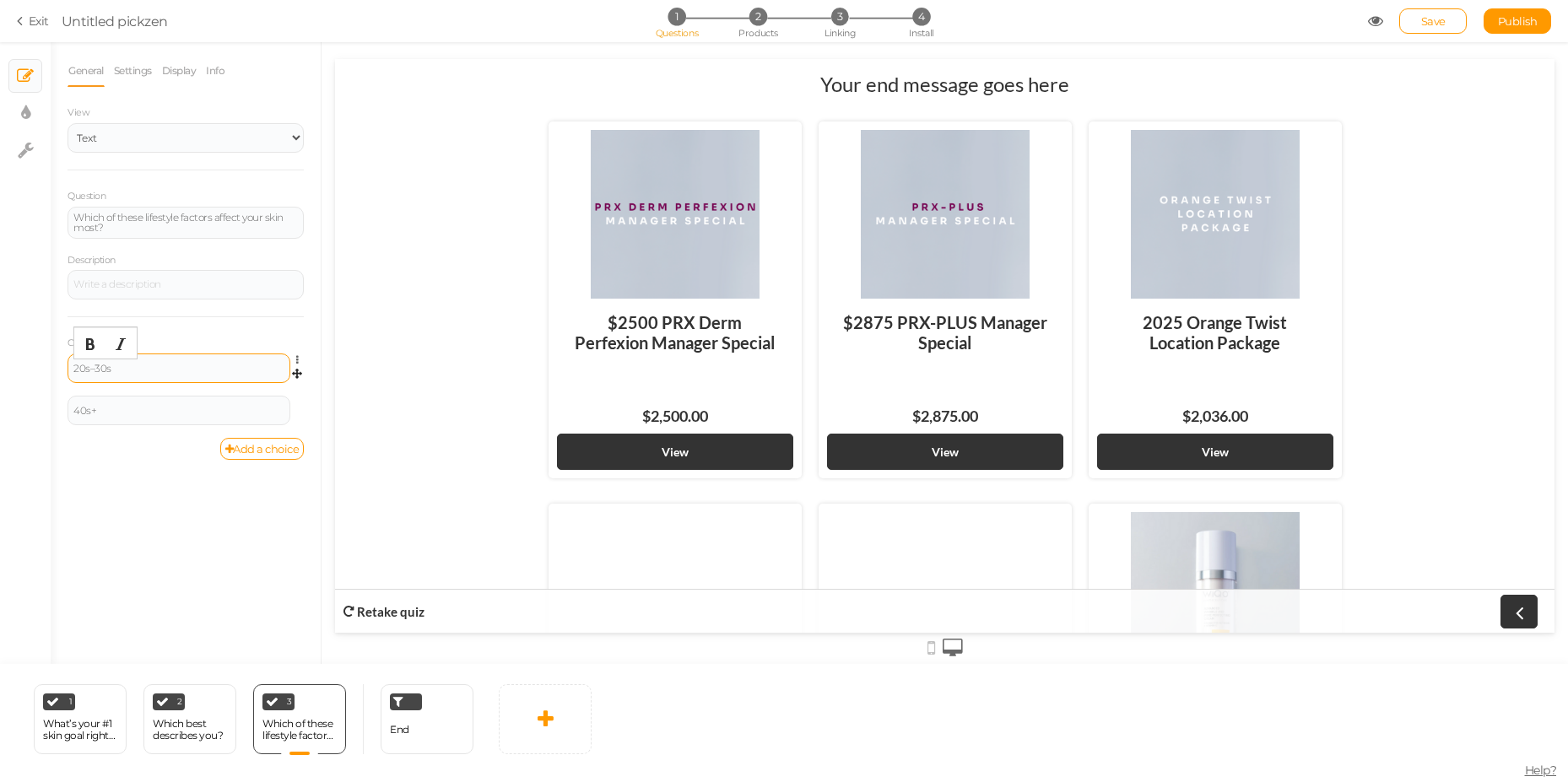
paste div
click at [155, 285] on div at bounding box center [186, 285] width 237 height 29
click at [100, 360] on div "Blue light (behind screens all day)" at bounding box center [179, 368] width 223 height 29
click at [101, 406] on div "40s+" at bounding box center [179, 411] width 211 height 10
paste div
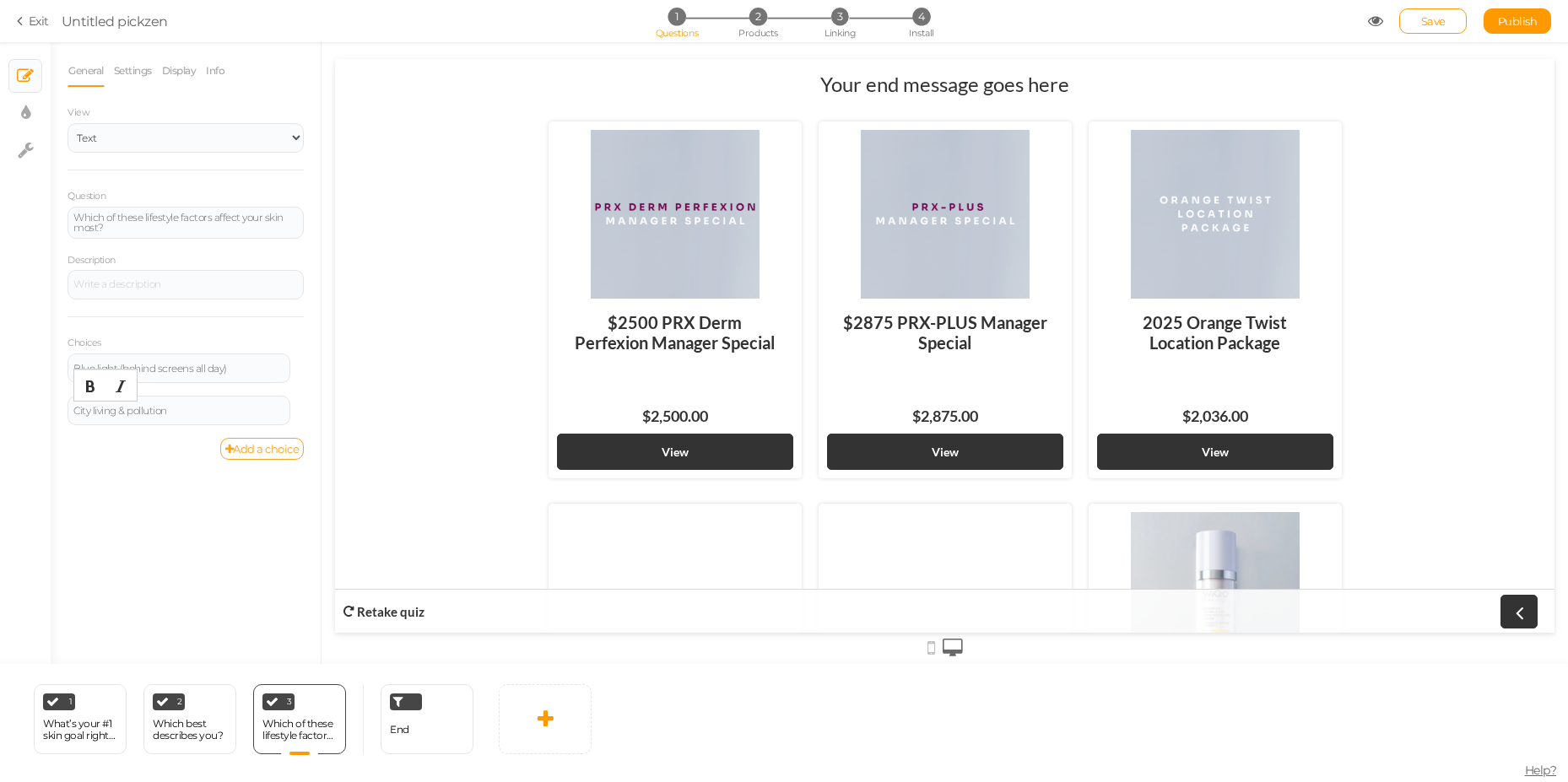
click at [245, 448] on link "Add a choice" at bounding box center [262, 448] width 85 height 22
click at [189, 452] on div at bounding box center [179, 453] width 211 height 10
click at [267, 495] on link "Add a choice" at bounding box center [262, 490] width 85 height 22
click at [201, 502] on div at bounding box center [179, 495] width 223 height 29
click at [203, 499] on div at bounding box center [179, 495] width 211 height 10
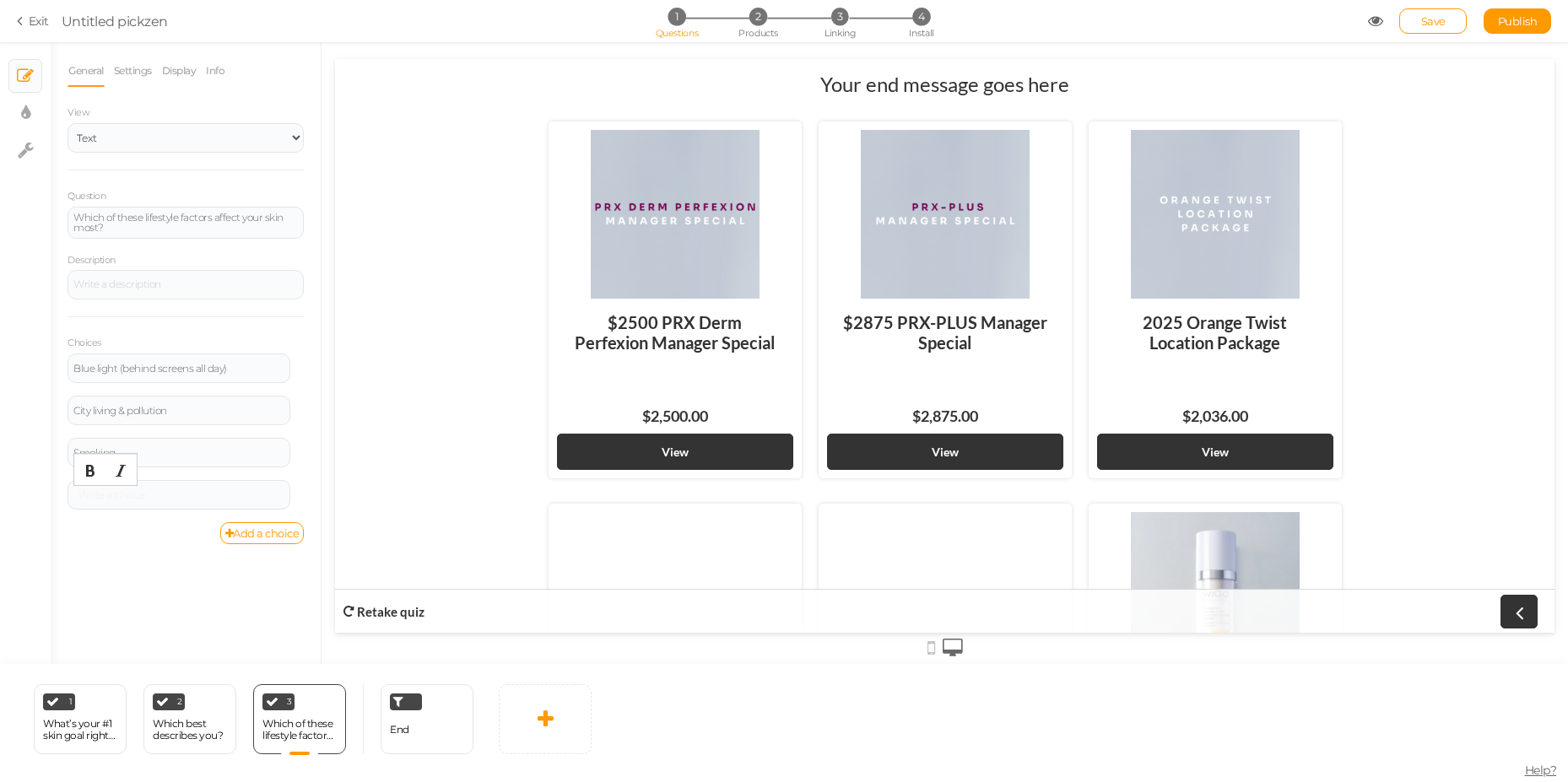
scroll to position [1, 0]
click at [258, 534] on link "Add a choice" at bounding box center [262, 535] width 85 height 22
click at [187, 541] on div at bounding box center [179, 540] width 211 height 10
click at [294, 726] on div "Which of these lifestyle factors affect your skin most?" at bounding box center [300, 729] width 74 height 23
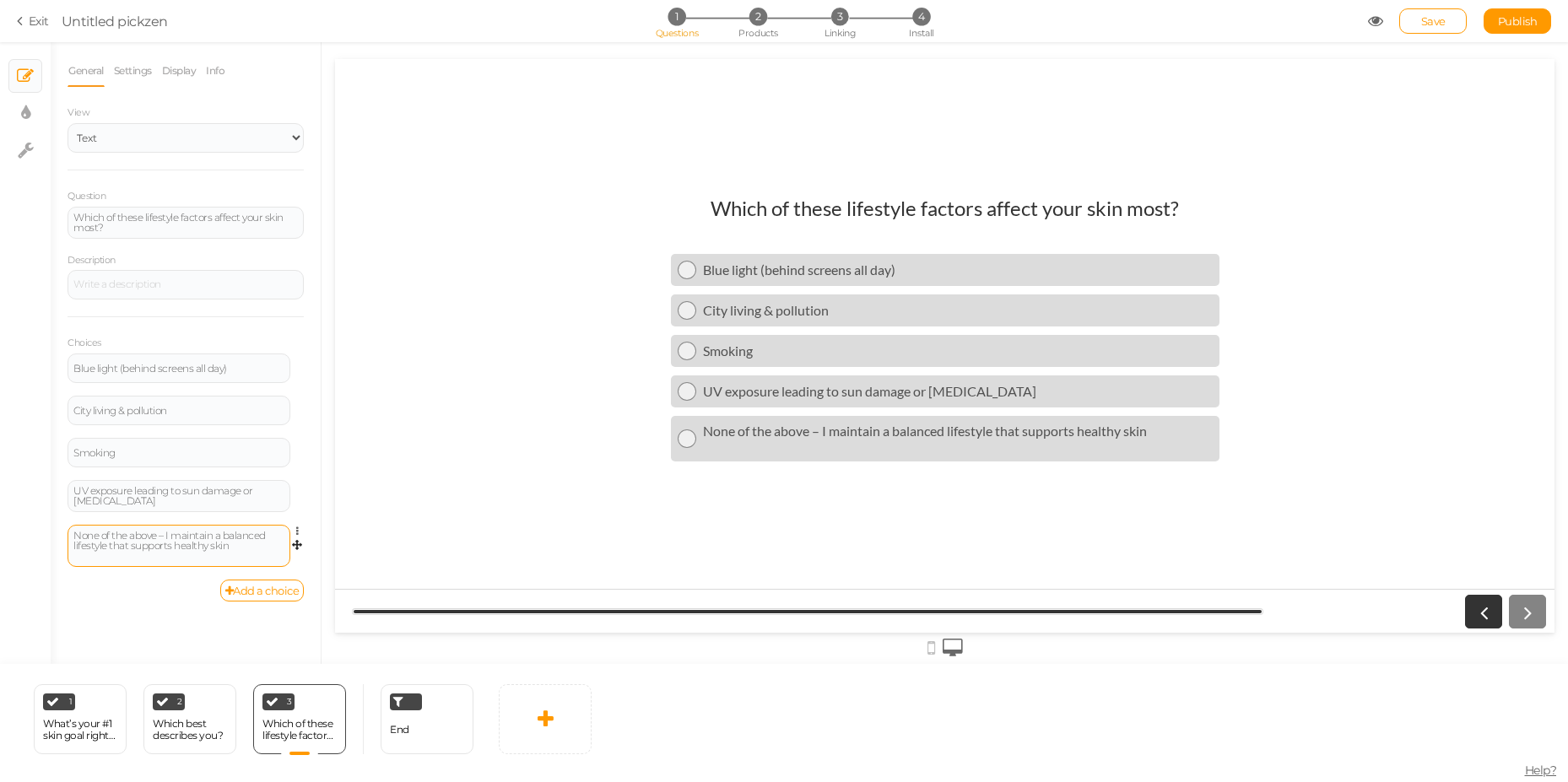
click at [194, 557] on div "None of the above – I maintain a balanced lifestyle that supports healthy skin" at bounding box center [179, 546] width 211 height 30
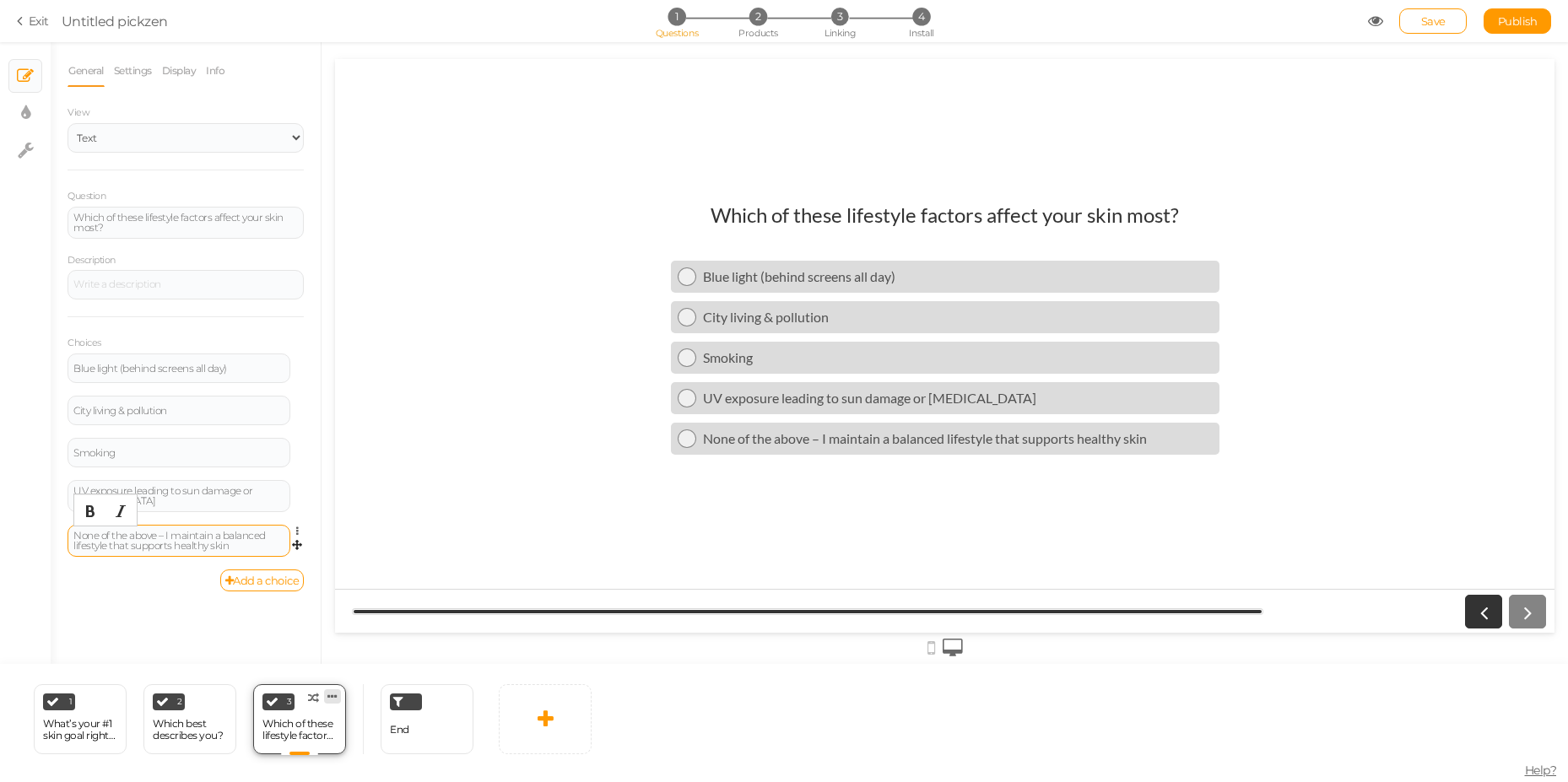
click at [331, 693] on icon at bounding box center [332, 696] width 10 height 13
click at [328, 694] on link "Clone" at bounding box center [304, 692] width 96 height 18
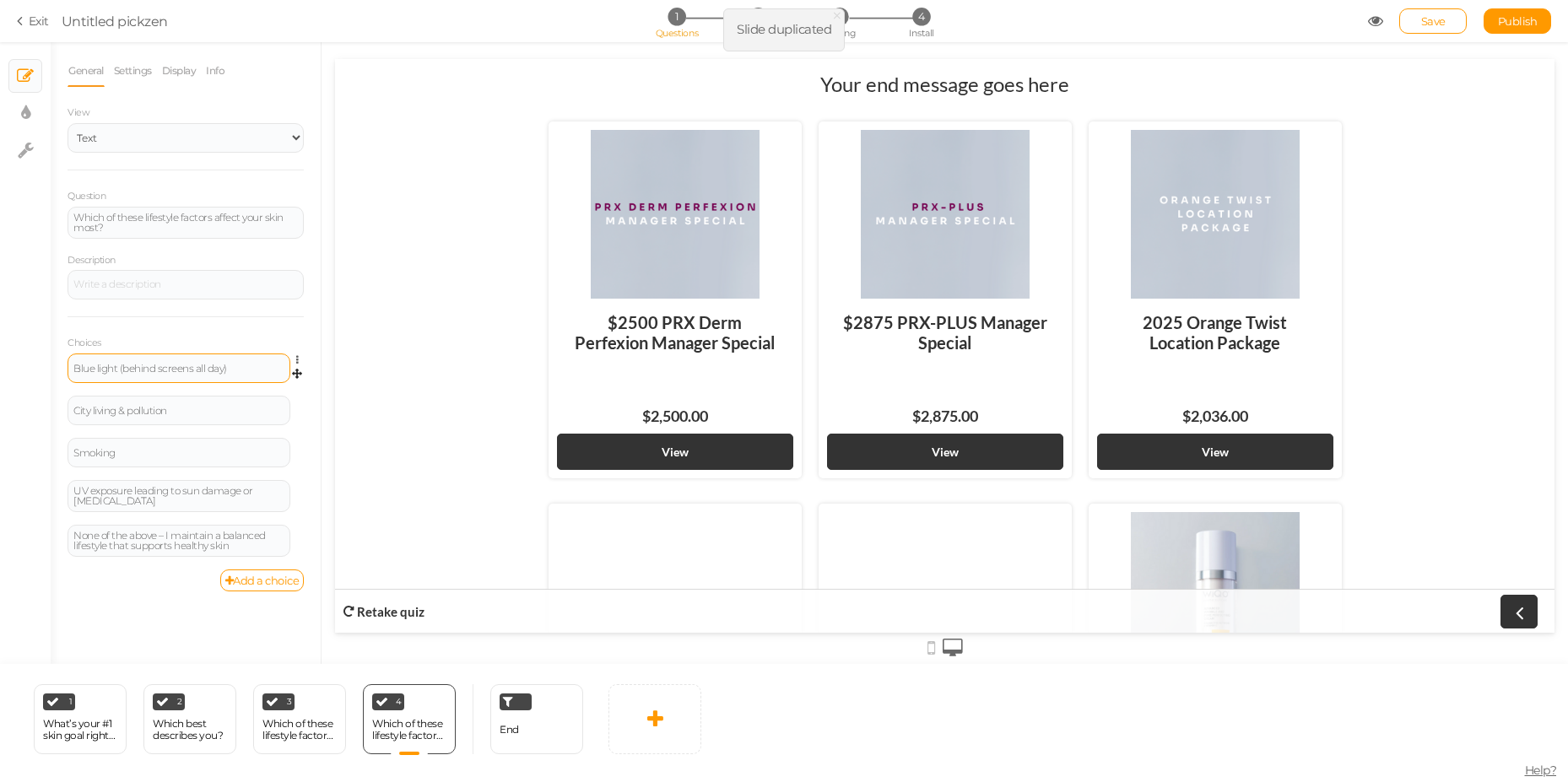
scroll to position [0, 0]
click at [130, 227] on div "Which of these lifestyle factors affect your skin most?" at bounding box center [186, 222] width 224 height 20
paste div
click at [117, 375] on div "Blue light (behind screens all day)" at bounding box center [179, 366] width 223 height 29
click at [127, 368] on div "Blue light (behind screens all day)" at bounding box center [179, 366] width 211 height 10
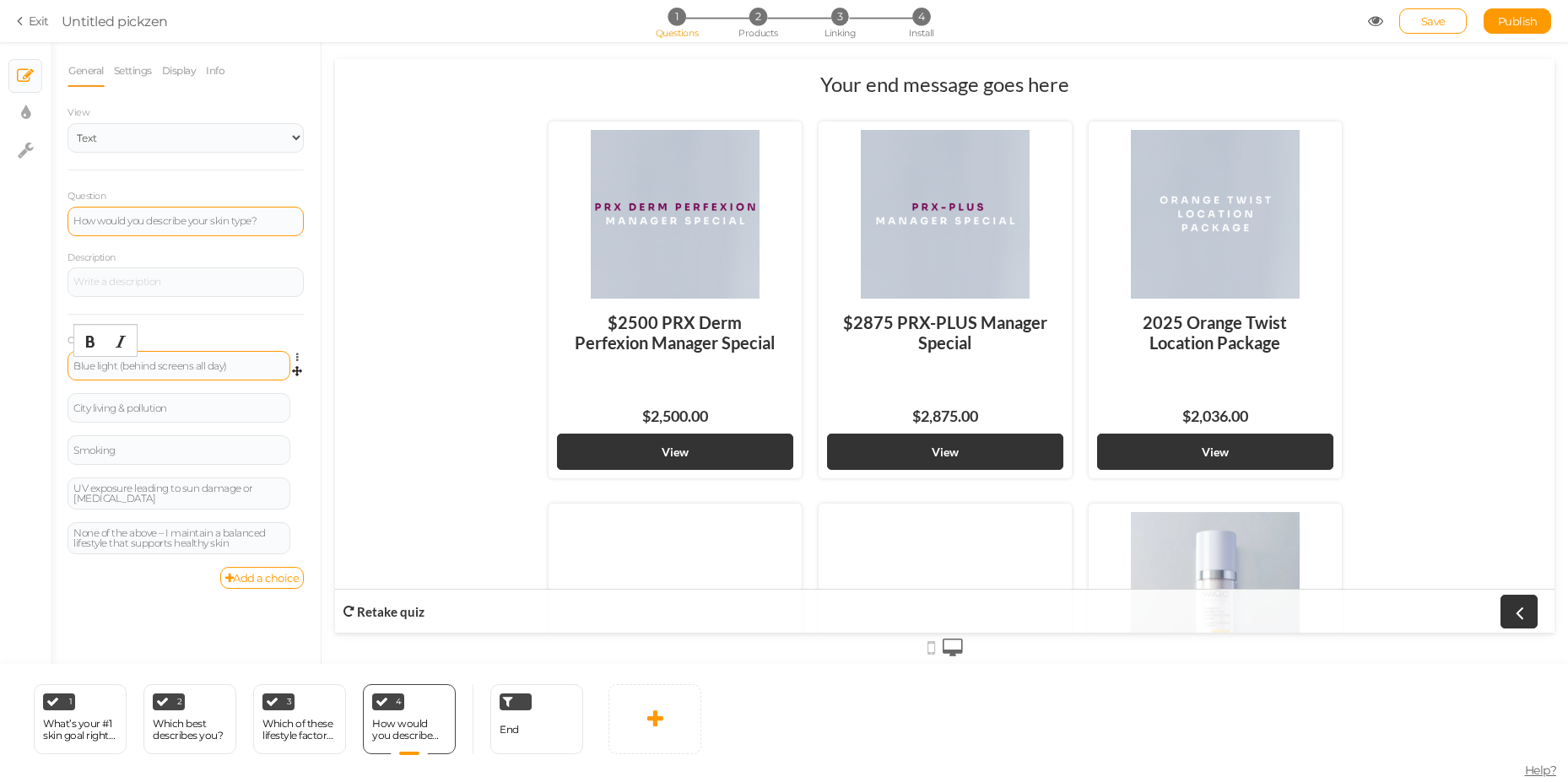
paste div
click at [148, 406] on div "City living & pollution" at bounding box center [179, 411] width 211 height 10
paste div
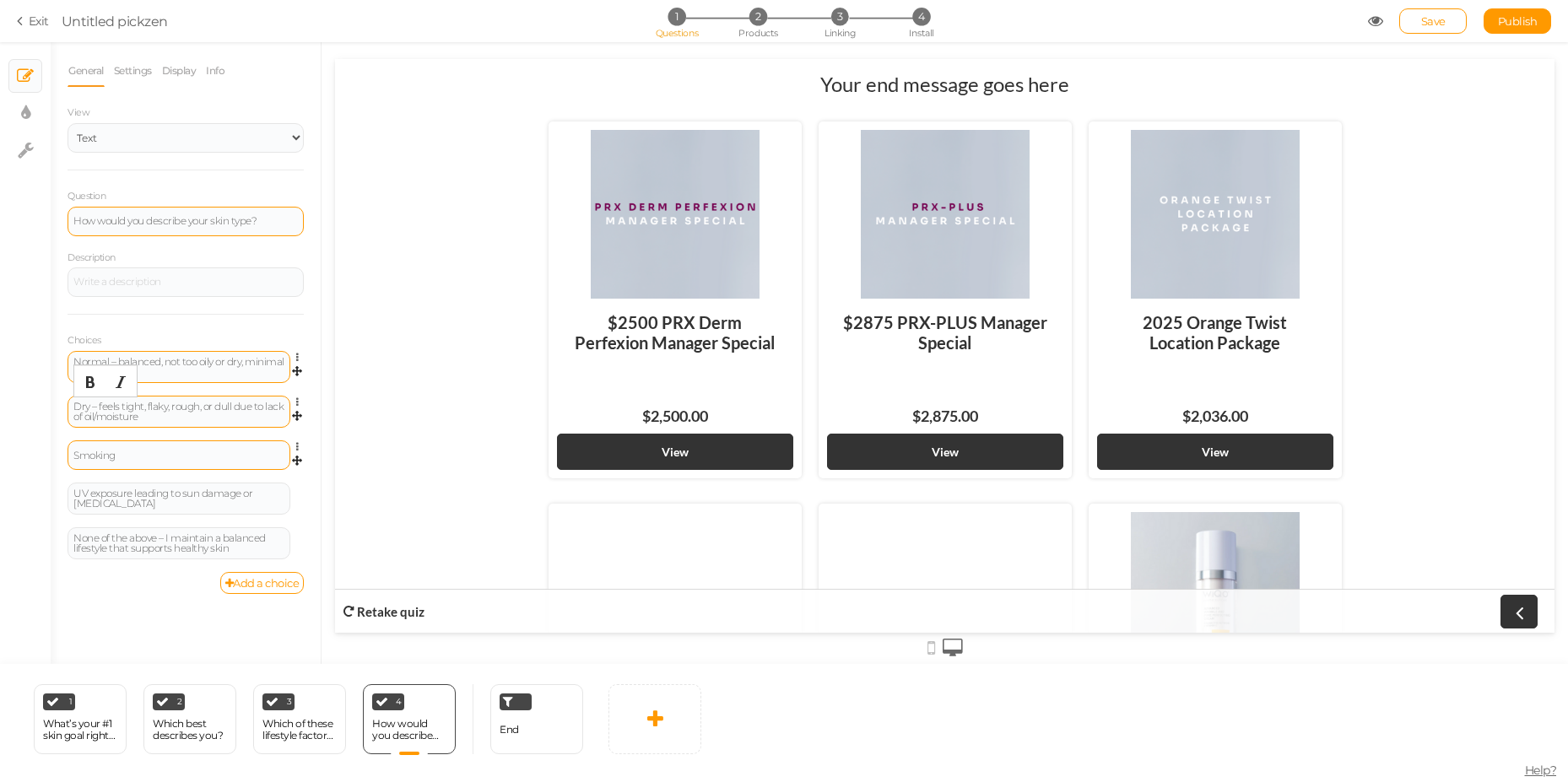
click at [161, 451] on div "Smoking" at bounding box center [179, 456] width 211 height 10
paste div
click at [167, 505] on div "UV exposure leading to sun damage or [MEDICAL_DATA]" at bounding box center [179, 501] width 211 height 20
paste div
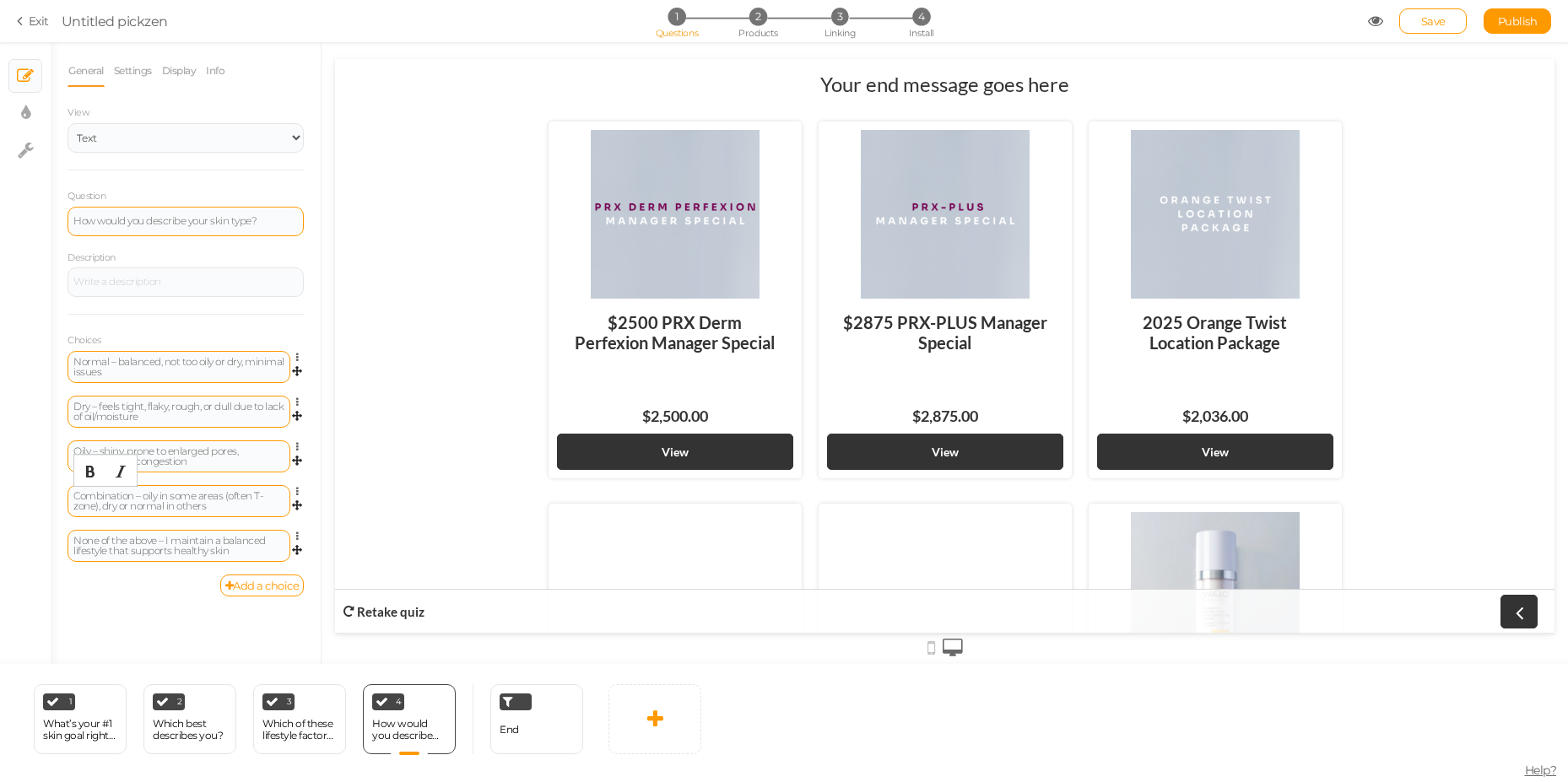
click at [168, 552] on div "None of the above – I maintain a balanced lifestyle that supports healthy skin" at bounding box center [179, 546] width 211 height 20
paste div
click at [676, 12] on span "1" at bounding box center [676, 16] width 18 height 18
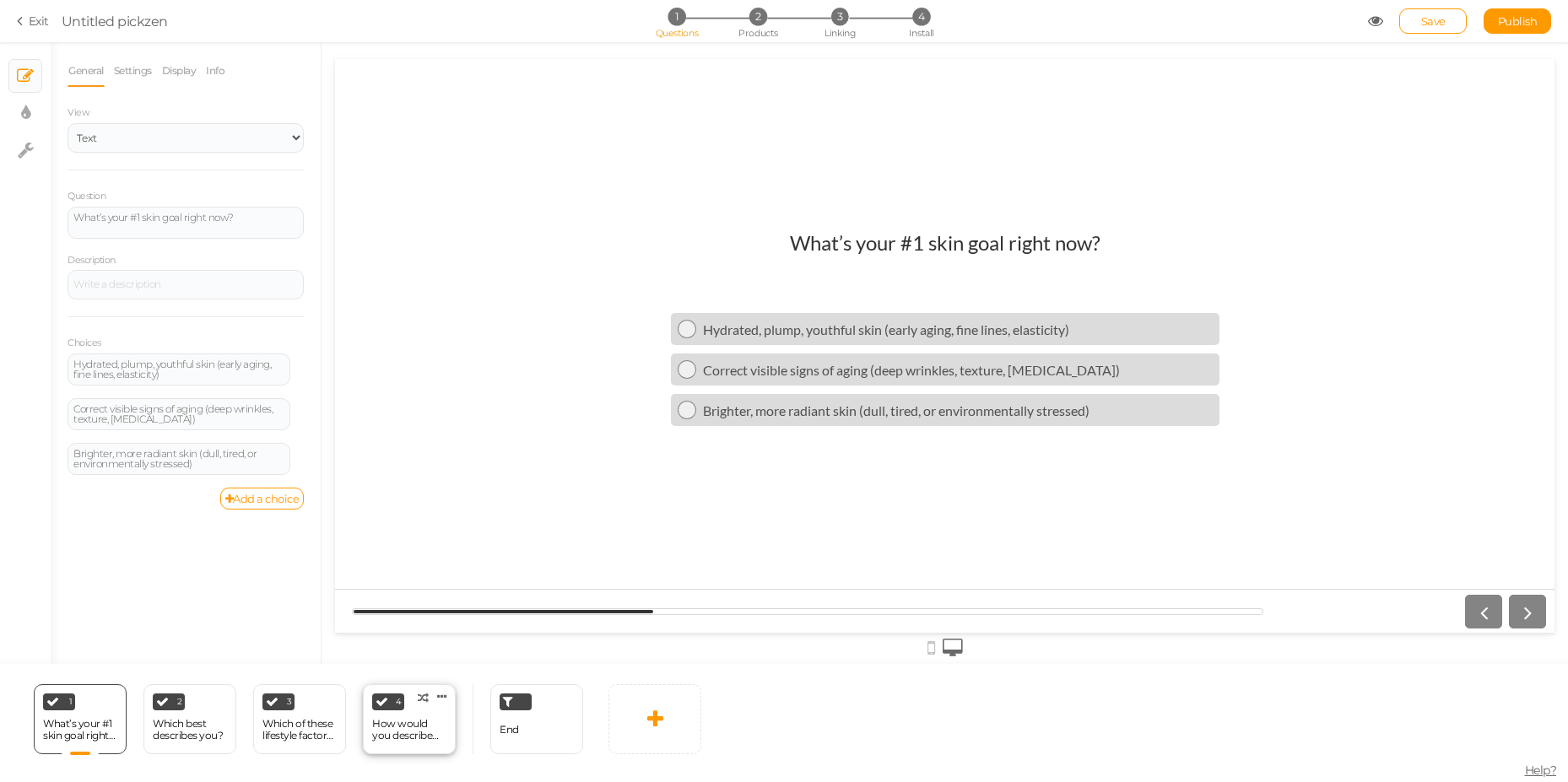
click at [429, 726] on div "How would you describe your skin type?" at bounding box center [409, 729] width 74 height 23
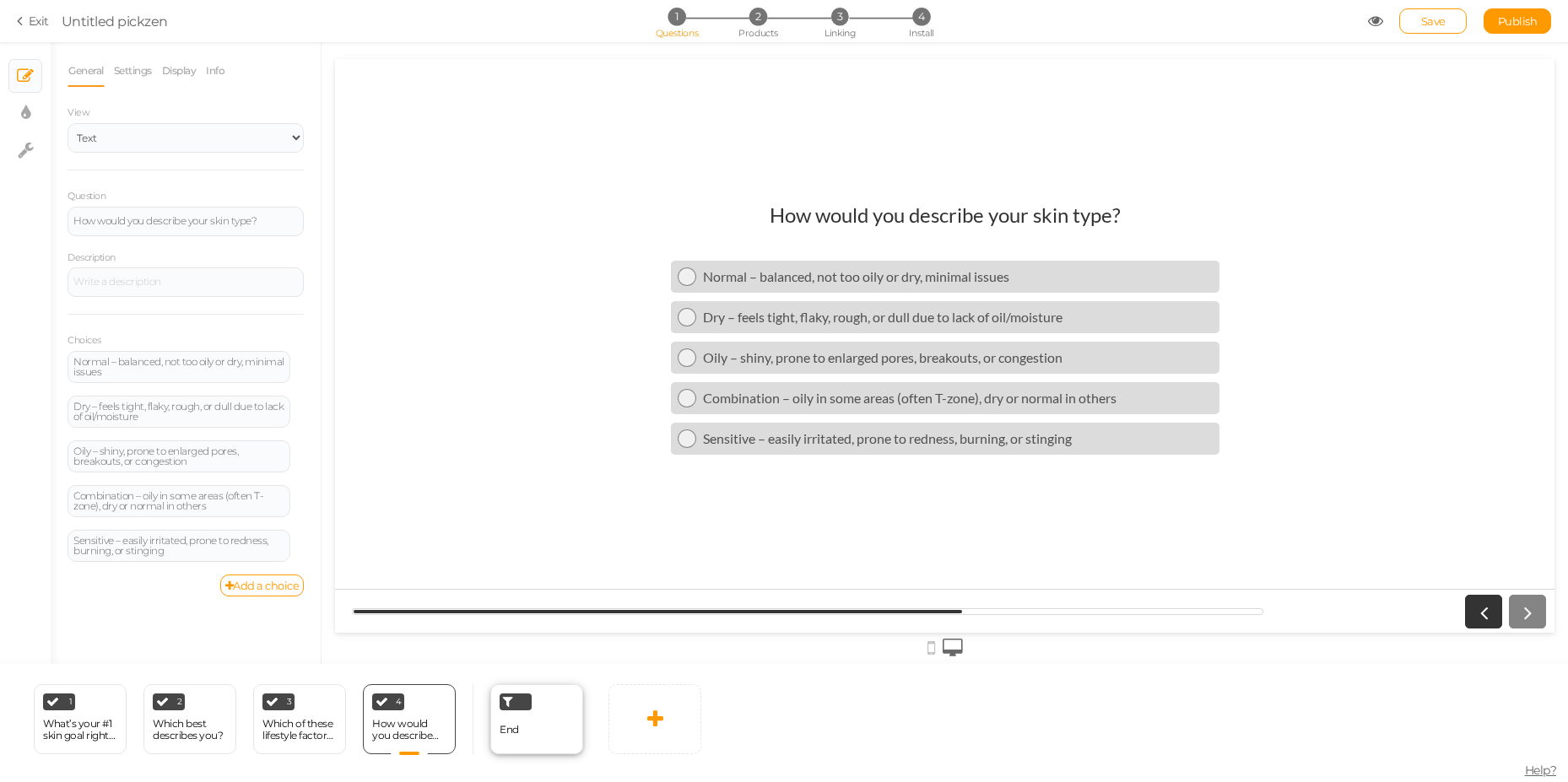
click at [538, 725] on div "End" at bounding box center [536, 719] width 92 height 70
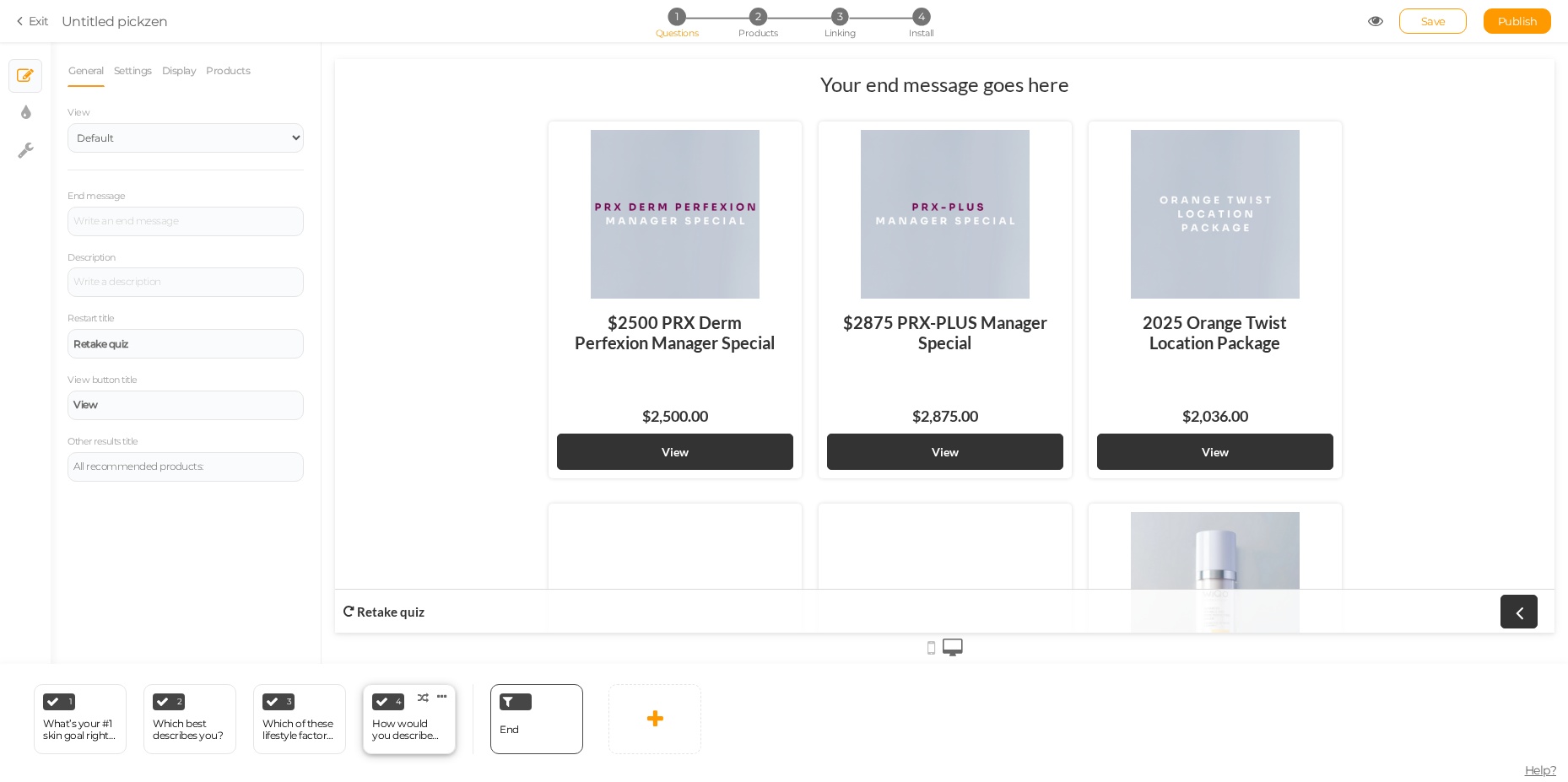
click at [427, 720] on div "How would you describe your skin type?" at bounding box center [409, 729] width 74 height 23
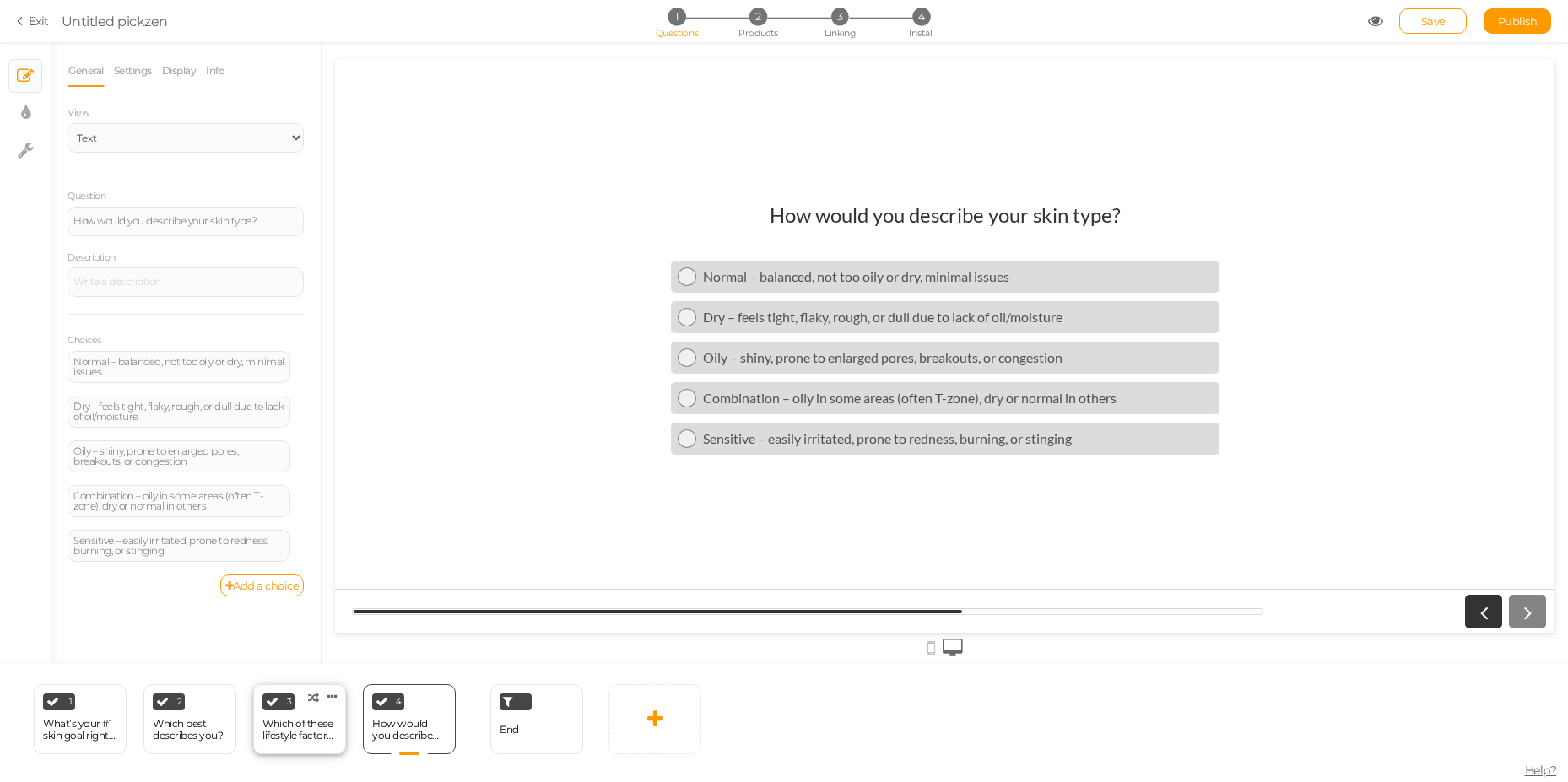
click at [294, 731] on div "Which of these lifestyle factors affect your skin most?" at bounding box center [300, 729] width 74 height 23
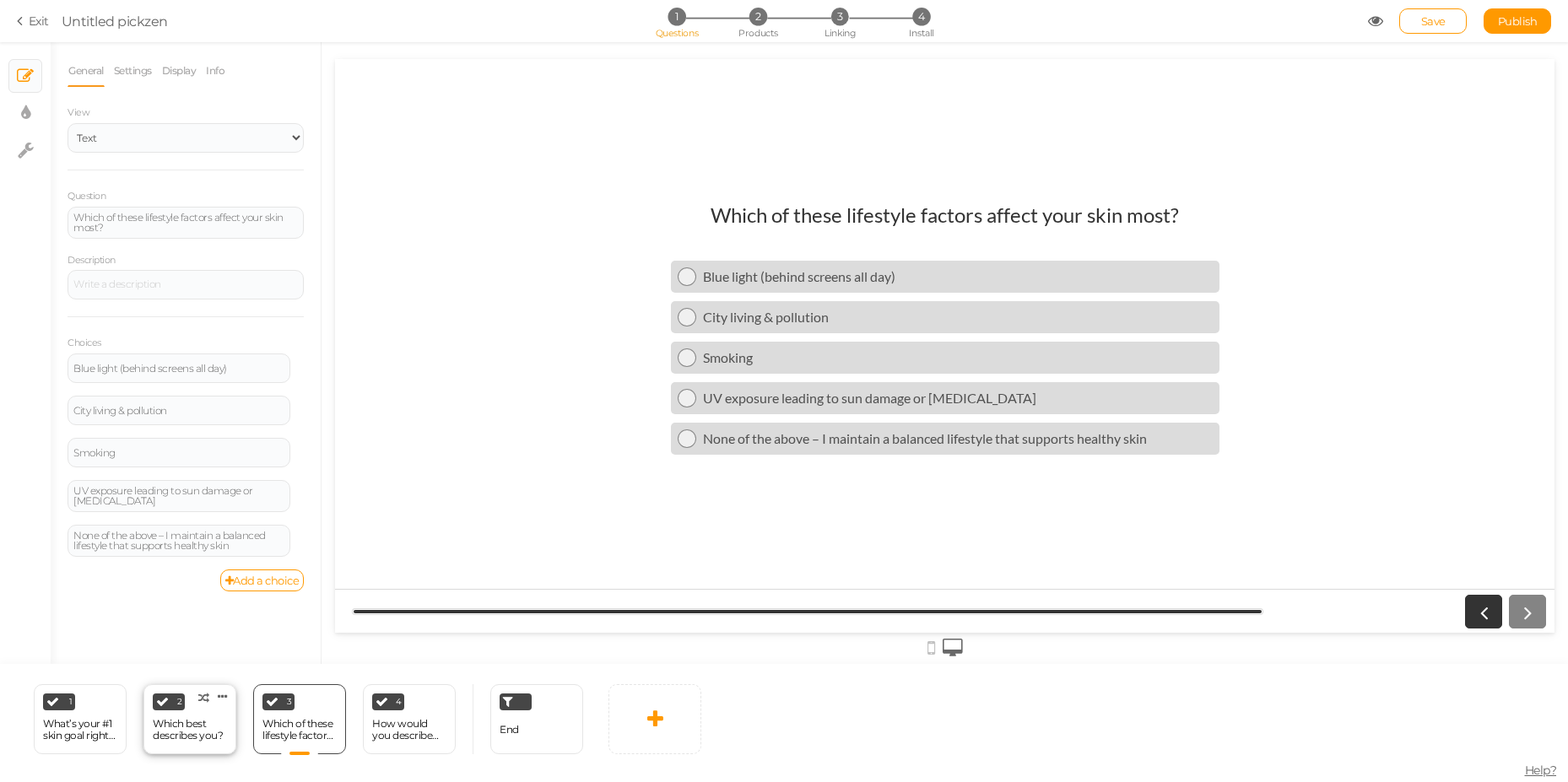
click at [213, 727] on div "Which best describes you?" at bounding box center [190, 729] width 74 height 23
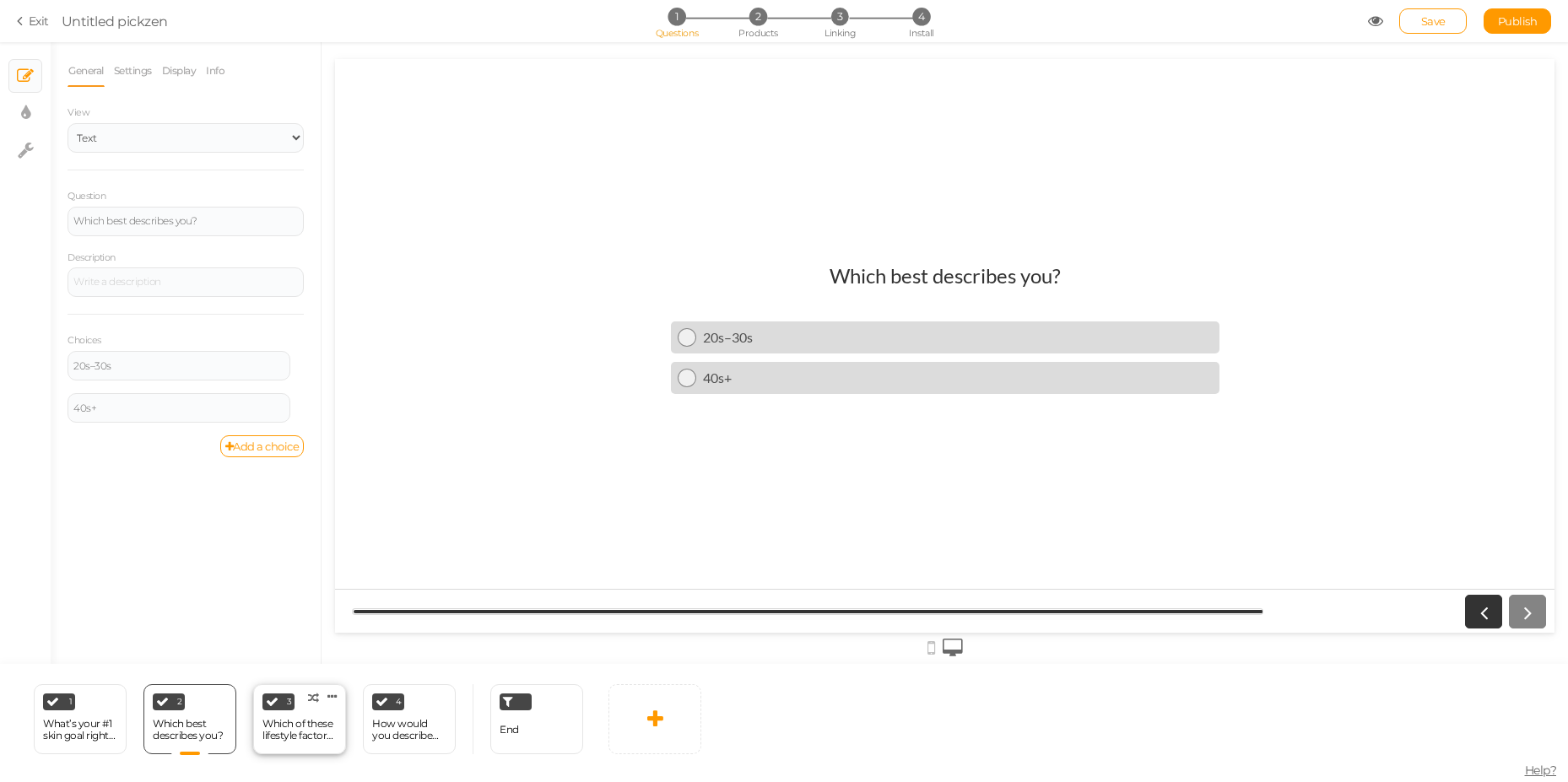
click at [267, 732] on div "Which of these lifestyle factors affect your skin most?" at bounding box center [300, 729] width 74 height 23
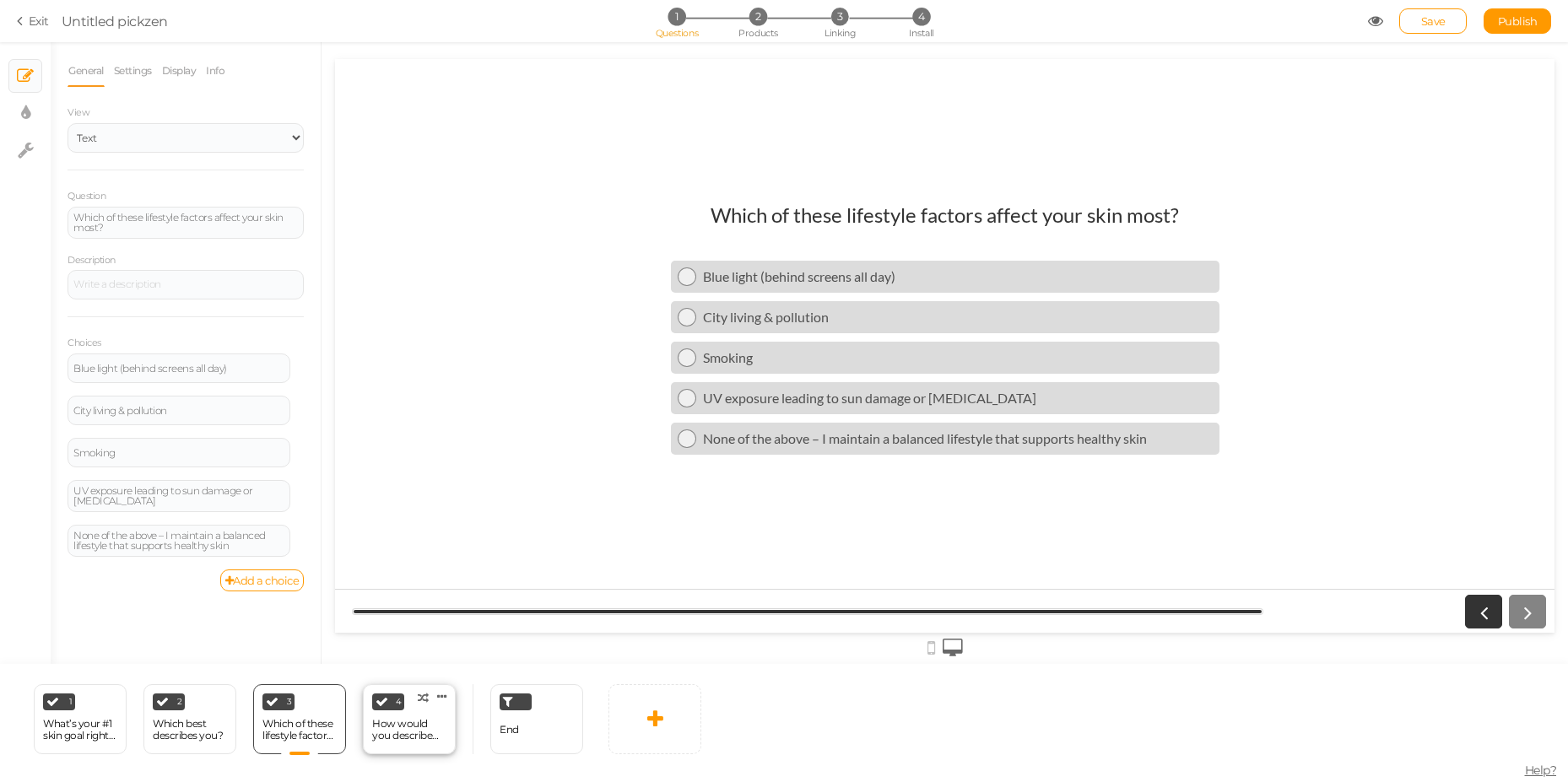
click at [380, 722] on div "How would you describe your skin type?" at bounding box center [409, 729] width 74 height 23
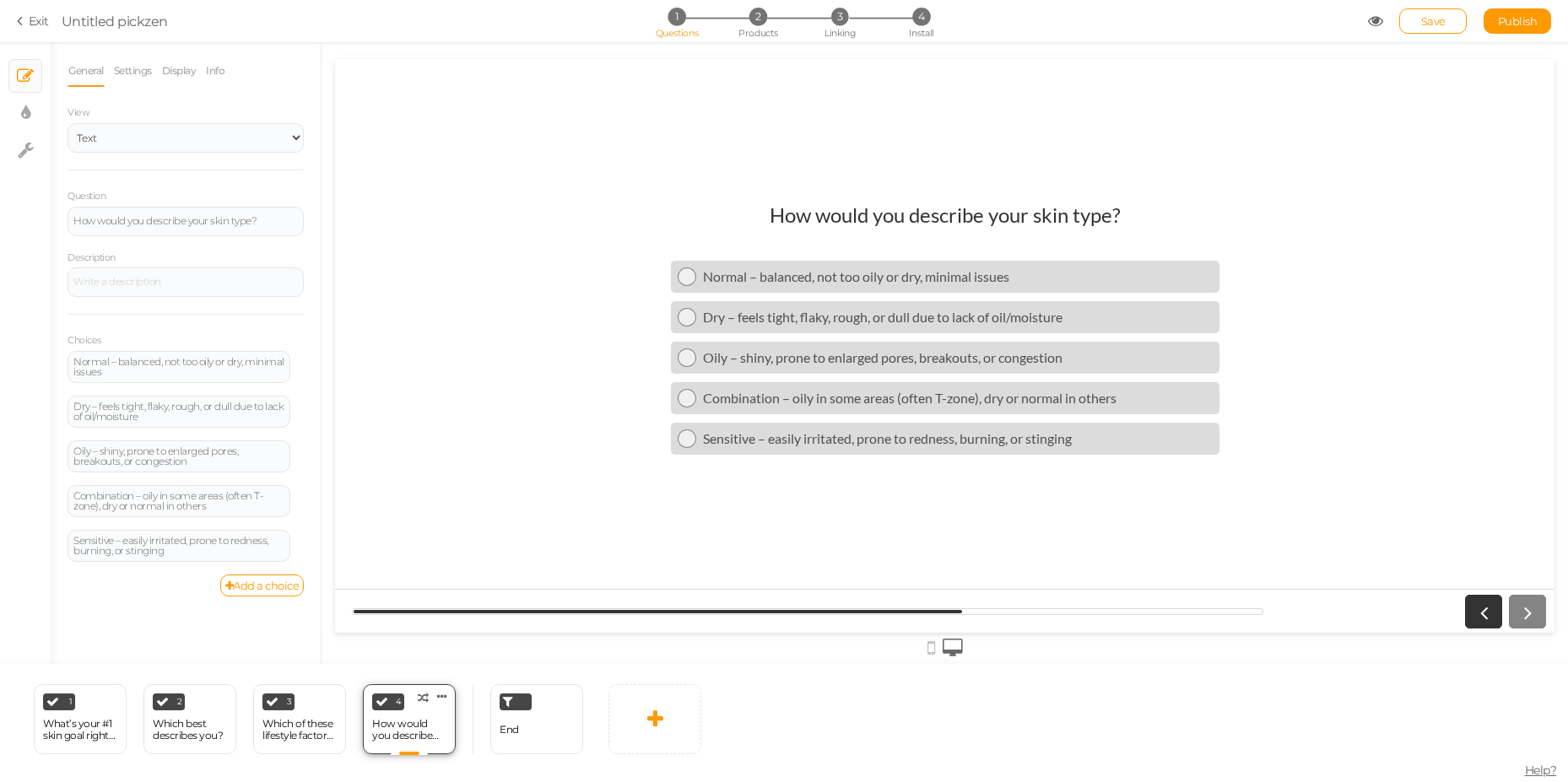
click at [415, 724] on div "How would you describe your skin type?" at bounding box center [409, 729] width 74 height 23
click at [763, 10] on span "2" at bounding box center [758, 16] width 18 height 18
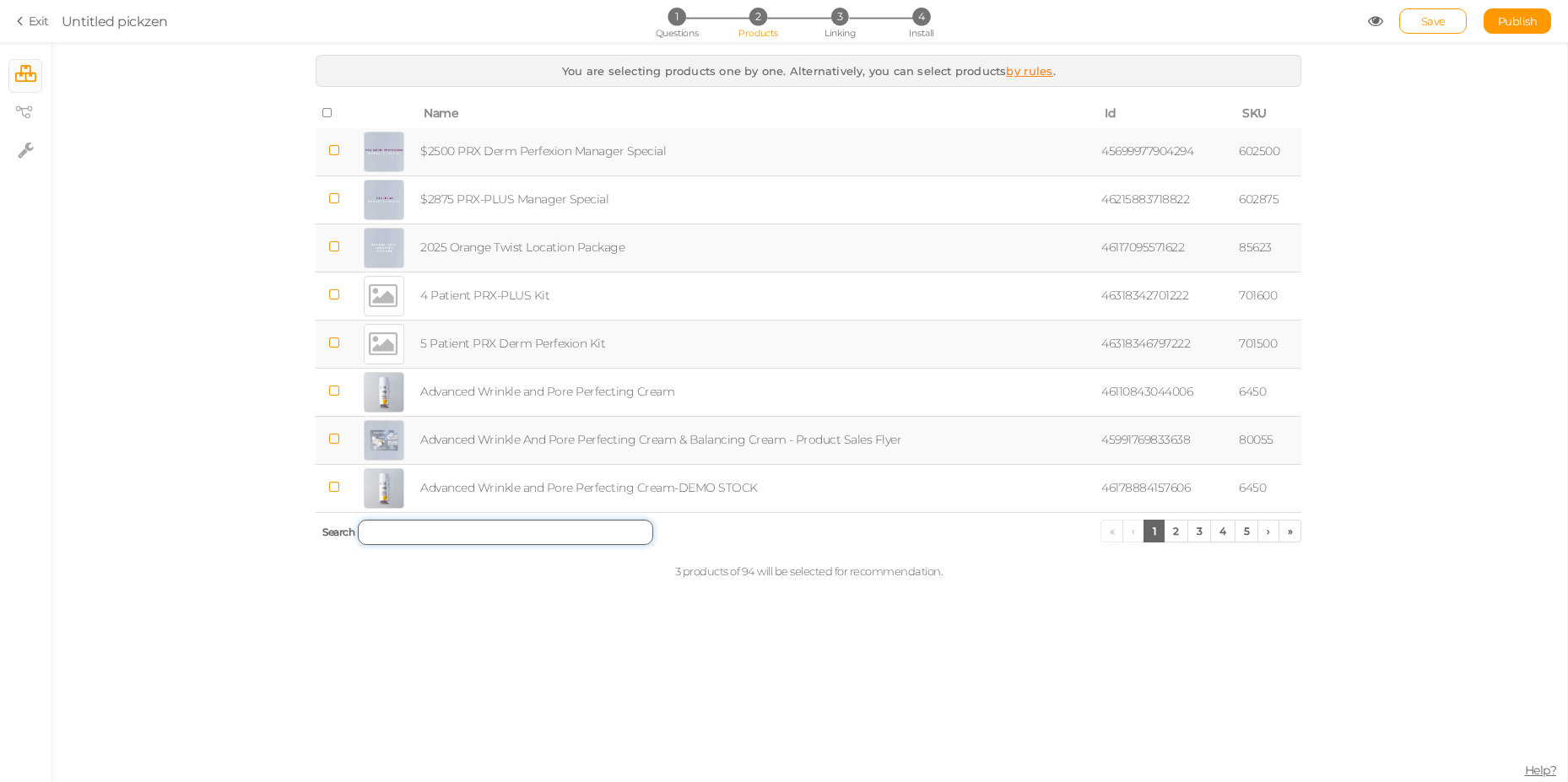
click at [457, 543] on input "search" at bounding box center [505, 532] width 295 height 25
paste input "Revitalizing Duo"
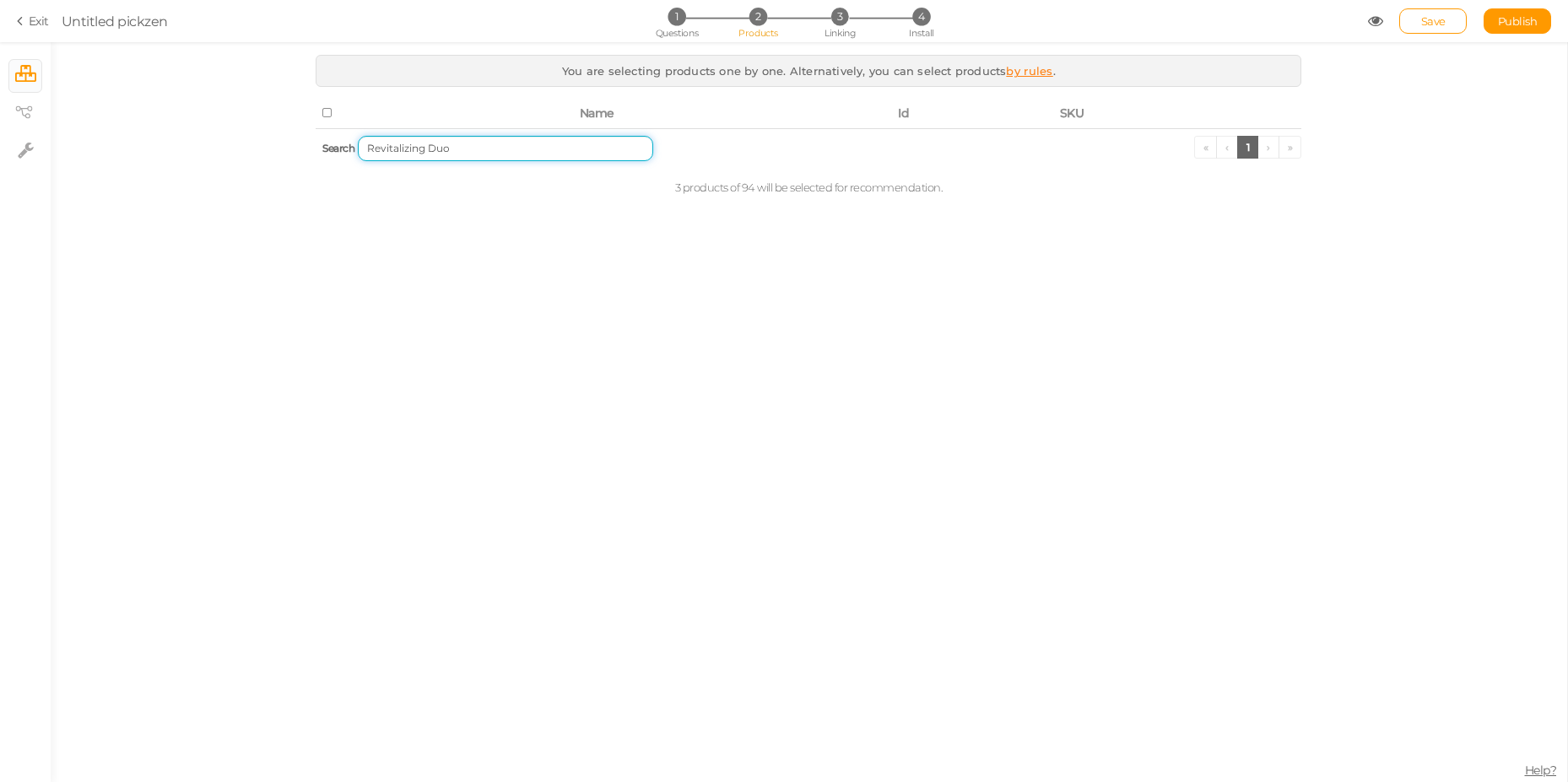
type input "Duo"
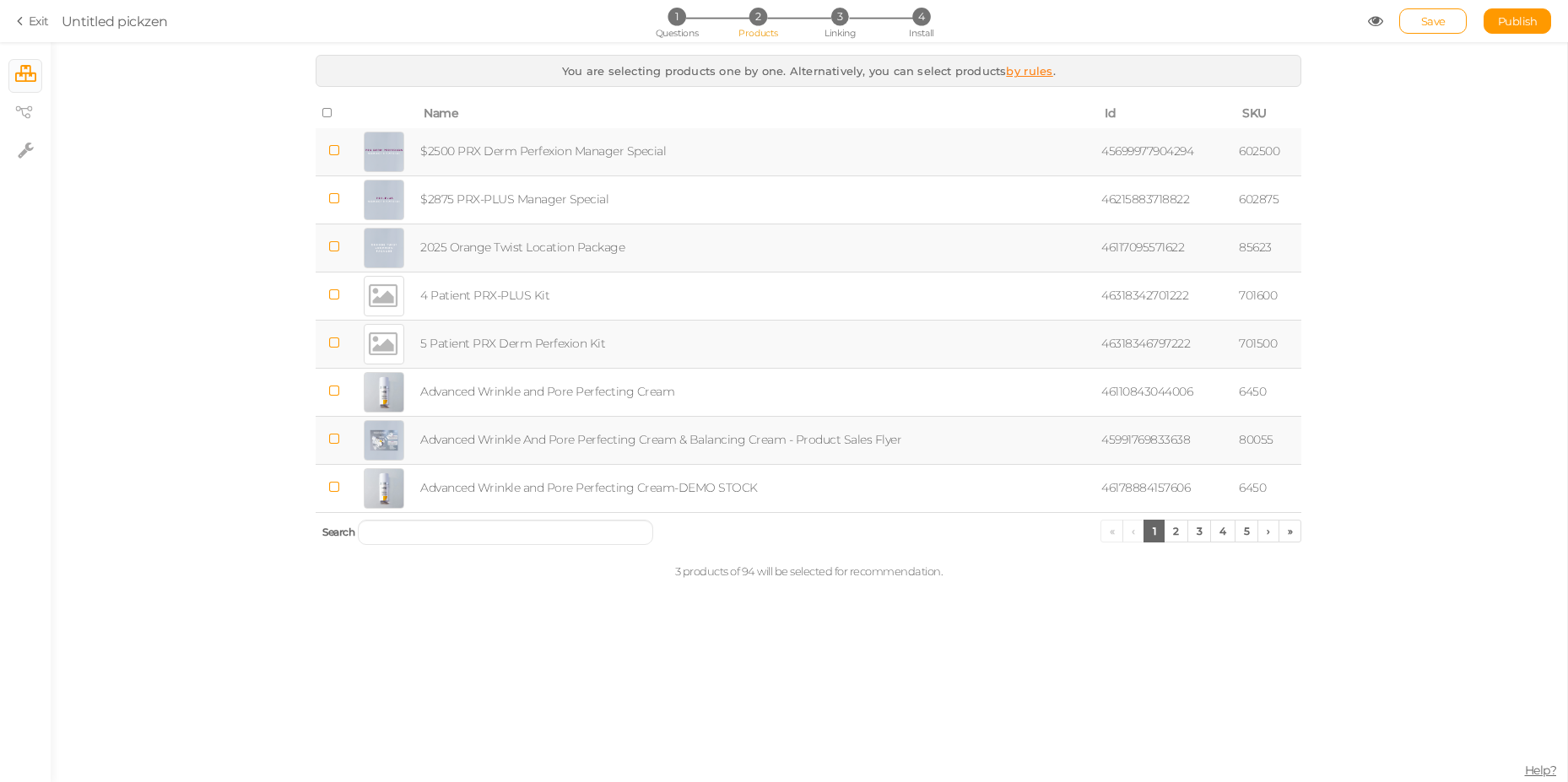
click at [26, 19] on icon at bounding box center [23, 22] width 12 height 16
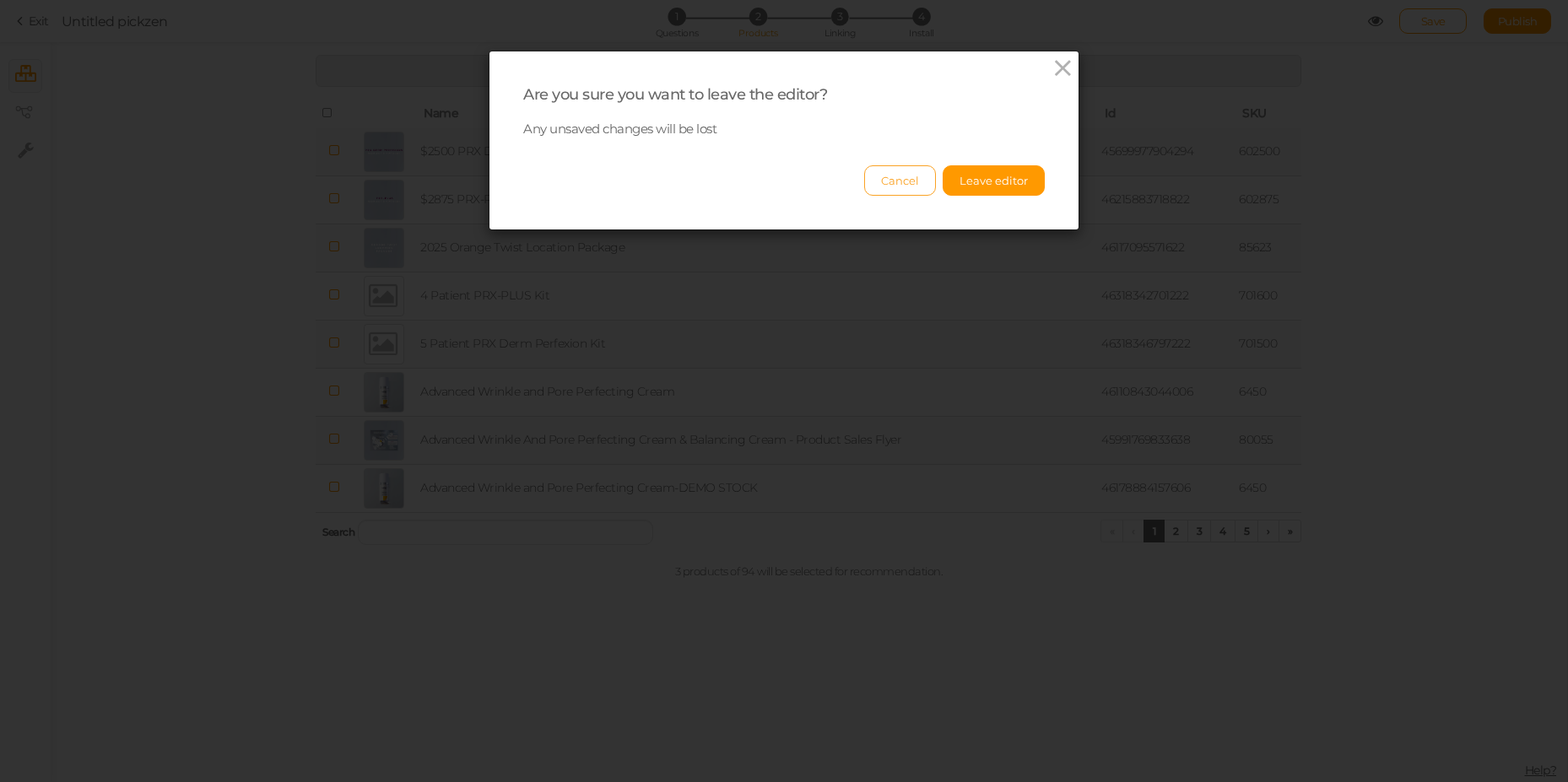
click at [907, 186] on button "Cancel" at bounding box center [900, 180] width 72 height 30
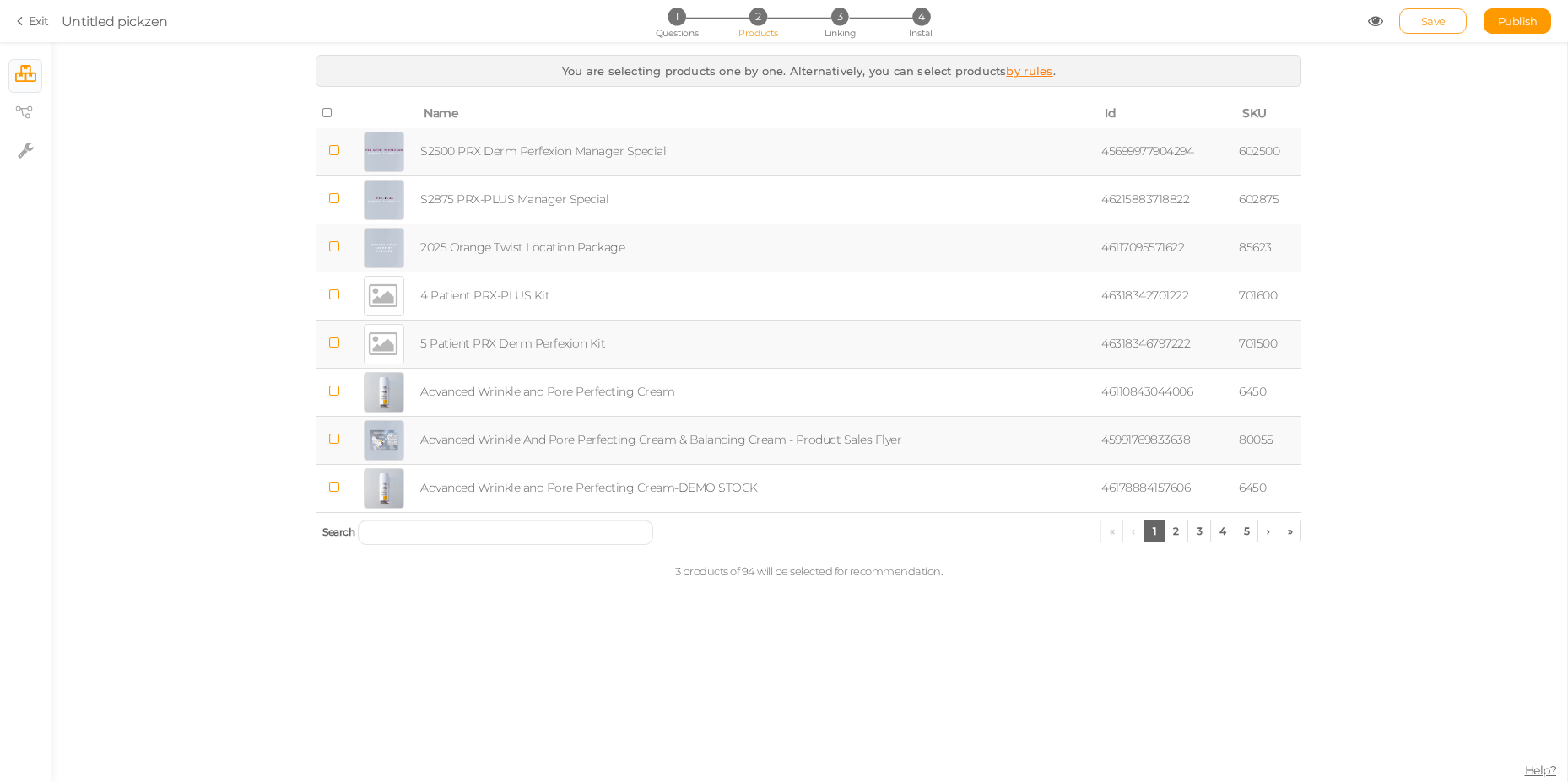
click at [1414, 22] on link "Save" at bounding box center [1432, 21] width 67 height 25
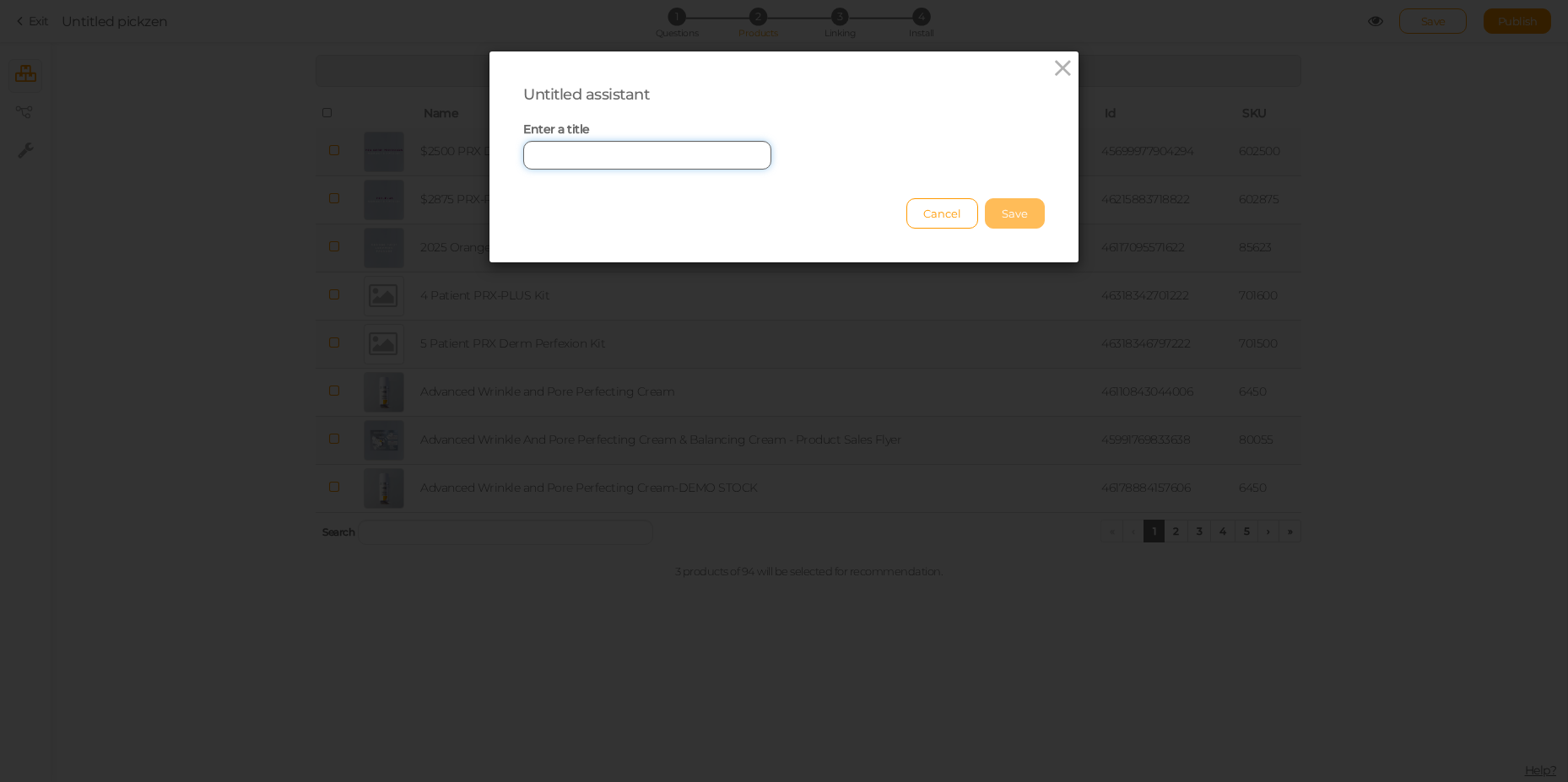
click at [711, 162] on input "text" at bounding box center [647, 155] width 248 height 28
type input "tEST"
type input "Test Quiz"
click at [1005, 211] on button "Save" at bounding box center [1014, 213] width 60 height 30
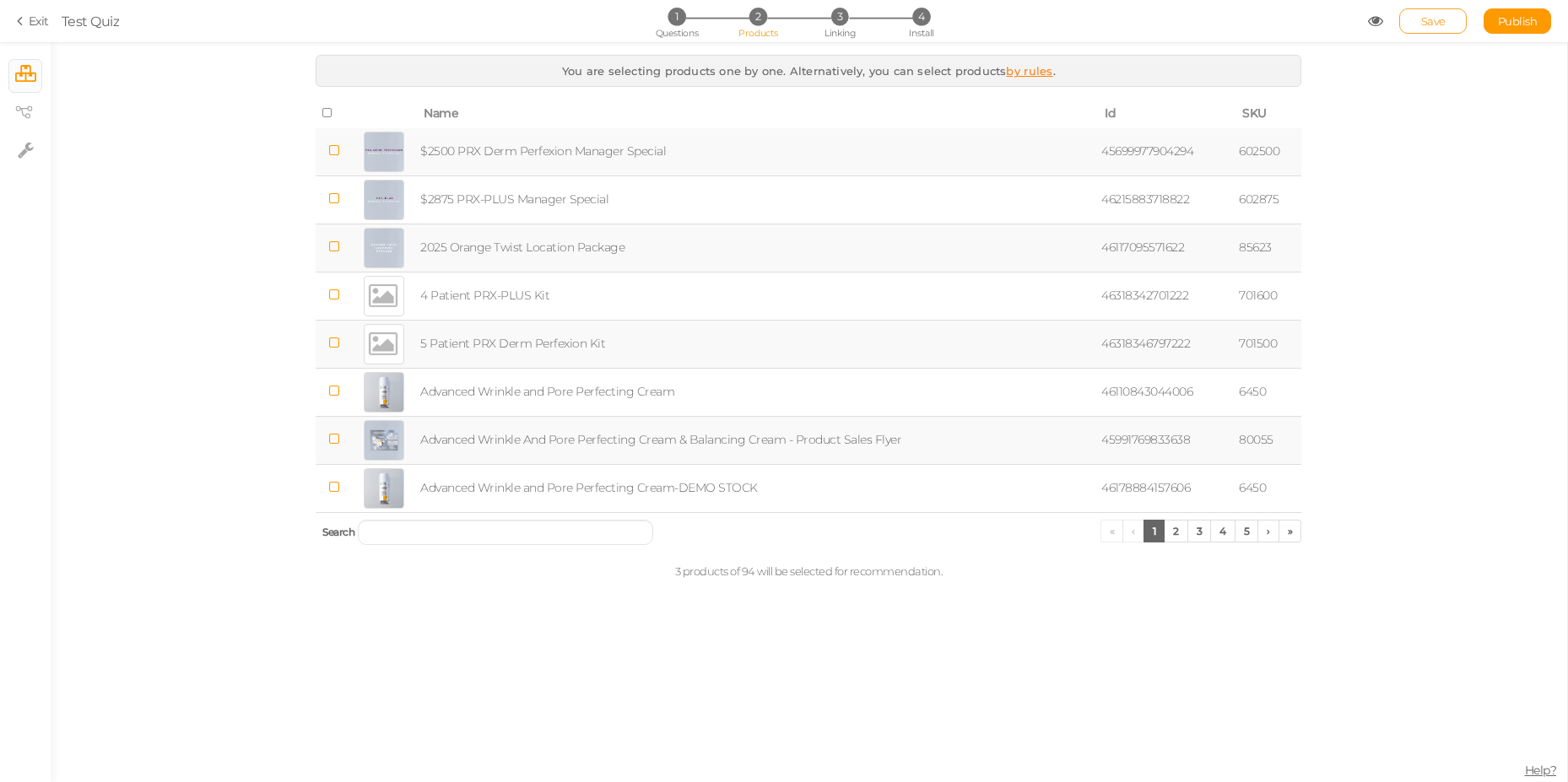
click at [1431, 21] on span "Save" at bounding box center [1433, 22] width 24 height 14
